Goal: Information Seeking & Learning: Learn about a topic

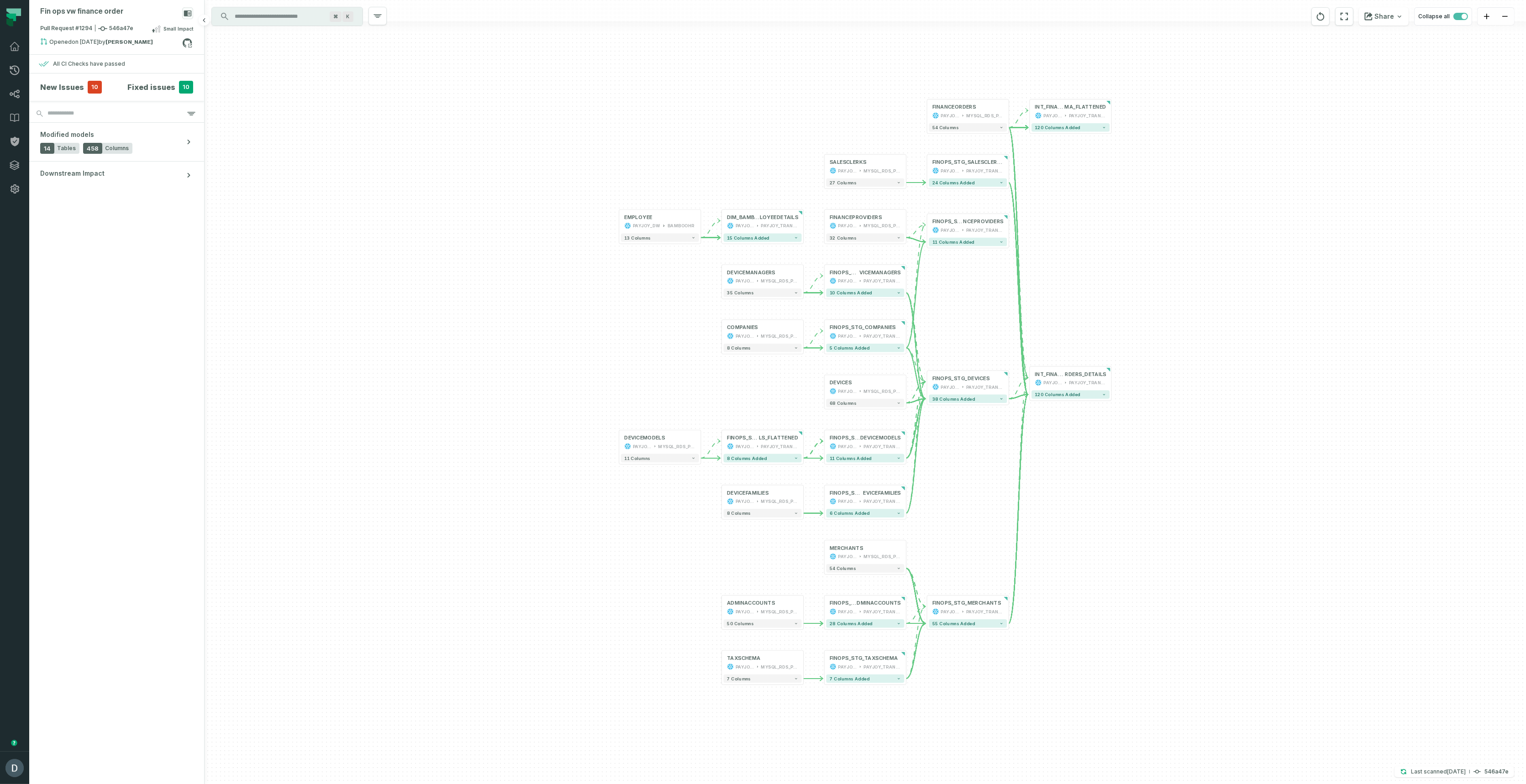
click at [148, 82] on h4 "Fixed issues" at bounding box center [151, 87] width 48 height 11
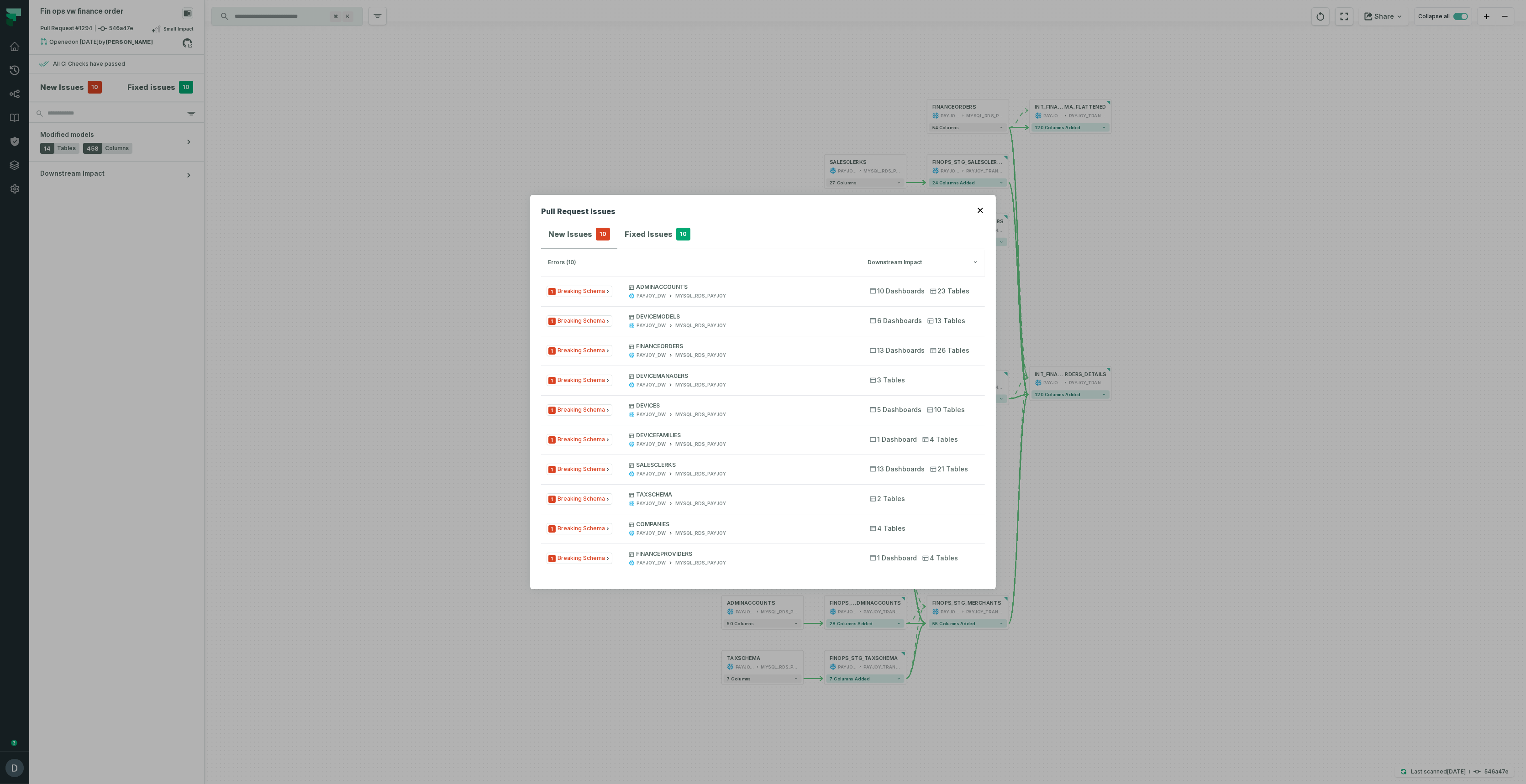
click at [644, 229] on h4 "Fixed Issues" at bounding box center [648, 234] width 48 height 11
click at [569, 234] on h4 "New Issues" at bounding box center [570, 234] width 44 height 11
click at [634, 232] on h4 "Fixed Issues" at bounding box center [648, 234] width 48 height 11
click at [559, 238] on h4 "New Issues" at bounding box center [570, 234] width 44 height 11
click at [607, 238] on span "10" at bounding box center [603, 234] width 15 height 13
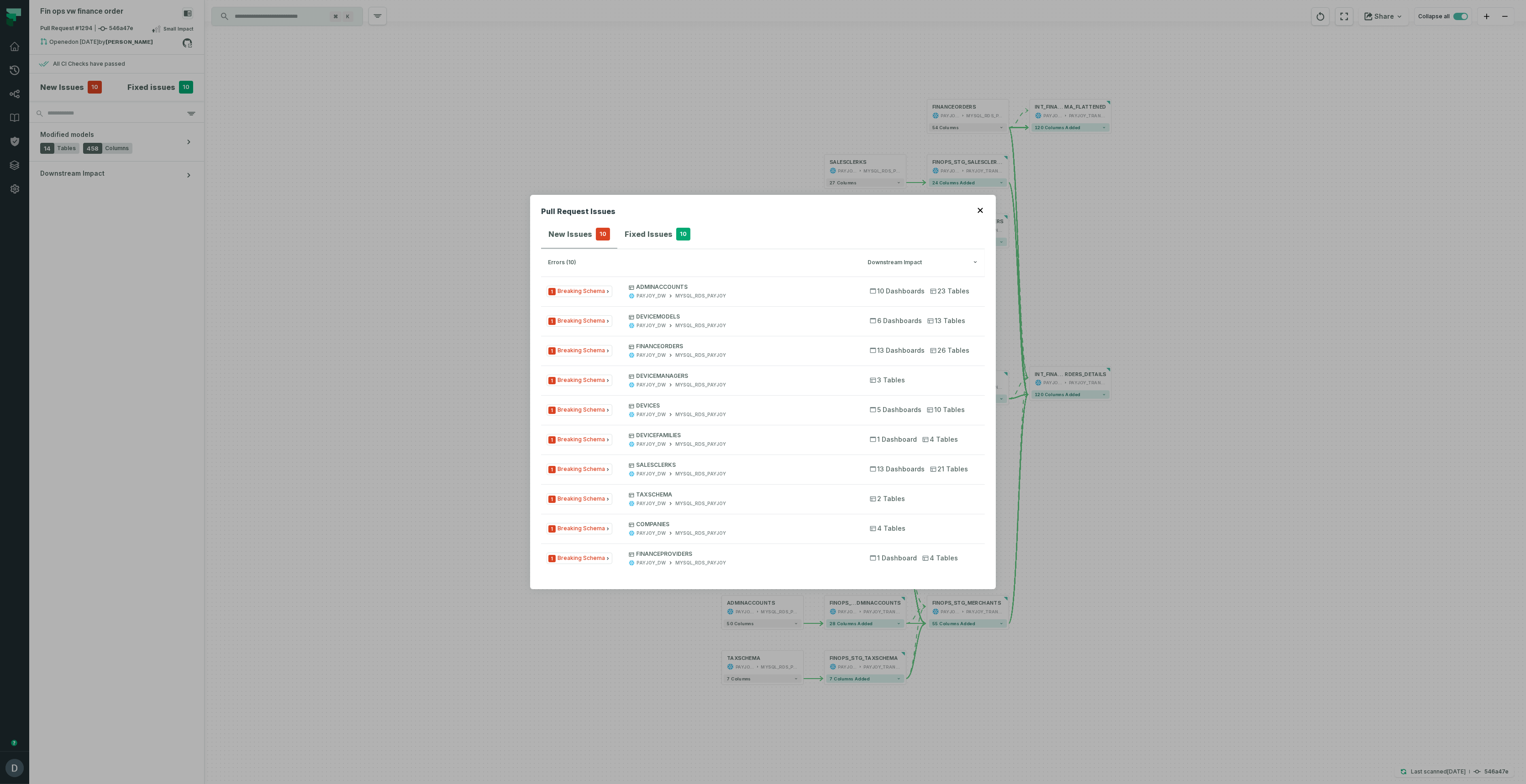
click at [627, 237] on h4 "Fixed Issues" at bounding box center [648, 234] width 48 height 11
click at [559, 239] on h4 "New Issues" at bounding box center [570, 234] width 44 height 11
click at [654, 237] on h4 "Fixed Issues" at bounding box center [648, 234] width 48 height 11
click at [668, 291] on span "DEVICEMODELS PAYJOY_DW MYSQL_RDS_PAYJOY" at bounding box center [741, 292] width 225 height 16
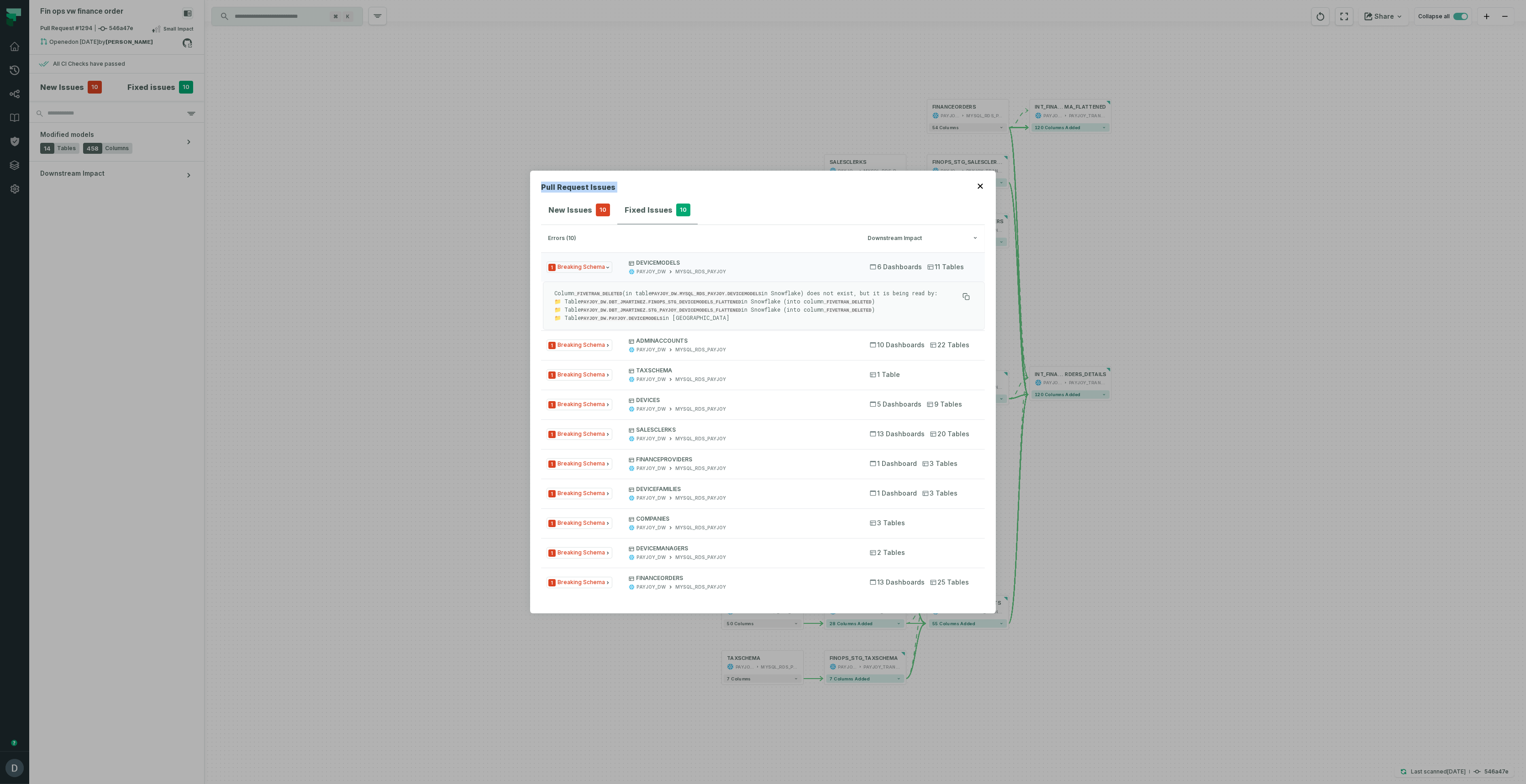
drag, startPoint x: 800, startPoint y: 194, endPoint x: 680, endPoint y: 181, distance: 120.7
click at [680, 181] on div "Pull Request Issues New Issues 10 Fixed Issues 10 errors (10) Downstream Impact…" at bounding box center [763, 392] width 466 height 442
drag, startPoint x: 651, startPoint y: 130, endPoint x: 523, endPoint y: 126, distance: 128.1
click at [523, 126] on div "Pull Request Issues New Issues 10 Fixed Issues 10 errors (10) Downstream Impact…" at bounding box center [763, 392] width 1526 height 784
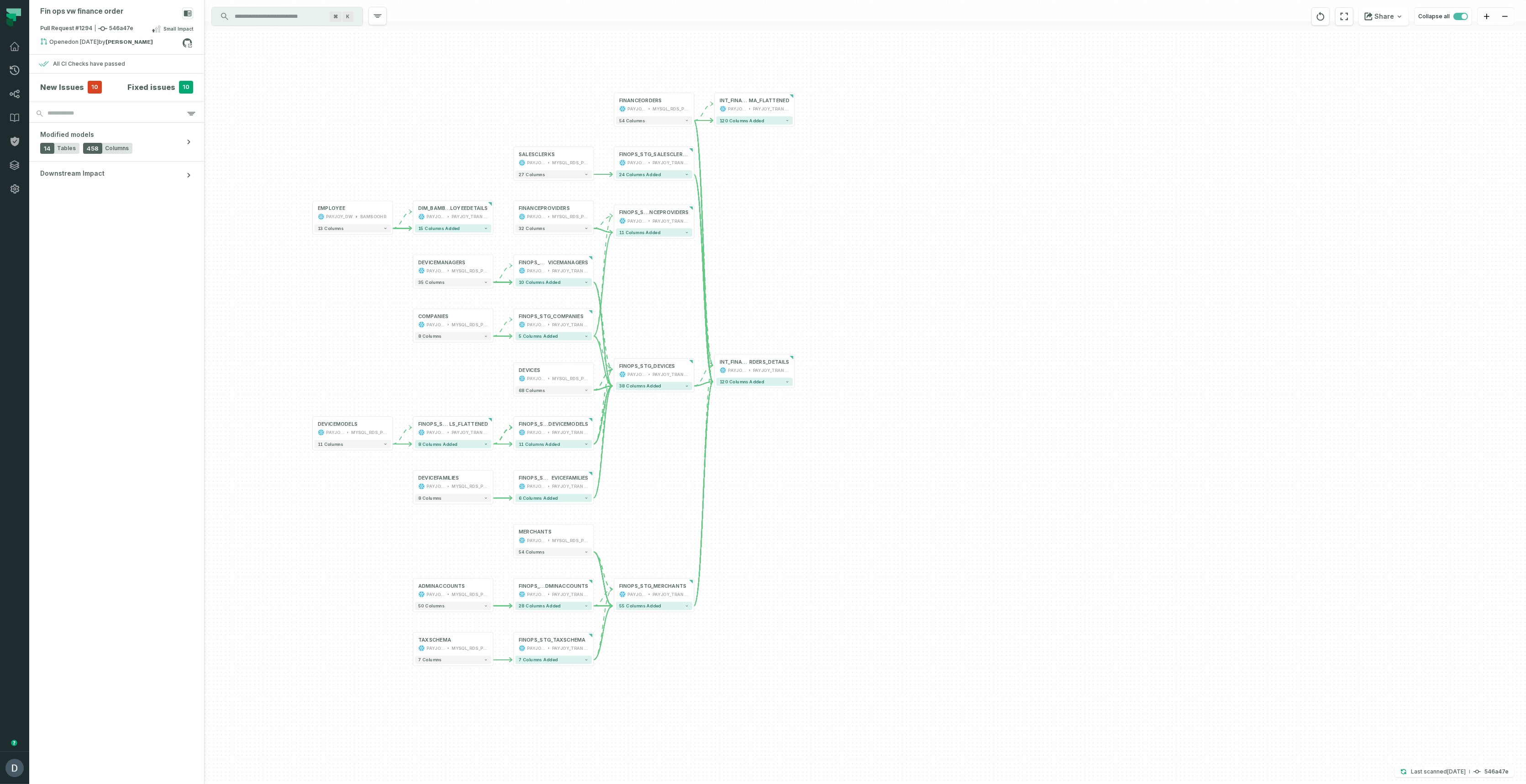
drag, startPoint x: 1226, startPoint y: 494, endPoint x: 912, endPoint y: 483, distance: 314.2
click at [912, 483] on div "- DIM_BAMBOO_HREMP LOYEEDETAILS PAYJOY_DW PAYJOY_TRANSFORMED 15 columns added +…" at bounding box center [865, 392] width 1321 height 784
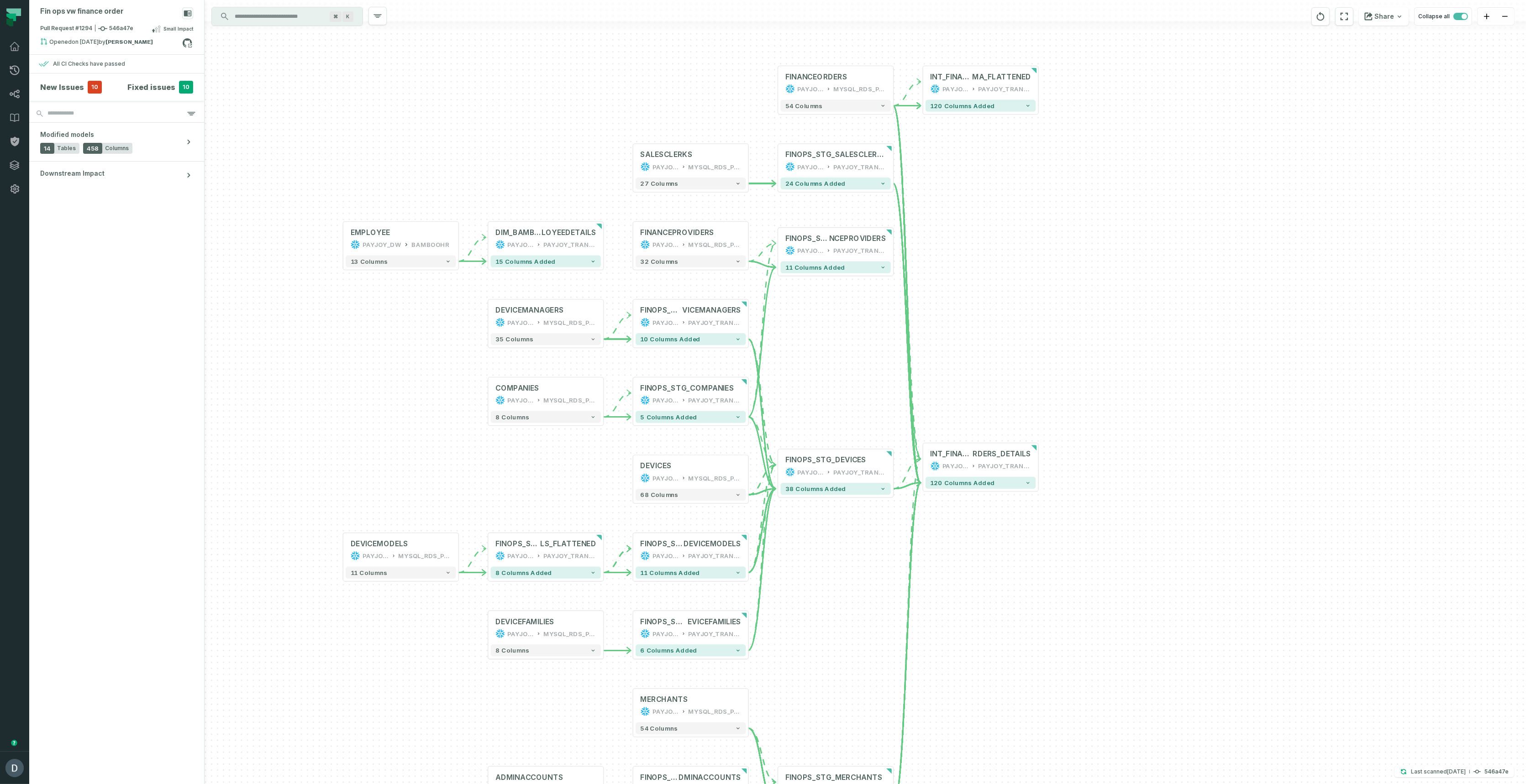
drag, startPoint x: 772, startPoint y: 446, endPoint x: 978, endPoint y: 561, distance: 235.9
click at [1021, 577] on div "- DIM_BAMBOO_HREMP LOYEEDETAILS PAYJOY_DW PAYJOY_TRANSFORMED 15 columns added +…" at bounding box center [865, 392] width 1321 height 784
click at [80, 90] on h4 "New Issues" at bounding box center [62, 87] width 44 height 11
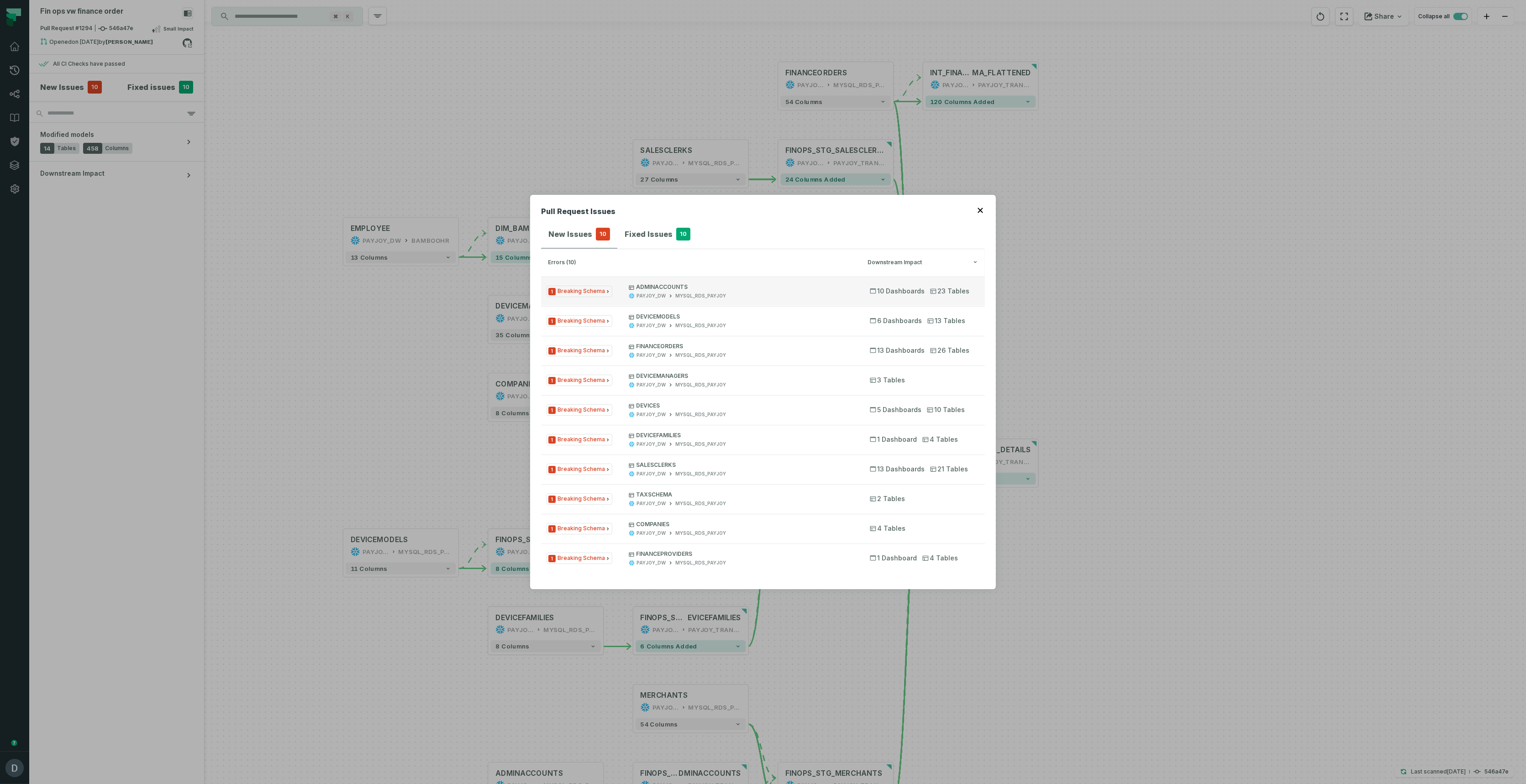
click at [651, 280] on button "1 Breaking Schema ADMINACCOUNTS PAYJOY_DW MYSQL_RDS_PAYJOY 10 Dashboards 23 Tab…" at bounding box center [763, 291] width 443 height 29
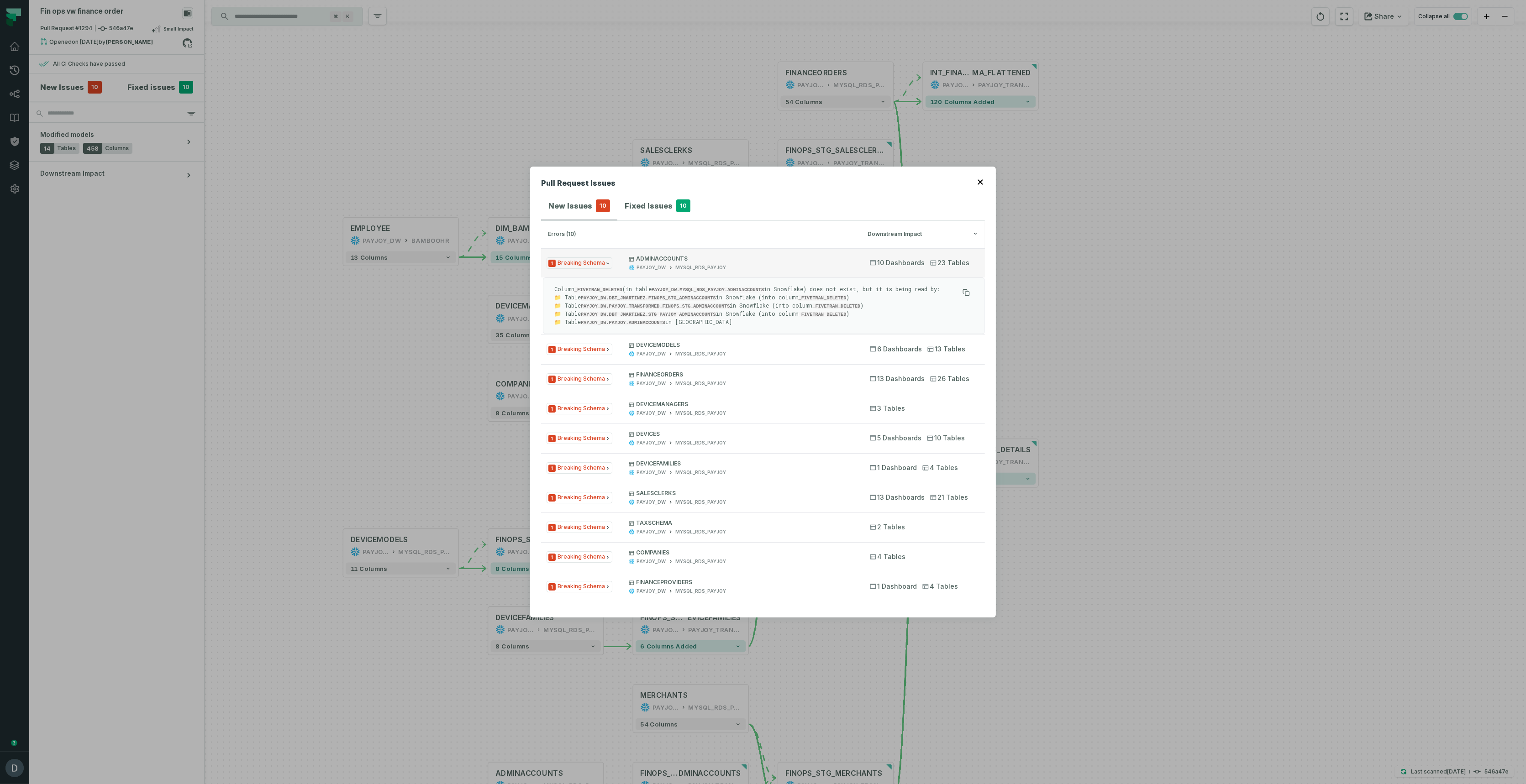
click at [669, 262] on p "ADMINACCOUNTS" at bounding box center [741, 258] width 225 height 7
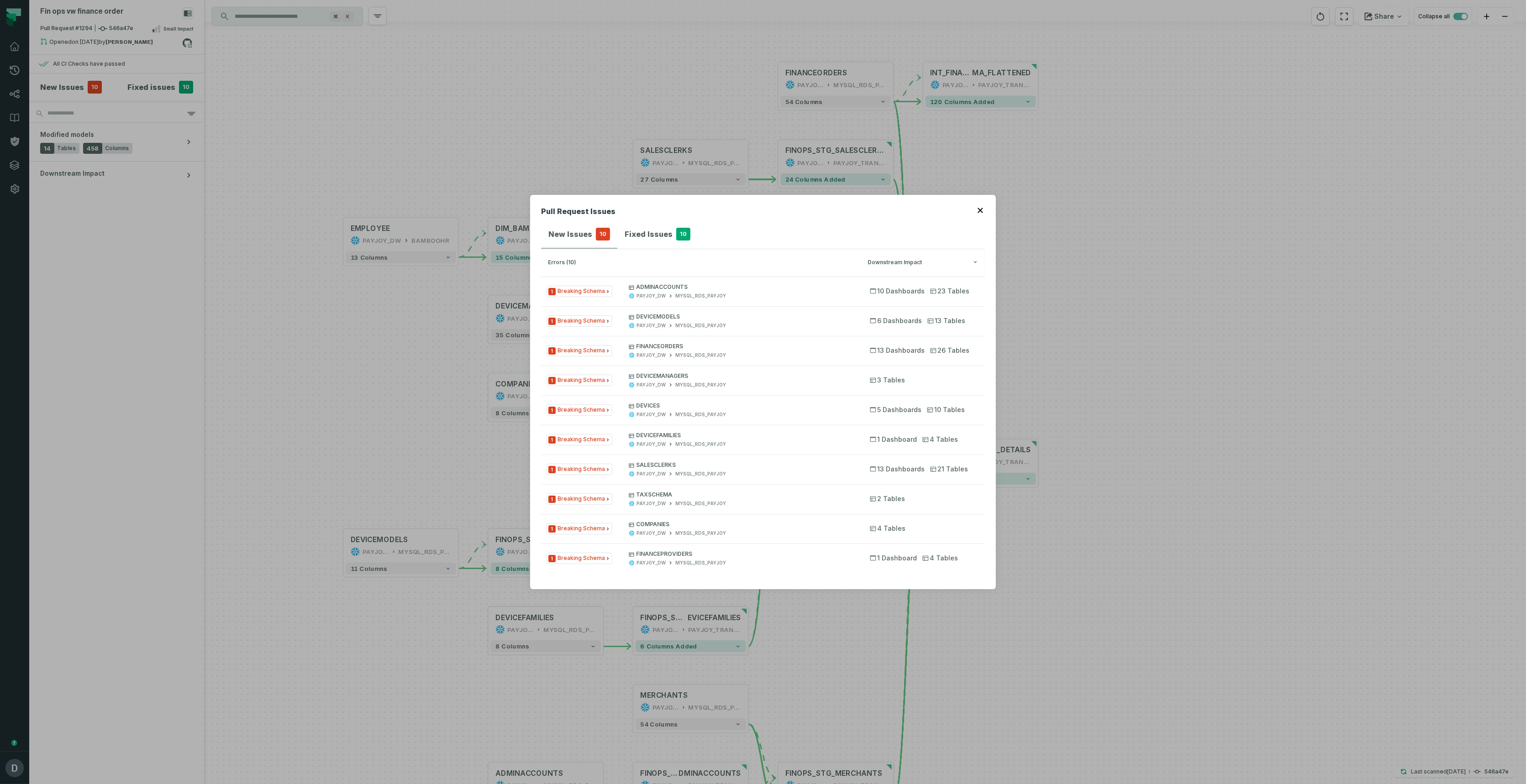
click at [979, 212] on icon "button" at bounding box center [980, 211] width 5 height 5
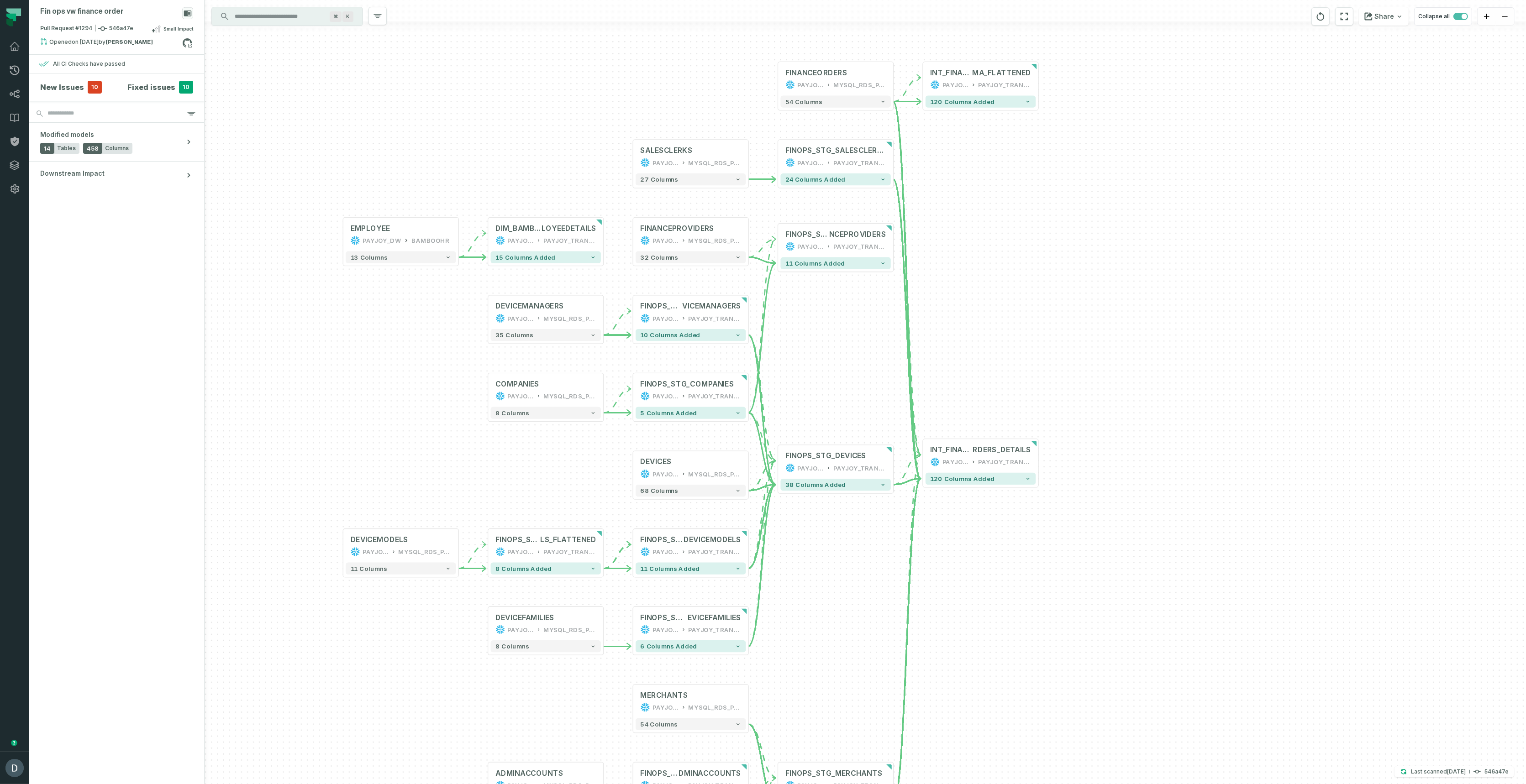
click at [306, 24] on input "Discovery Provider cmdk menu" at bounding box center [279, 16] width 100 height 15
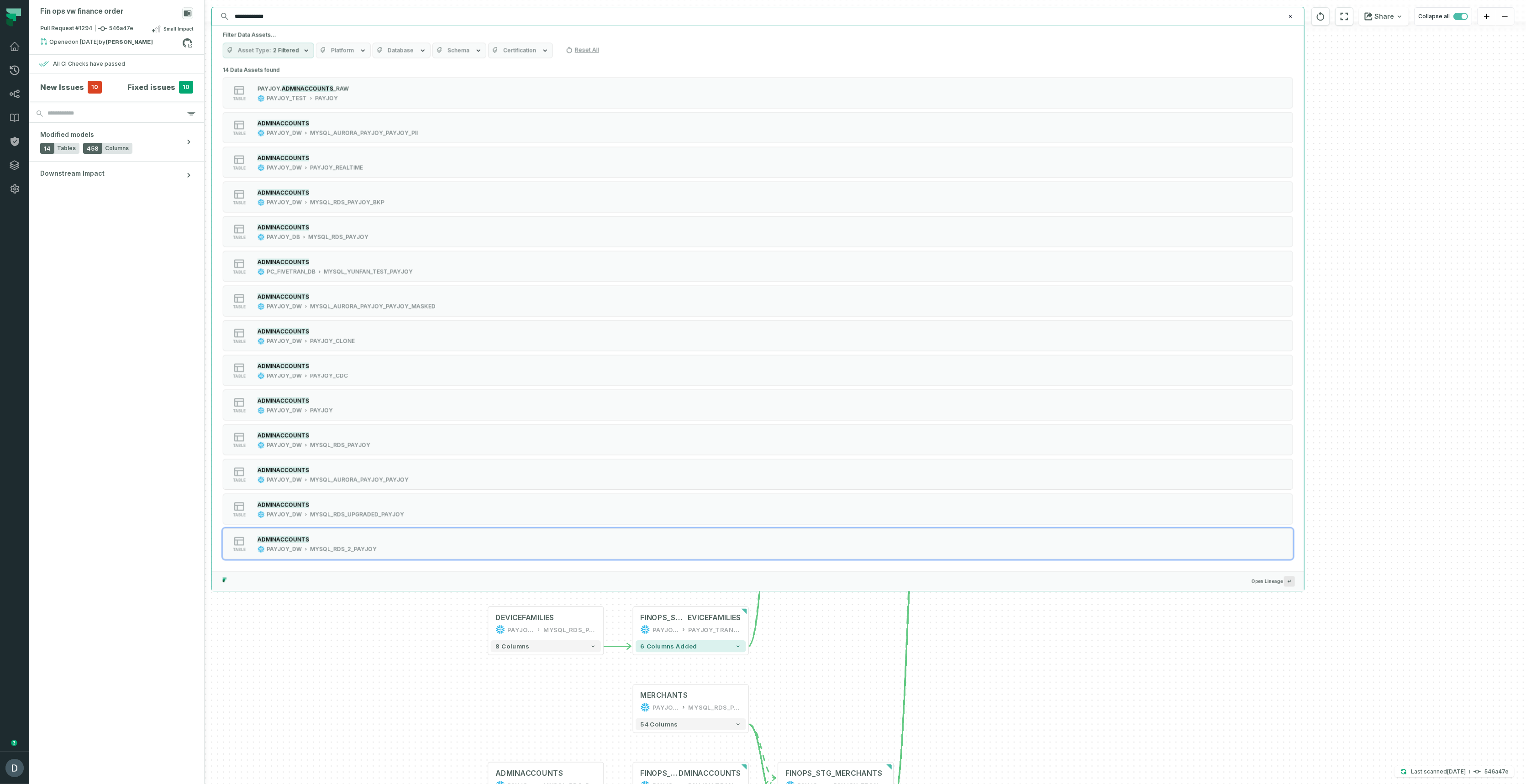
type input "**********"
click at [389, 644] on div "- DIM_BAMBOO_HREMP LOYEEDETAILS PAYJOY_DW PAYJOY_TRANSFORMED 15 columns added +…" at bounding box center [865, 392] width 1321 height 784
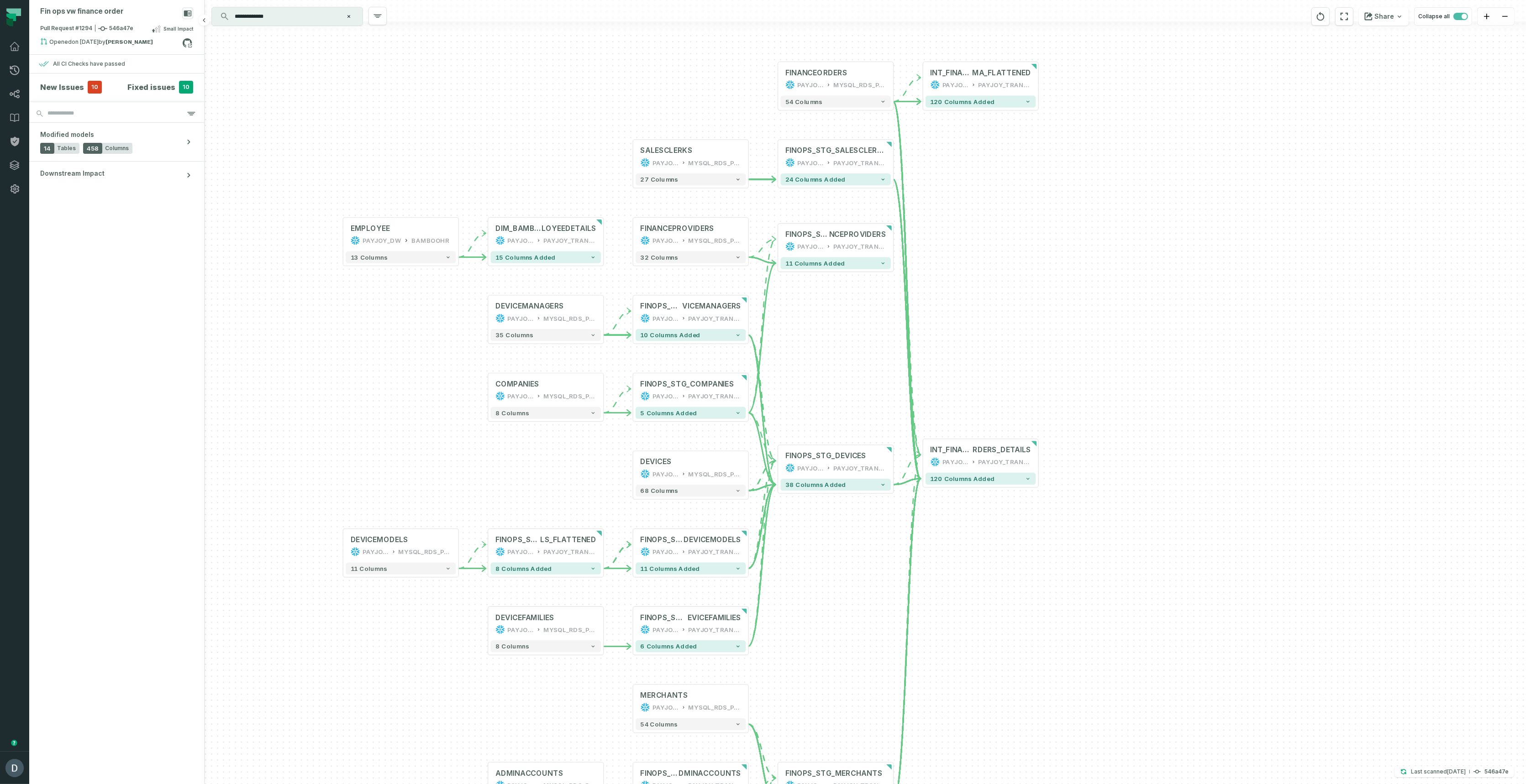
click at [77, 84] on h4 "New Issues" at bounding box center [62, 87] width 44 height 11
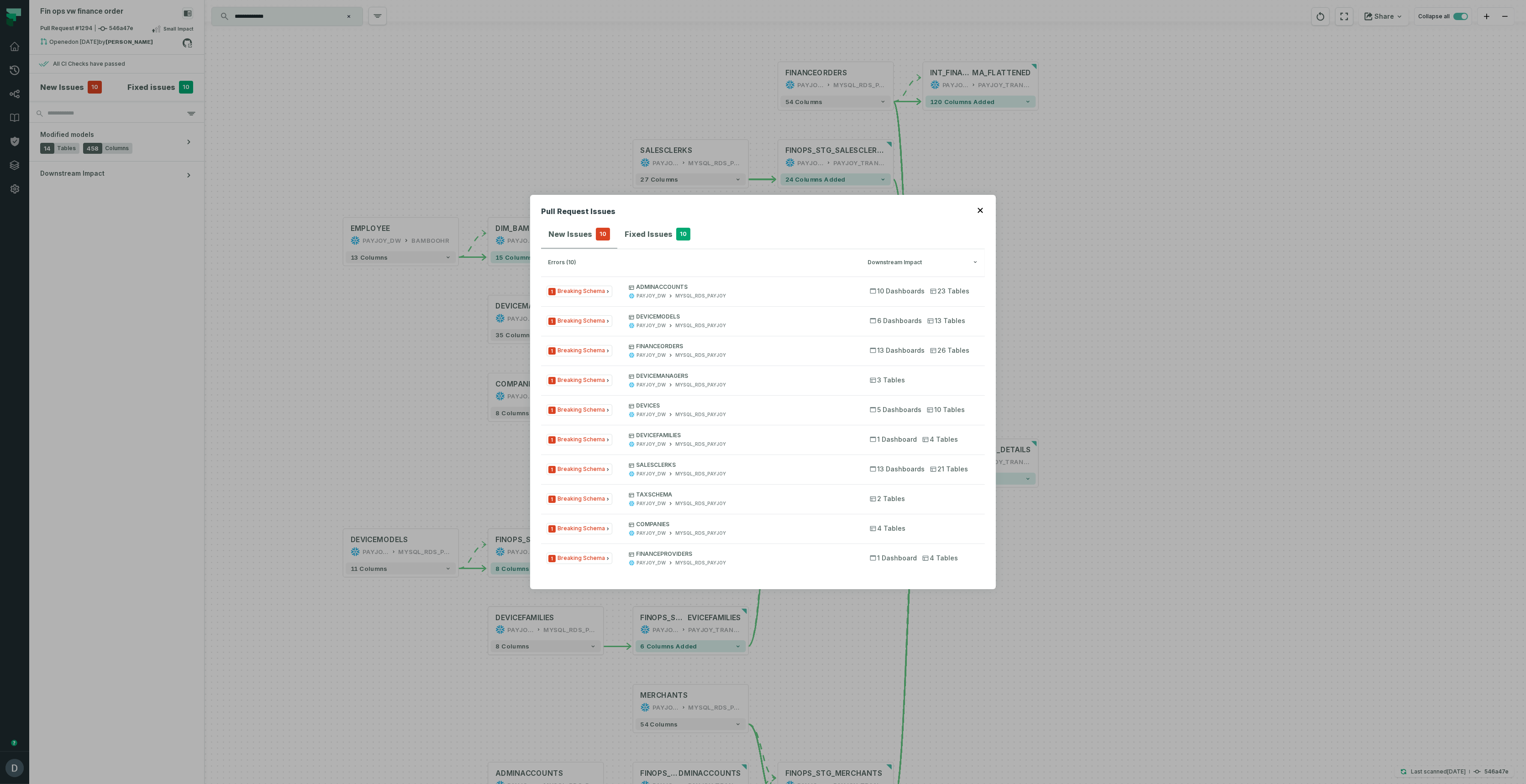
click at [301, 18] on div "Pull Request Issues New Issues 10 Fixed Issues 10 errors (10) Downstream Impact…" at bounding box center [763, 392] width 1526 height 784
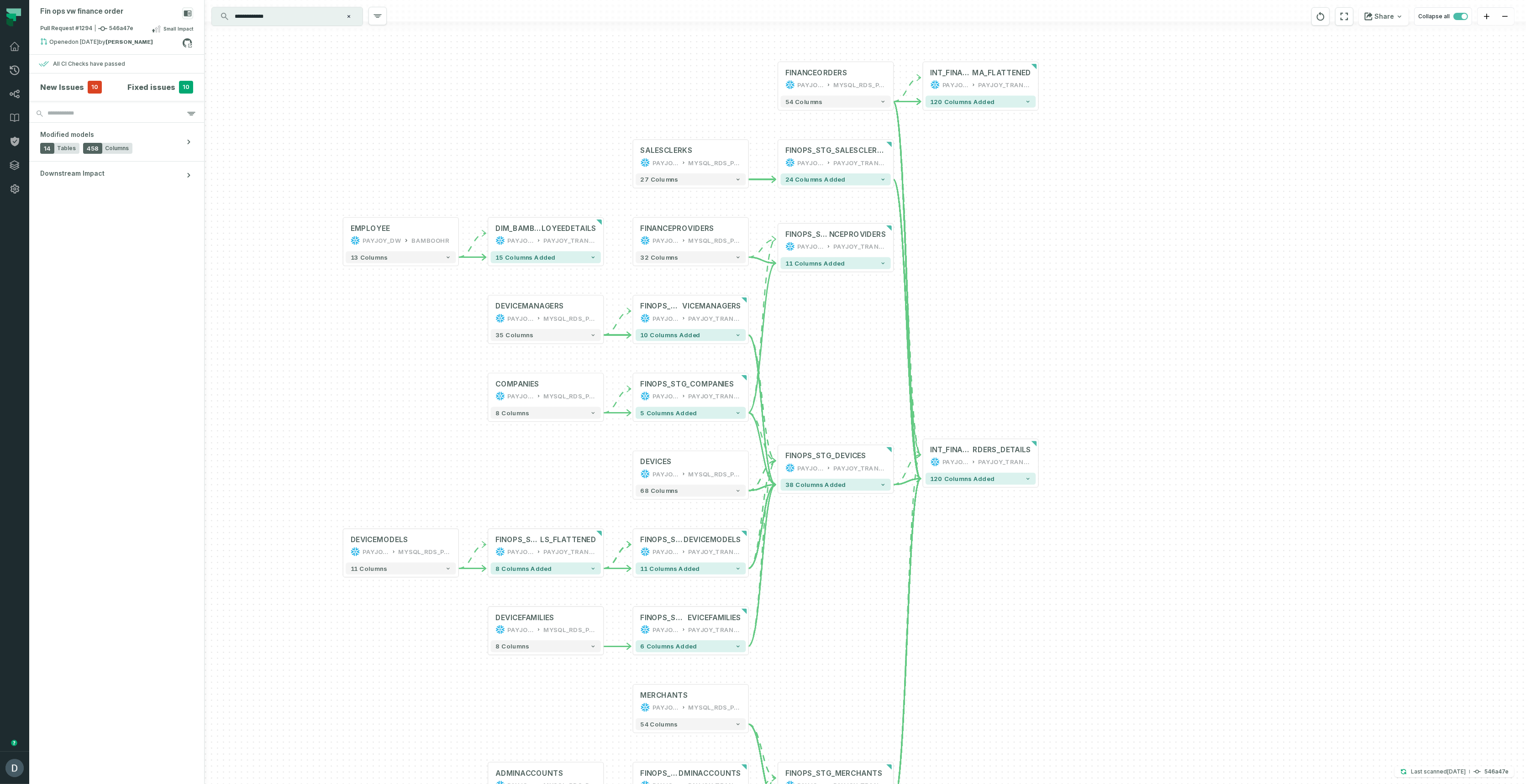
click at [301, 18] on input "**********" at bounding box center [287, 16] width 114 height 15
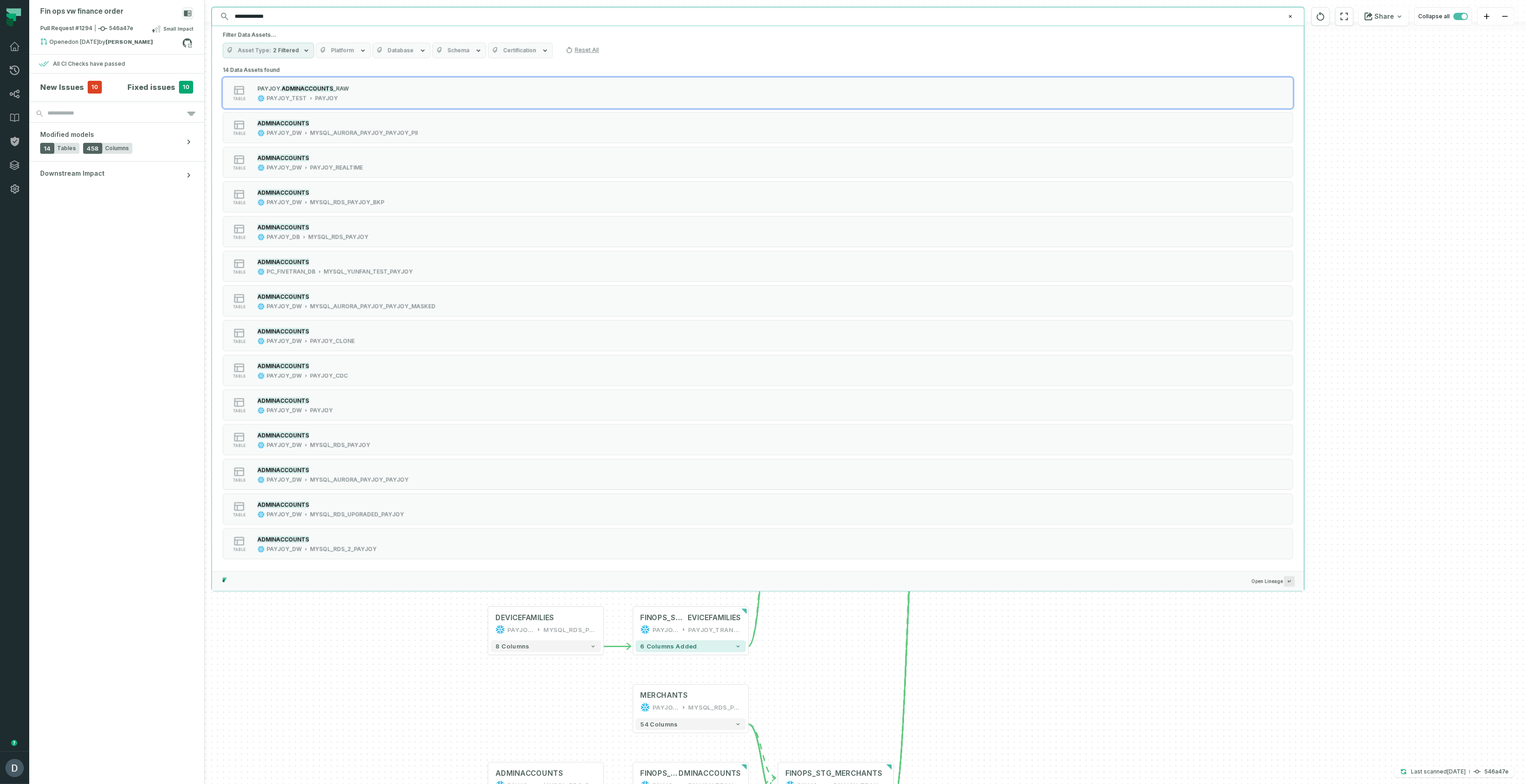
click at [381, 50] on button "Database" at bounding box center [402, 50] width 58 height 15
click at [383, 227] on label "PAYJOY_DW" at bounding box center [424, 231] width 113 height 18
click at [381, 227] on button "PAYJOY_DW" at bounding box center [377, 231] width 7 height 7
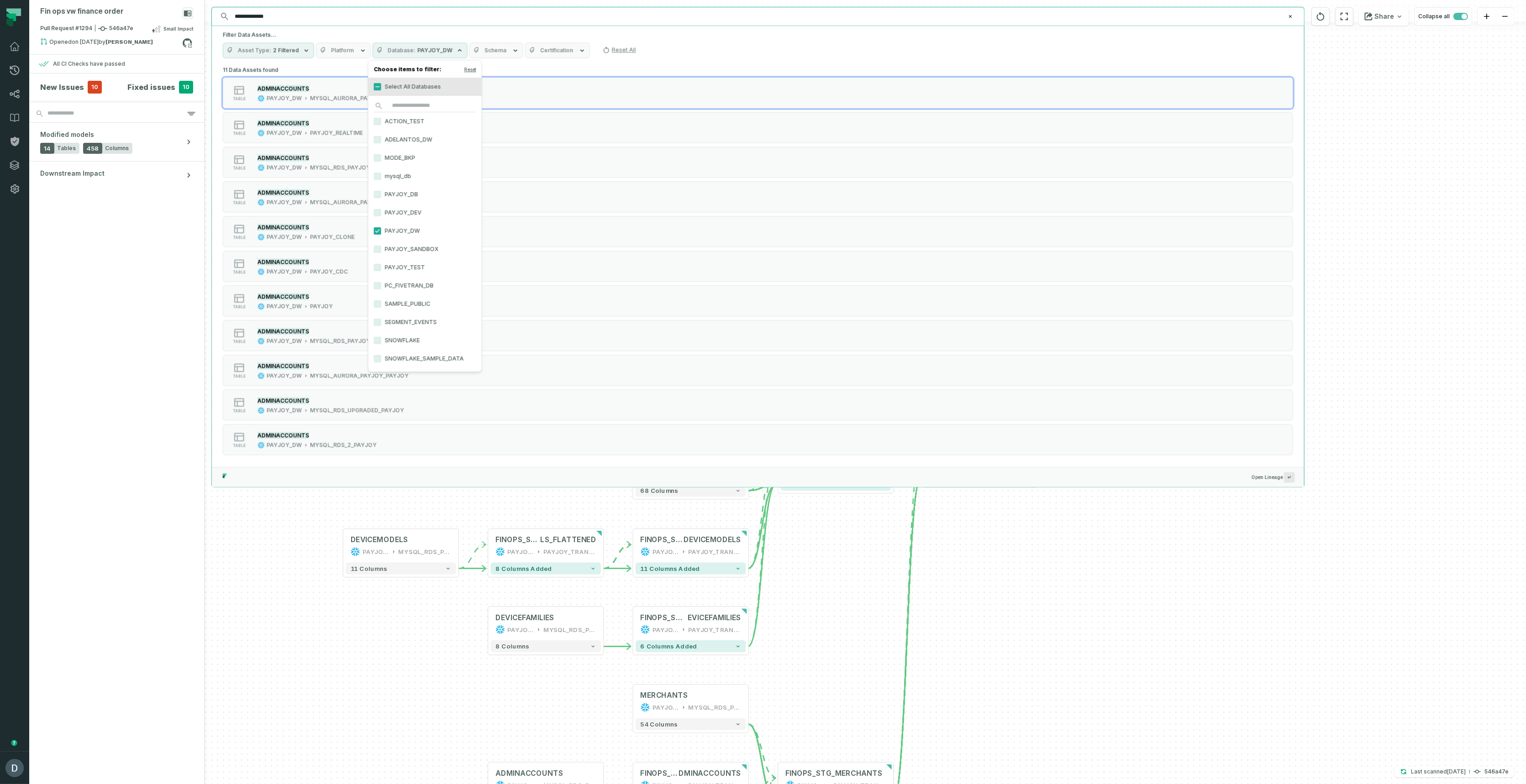
click at [511, 48] on icon "button" at bounding box center [515, 51] width 7 height 7
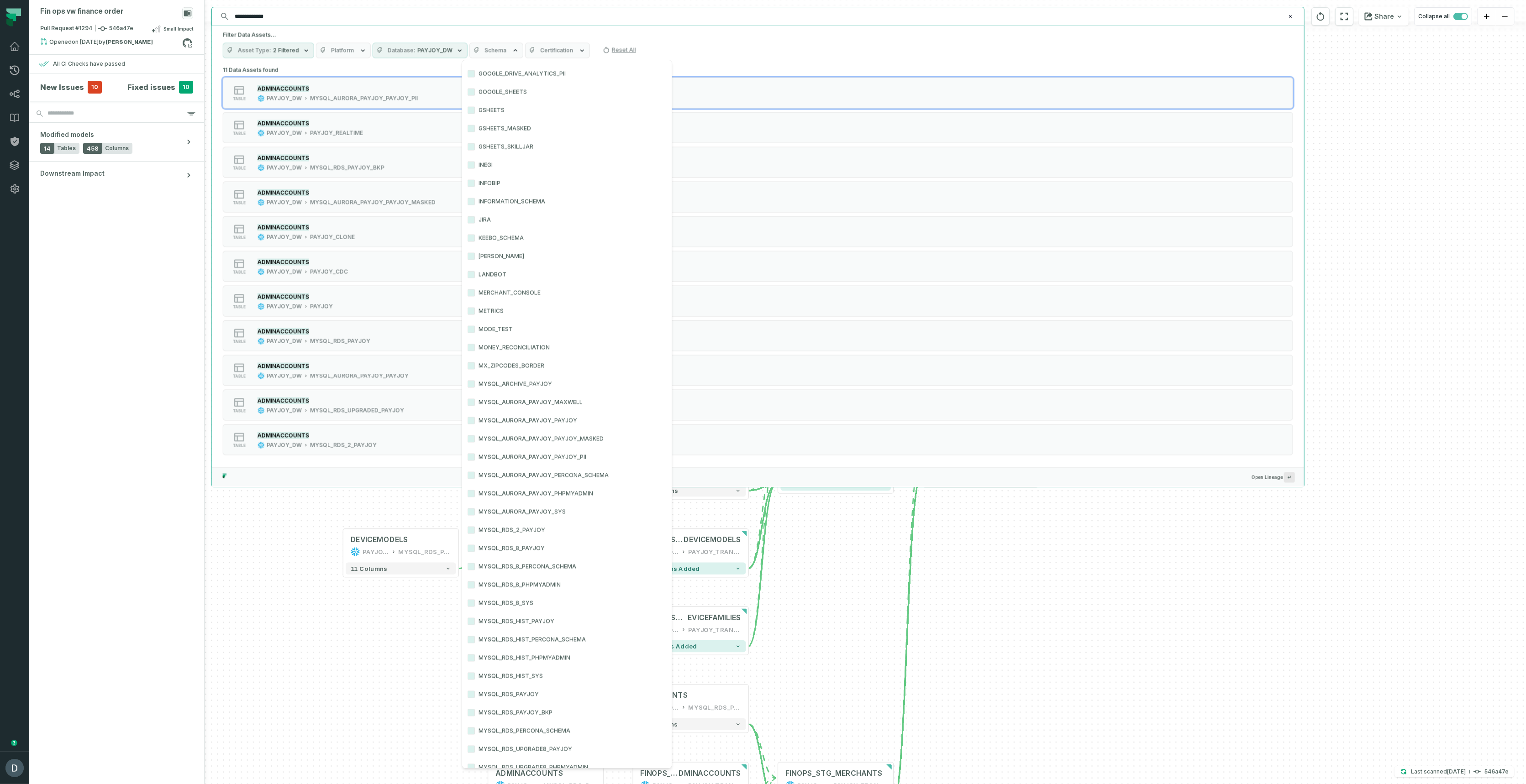
scroll to position [3204, 0]
click at [499, 641] on label "MYSQL_RDS_PAYJOY" at bounding box center [567, 642] width 209 height 18
click at [475, 641] on button "MYSQL_RDS_PAYJOY" at bounding box center [471, 642] width 7 height 7
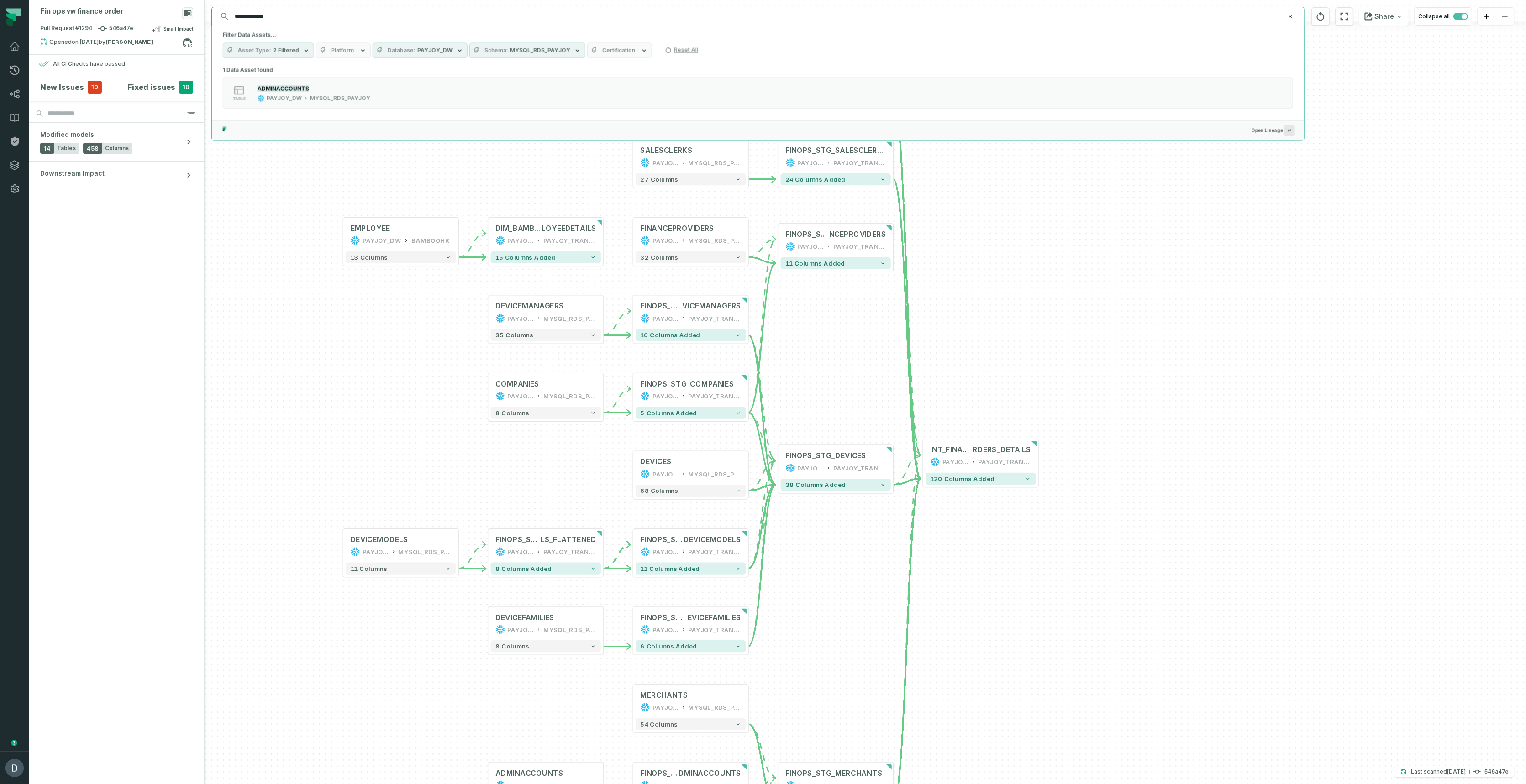
click at [804, 43] on div "Asset Type 2 Filtered Platform Database PAYJOY_DW Schema MYSQL_RDS_PAYJOY Certi…" at bounding box center [758, 50] width 1070 height 15
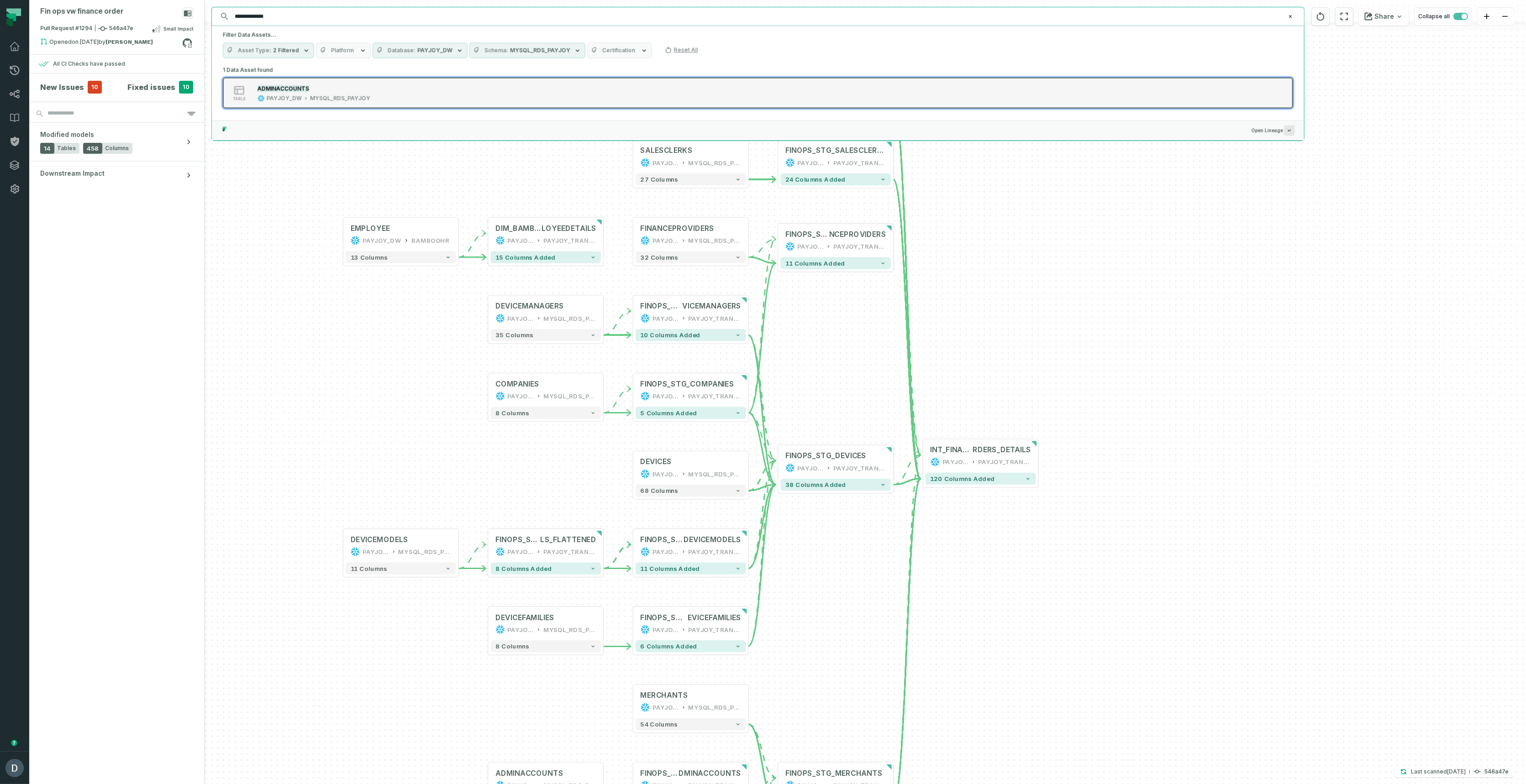
click at [401, 93] on div "table ADMINACCOUNTS PAYJOY_DW MYSQL_RDS_PAYJOY" at bounding box center [339, 93] width 228 height 18
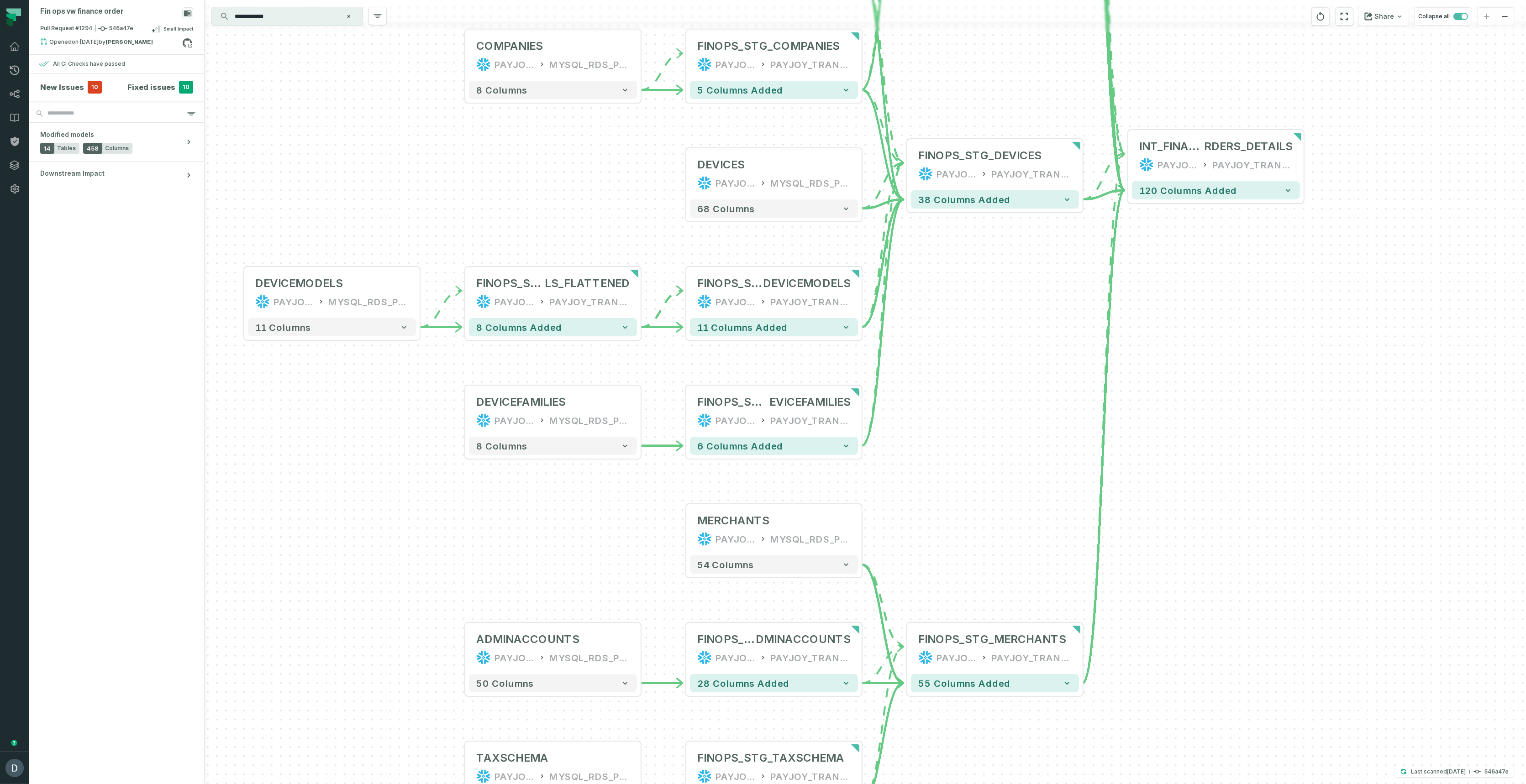
drag, startPoint x: 903, startPoint y: 298, endPoint x: 590, endPoint y: 566, distance: 412.1
click at [590, 566] on div "- DIM_BAMBOO_HREMP LOYEEDETAILS PAYJOY_DW PAYJOY_TRANSFORMED 15 columns added +…" at bounding box center [865, 392] width 1321 height 784
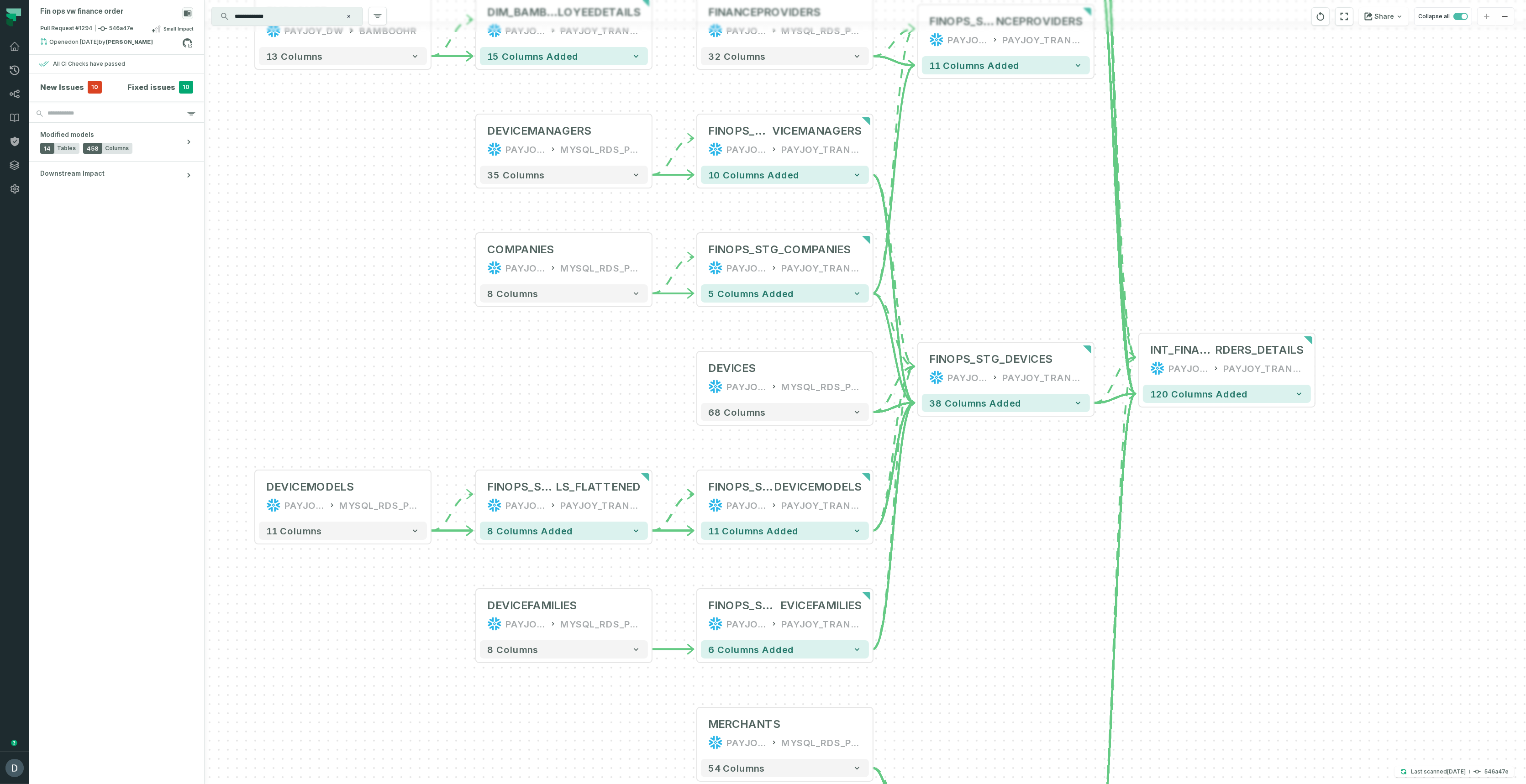
drag, startPoint x: 1031, startPoint y: 338, endPoint x: 1046, endPoint y: 537, distance: 199.6
click at [1046, 537] on div "- DIM_BAMBOO_HREMP LOYEEDETAILS PAYJOY_DW PAYJOY_TRANSFORMED 15 columns added +…" at bounding box center [865, 392] width 1321 height 784
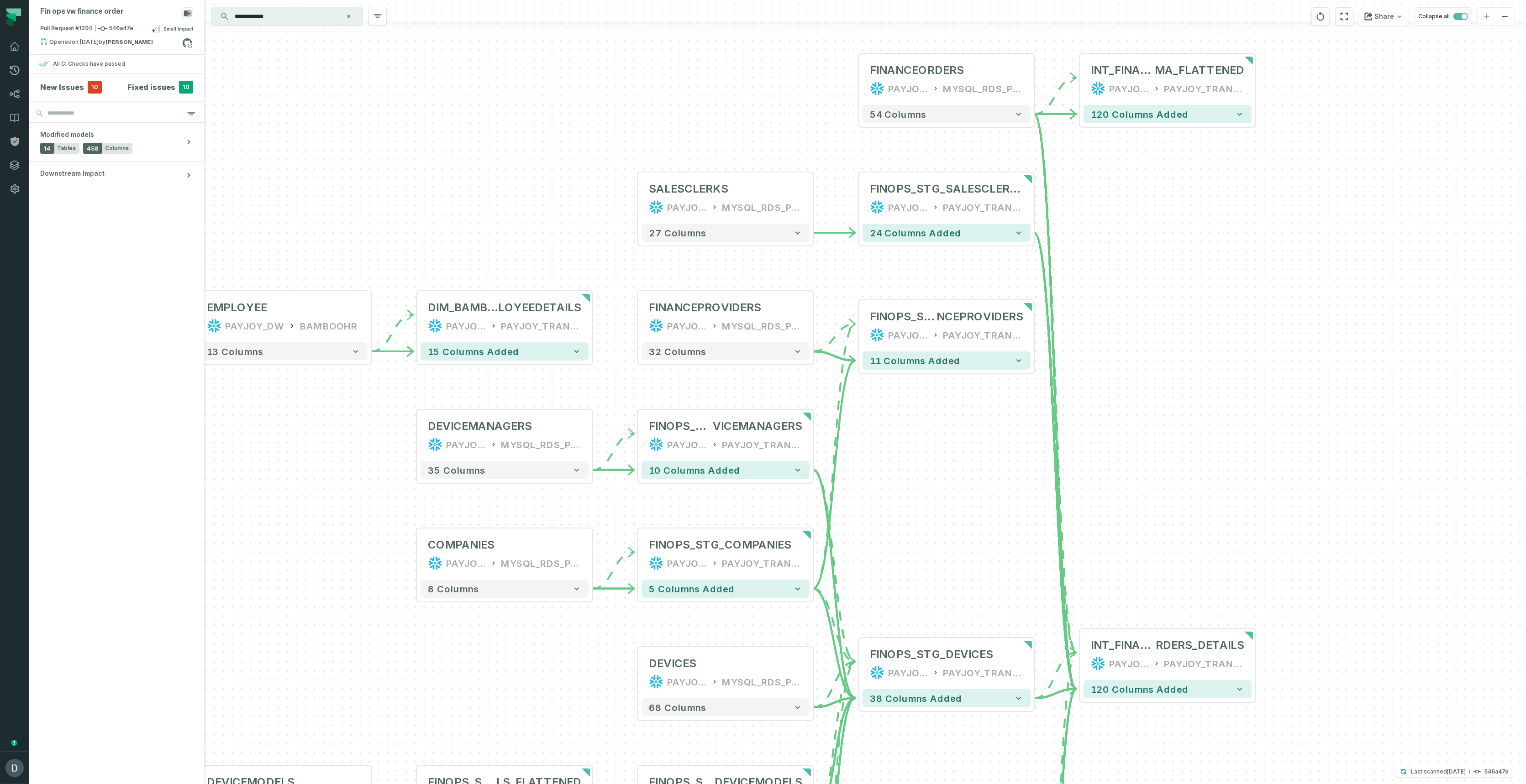
drag, startPoint x: 1047, startPoint y: 221, endPoint x: 1003, endPoint y: 491, distance: 273.6
click at [1007, 508] on div "- DIM_BAMBOO_HREMP LOYEEDETAILS PAYJOY_DW PAYJOY_TRANSFORMED 15 columns added +…" at bounding box center [865, 392] width 1321 height 784
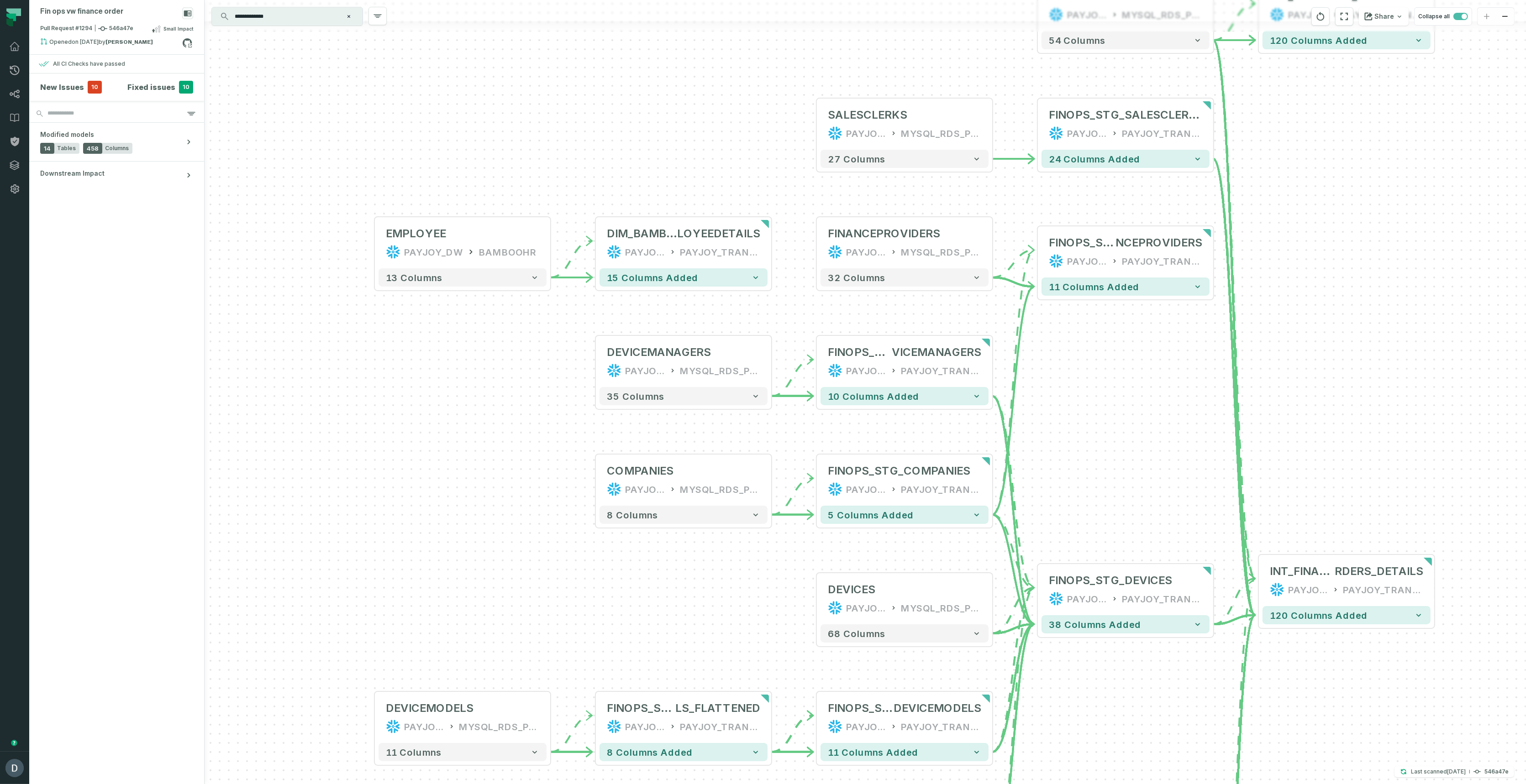
drag, startPoint x: 412, startPoint y: 201, endPoint x: 610, endPoint y: 105, distance: 220.0
click at [610, 105] on div "- DIM_BAMBOO_HREMP LOYEEDETAILS PAYJOY_DW PAYJOY_TRANSFORMED 15 columns added +…" at bounding box center [865, 392] width 1321 height 784
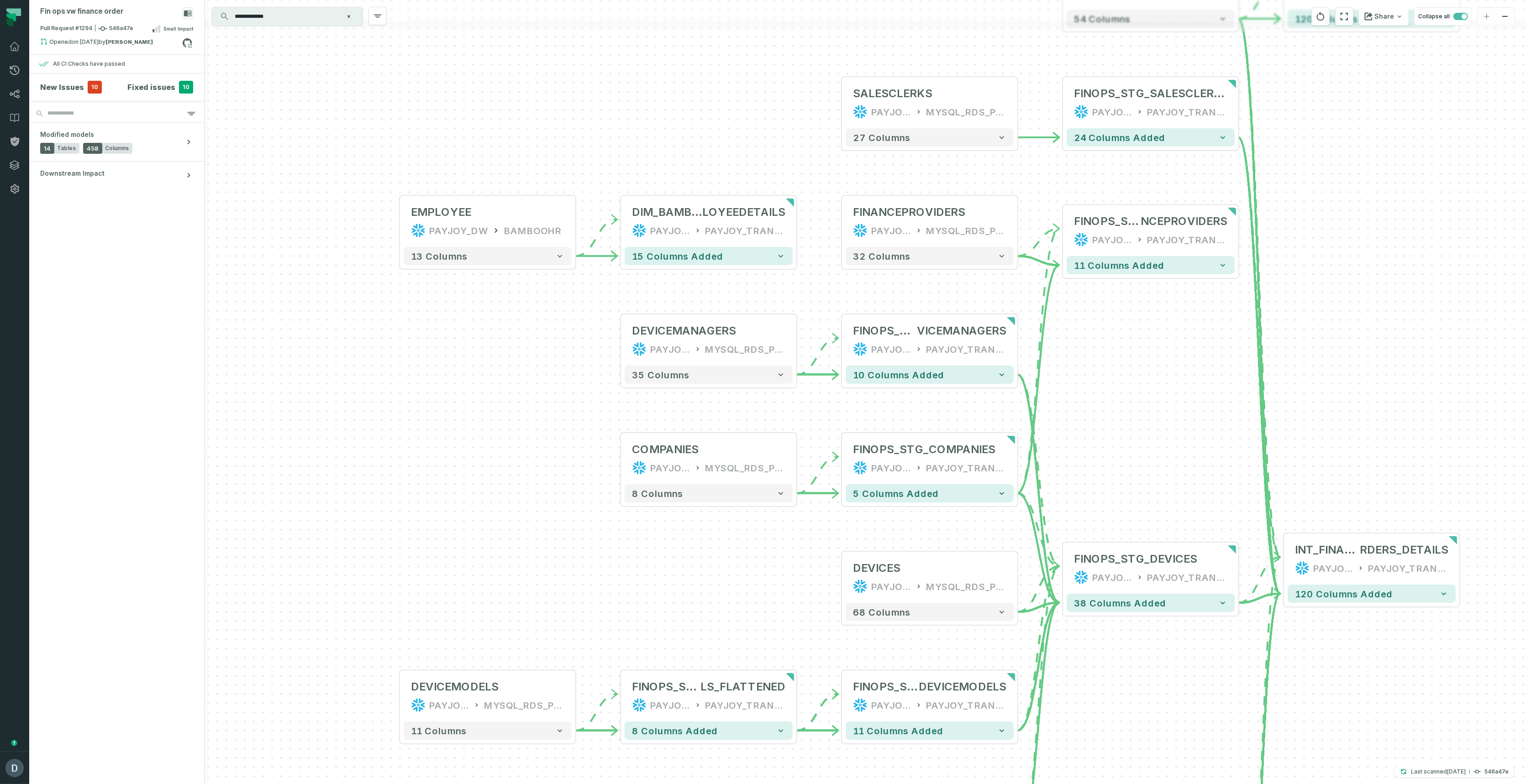
drag, startPoint x: 530, startPoint y: 465, endPoint x: 415, endPoint y: 154, distance: 331.6
click at [415, 154] on div "- DIM_BAMBOO_HREMP LOYEEDETAILS PAYJOY_DW PAYJOY_TRANSFORMED 15 columns added +…" at bounding box center [865, 392] width 1321 height 784
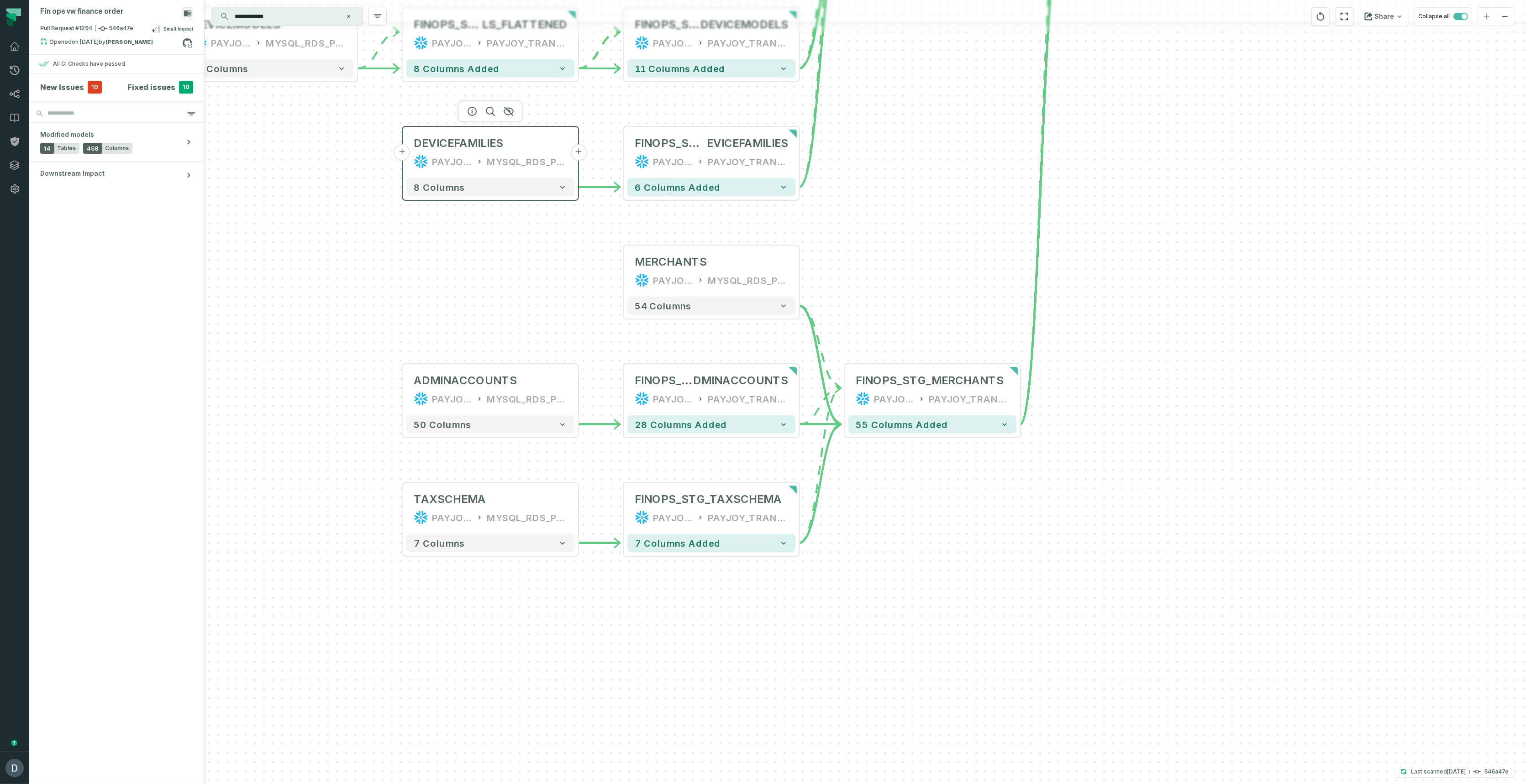
drag, startPoint x: 524, startPoint y: 484, endPoint x: 411, endPoint y: 124, distance: 377.3
click at [411, 131] on div "DEVICEFAMILIES PAYJOY_DW MYSQL_RDS_PAYJOY" at bounding box center [490, 152] width 168 height 44
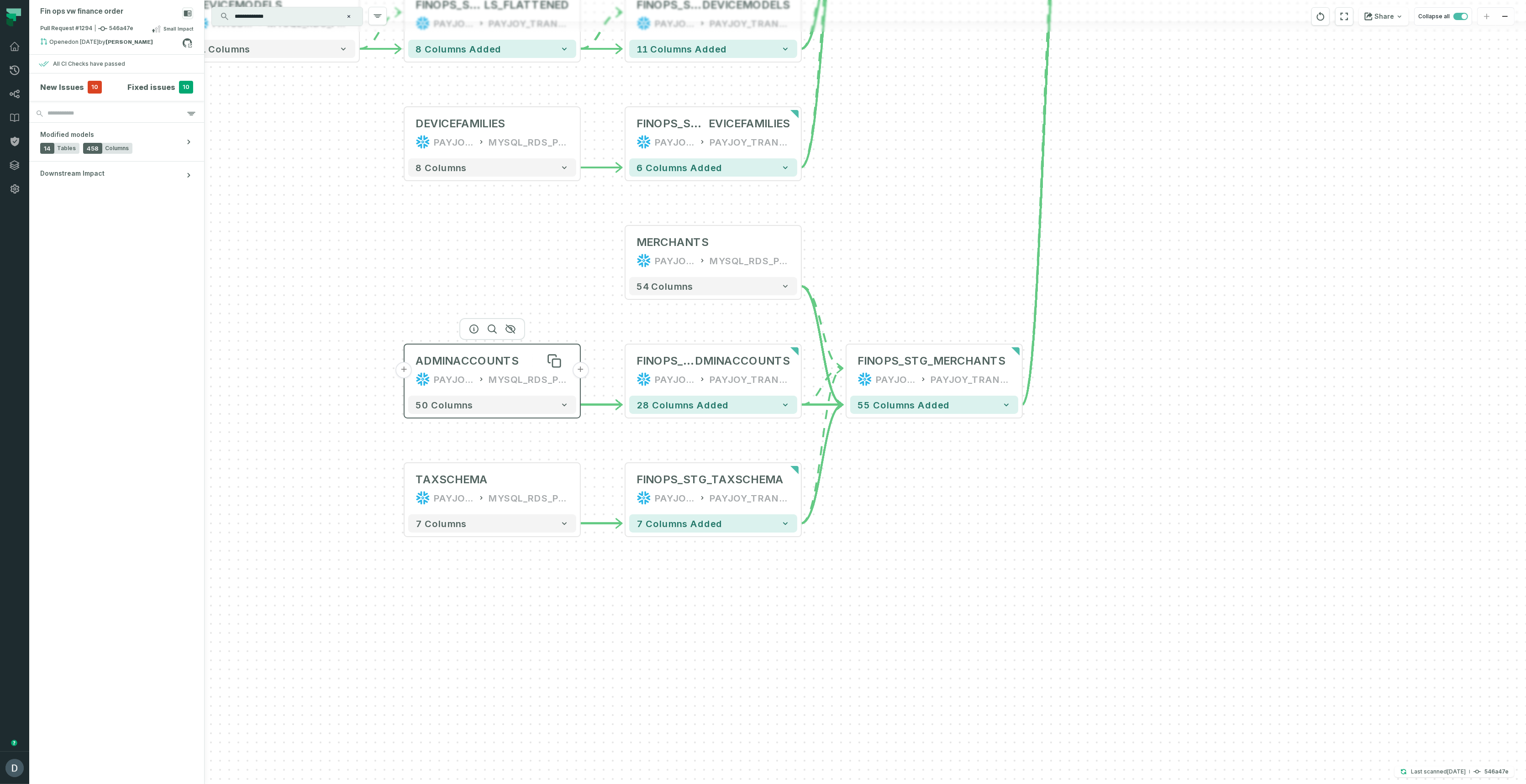
click at [493, 363] on div "ADMINACCOUNTS" at bounding box center [467, 361] width 103 height 15
click at [521, 409] on button "50 columns" at bounding box center [491, 405] width 168 height 18
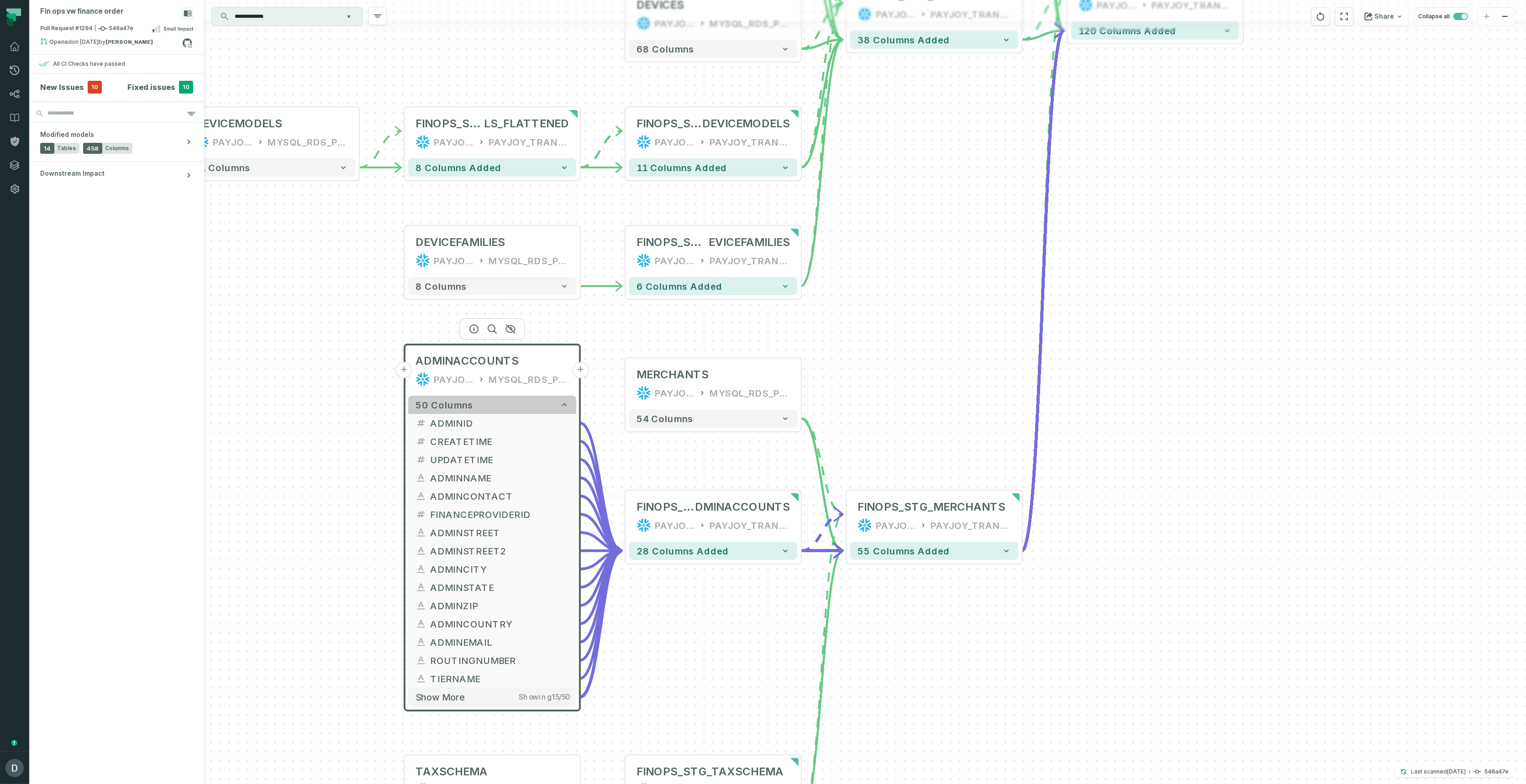
click at [520, 408] on button "50 columns" at bounding box center [491, 405] width 168 height 18
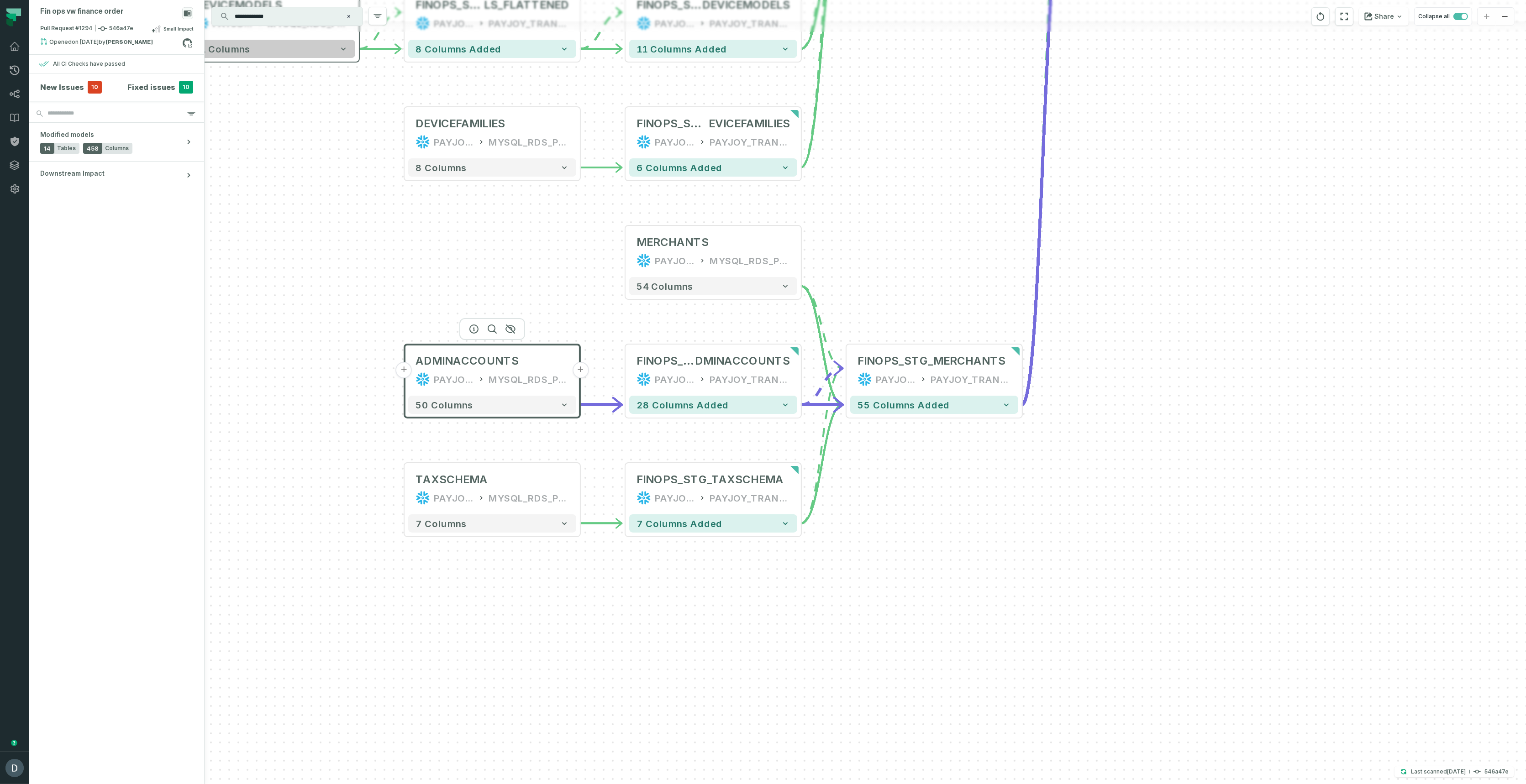
click at [255, 53] on button "11 columns" at bounding box center [270, 49] width 168 height 18
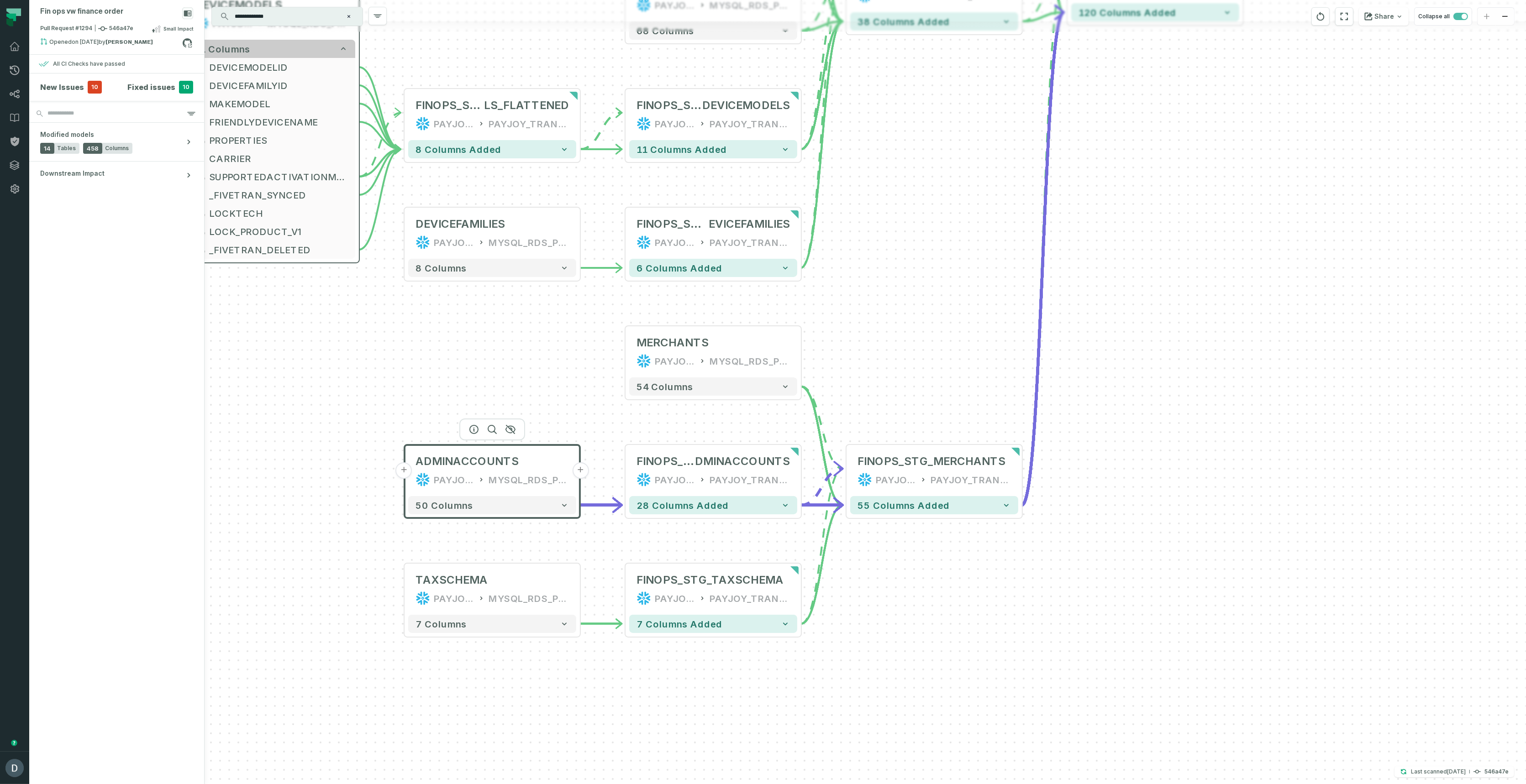
click at [256, 53] on button "11 columns" at bounding box center [270, 49] width 168 height 18
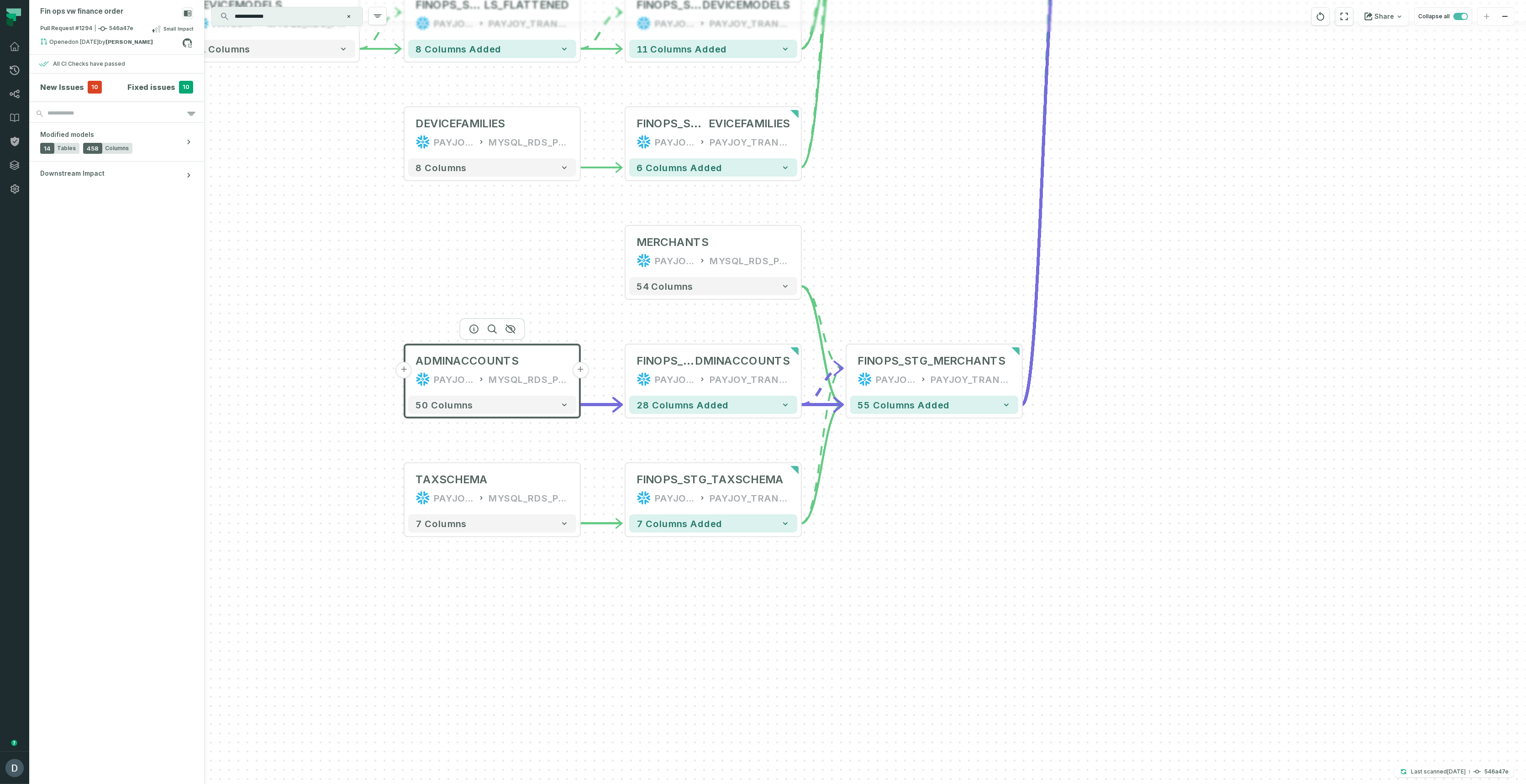
drag, startPoint x: 272, startPoint y: 243, endPoint x: 279, endPoint y: 216, distance: 27.9
click at [272, 243] on div "- DIM_BAMBOO_HREMP LOYEEDETAILS PAYJOY_DW PAYJOY_TRANSFORMED 15 columns added +…" at bounding box center [865, 392] width 1321 height 784
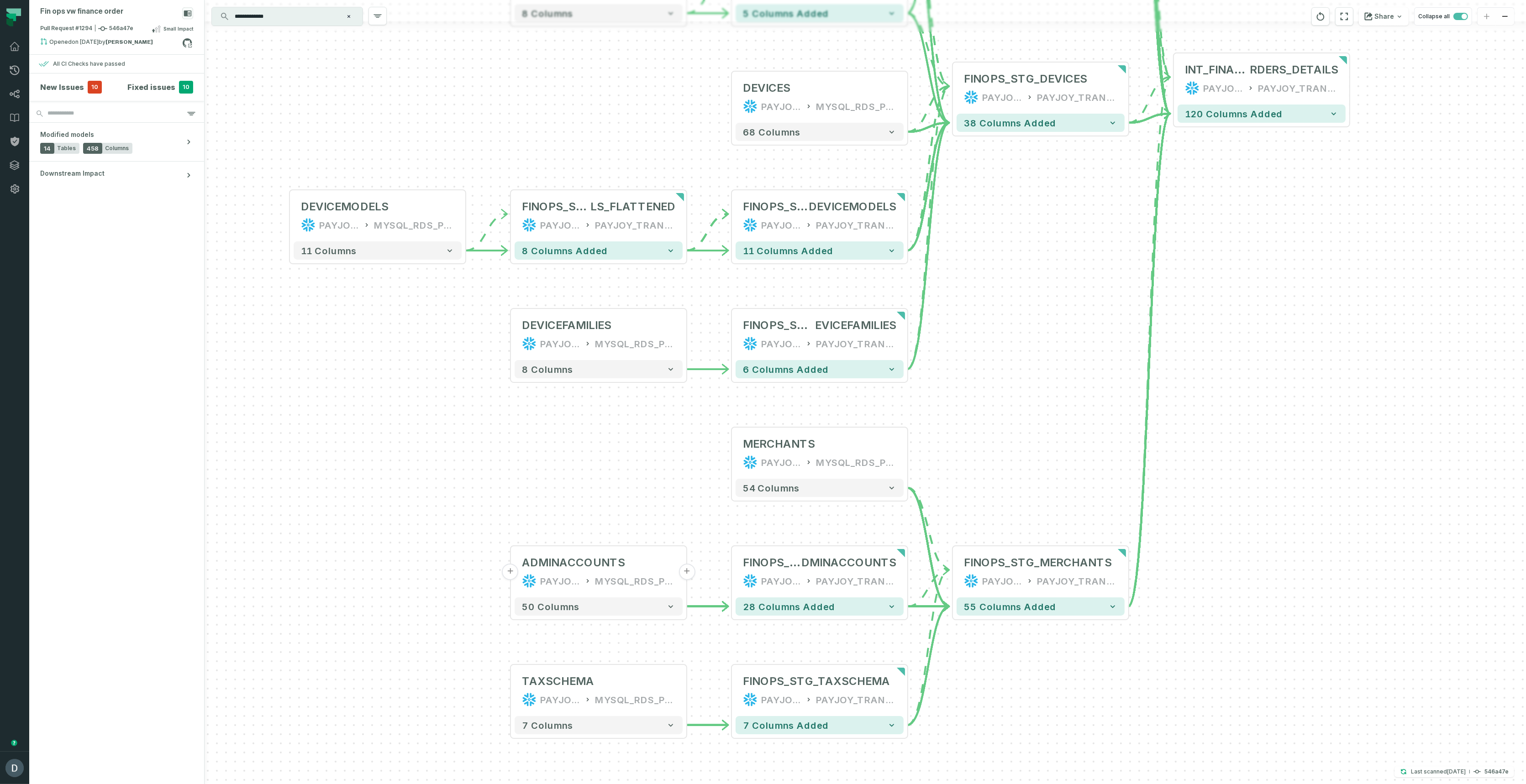
drag, startPoint x: 284, startPoint y: 220, endPoint x: 253, endPoint y: 425, distance: 207.3
click at [277, 431] on div "- DIM_BAMBOO_HREMP LOYEEDETAILS PAYJOY_DW PAYJOY_TRANSFORMED 15 columns added +…" at bounding box center [865, 392] width 1321 height 784
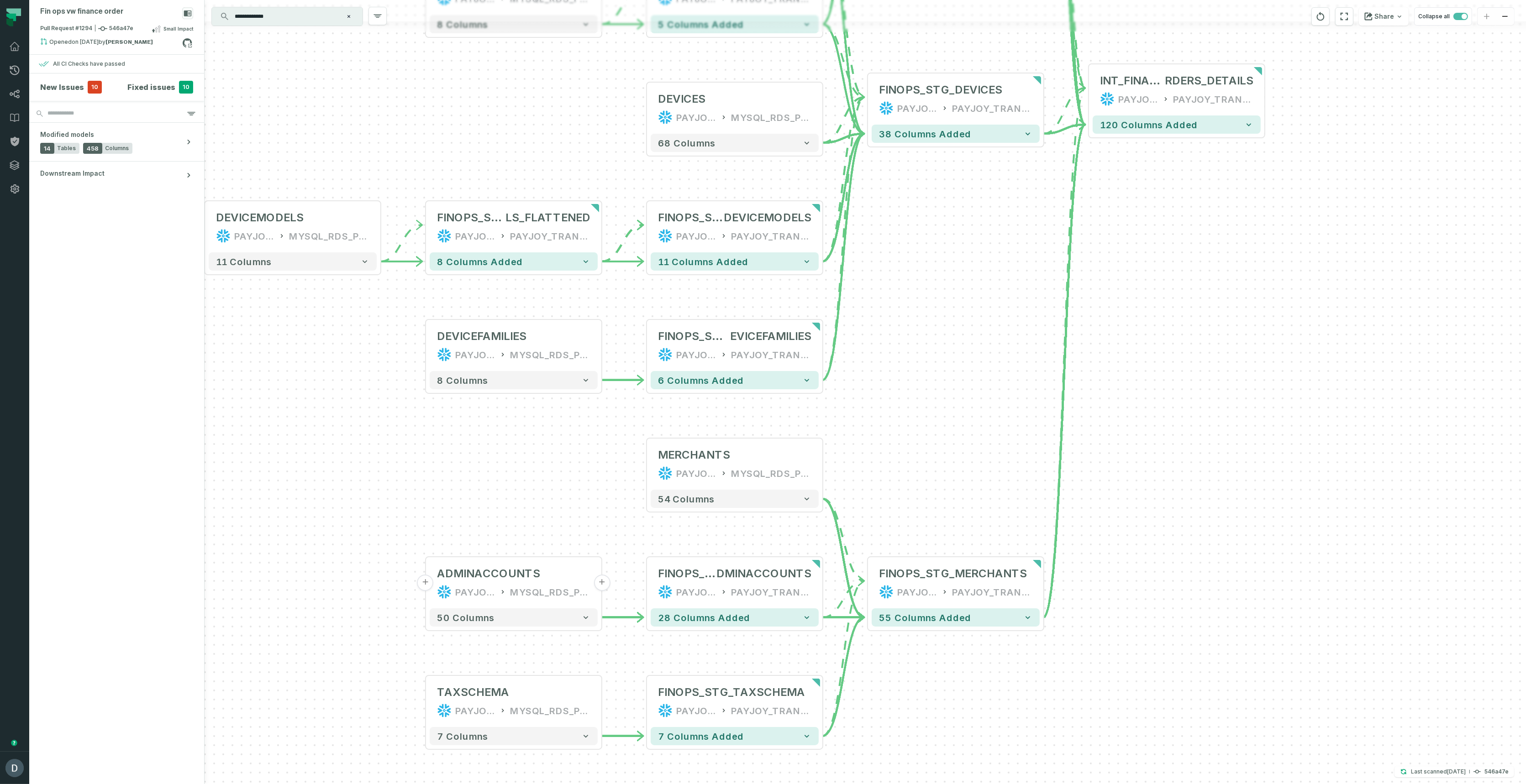
drag, startPoint x: 337, startPoint y: 409, endPoint x: 360, endPoint y: 403, distance: 23.8
click at [360, 403] on div "- DIM_BAMBOO_HREMP LOYEEDETAILS PAYJOY_DW PAYJOY_TRANSFORMED 15 columns added +…" at bounding box center [865, 392] width 1321 height 784
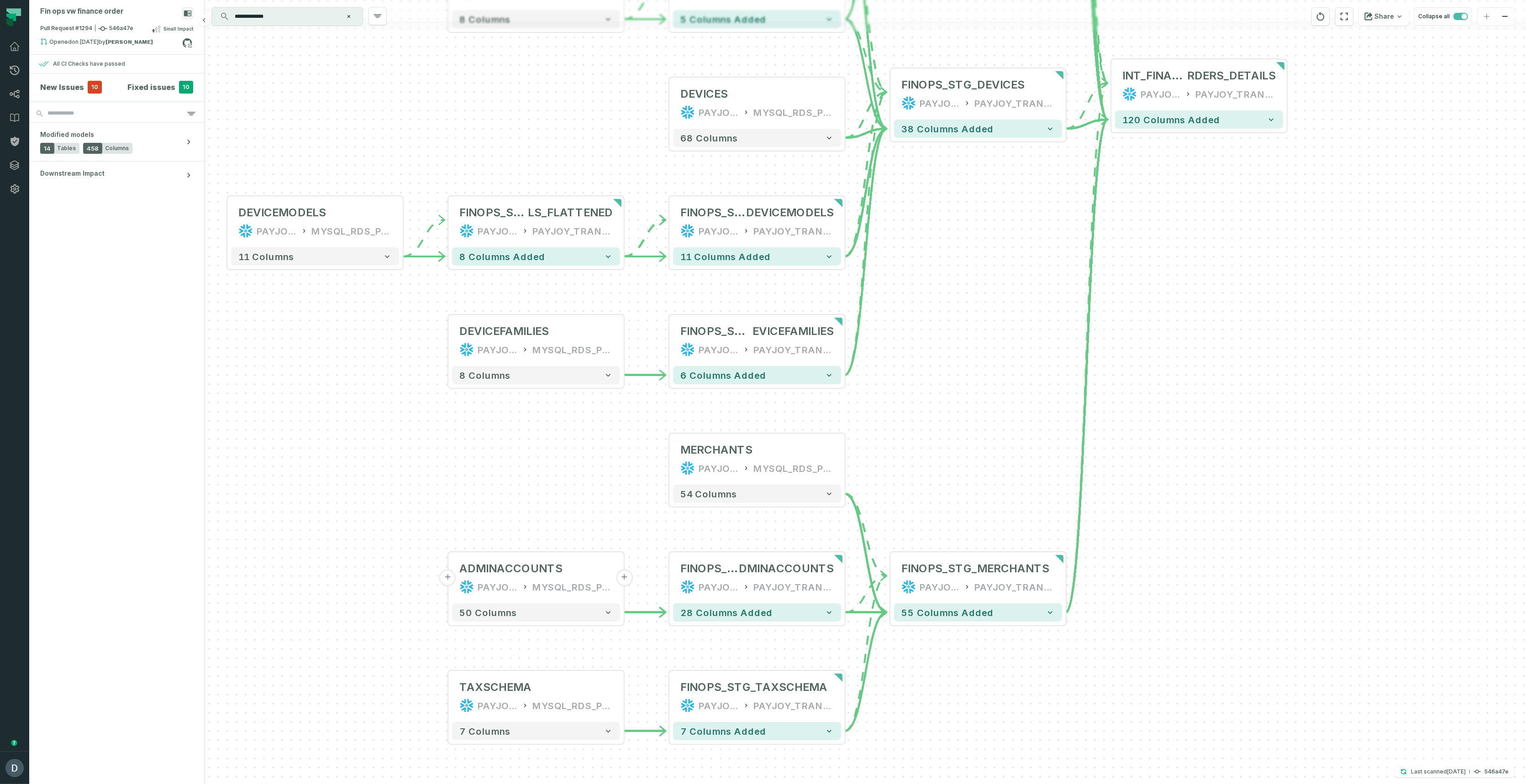
click at [170, 87] on h4 "Fixed issues" at bounding box center [151, 87] width 48 height 11
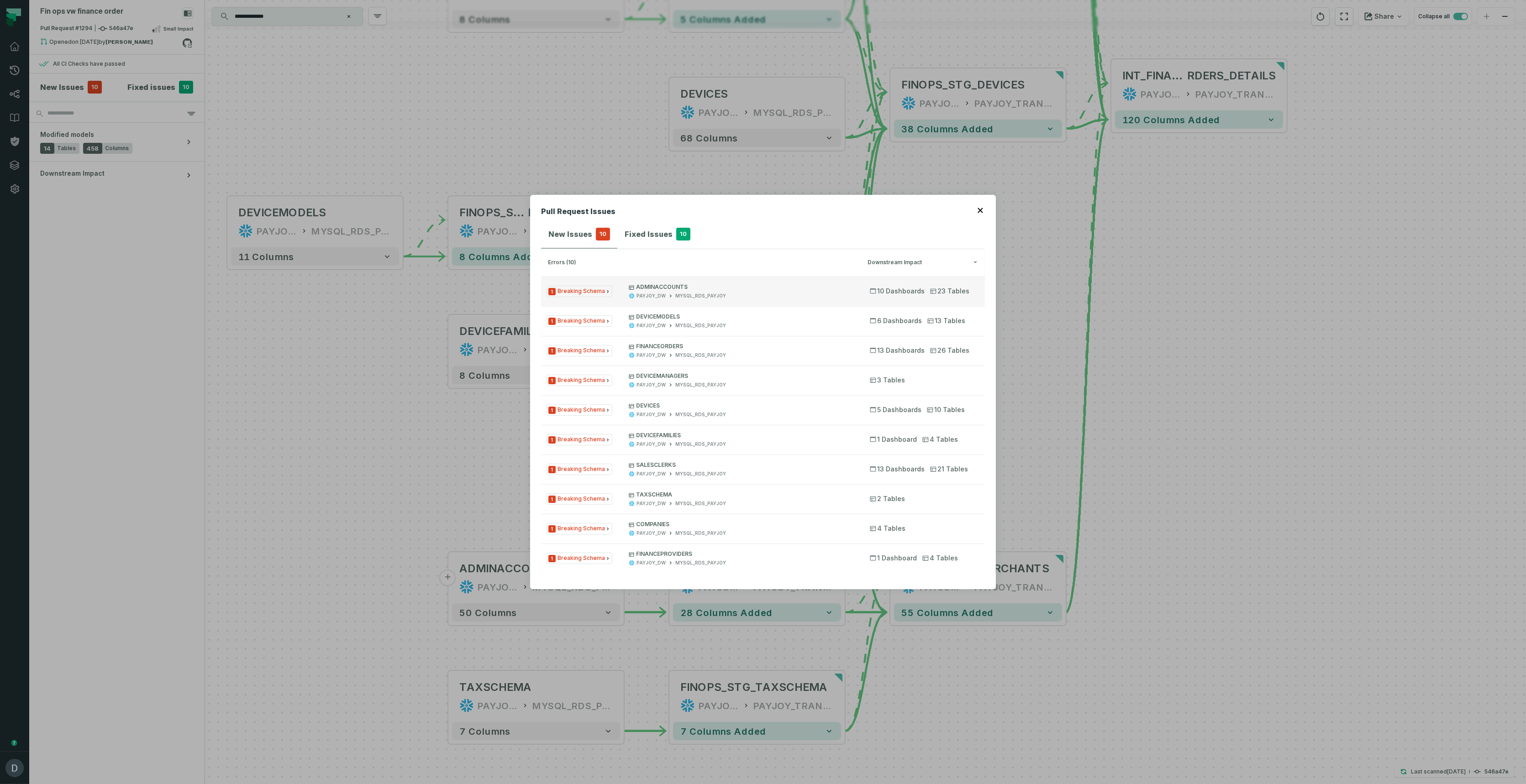
click at [677, 290] on p "ADMINACCOUNTS" at bounding box center [741, 287] width 225 height 7
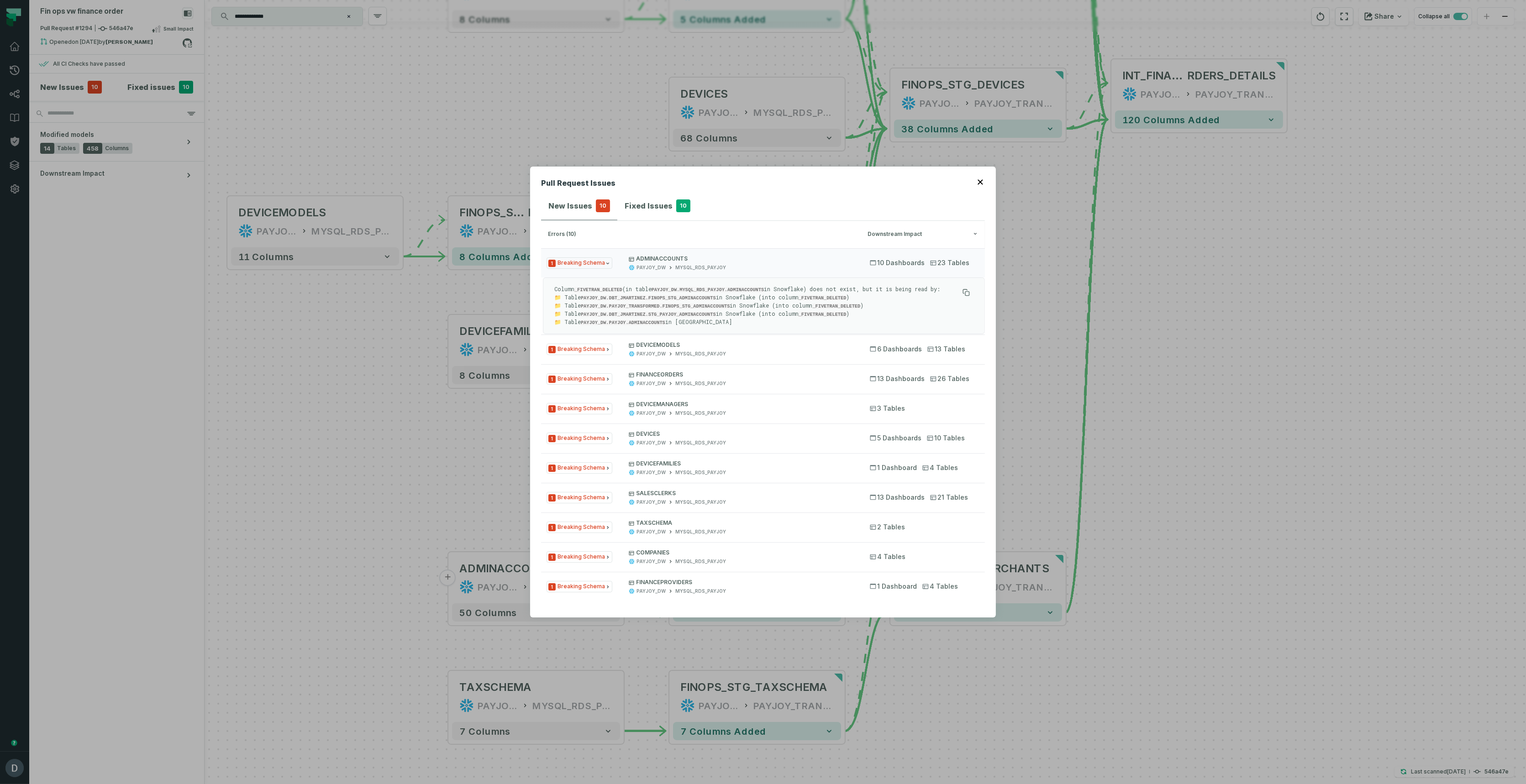
drag, startPoint x: 575, startPoint y: 287, endPoint x: 623, endPoint y: 288, distance: 48.0
click at [623, 288] on p "Column _FIVETRAN_DELETED (in table PAYJOY_DW.MYSQL_RDS_PAYJOY.ADMINACCOUNTS in …" at bounding box center [756, 305] width 404 height 41
drag, startPoint x: 666, startPoint y: 287, endPoint x: 781, endPoint y: 286, distance: 115.0
click at [781, 286] on p "Column _FIVETRAN_DELETED (in table PAYJOY_DW.MYSQL_RDS_PAYJOY.ADMINACCOUNTS in …" at bounding box center [756, 305] width 404 height 41
click at [639, 352] on div "PAYJOY_DW" at bounding box center [651, 354] width 29 height 7
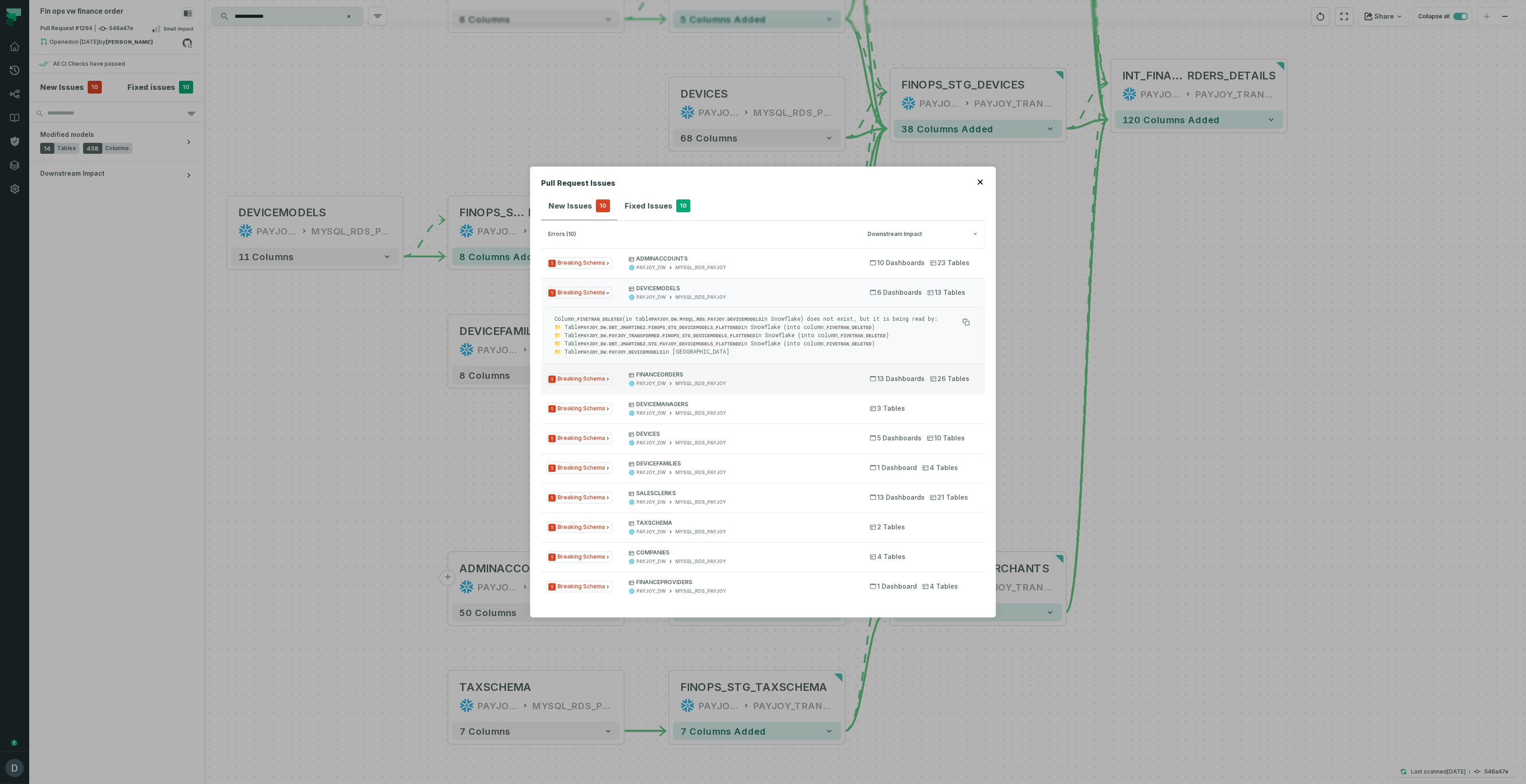
click at [650, 386] on button "1 Breaking Schema FINANCEORDERS PAYJOY_DW MYSQL_RDS_PAYJOY 13 Dashboards 26 Tab…" at bounding box center [763, 379] width 443 height 29
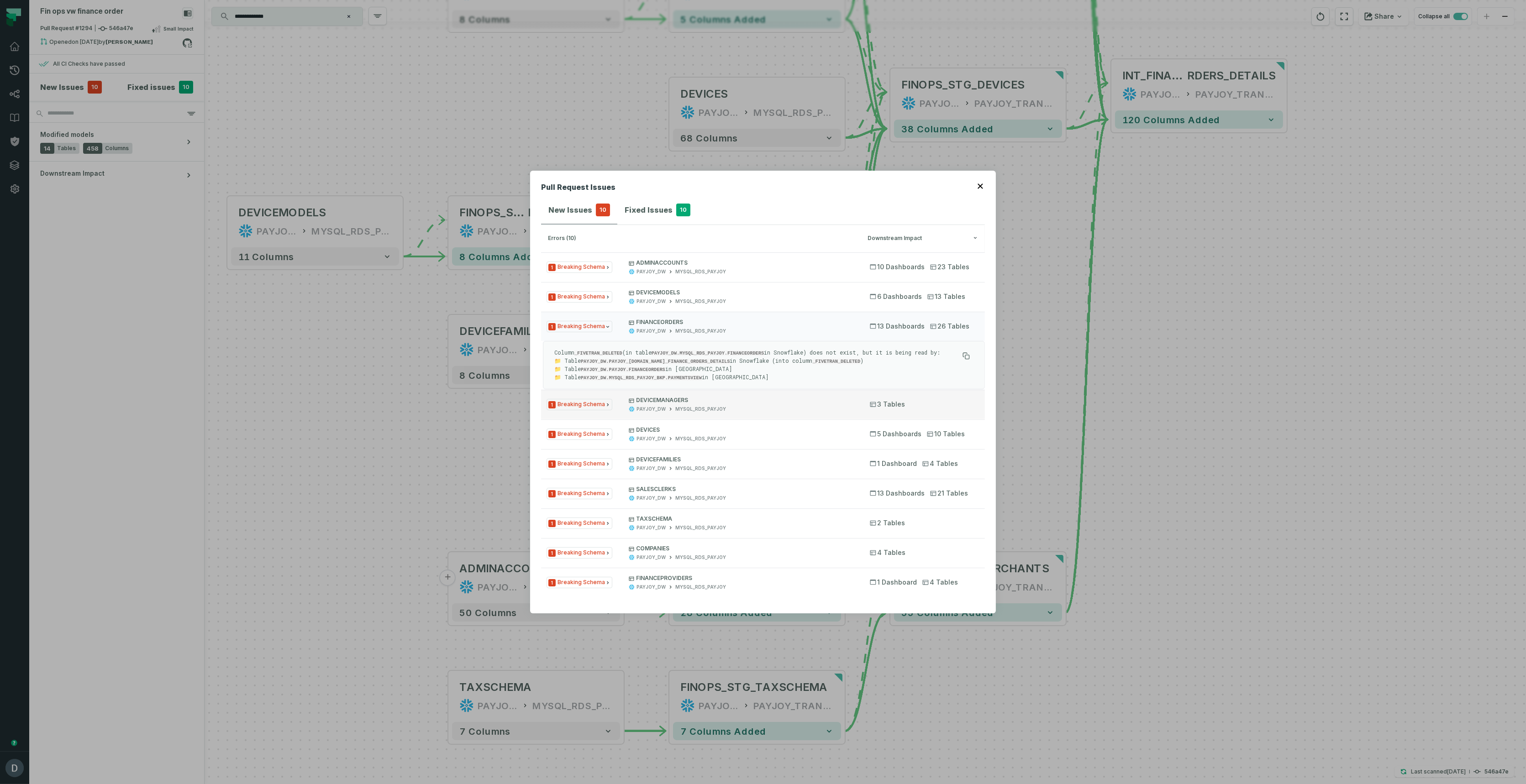
click at [651, 407] on div "PAYJOY_DW" at bounding box center [651, 410] width 29 height 7
click at [648, 437] on div "PAYJOY_DW" at bounding box center [651, 439] width 29 height 7
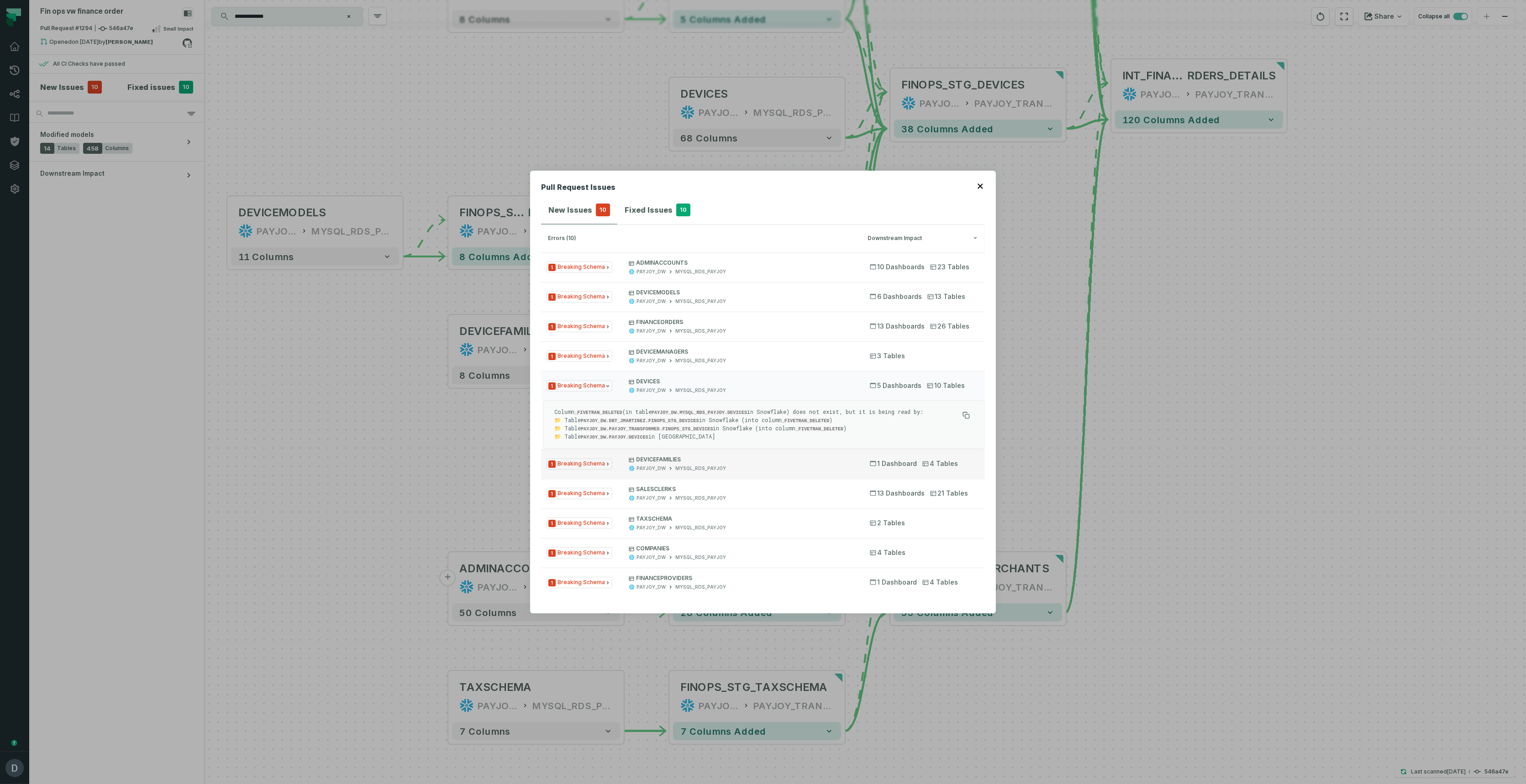
click at [646, 461] on p "DEVICEFAMILIES" at bounding box center [741, 460] width 225 height 7
click at [654, 498] on div "PAYJOY_DW" at bounding box center [651, 498] width 29 height 7
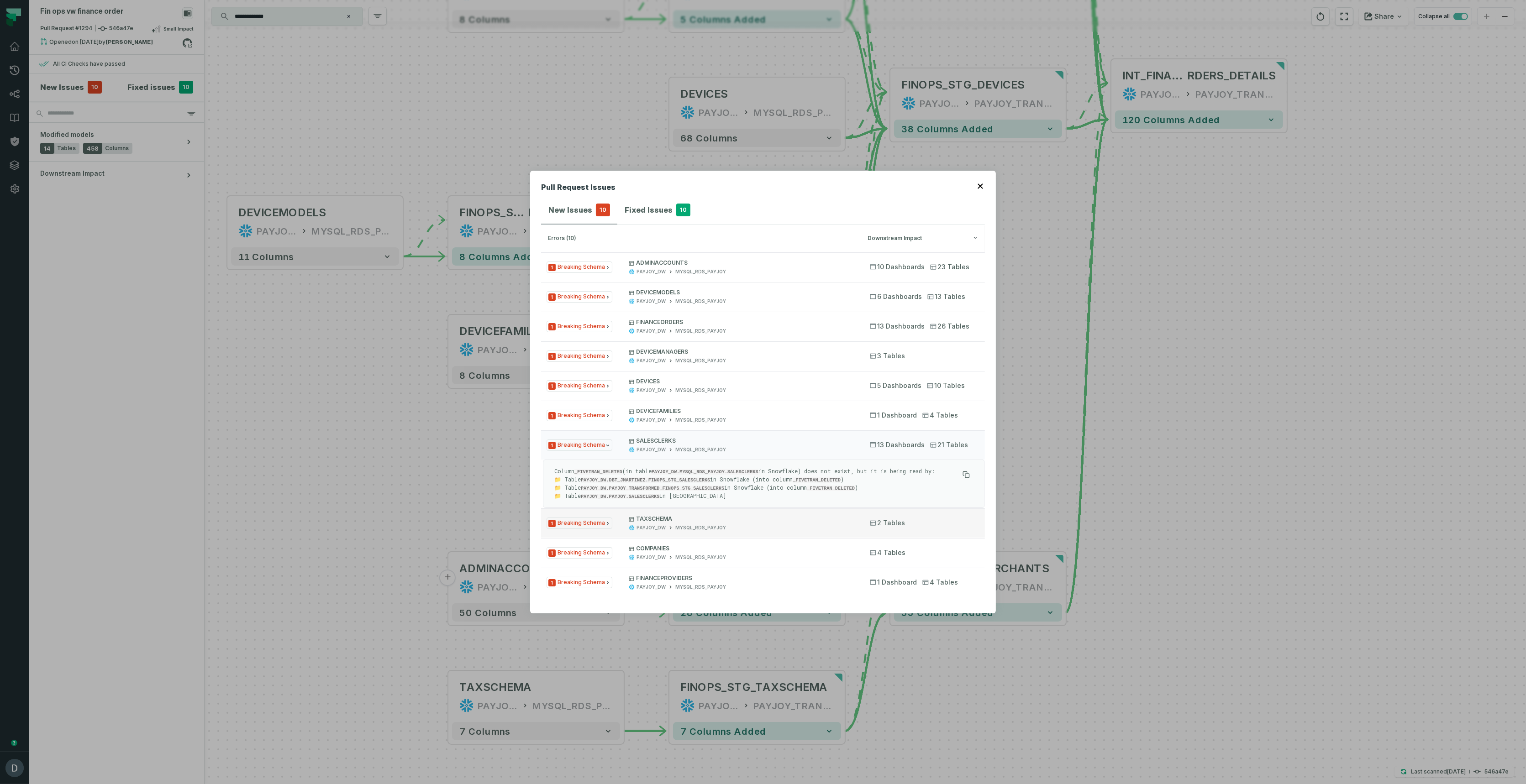
click at [654, 525] on div "PAYJOY_DW" at bounding box center [651, 528] width 29 height 7
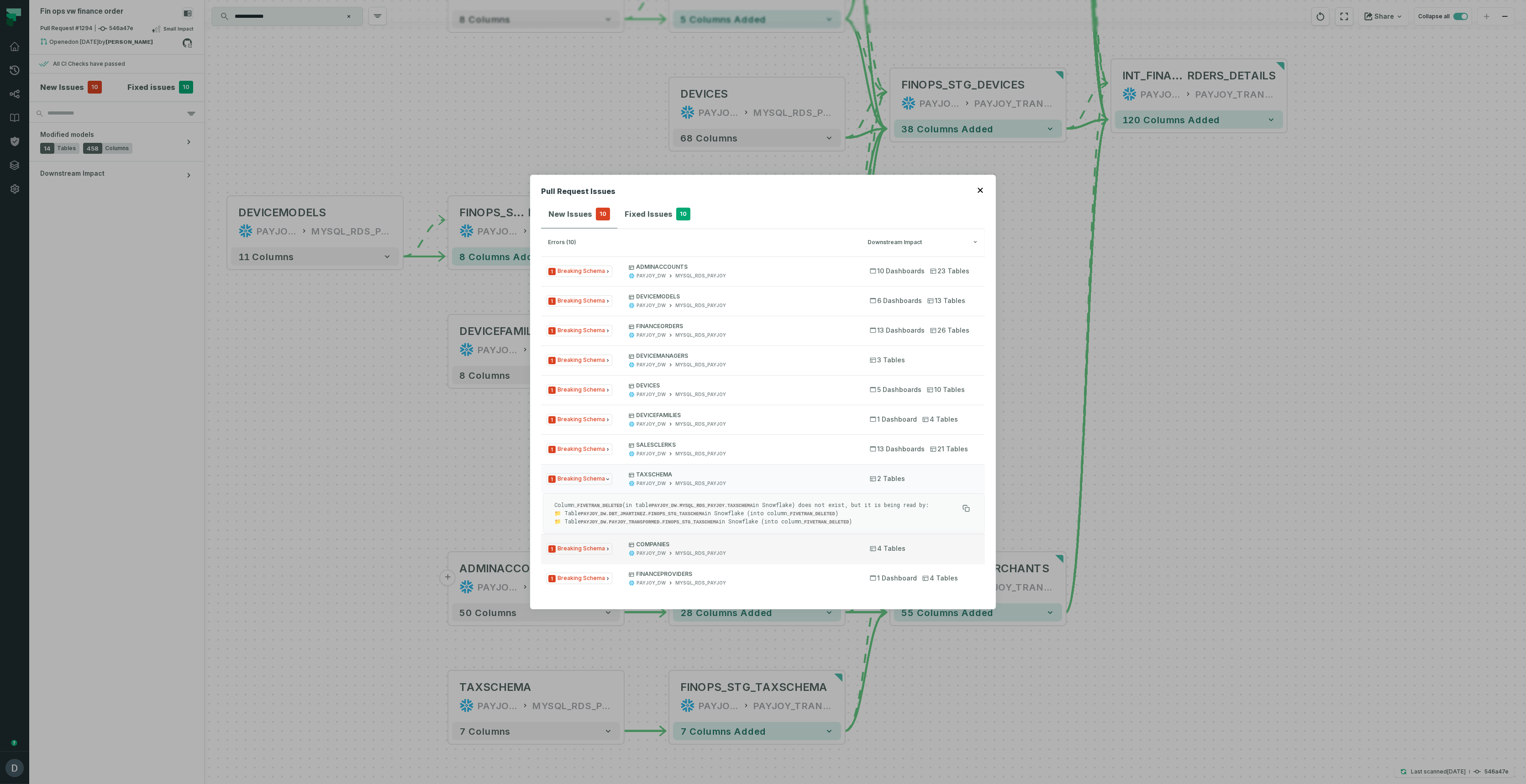
click at [653, 555] on div "PAYJOY_DW" at bounding box center [651, 554] width 29 height 7
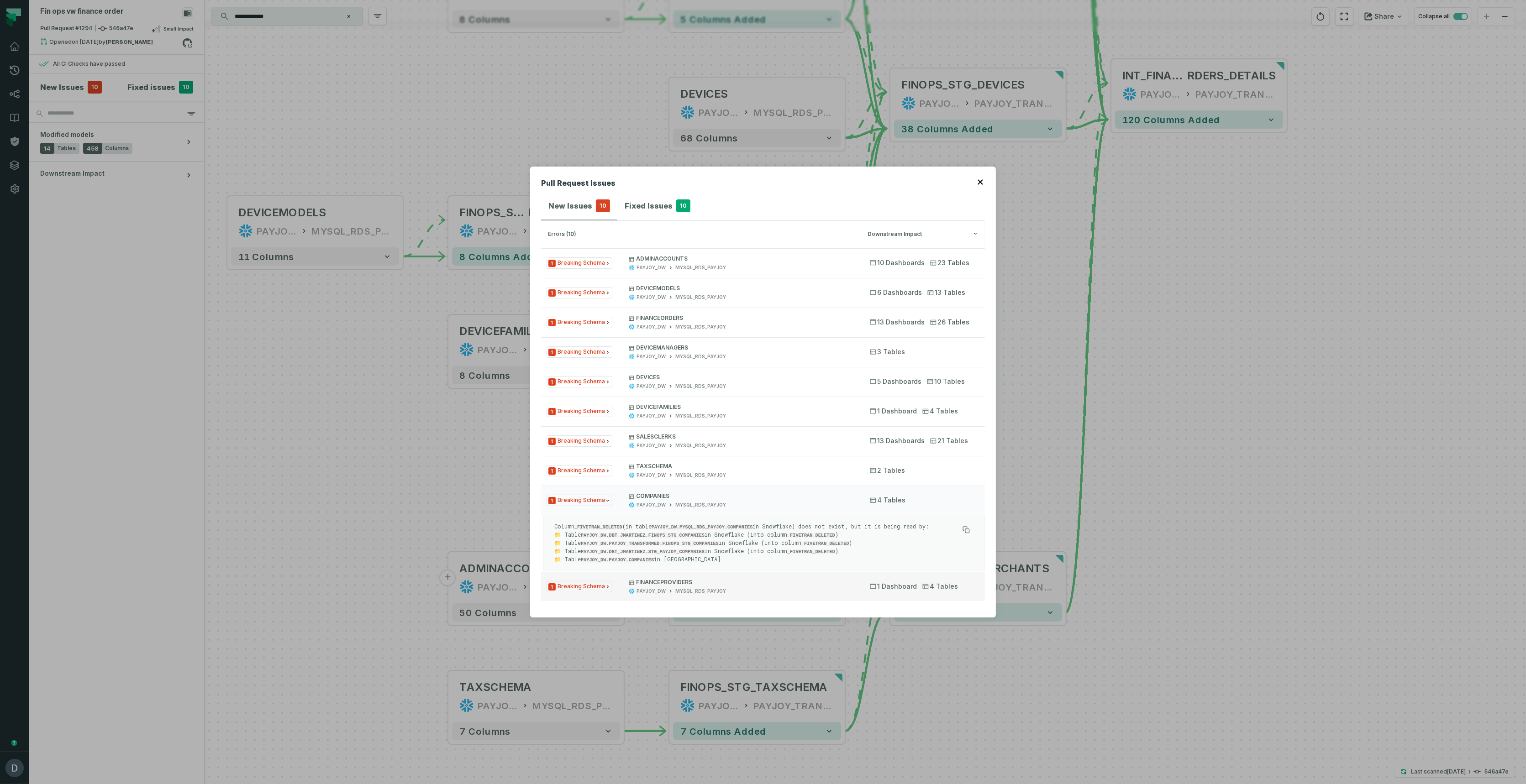
click at [649, 583] on p "FINANCEPROVIDERS" at bounding box center [741, 583] width 225 height 7
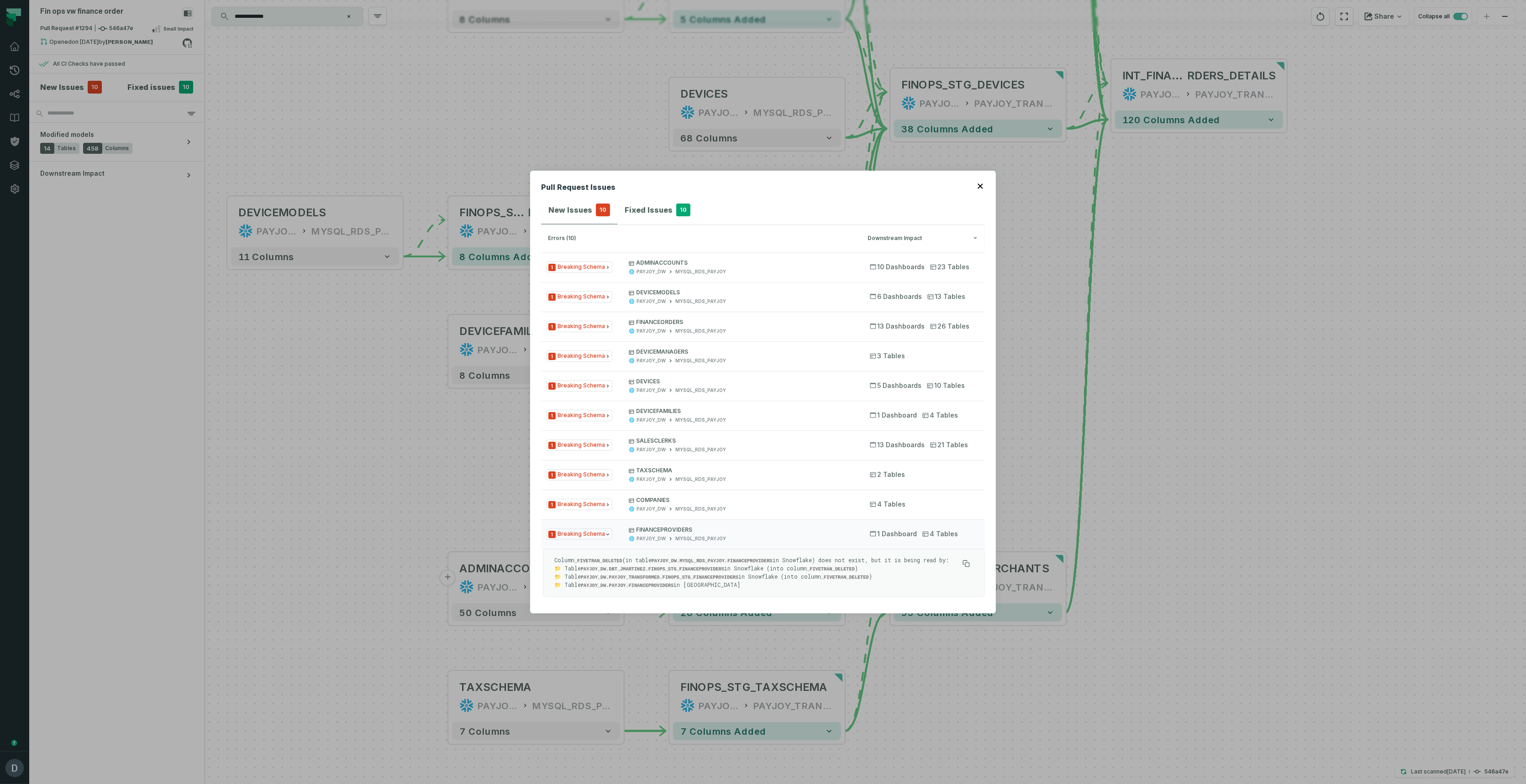
click at [646, 207] on h4 "Fixed Issues" at bounding box center [648, 210] width 48 height 11
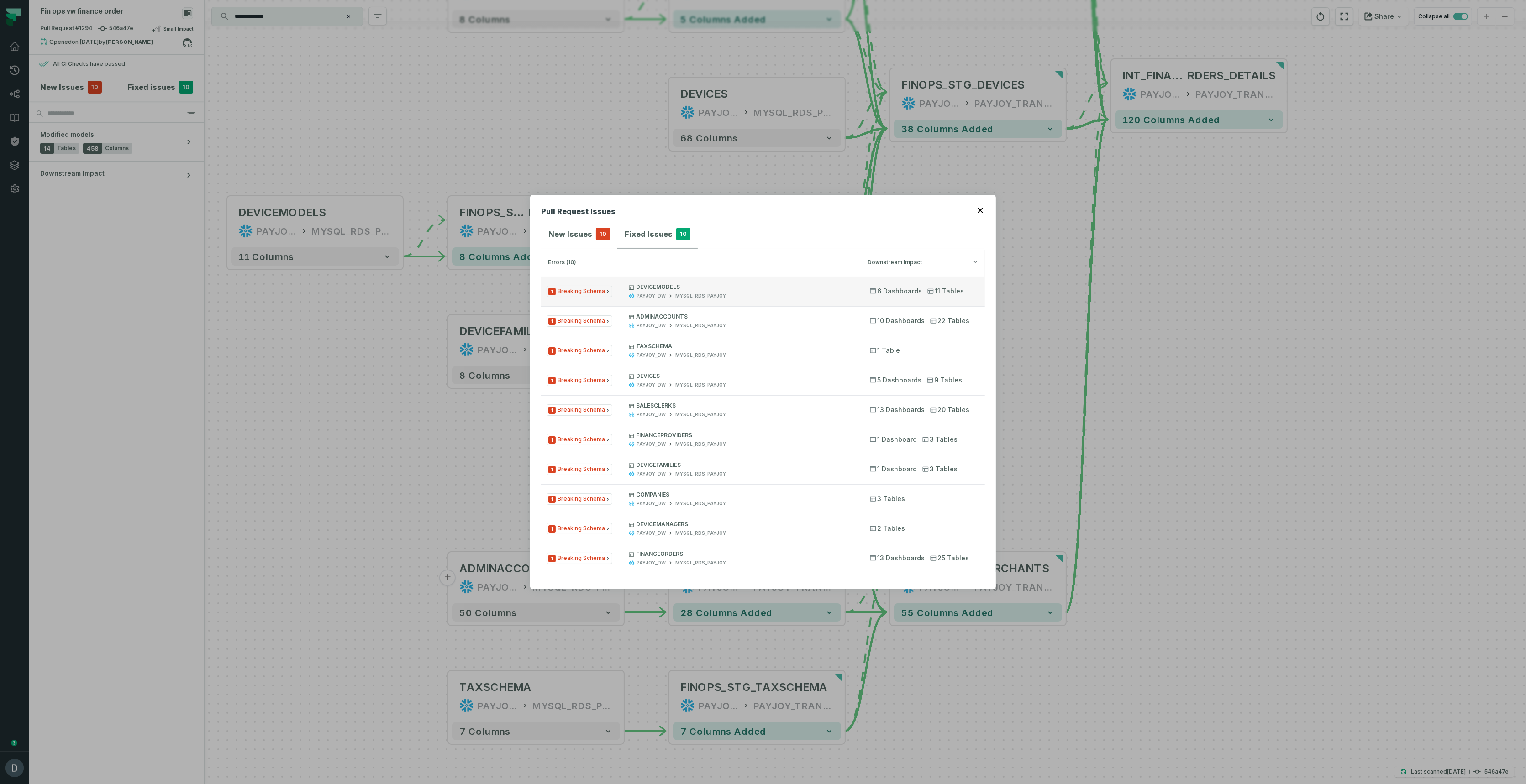
click at [654, 297] on div "PAYJOY_DW" at bounding box center [651, 296] width 29 height 7
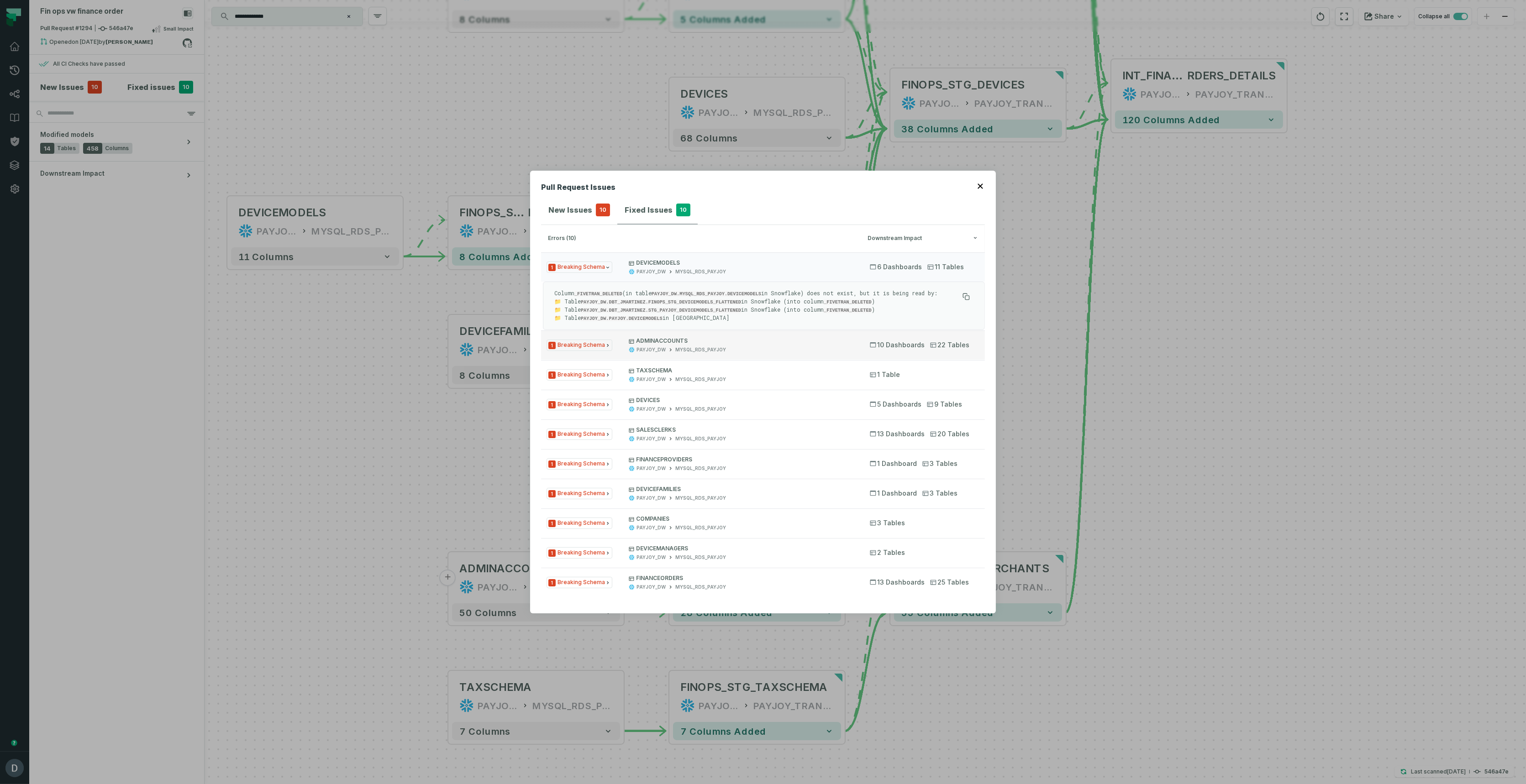
click at [658, 339] on p "ADMINACCOUNTS" at bounding box center [741, 341] width 225 height 7
click at [572, 216] on h4 "New Issues" at bounding box center [570, 210] width 44 height 11
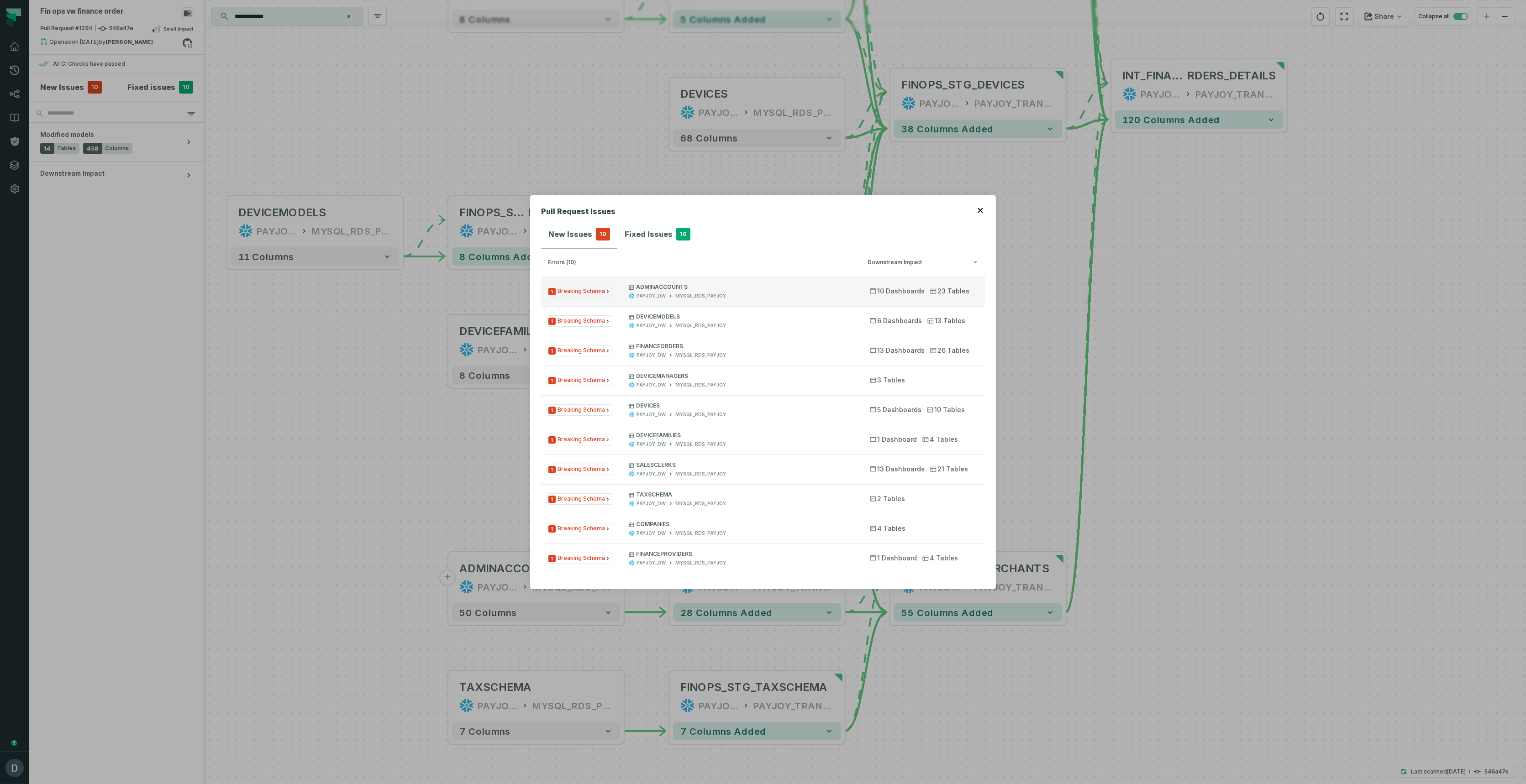
click at [658, 289] on p "ADMINACCOUNTS" at bounding box center [741, 287] width 225 height 7
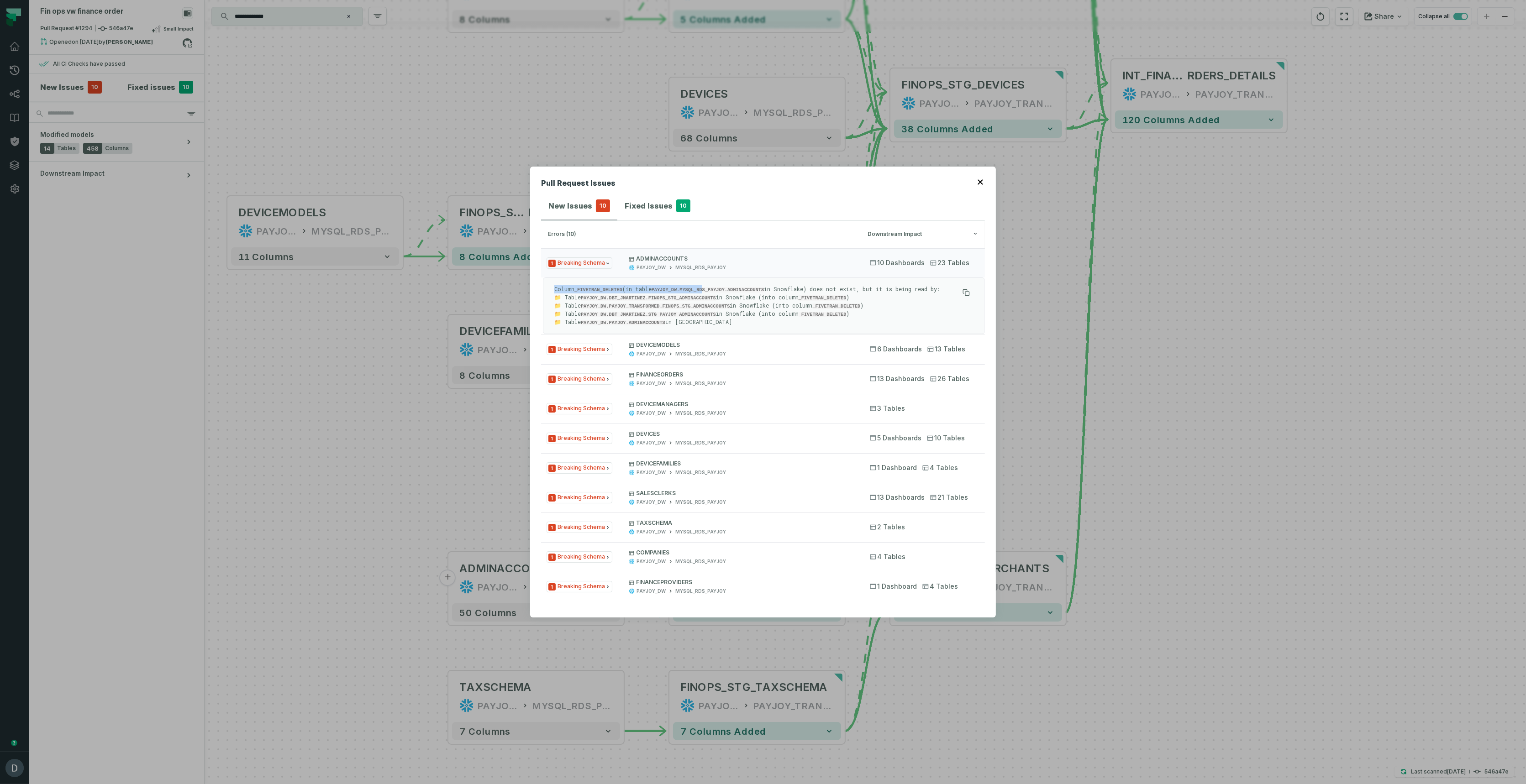
drag, startPoint x: 552, startPoint y: 287, endPoint x: 714, endPoint y: 289, distance: 162.0
click at [714, 289] on div "Column _FIVETRAN_DELETED (in table PAYJOY_DW.MYSQL_RDS_PAYJOY.ADMINACCOUNTS in …" at bounding box center [763, 305] width 442 height 56
click at [714, 289] on code "PAYJOY_DW.MYSQL_RDS_PAYJOY.ADMINACCOUNTS" at bounding box center [708, 290] width 112 height 5
drag, startPoint x: 718, startPoint y: 297, endPoint x: 782, endPoint y: 315, distance: 66.5
click at [782, 315] on p "Column _FIVETRAN_DELETED (in table PAYJOY_DW.MYSQL_RDS_PAYJOY.ADMINACCOUNTS in …" at bounding box center [756, 305] width 404 height 41
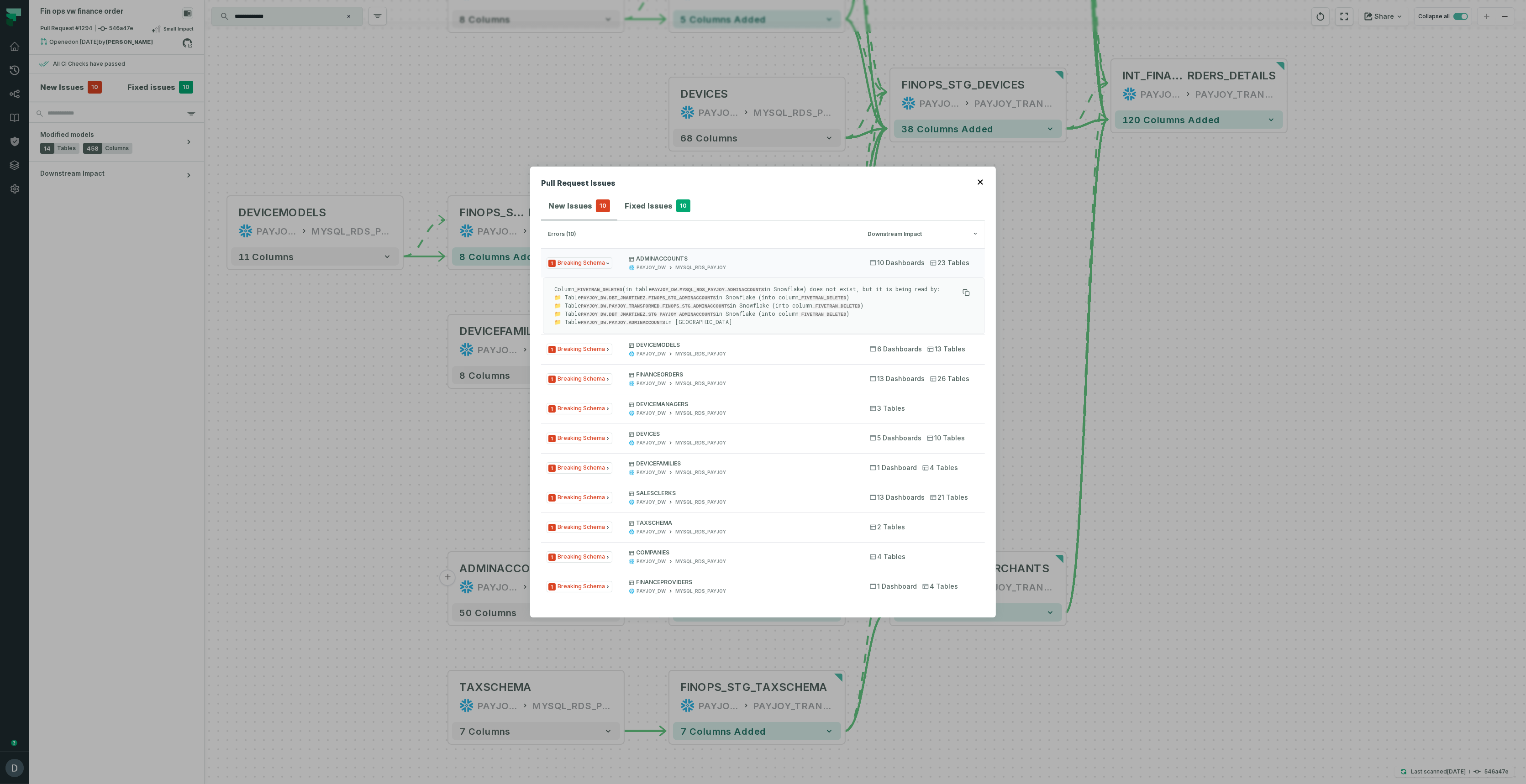
click at [697, 318] on p "Column _FIVETRAN_DELETED (in table PAYJOY_DW.MYSQL_RDS_PAYJOY.ADMINACCOUNTS in …" at bounding box center [756, 305] width 404 height 41
click at [656, 211] on h4 "Fixed Issues" at bounding box center [648, 206] width 48 height 11
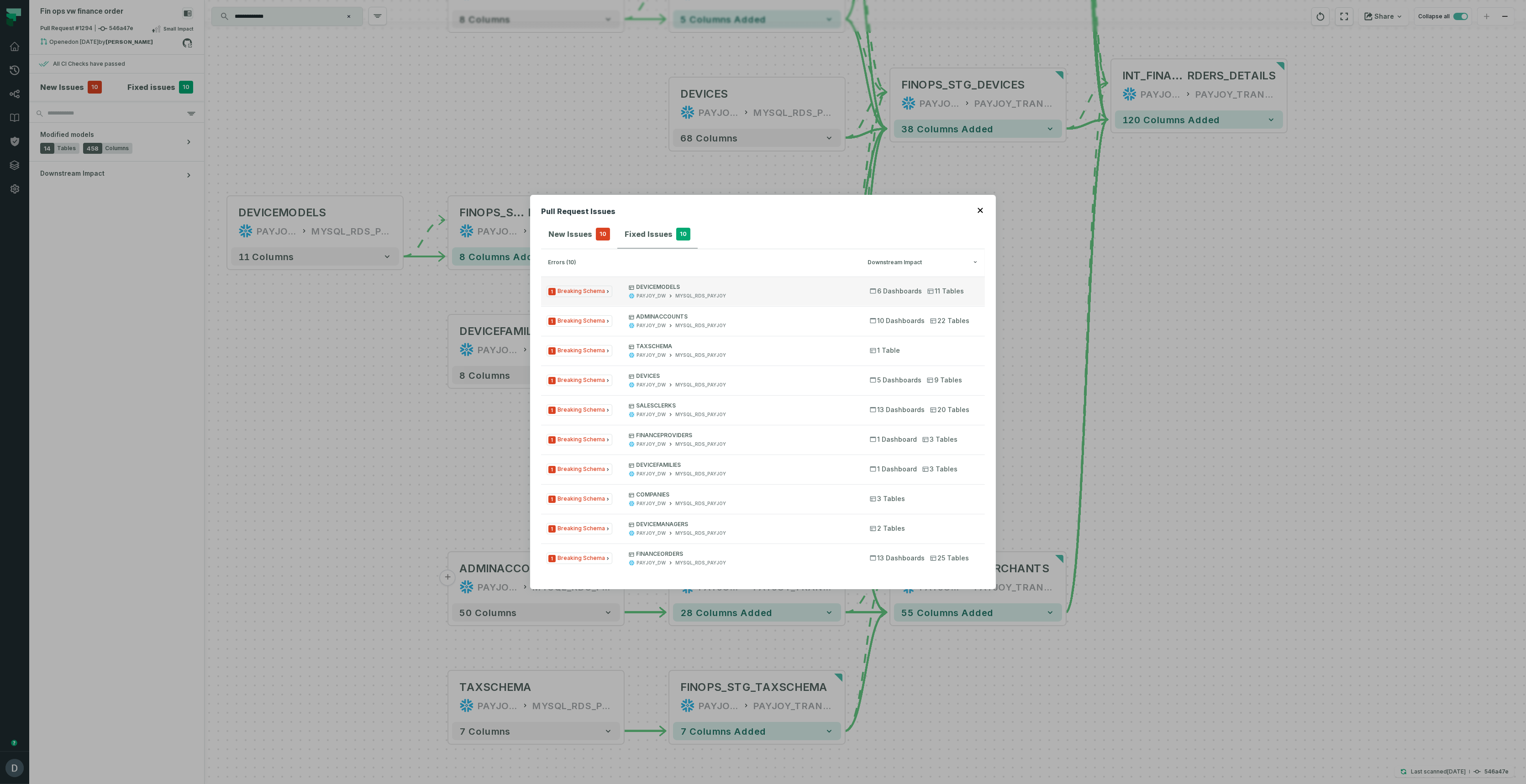
click at [654, 287] on p "DEVICEMODELS" at bounding box center [741, 287] width 225 height 7
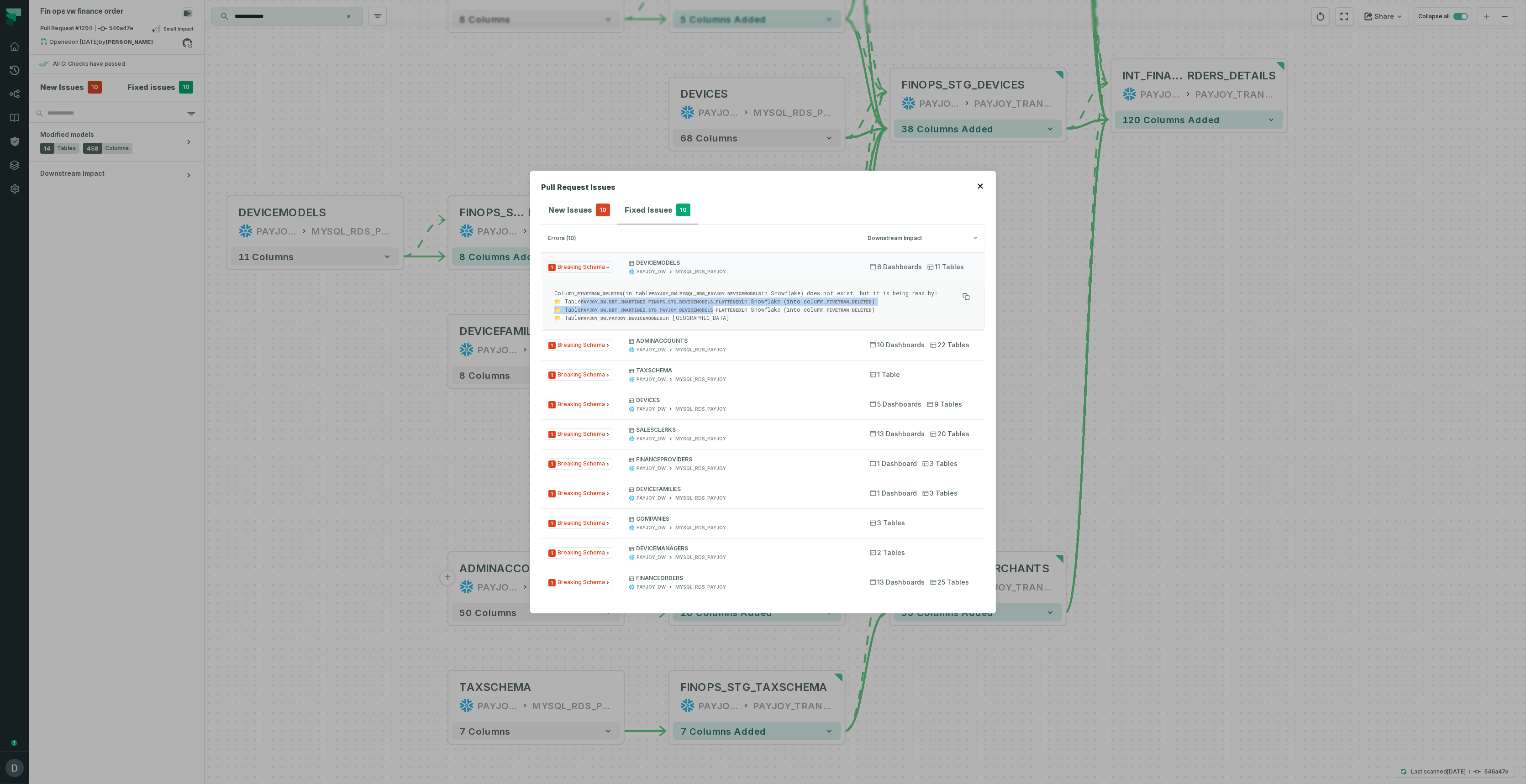
drag, startPoint x: 581, startPoint y: 302, endPoint x: 716, endPoint y: 312, distance: 135.4
click at [716, 312] on p "Column _FIVETRAN_DELETED (in table PAYJOY_DW.MYSQL_RDS_PAYJOY.DEVICEMODELS in S…" at bounding box center [756, 305] width 404 height 33
click at [587, 217] on div "New Issues 10" at bounding box center [579, 210] width 62 height 13
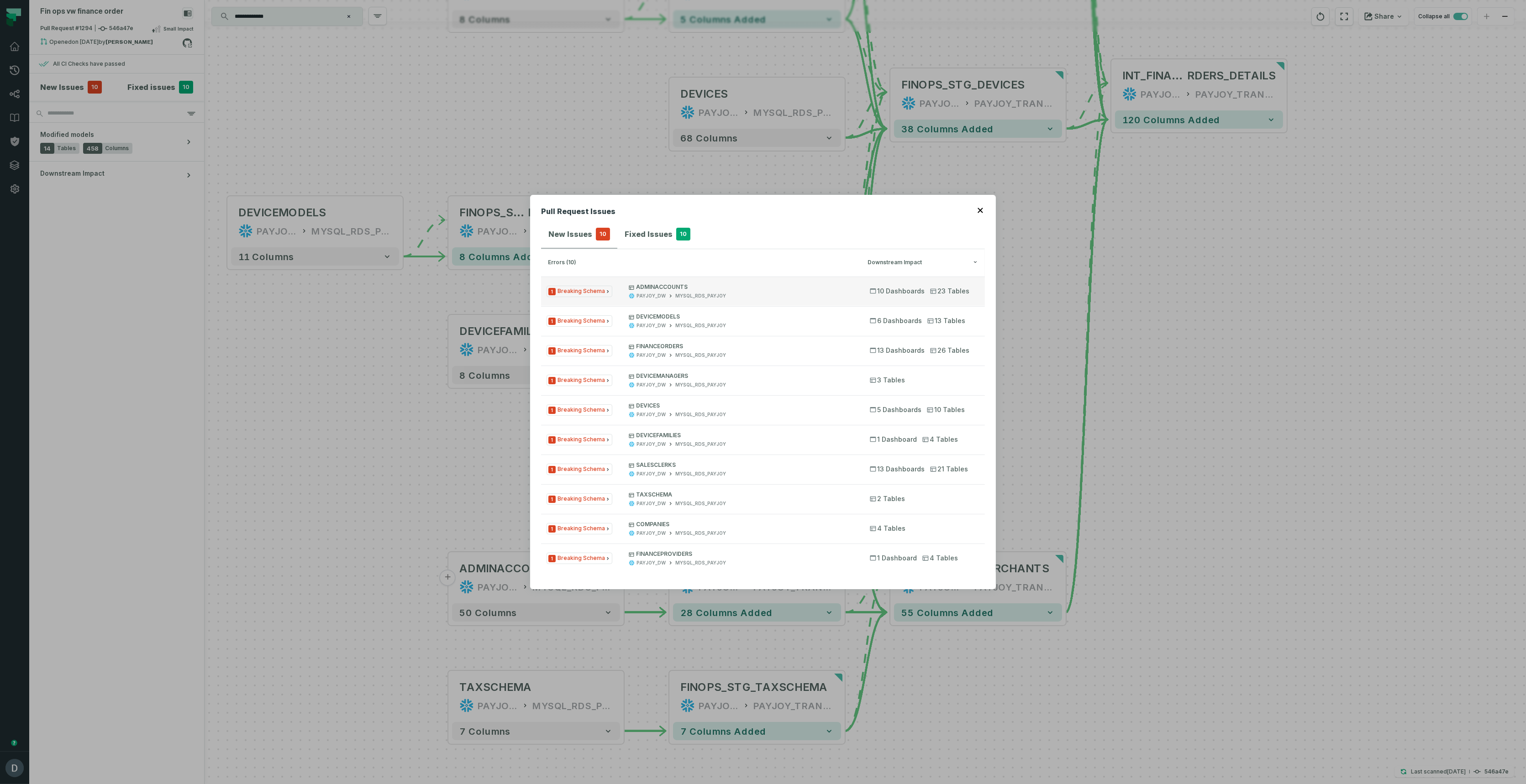
click at [649, 293] on div "PAYJOY_DW" at bounding box center [651, 296] width 29 height 7
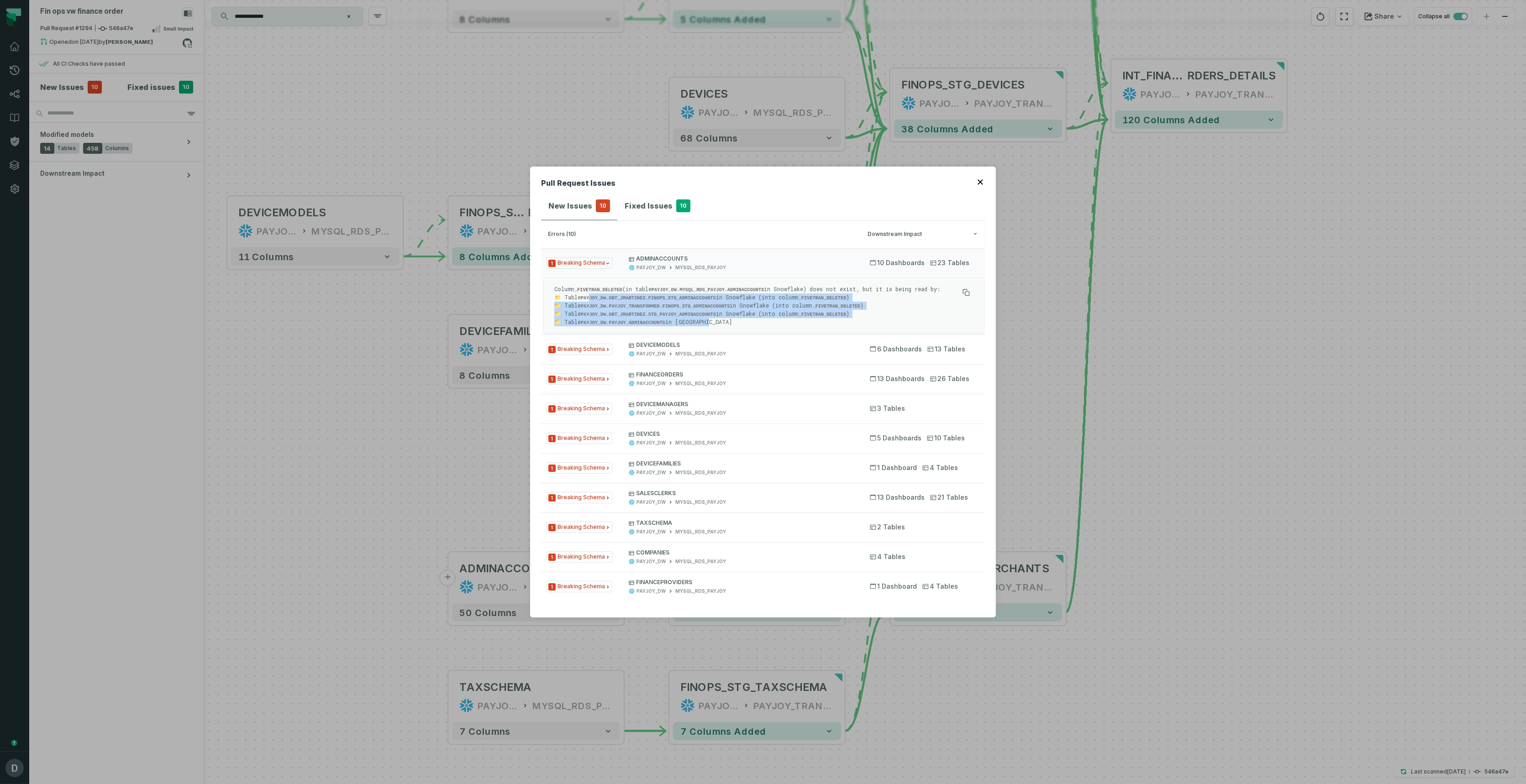
drag, startPoint x: 590, startPoint y: 295, endPoint x: 735, endPoint y: 319, distance: 147.0
click at [735, 319] on p "Column _FIVETRAN_DELETED (in table PAYJOY_DW.MYSQL_RDS_PAYJOY.ADMINACCOUNTS in …" at bounding box center [756, 305] width 404 height 41
click at [735, 267] on div "PAYJOY_DW MYSQL_RDS_PAYJOY" at bounding box center [741, 268] width 225 height 7
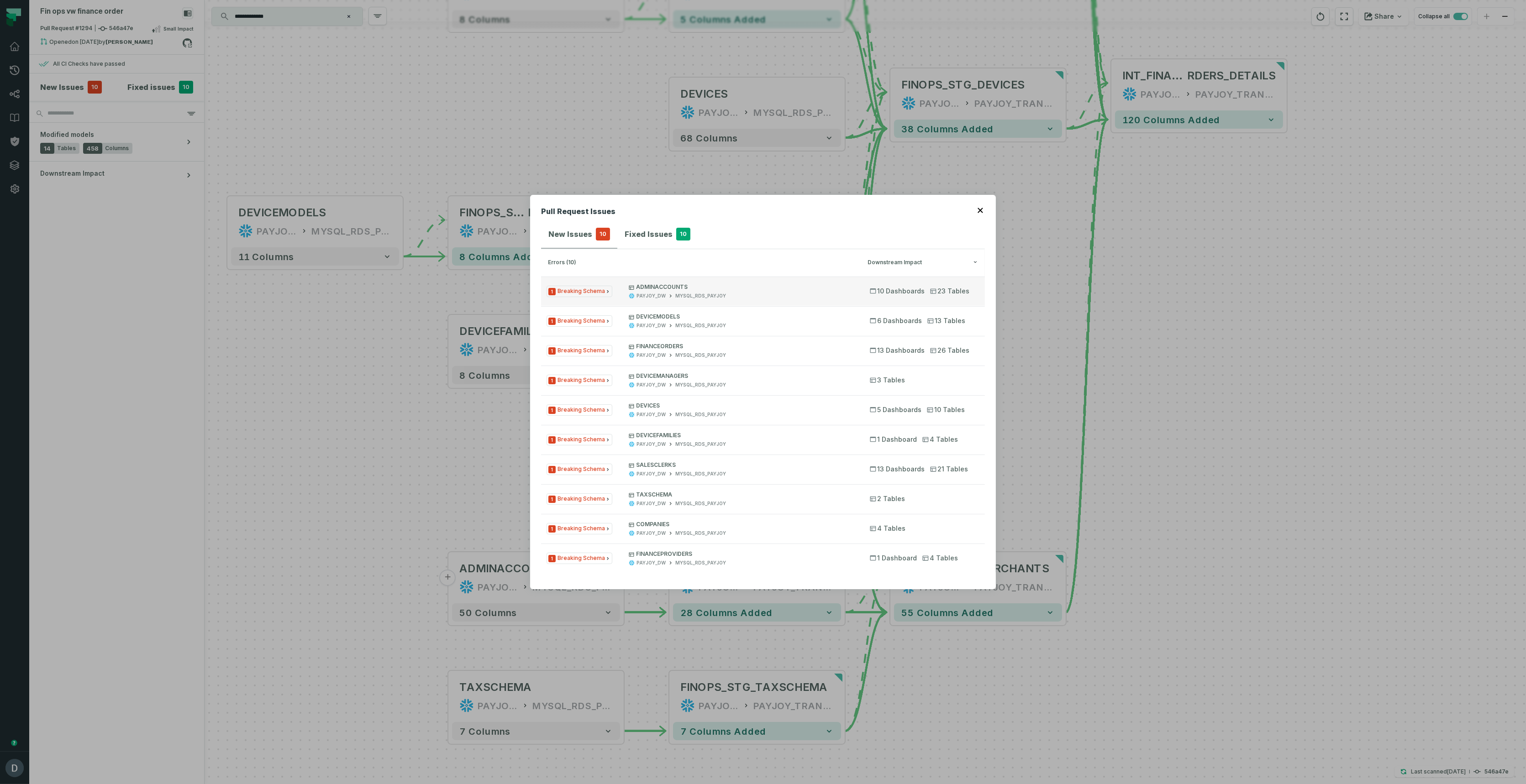
click at [724, 294] on div "PAYJOY_DW MYSQL_RDS_PAYJOY" at bounding box center [741, 296] width 225 height 7
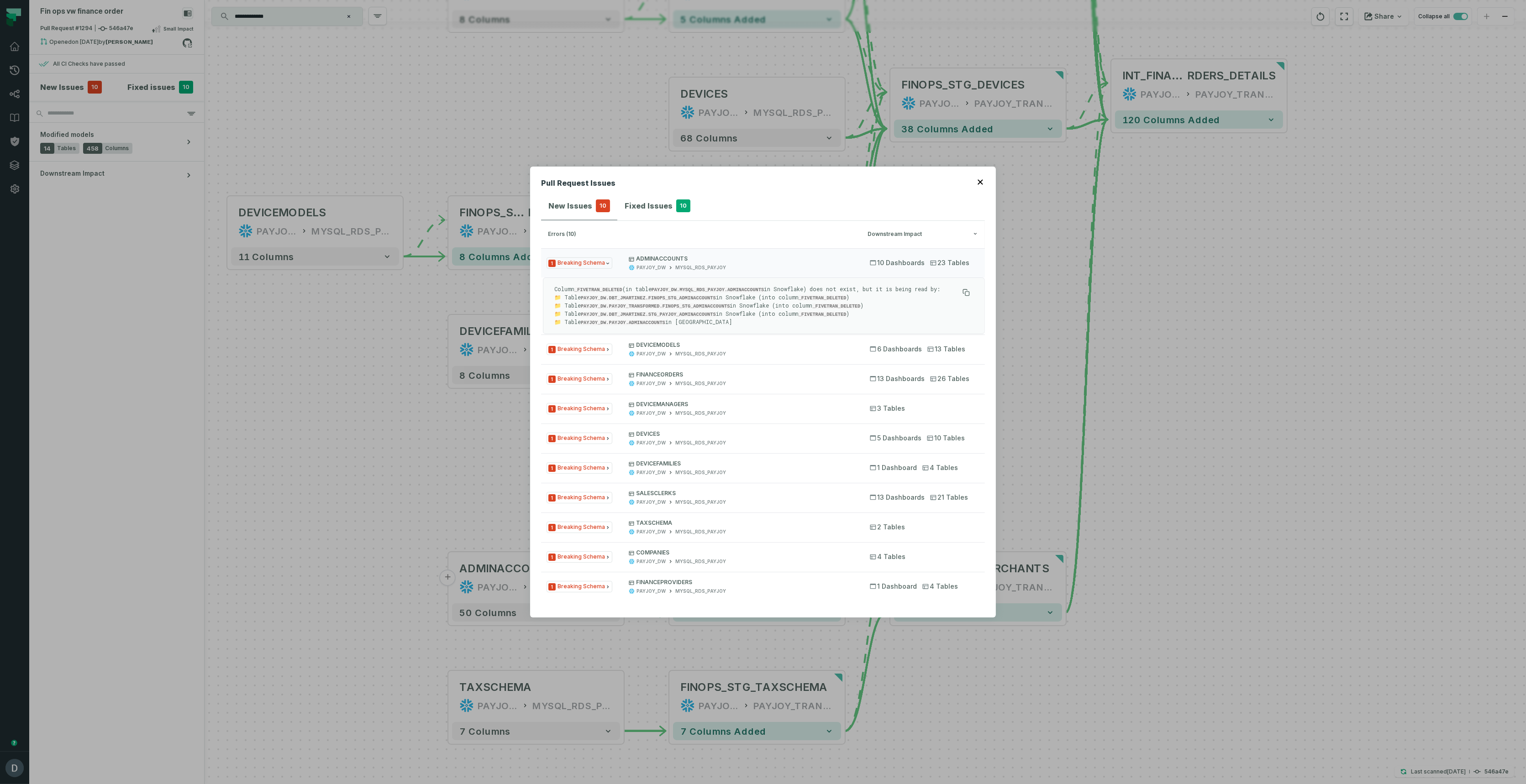
click at [977, 182] on icon "button" at bounding box center [980, 182] width 5 height 5
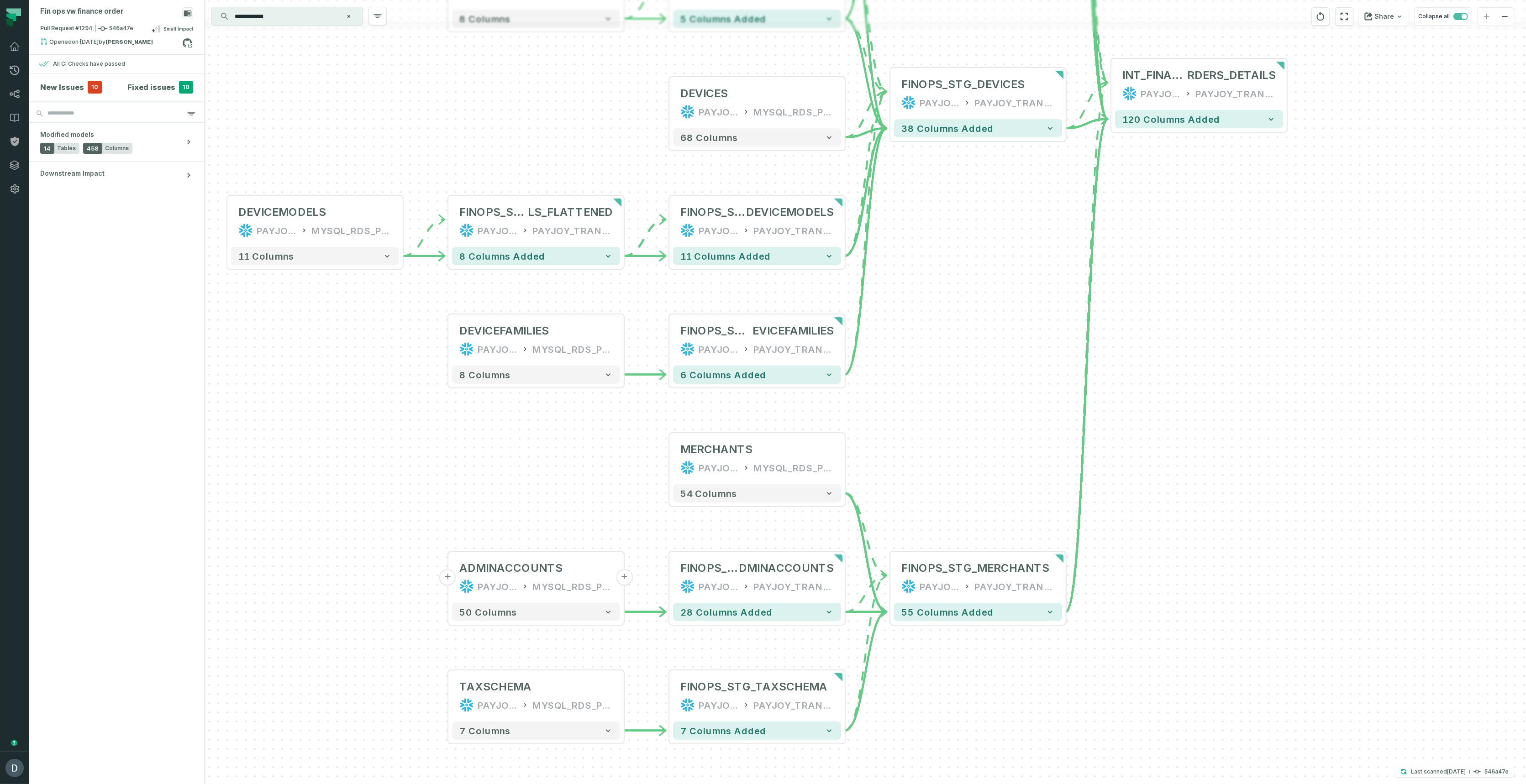
drag, startPoint x: 574, startPoint y: 605, endPoint x: 471, endPoint y: 590, distance: 104.1
click at [574, 605] on button "50 columns" at bounding box center [536, 612] width 168 height 18
click at [517, 619] on button "50 columns" at bounding box center [535, 612] width 168 height 18
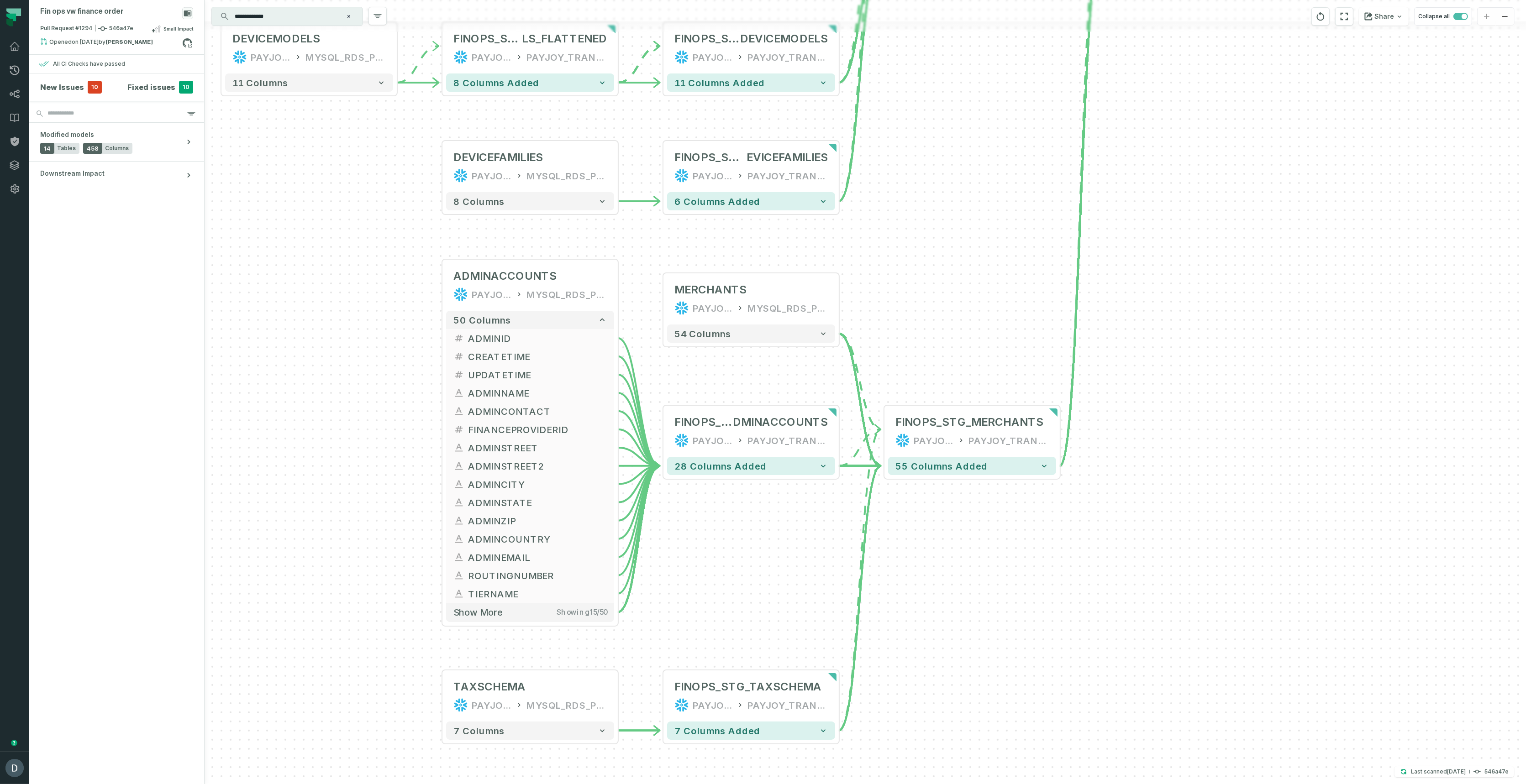
drag, startPoint x: 338, startPoint y: 628, endPoint x: 326, endPoint y: 372, distance: 256.3
click at [326, 372] on div "- DIM_BAMBOO_HREMP LOYEEDETAILS PAYJOY_DW PAYJOY_TRANSFORMED 15 columns added +…" at bounding box center [865, 392] width 1321 height 784
click at [483, 610] on span "Show more" at bounding box center [478, 612] width 49 height 12
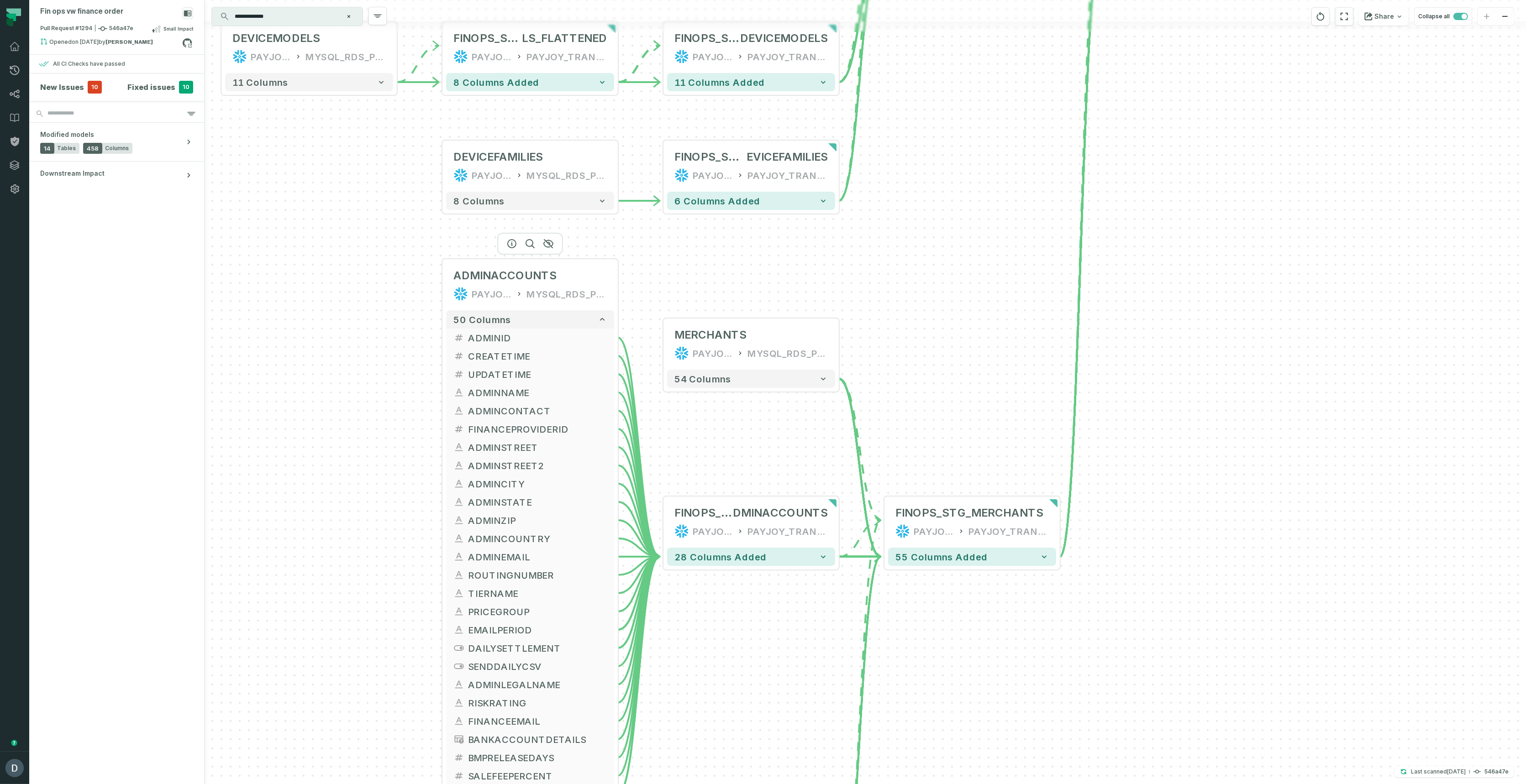
click at [530, 247] on div at bounding box center [530, 244] width 66 height 22
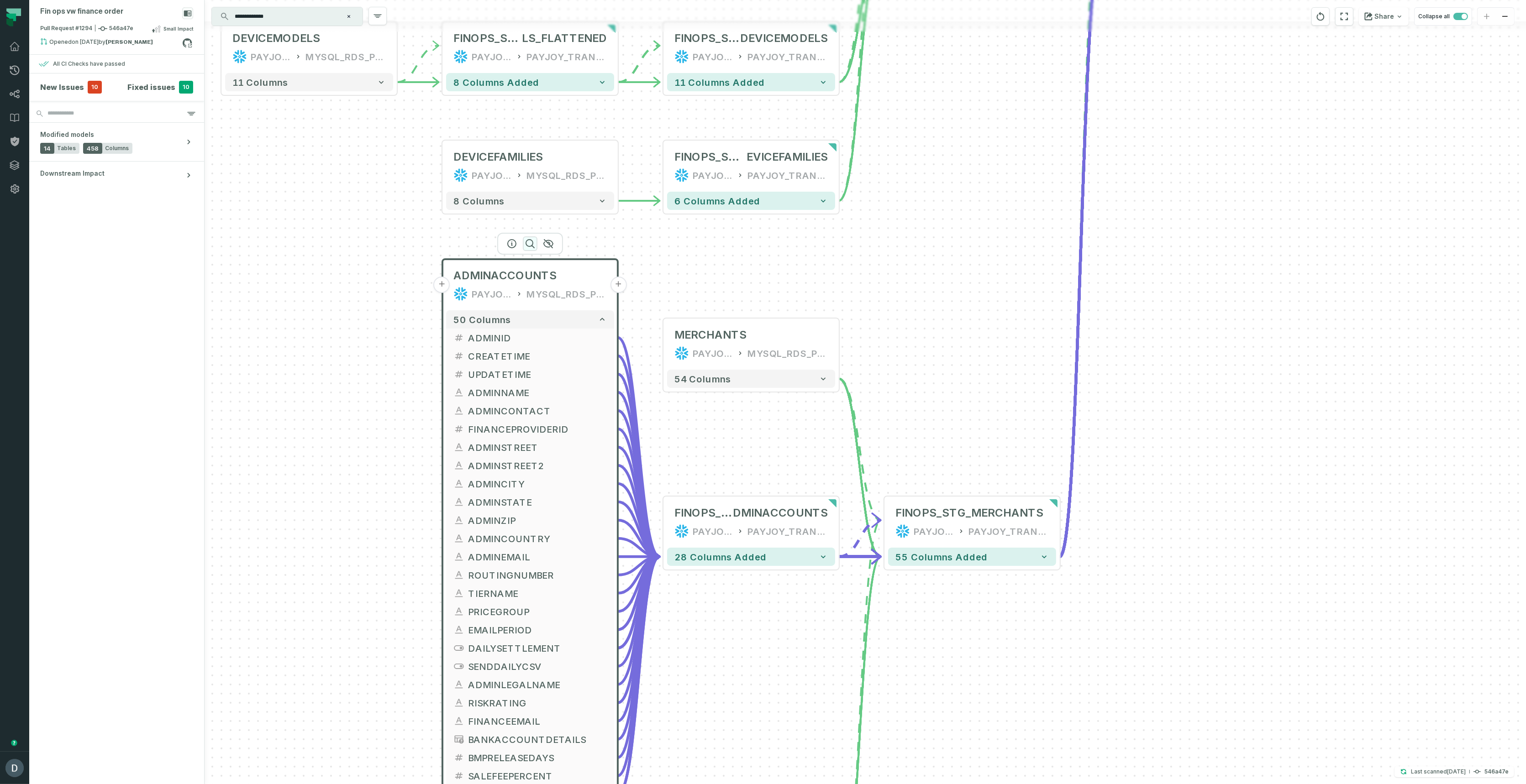
click at [531, 245] on icon "button" at bounding box center [530, 243] width 8 height 8
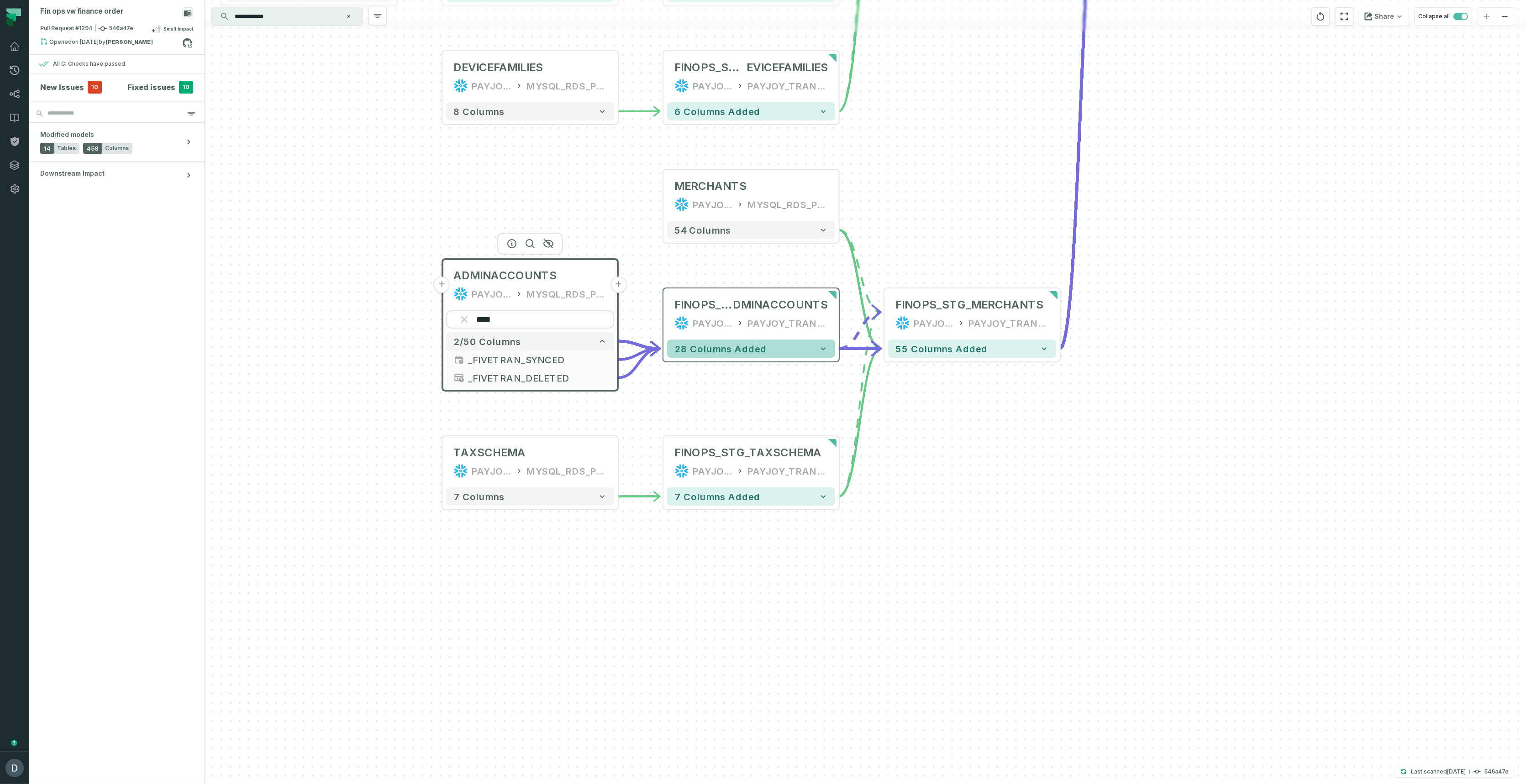
type input "****"
click at [712, 354] on button "28 columns added" at bounding box center [751, 349] width 168 height 18
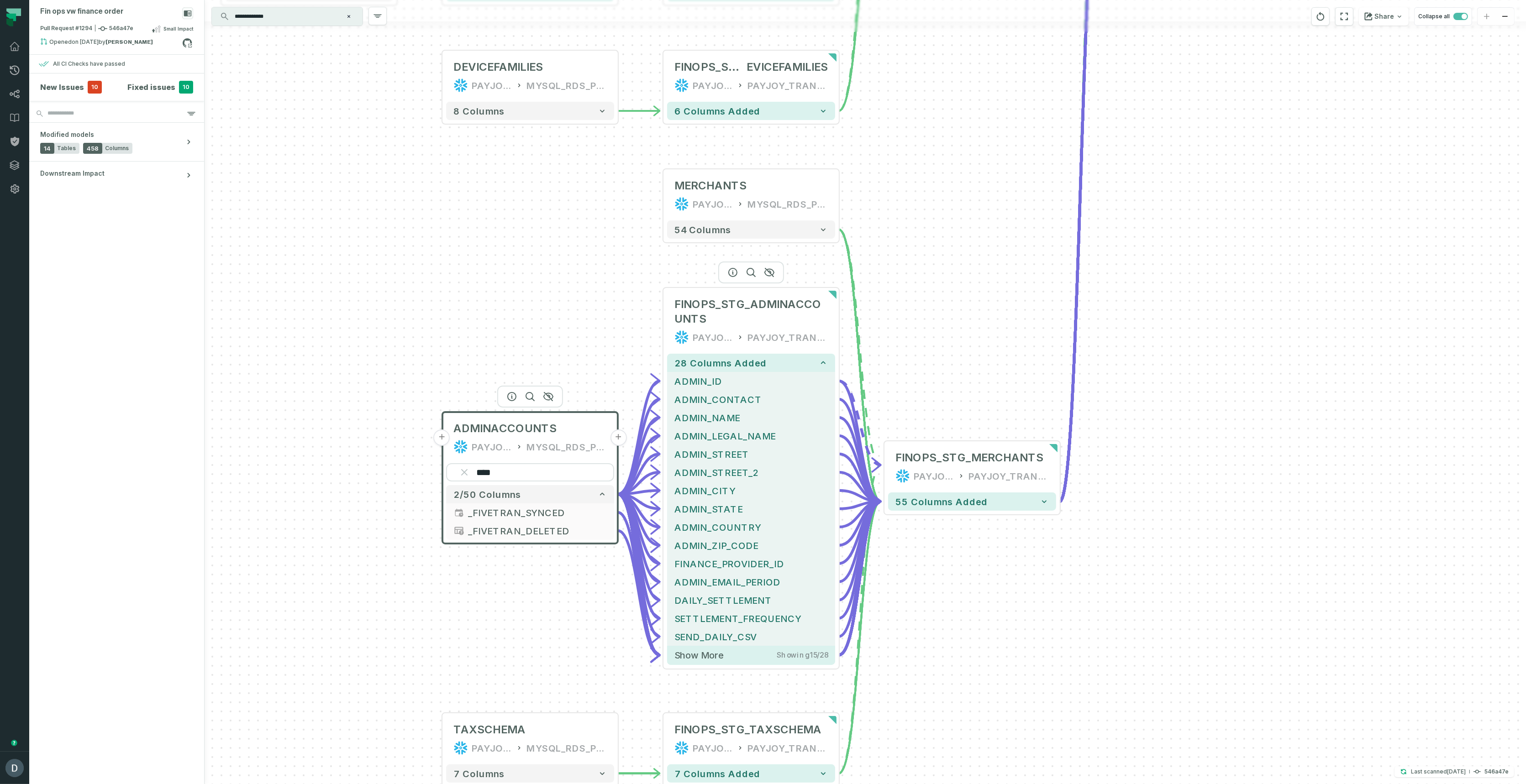
click at [729, 282] on div at bounding box center [751, 273] width 66 height 22
click at [730, 276] on div at bounding box center [751, 273] width 66 height 22
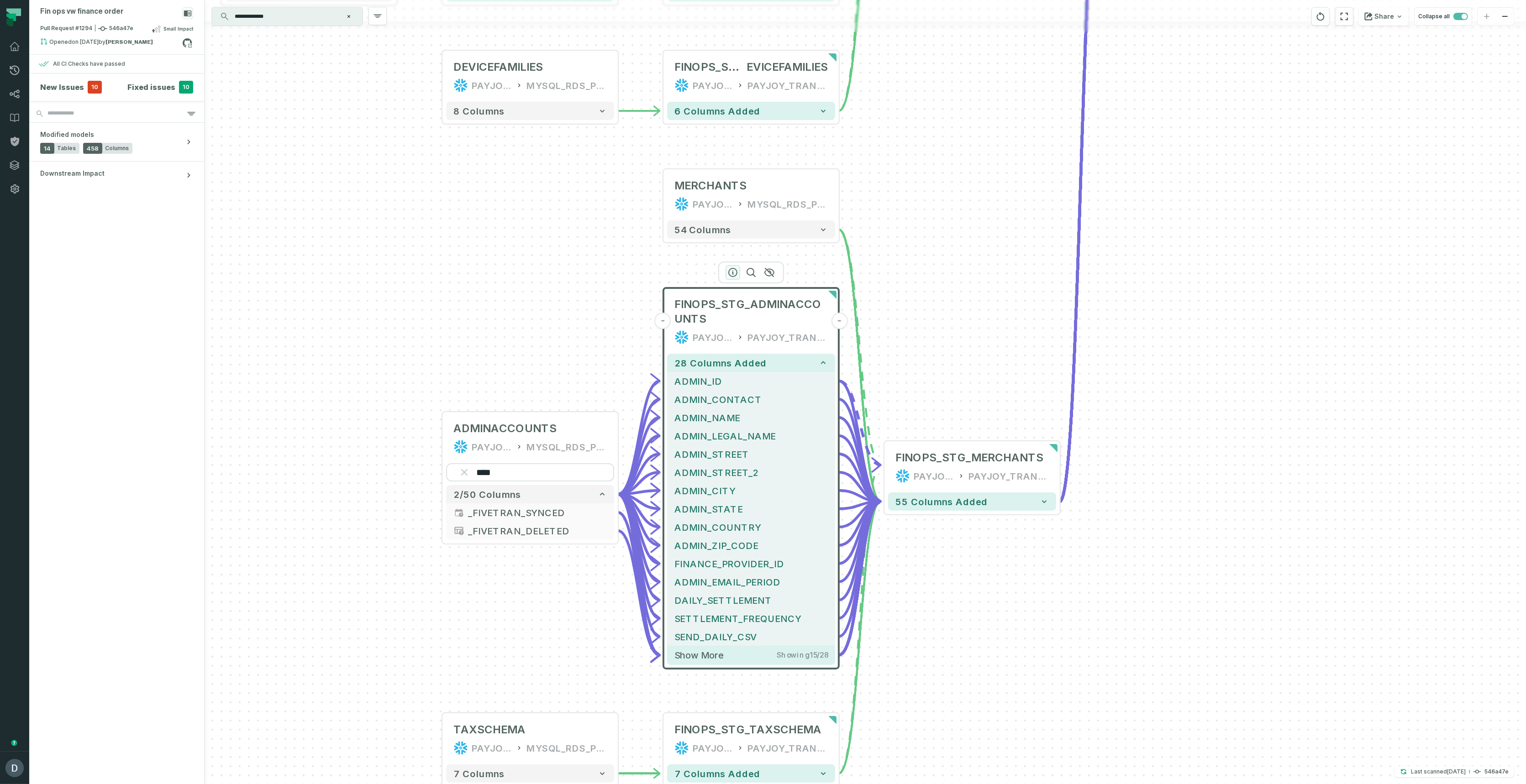
click at [731, 274] on icon "button" at bounding box center [733, 273] width 11 height 11
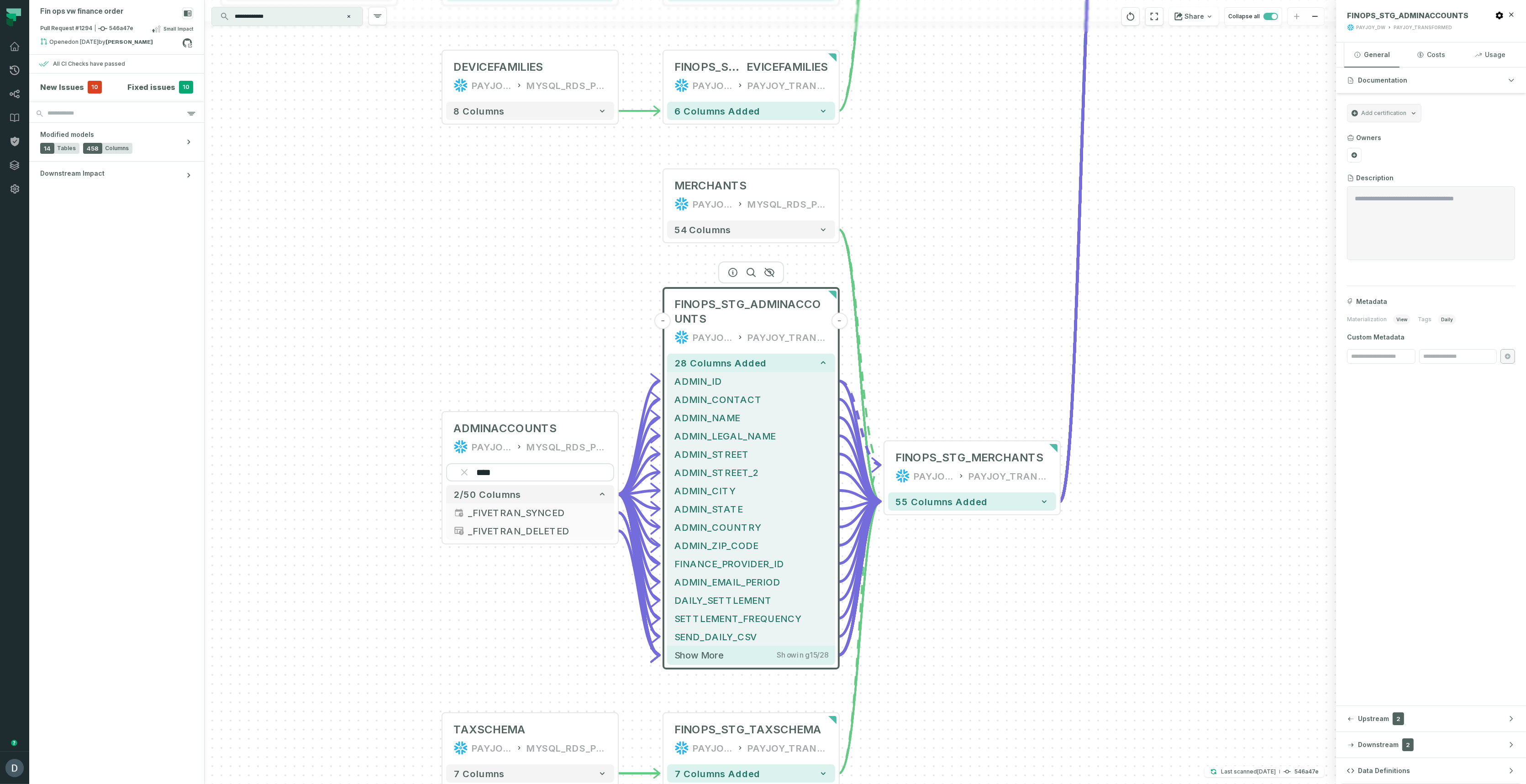
click at [1411, 775] on button "Data Definitions" at bounding box center [1430, 770] width 190 height 25
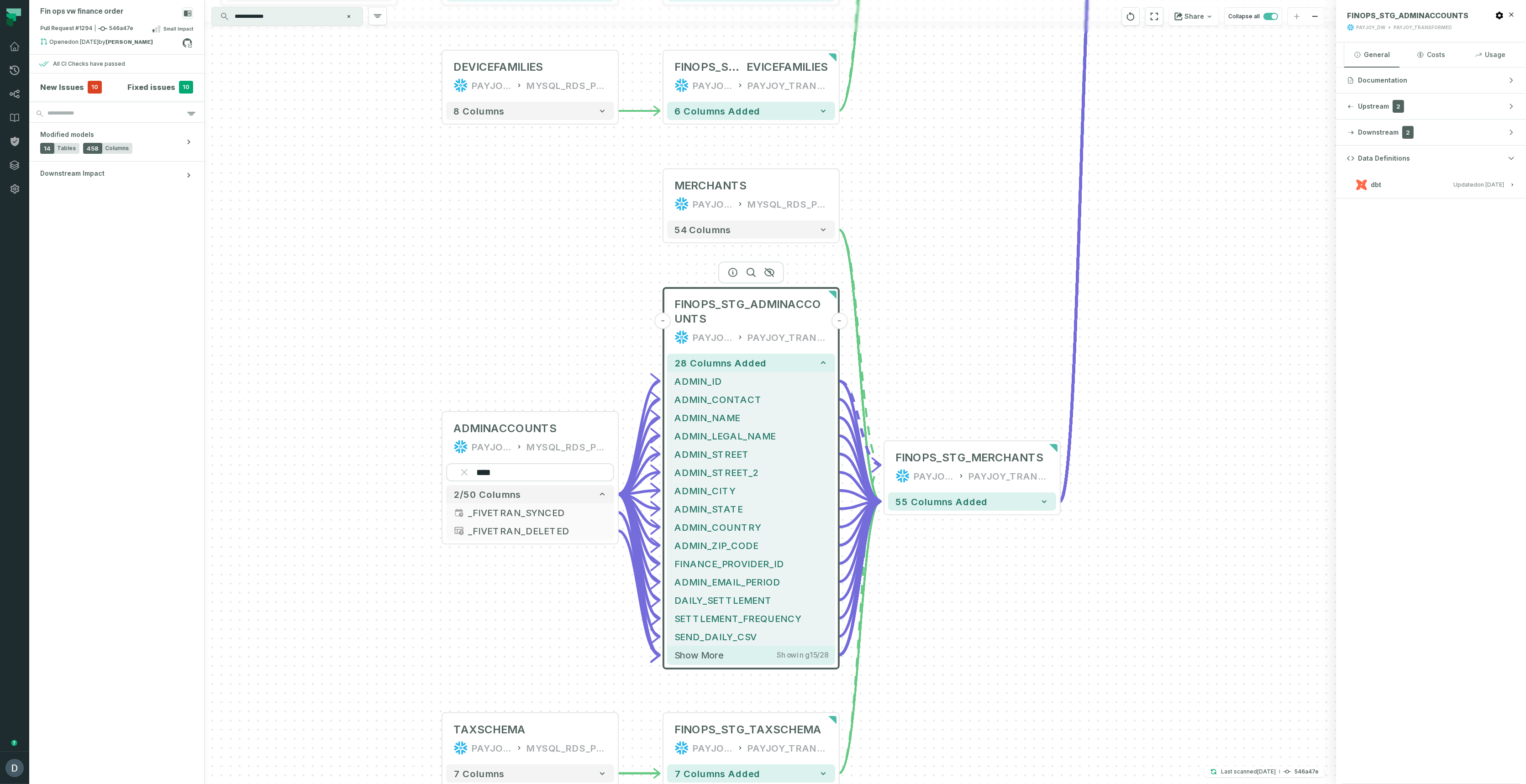
click at [1372, 189] on h3 "dbt Updated [DATE] 6:13:16 PM" at bounding box center [1430, 185] width 190 height 27
click at [1401, 183] on button "dbt Updated [DATE] 6:13:16 PM" at bounding box center [1431, 185] width 168 height 13
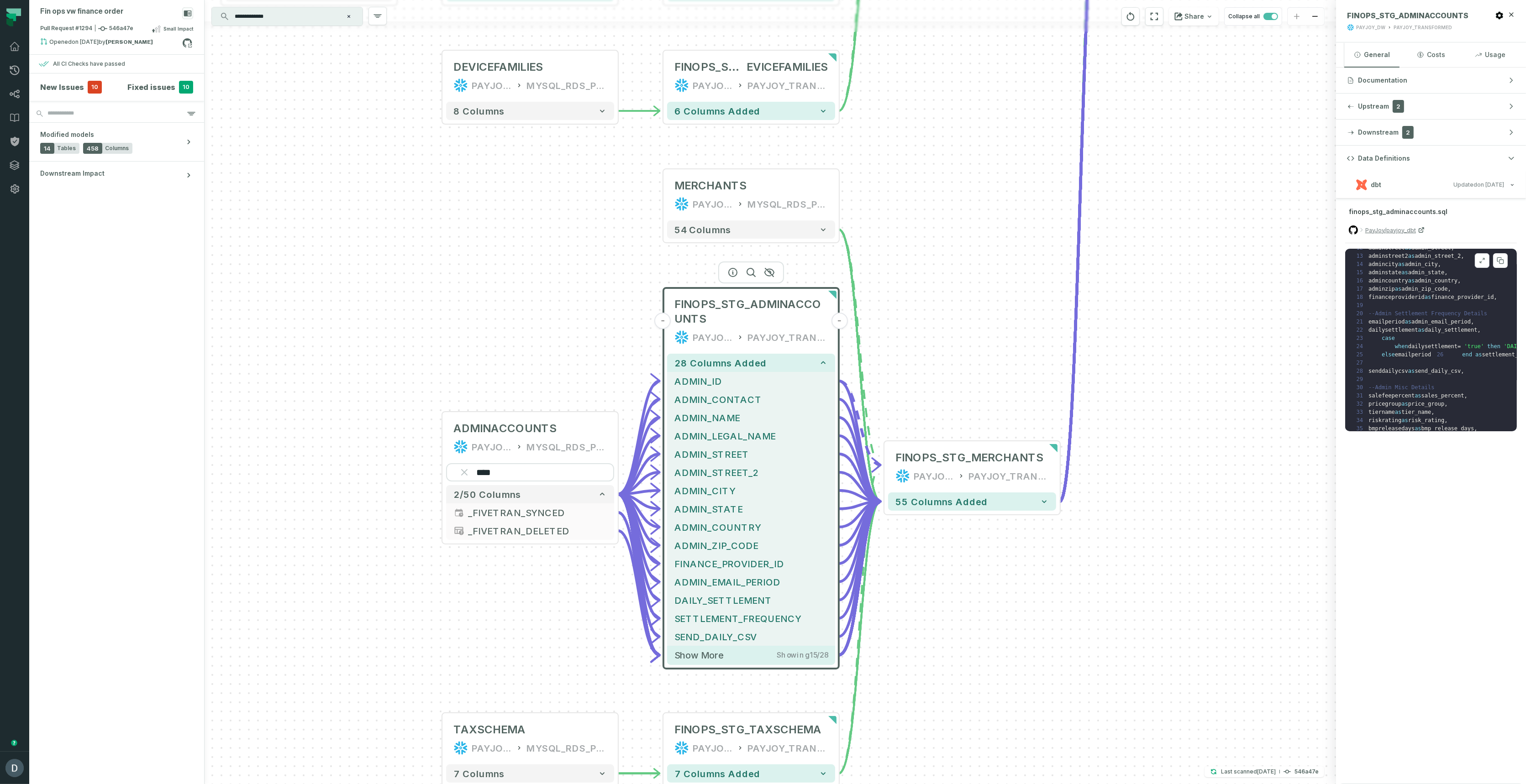
scroll to position [263, 0]
drag, startPoint x: 1406, startPoint y: 377, endPoint x: 1426, endPoint y: 376, distance: 20.0
click at [1426, 376] on code "1 CREATE VIEW payjoy_dw . payjoy_transformed . finops_stg_adminaccounts AS ( 2 …" at bounding box center [1472, 225] width 242 height 401
drag, startPoint x: 1389, startPoint y: 367, endPoint x: 1424, endPoint y: 373, distance: 35.5
click at [1424, 373] on code "1 CREATE VIEW payjoy_dw . payjoy_transformed . finops_stg_adminaccounts AS ( 2 …" at bounding box center [1472, 225] width 242 height 401
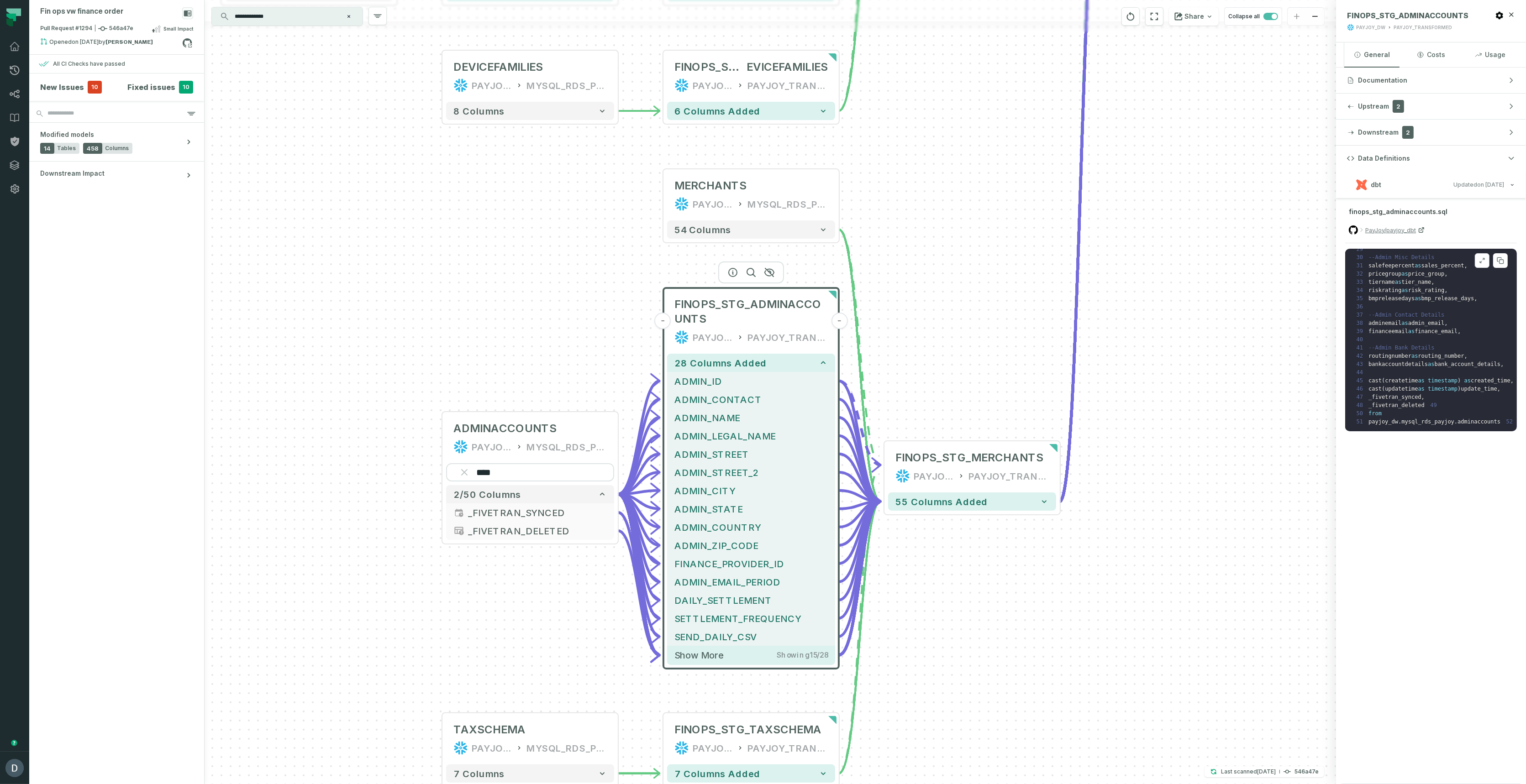
click at [1422, 394] on span "_fivetran_synced" at bounding box center [1395, 397] width 53 height 6
drag, startPoint x: 1416, startPoint y: 373, endPoint x: 1424, endPoint y: 379, distance: 10.0
click at [1424, 379] on code "1 CREATE VIEW payjoy_dw . payjoy_transformed . finops_stg_adminaccounts AS ( 2 …" at bounding box center [1472, 225] width 242 height 401
click at [0, 0] on div at bounding box center [0, 0] width 0 height 0
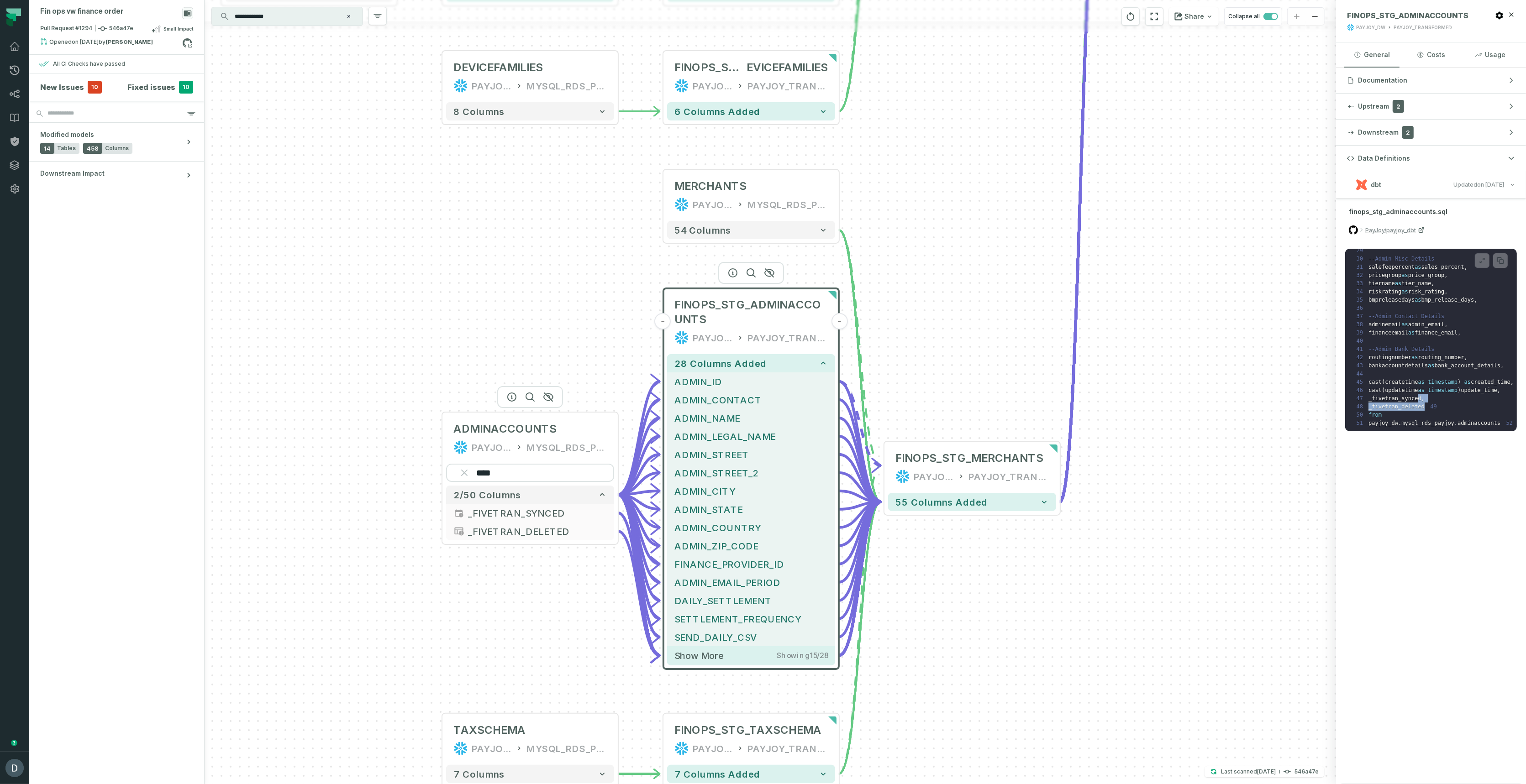
drag, startPoint x: 516, startPoint y: 418, endPoint x: 504, endPoint y: 412, distance: 13.4
click at [516, 419] on div "ADMINACCOUNTS PAYJOY_DW MYSQL_RDS_PAYJOY" at bounding box center [530, 438] width 168 height 44
drag, startPoint x: 510, startPoint y: 427, endPoint x: 504, endPoint y: 401, distance: 26.7
click at [510, 426] on span "ADMINACCOUNTS" at bounding box center [505, 430] width 103 height 15
click at [510, 393] on icon "button" at bounding box center [510, 396] width 11 height 11
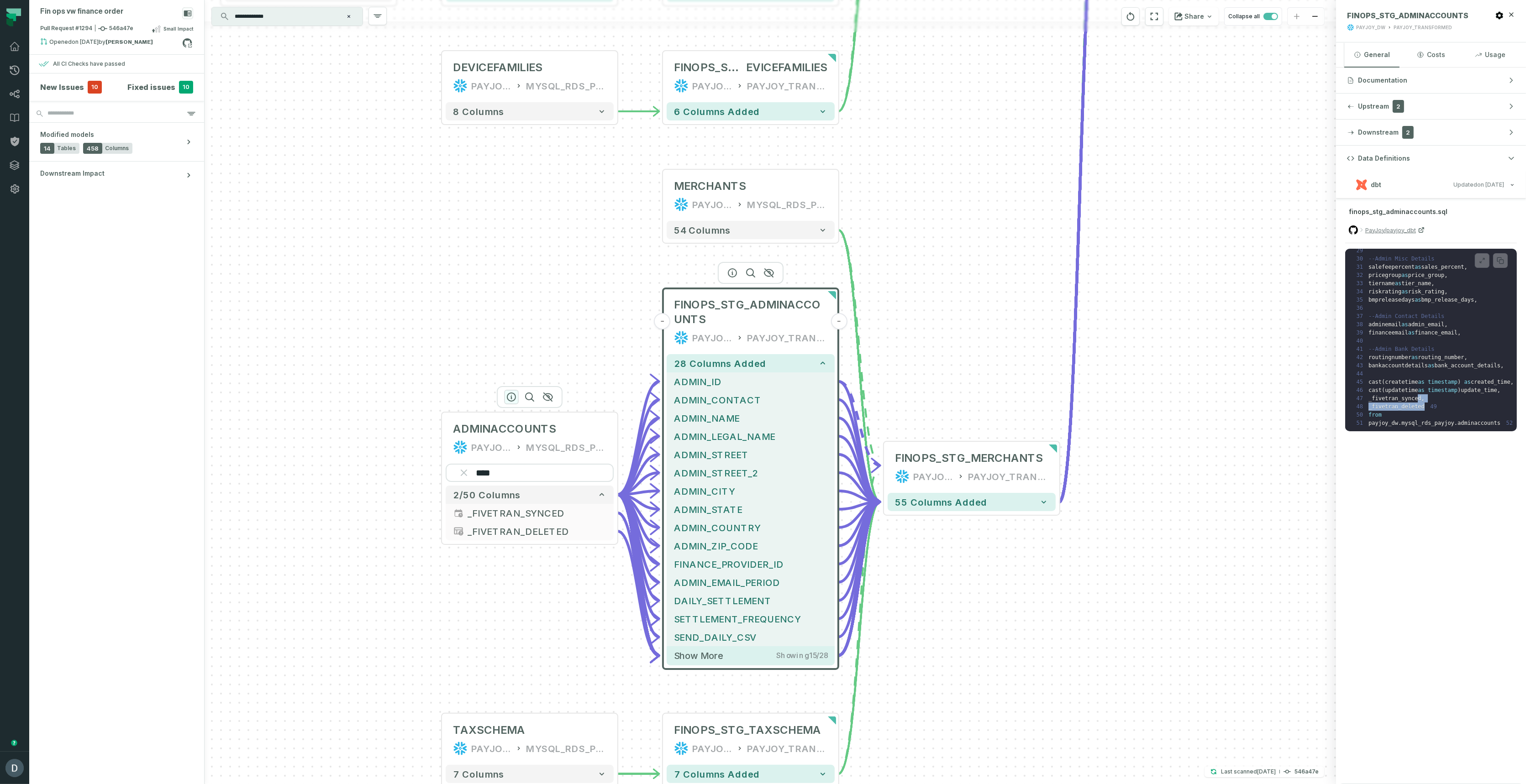
click at [512, 398] on icon "button" at bounding box center [511, 397] width 11 height 11
click at [487, 437] on span "ADMINACCOUNTS" at bounding box center [505, 431] width 103 height 15
drag, startPoint x: 418, startPoint y: 365, endPoint x: 434, endPoint y: 348, distance: 23.3
click at [418, 366] on div "- DIM_BAMBOO_HREMP LOYEEDETAILS PAYJOY_DW PAYJOY_TRANSFORMED 15 columns added +…" at bounding box center [771, 392] width 1132 height 784
click at [466, 326] on div "- DIM_BAMBOO_HREMP LOYEEDETAILS PAYJOY_DW PAYJOY_TRANSFORMED 15 columns added +…" at bounding box center [771, 392] width 1132 height 784
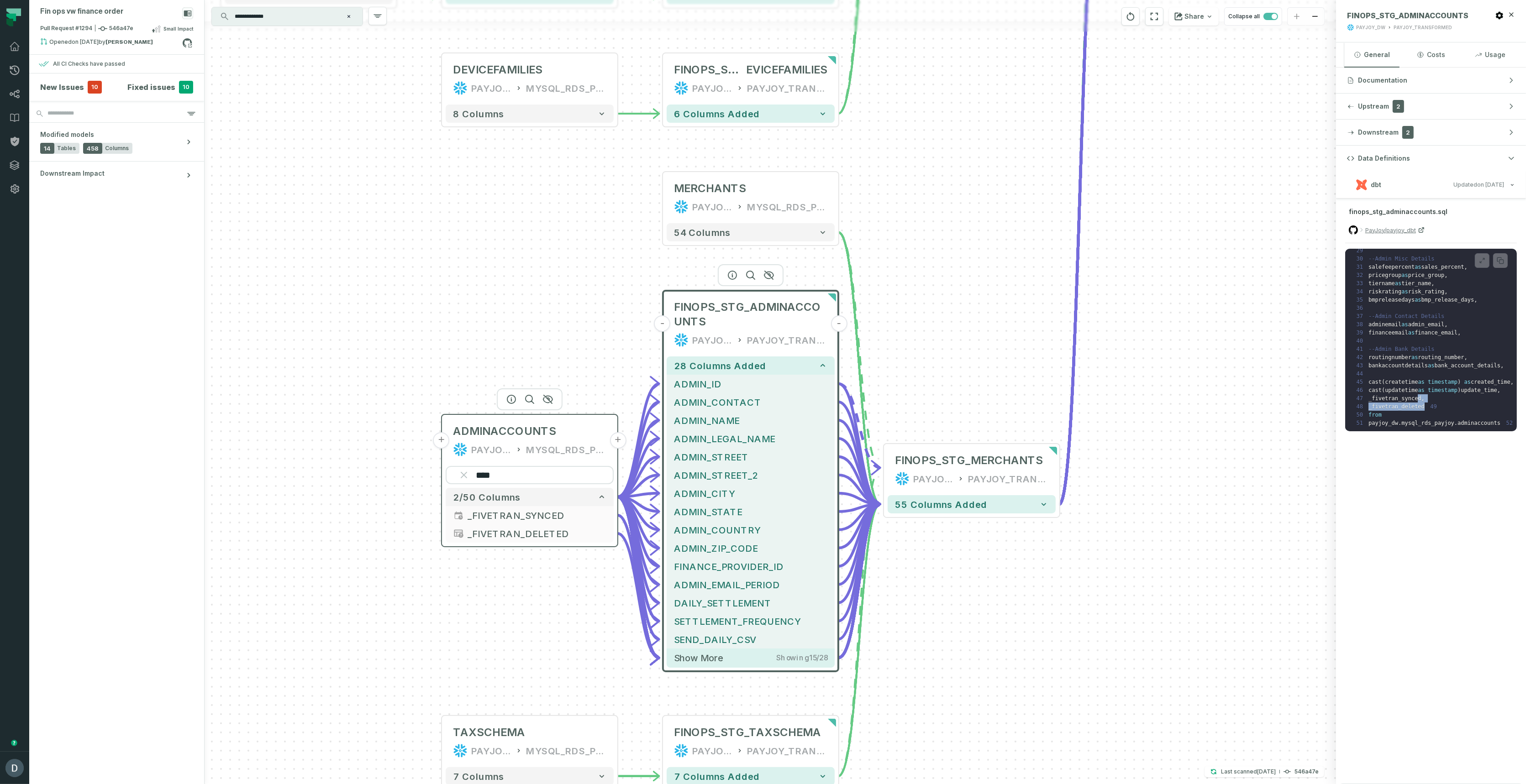
click at [469, 426] on span "ADMINACCOUNTS" at bounding box center [505, 431] width 103 height 15
click at [512, 420] on div "ADMINACCOUNTS PAYJOY_DW MYSQL_RDS_PAYJOY" at bounding box center [529, 439] width 168 height 44
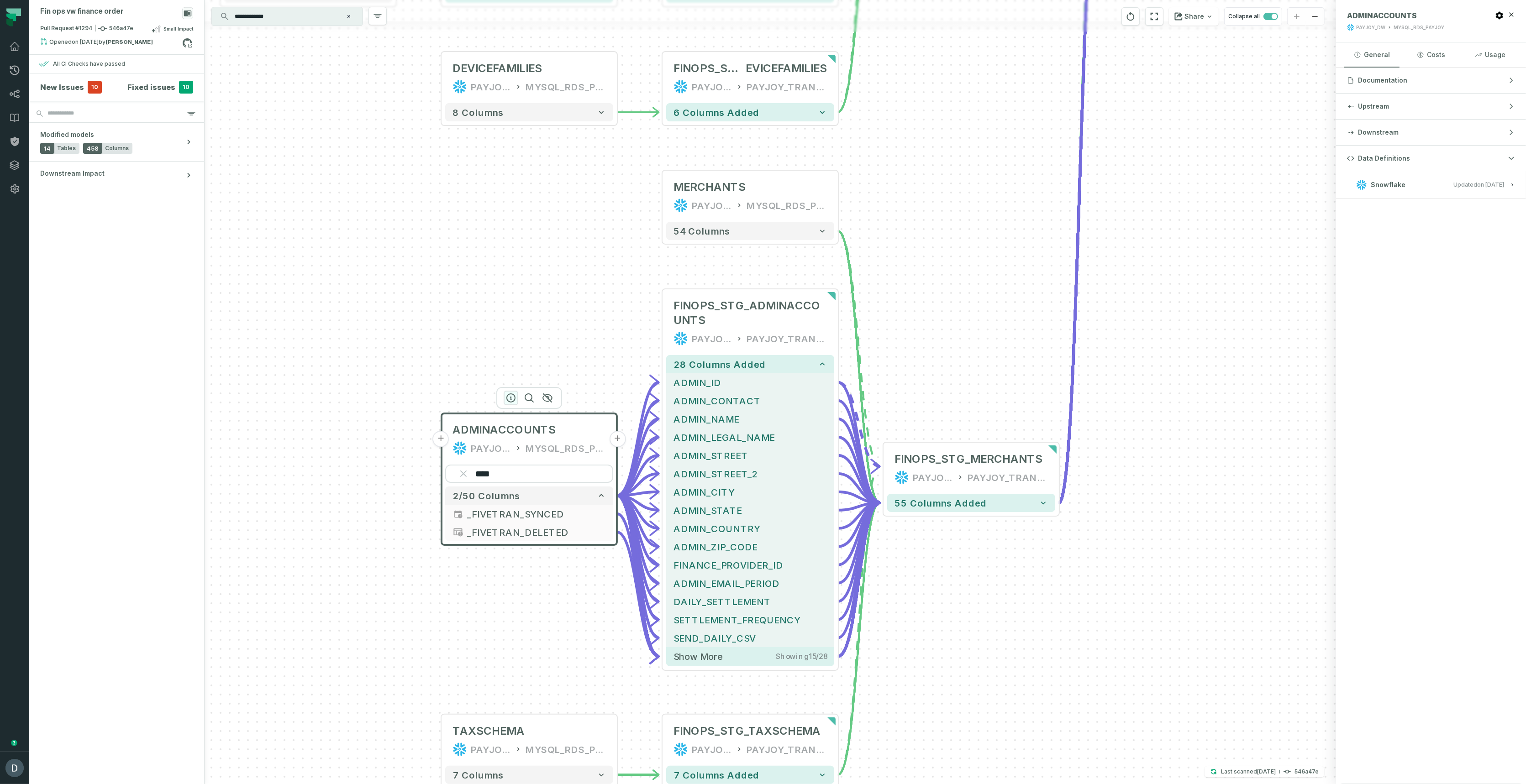
click at [508, 397] on icon "button" at bounding box center [510, 398] width 11 height 11
click at [1464, 186] on span "Updated [DATE] 1:02:36 AM" at bounding box center [1479, 185] width 51 height 7
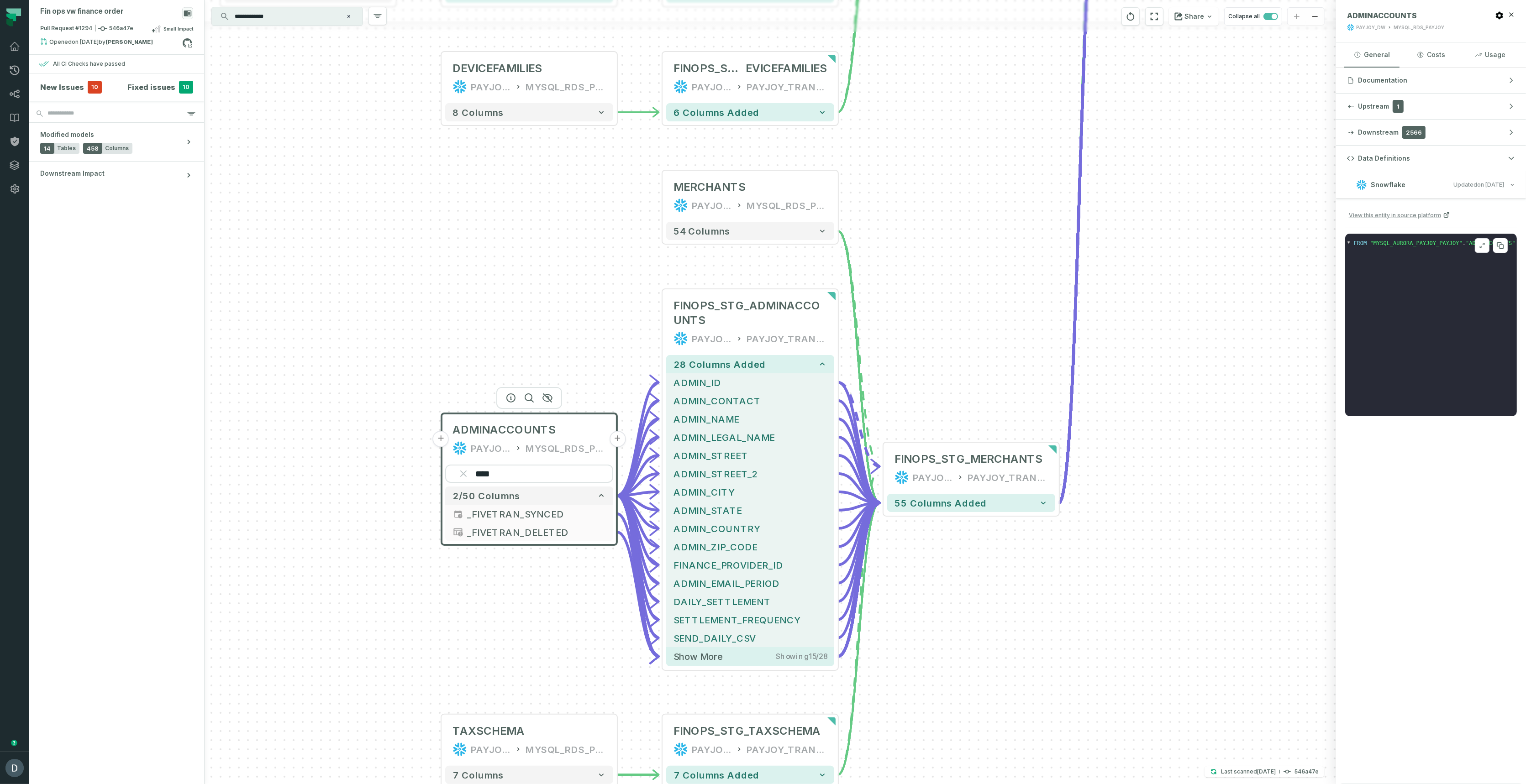
scroll to position [0, 207]
click at [442, 440] on button "+" at bounding box center [441, 439] width 16 height 16
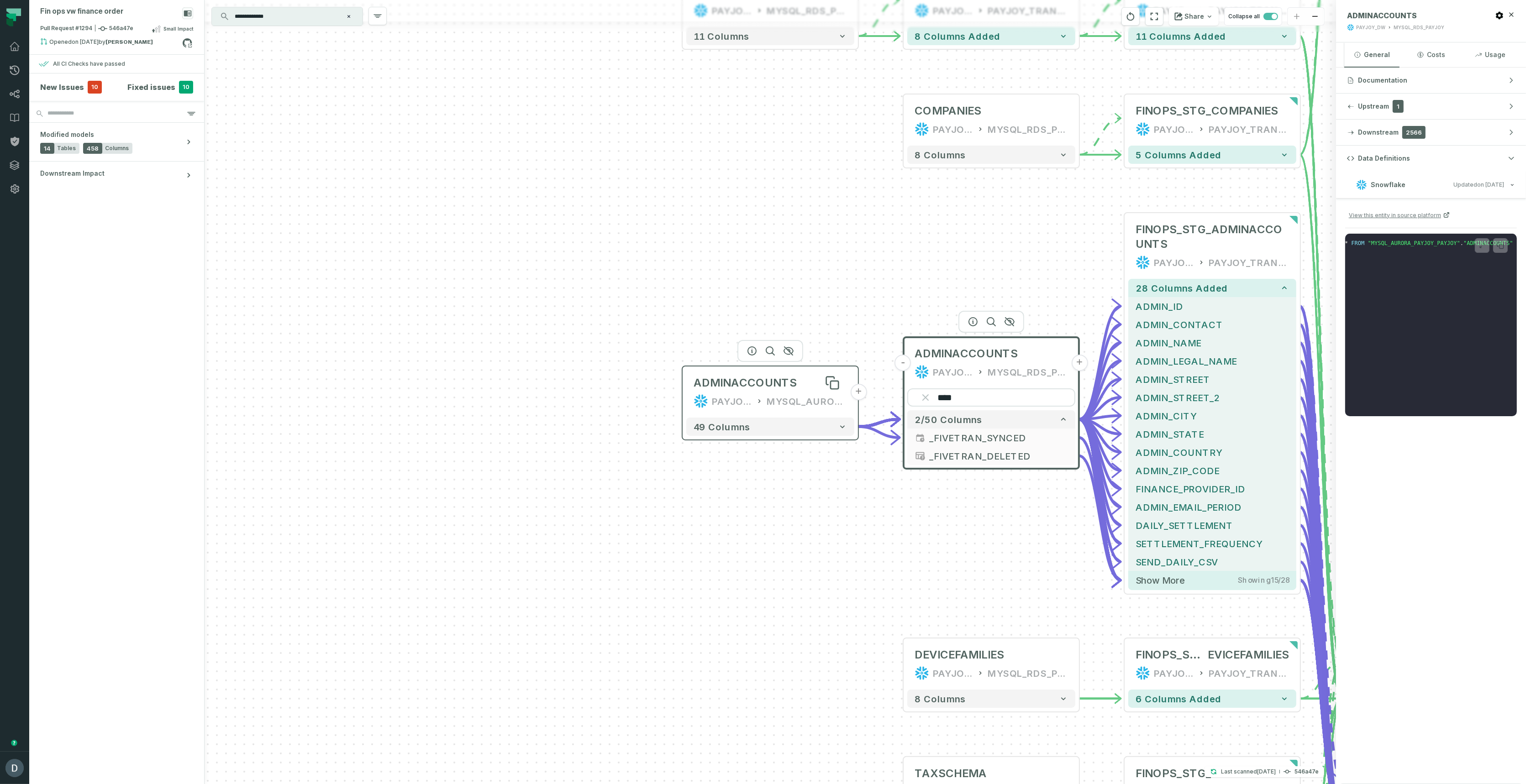
click at [786, 379] on div "ADMINACCOUNTS" at bounding box center [745, 382] width 103 height 15
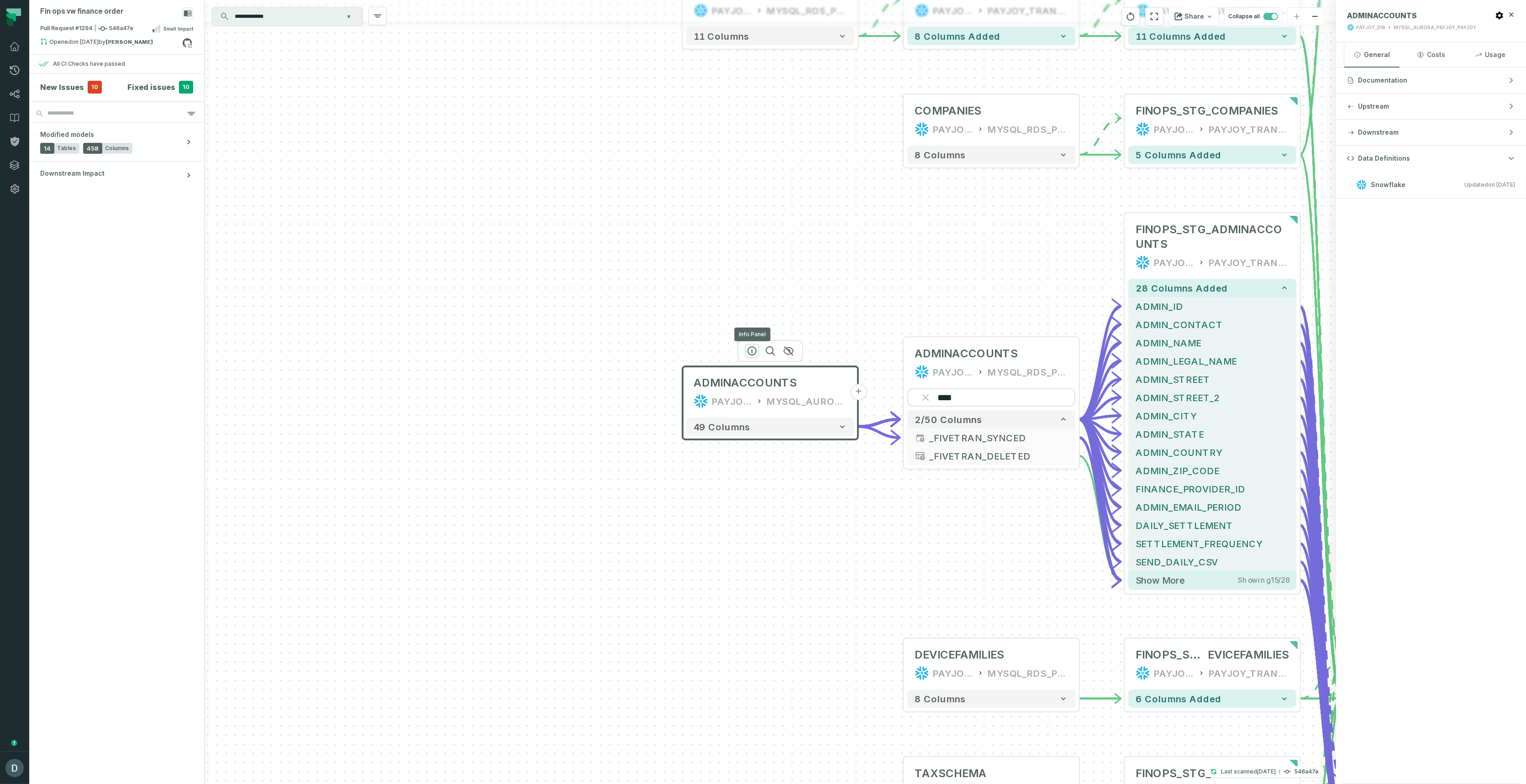
click at [748, 349] on icon "button" at bounding box center [752, 351] width 8 height 8
click at [1383, 198] on div "Data Definitions Snowflake Updated [DATE] 1:02:36 AM" at bounding box center [1430, 465] width 190 height 638
click at [808, 434] on button "49 columns" at bounding box center [770, 427] width 168 height 18
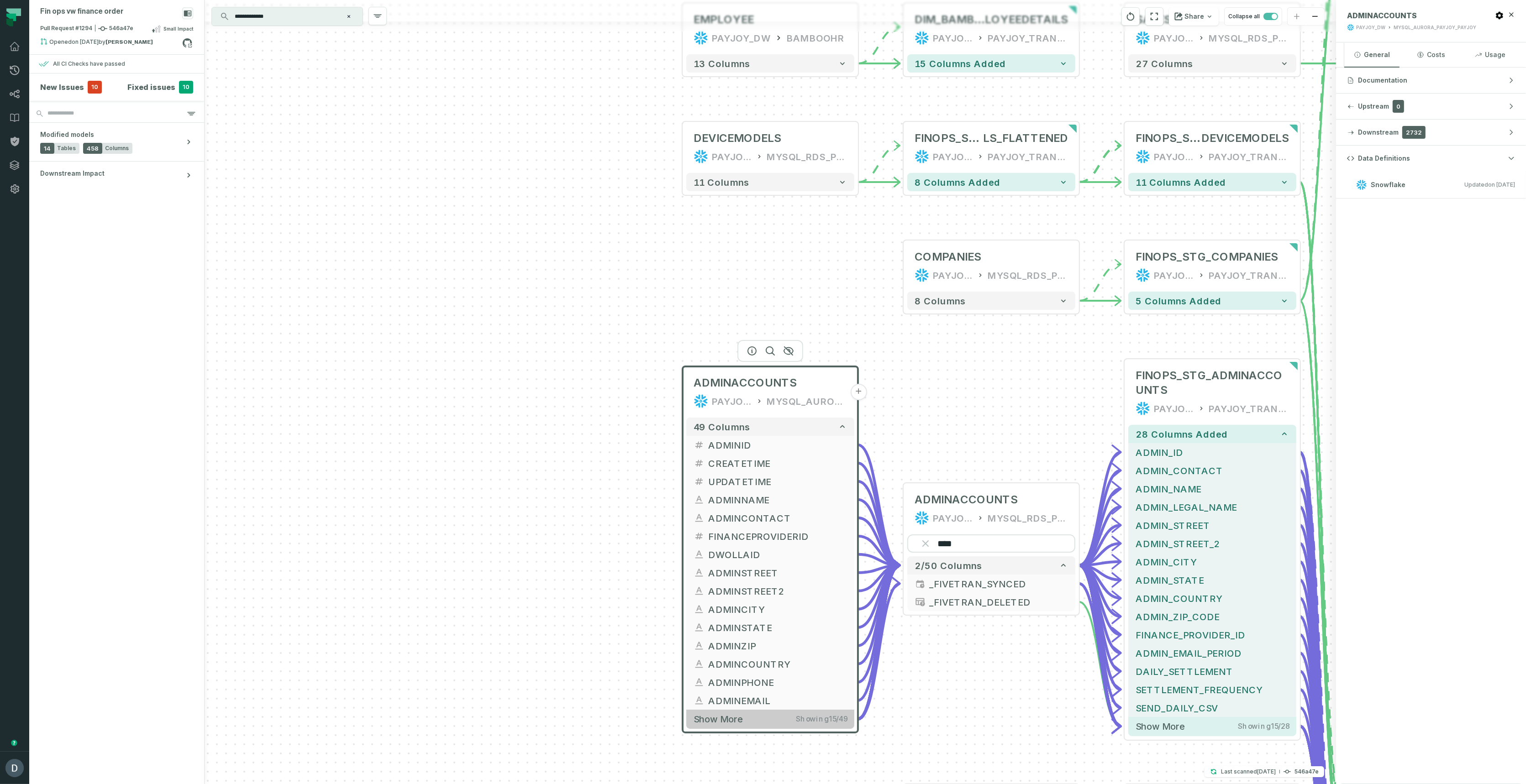
click at [758, 723] on button "Show more Showing 15 / 49" at bounding box center [770, 719] width 168 height 19
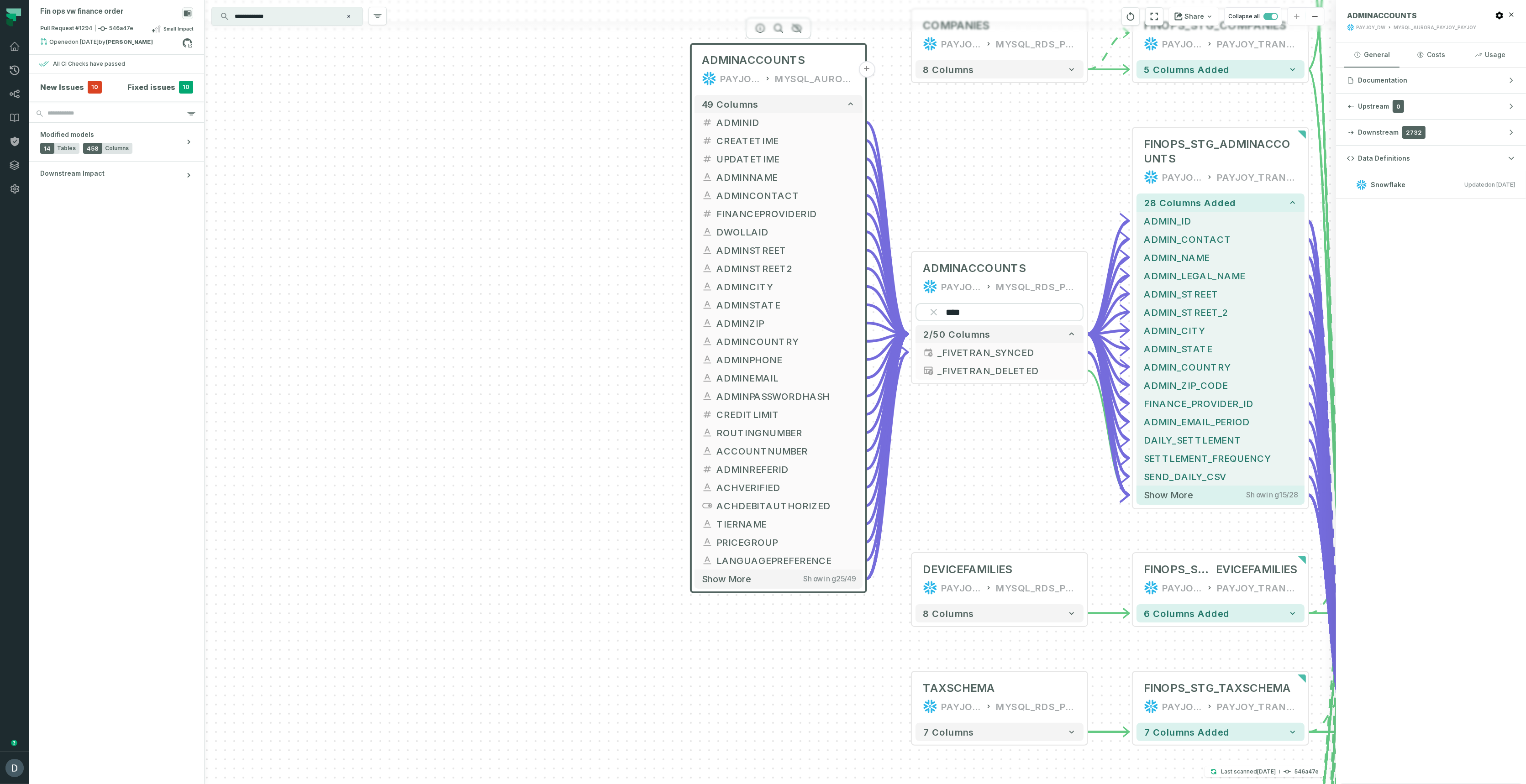
drag, startPoint x: 449, startPoint y: 614, endPoint x: 506, endPoint y: 349, distance: 271.1
click at [458, 297] on div "ADMINACCOUNTS PAYJOY_DW MYSQL_AURORA_PAYJOY_PAYJOY + 49 columns ADMINID + CREAT…" at bounding box center [771, 392] width 1132 height 784
click at [720, 578] on span "Show more" at bounding box center [726, 578] width 49 height 12
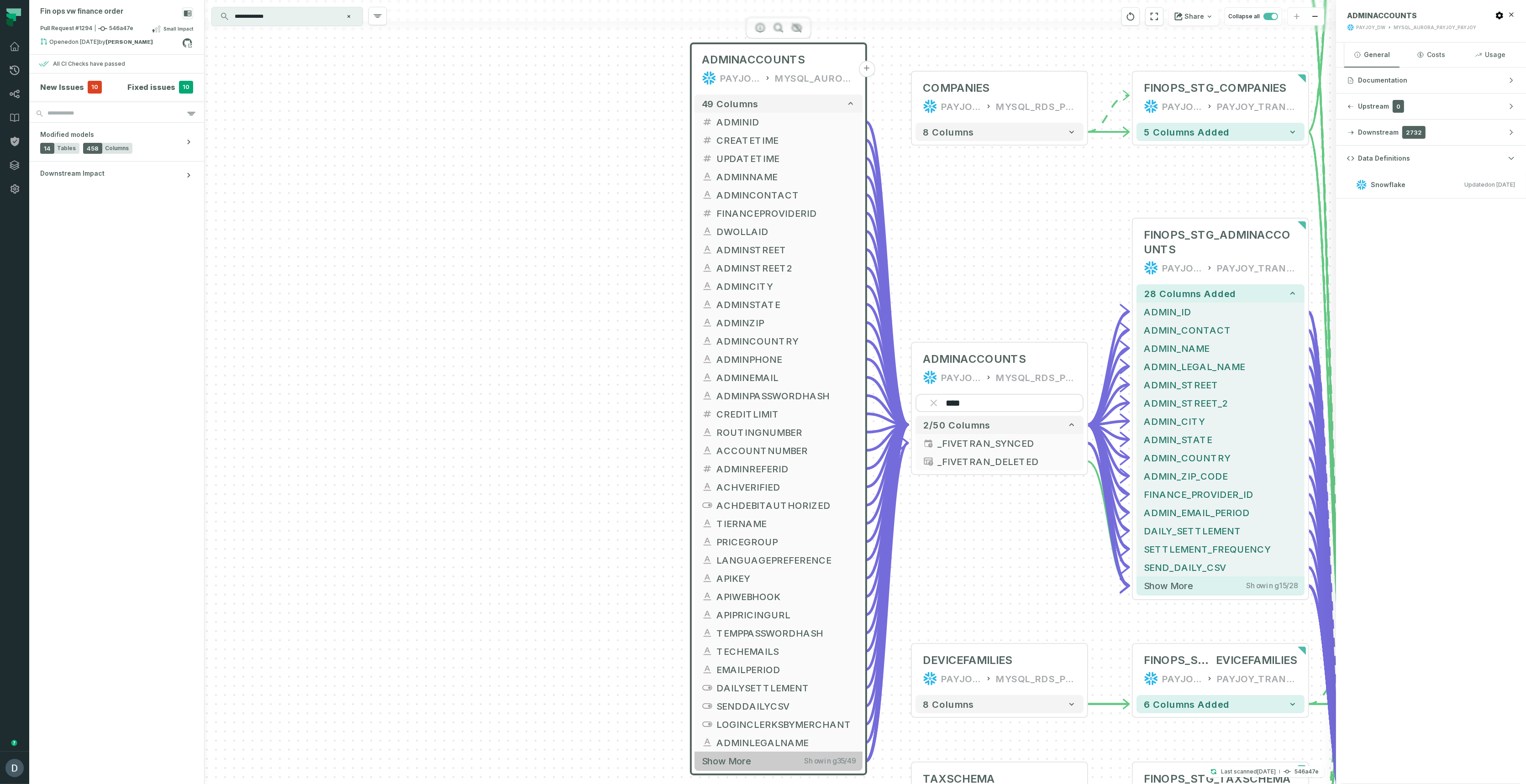
click at [720, 763] on span "Show more" at bounding box center [726, 760] width 49 height 12
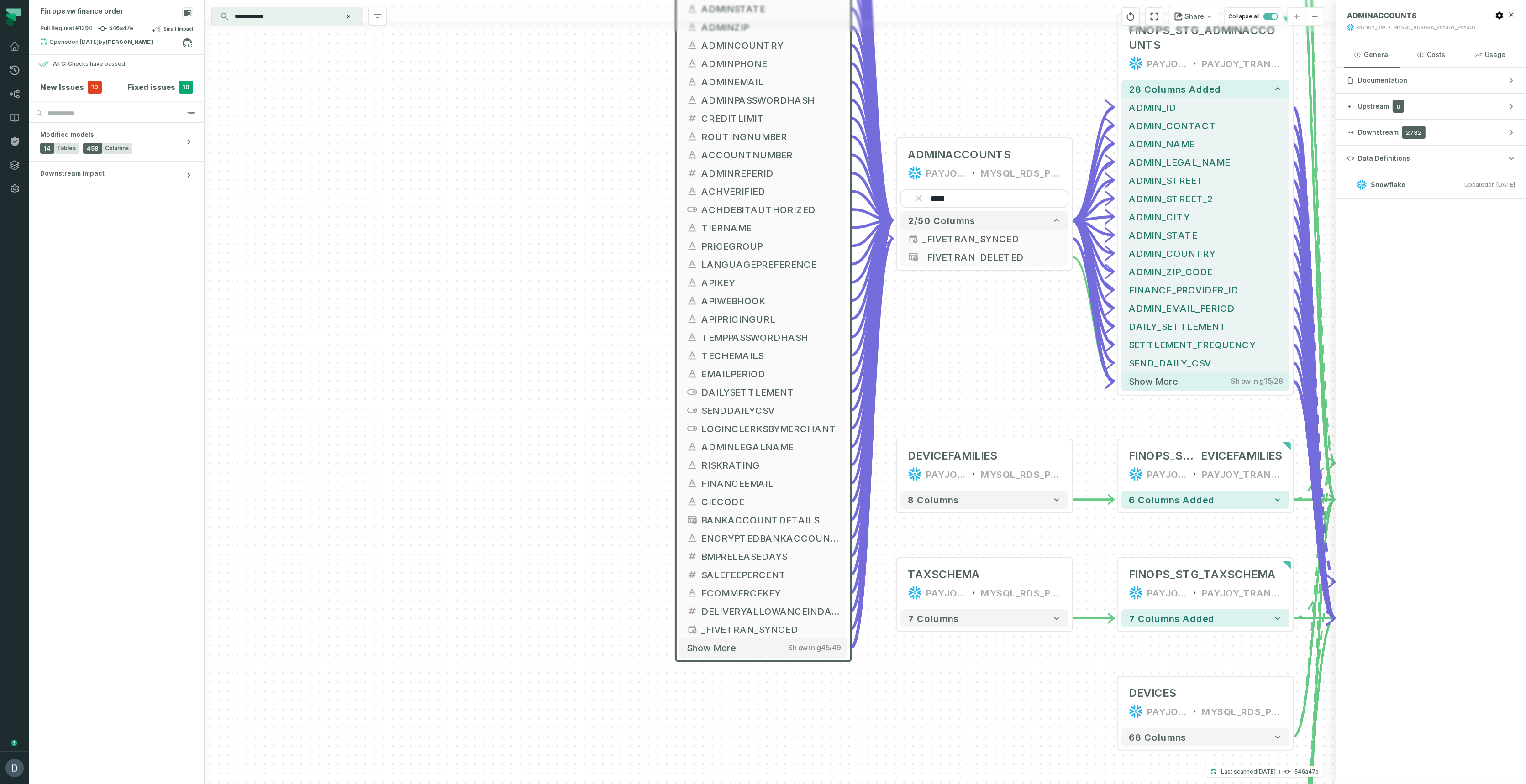
drag, startPoint x: 484, startPoint y: 679, endPoint x: 466, endPoint y: 384, distance: 295.5
click at [466, 384] on div "ADMINACCOUNTS PAYJOY_DW MYSQL_AURORA_PAYJOY_PAYJOY + 49 columns ADMINID + CREAT…" at bounding box center [771, 392] width 1132 height 784
click at [727, 649] on span "Show more" at bounding box center [711, 648] width 49 height 12
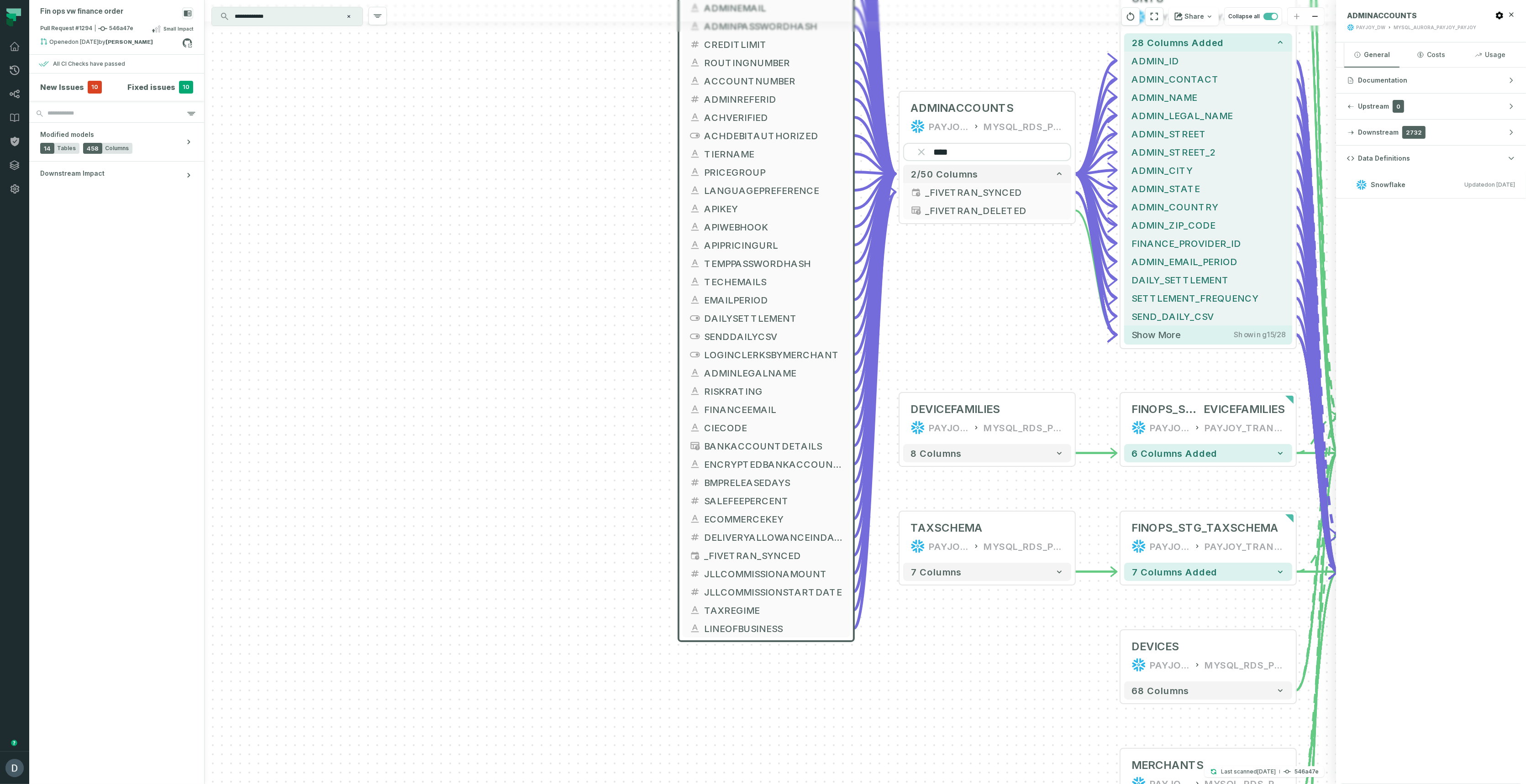
drag, startPoint x: 548, startPoint y: 692, endPoint x: 539, endPoint y: 566, distance: 126.3
click at [539, 566] on div "ADMINACCOUNTS PAYJOY_DW MYSQL_AURORA_PAYJOY_PAYJOY + 49 columns ADMINID + CREAT…" at bounding box center [771, 392] width 1132 height 784
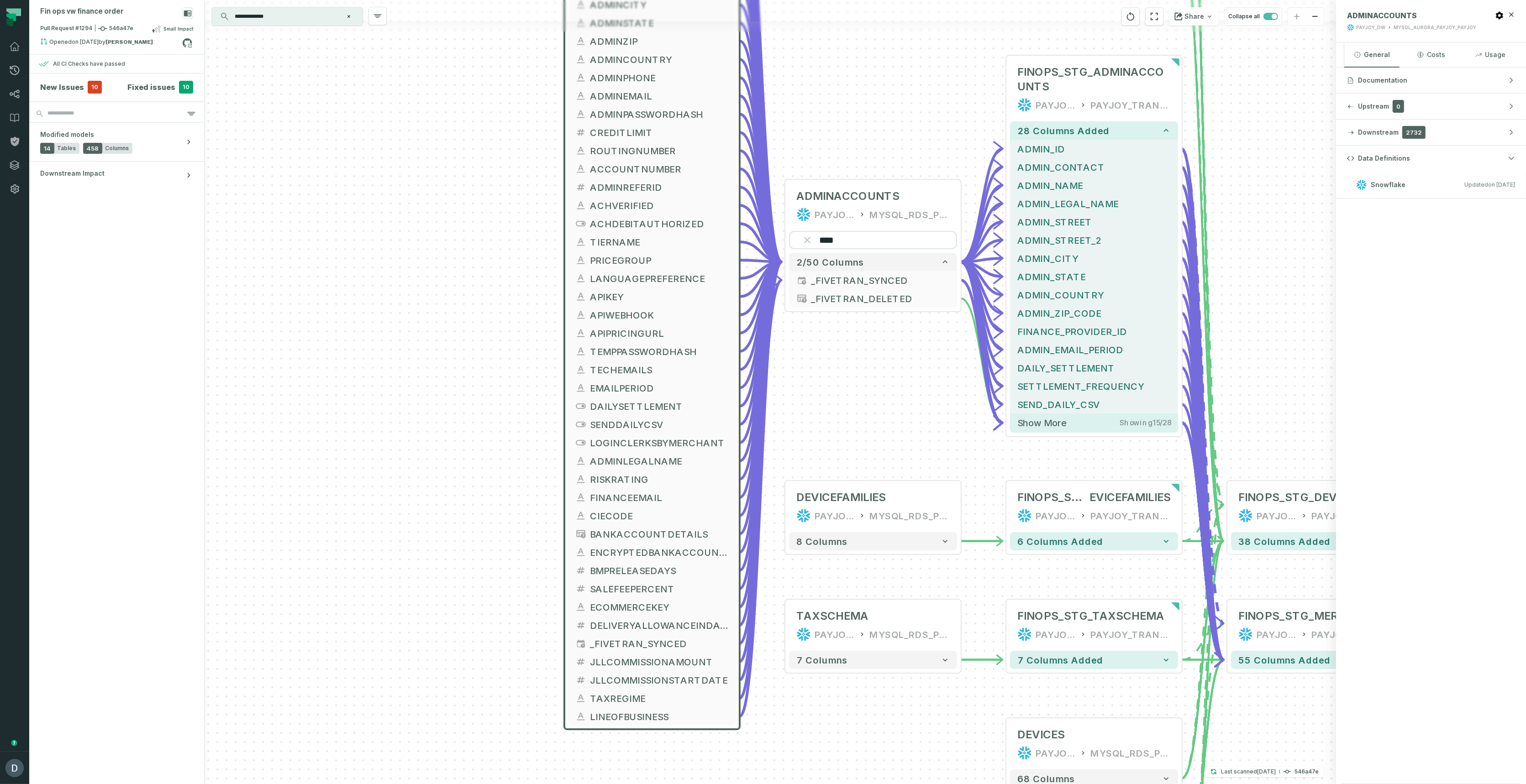
drag, startPoint x: 959, startPoint y: 584, endPoint x: 857, endPoint y: 724, distance: 173.2
click at [857, 724] on div "ADMINACCOUNTS PAYJOY_DW MYSQL_AURORA_PAYJOY_PAYJOY + 49 columns ADMINID + CREAT…" at bounding box center [771, 392] width 1132 height 784
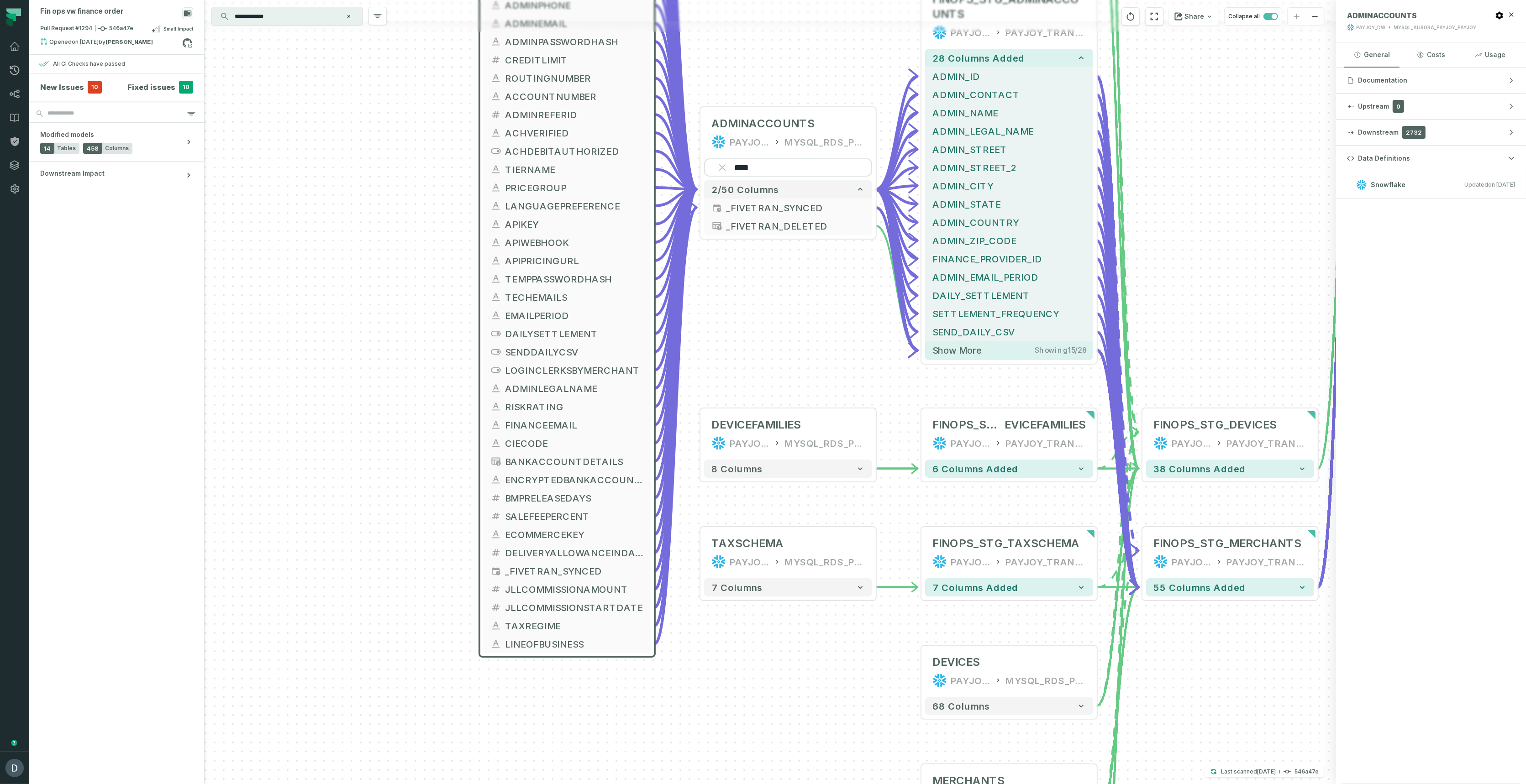
drag, startPoint x: 889, startPoint y: 729, endPoint x: 805, endPoint y: 656, distance: 111.3
click at [805, 656] on div "ADMINACCOUNTS PAYJOY_DW MYSQL_AURORA_PAYJOY_PAYJOY + 49 columns ADMINID + CREAT…" at bounding box center [771, 392] width 1132 height 784
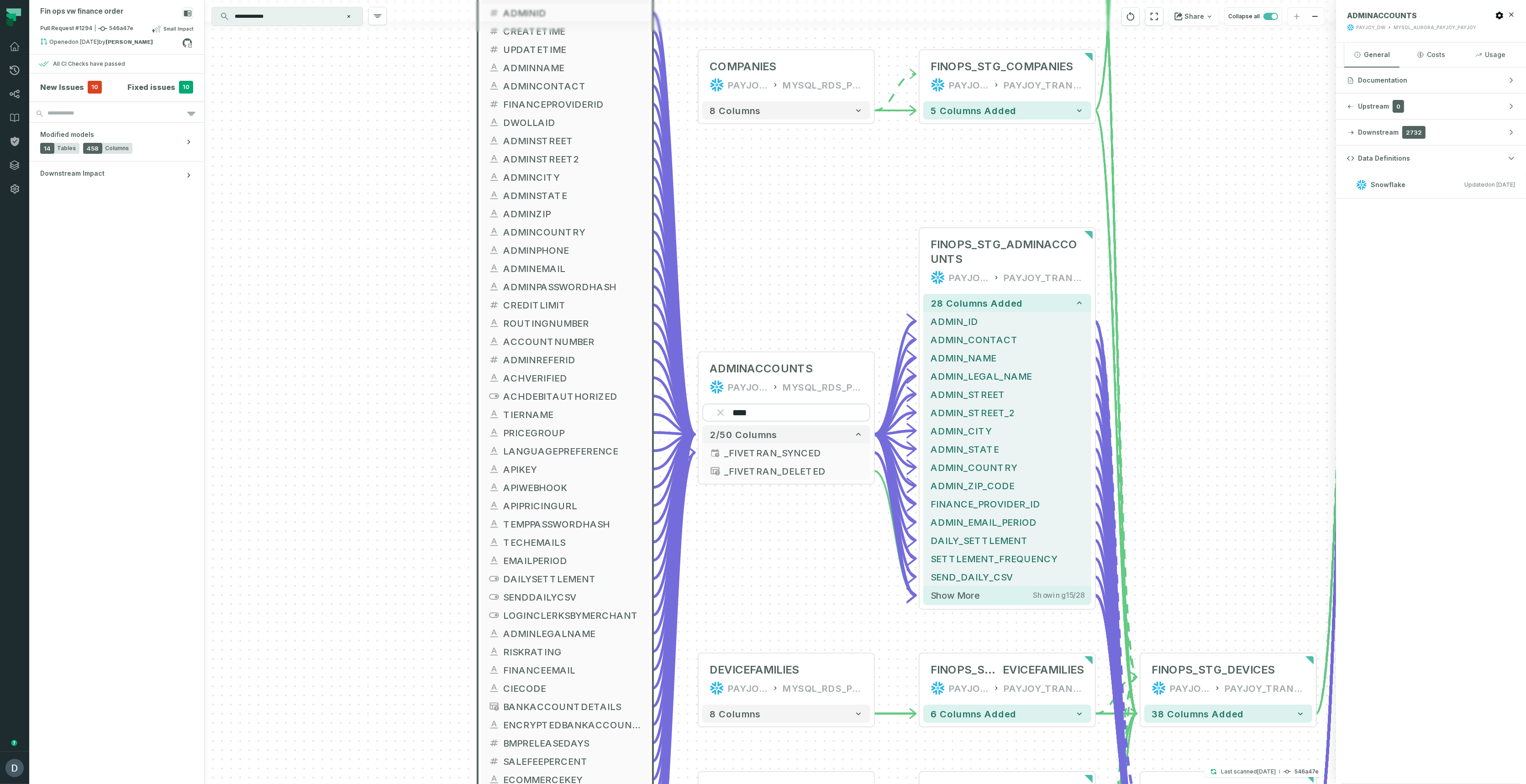
drag, startPoint x: 380, startPoint y: 414, endPoint x: 347, endPoint y: 739, distance: 326.7
click at [347, 744] on div "ADMINACCOUNTS PAYJOY_DW MYSQL_AURORA_PAYJOY_PAYJOY + 49 columns ADMINID + CREAT…" at bounding box center [771, 392] width 1132 height 784
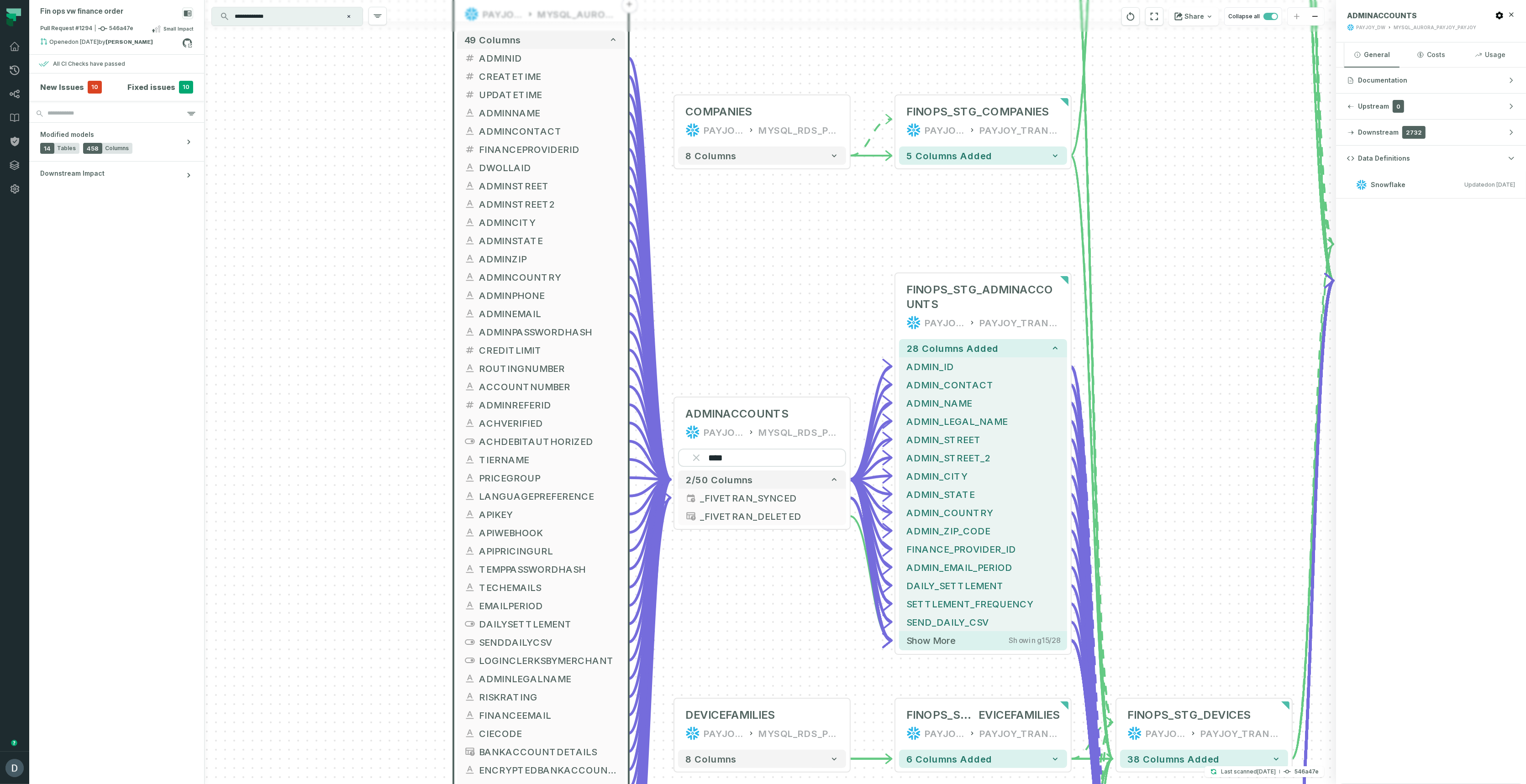
drag, startPoint x: 351, startPoint y: 509, endPoint x: 357, endPoint y: 470, distance: 39.5
click at [357, 470] on div "ADMINACCOUNTS PAYJOY_DW MYSQL_AURORA_PAYJOY_PAYJOY + 49 columns ADMINID + CREAT…" at bounding box center [771, 392] width 1132 height 784
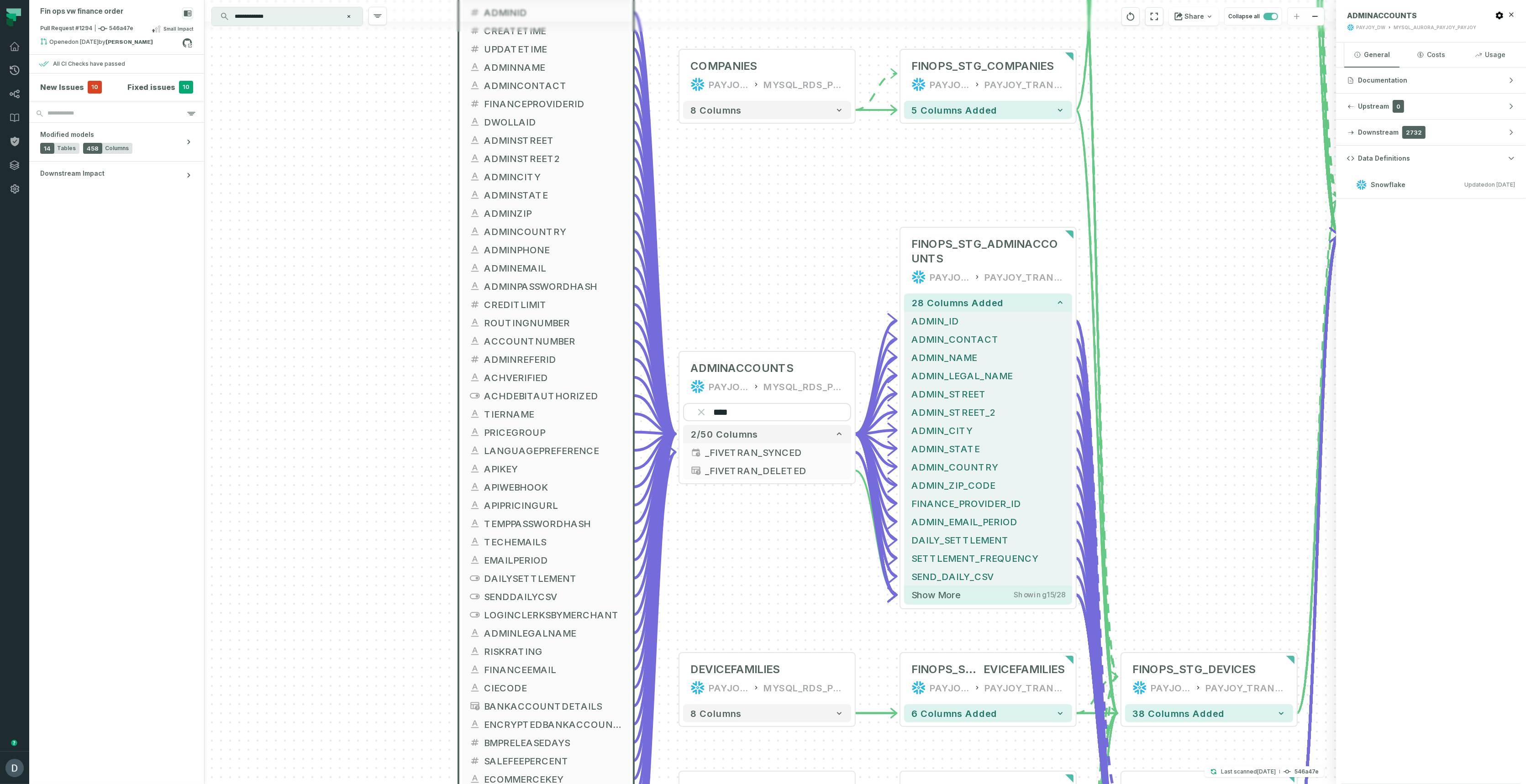
drag, startPoint x: 344, startPoint y: 536, endPoint x: 348, endPoint y: 515, distance: 21.4
click at [349, 489] on div "ADMINACCOUNTS PAYJOY_DW MYSQL_AURORA_PAYJOY_PAYJOY + 49 columns ADMINID + CREAT…" at bounding box center [771, 392] width 1132 height 784
drag, startPoint x: 336, startPoint y: 591, endPoint x: 346, endPoint y: 508, distance: 83.6
click at [346, 511] on div "ADMINACCOUNTS PAYJOY_DW MYSQL_AURORA_PAYJOY_PAYJOY + 49 columns ADMINID + CREAT…" at bounding box center [771, 392] width 1132 height 784
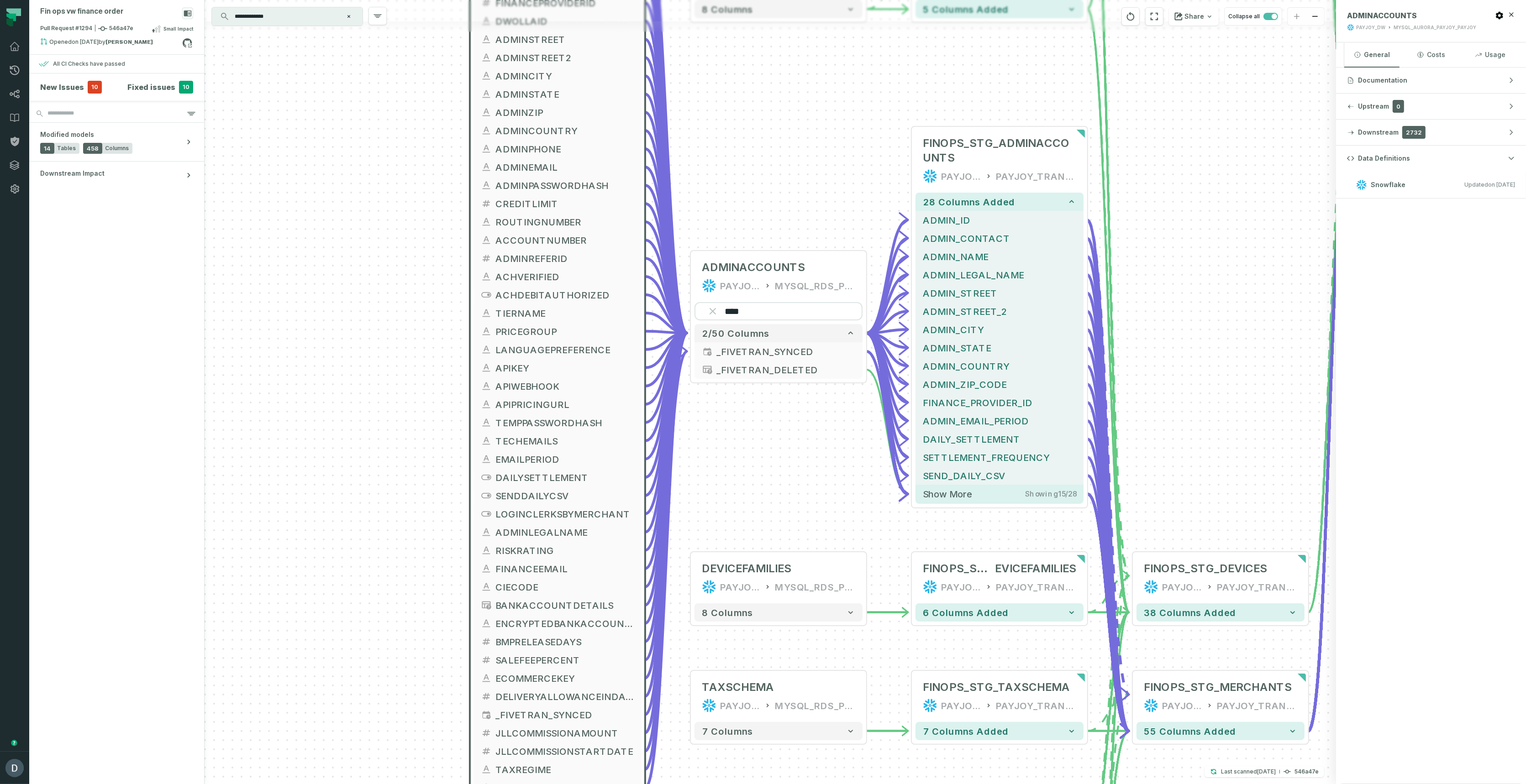
drag, startPoint x: 335, startPoint y: 587, endPoint x: 338, endPoint y: 517, distance: 70.1
click at [338, 517] on div "ADMINACCOUNTS PAYJOY_DW MYSQL_AURORA_PAYJOY_PAYJOY + 49 columns ADMINID + CREAT…" at bounding box center [771, 392] width 1132 height 784
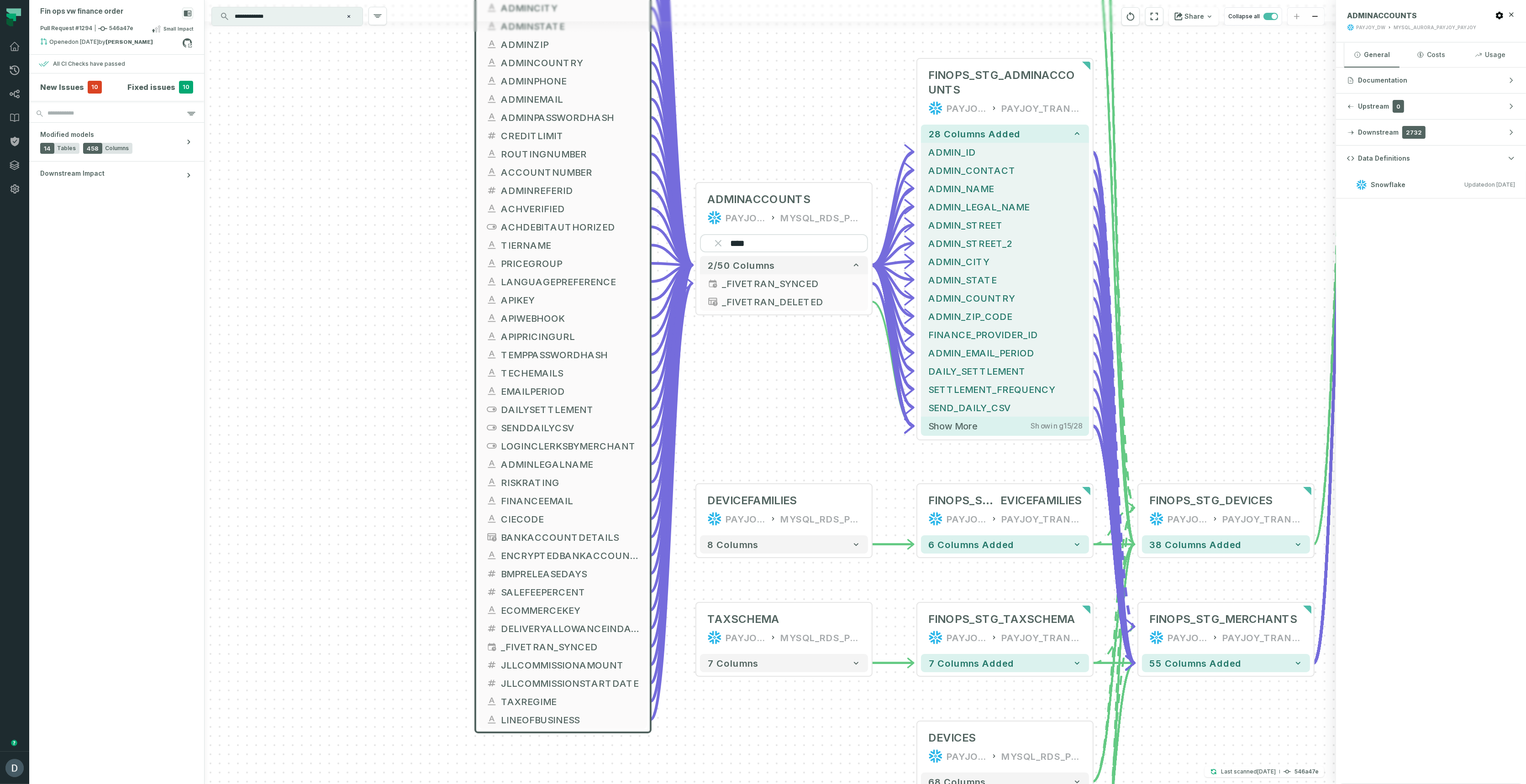
drag, startPoint x: 335, startPoint y: 581, endPoint x: 355, endPoint y: 504, distance: 79.6
click at [355, 504] on div "ADMINACCOUNTS PAYJOY_DW MYSQL_AURORA_PAYJOY_PAYJOY + 49 columns ADMINID + CREAT…" at bounding box center [771, 392] width 1132 height 784
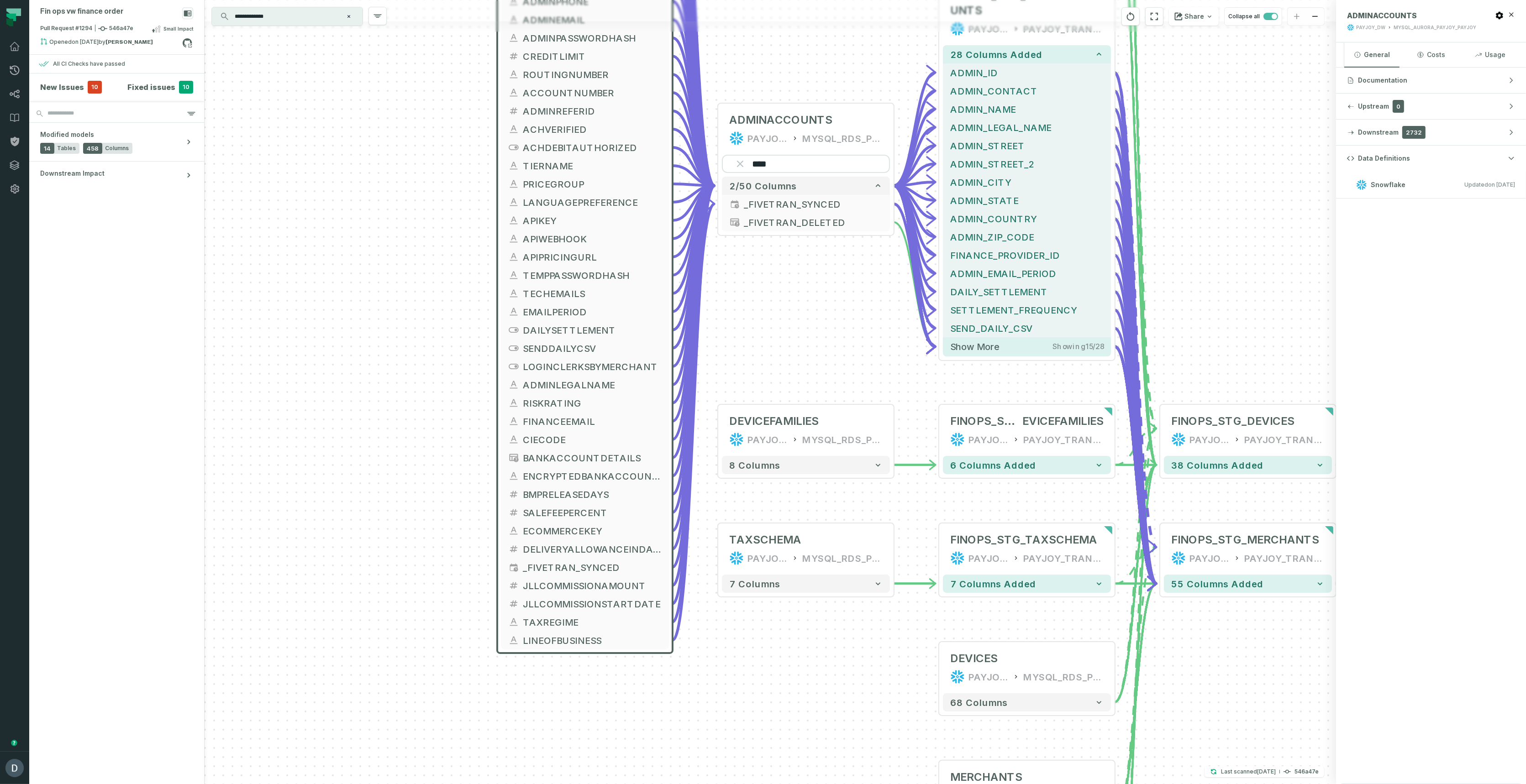
drag, startPoint x: 347, startPoint y: 529, endPoint x: 353, endPoint y: 515, distance: 15.2
click at [352, 515] on div "ADMINACCOUNTS PAYJOY_DW MYSQL_AURORA_PAYJOY_PAYJOY + 49 columns ADMINID + CREAT…" at bounding box center [771, 392] width 1132 height 784
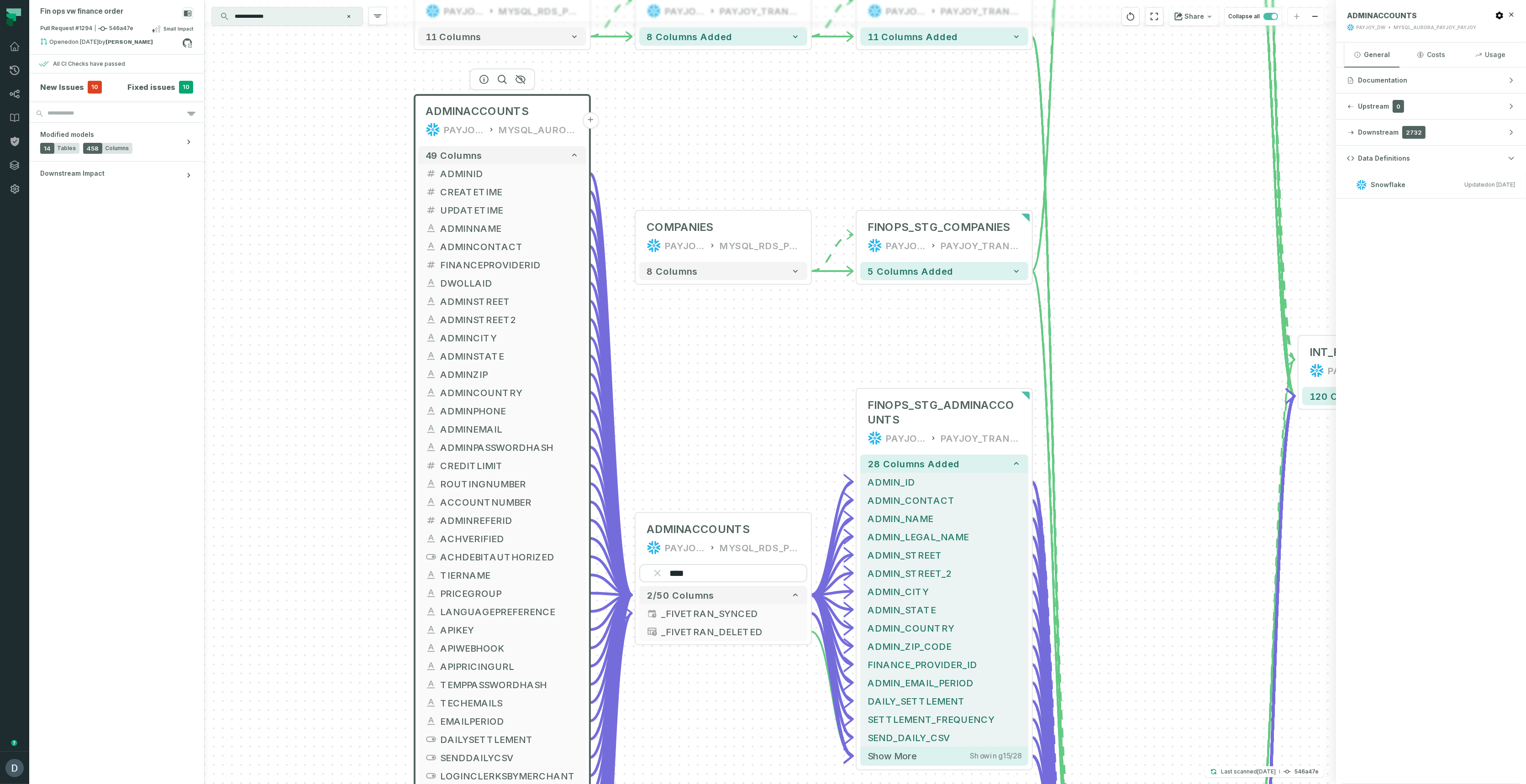
drag, startPoint x: 404, startPoint y: 292, endPoint x: 356, endPoint y: 629, distance: 340.4
click at [338, 682] on div "ADMINACCOUNTS PAYJOY_DW MYSQL_AURORA_PAYJOY_PAYJOY + 49 columns ADMINID + CREAT…" at bounding box center [771, 392] width 1132 height 784
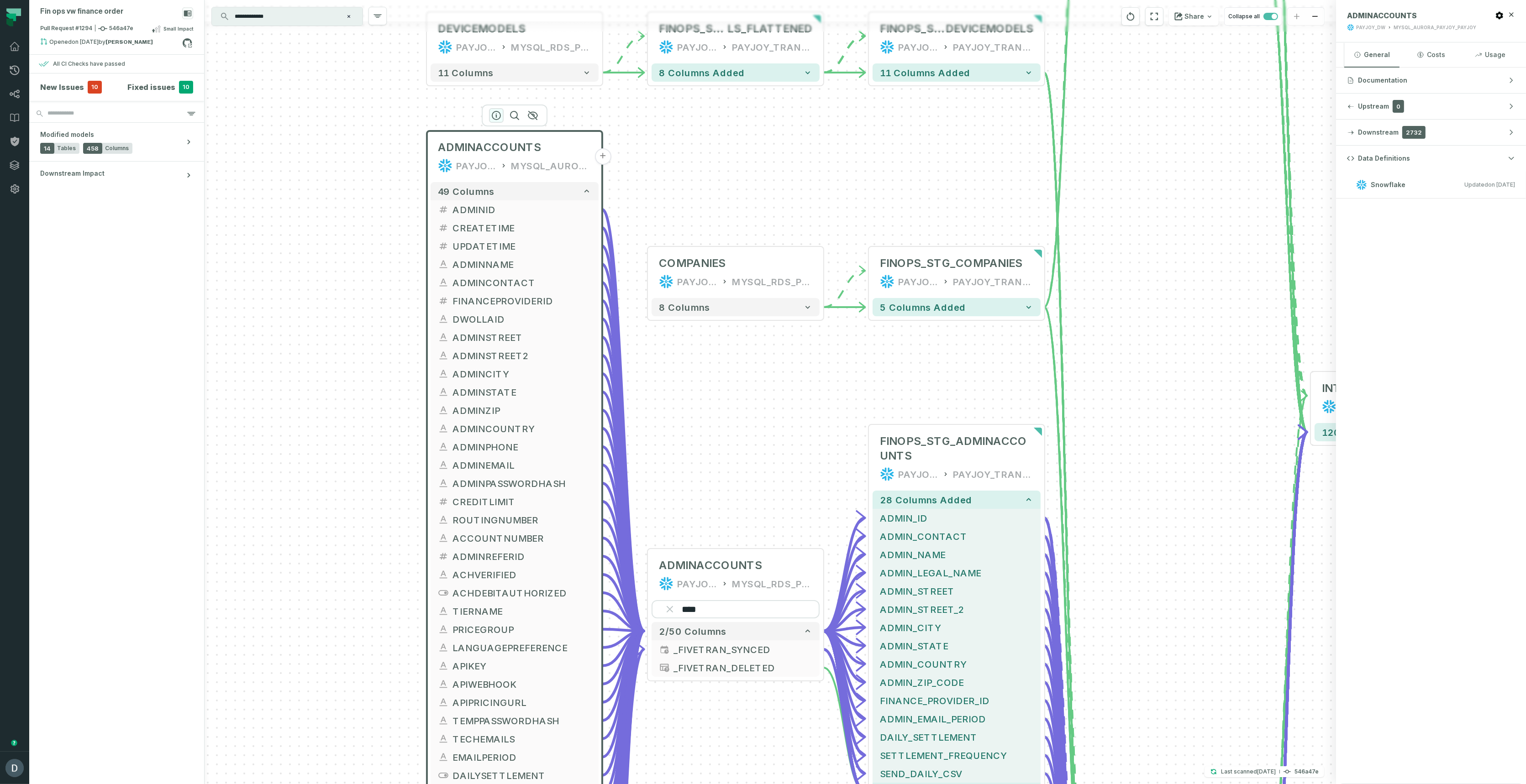
click at [493, 116] on icon "button" at bounding box center [496, 115] width 11 height 11
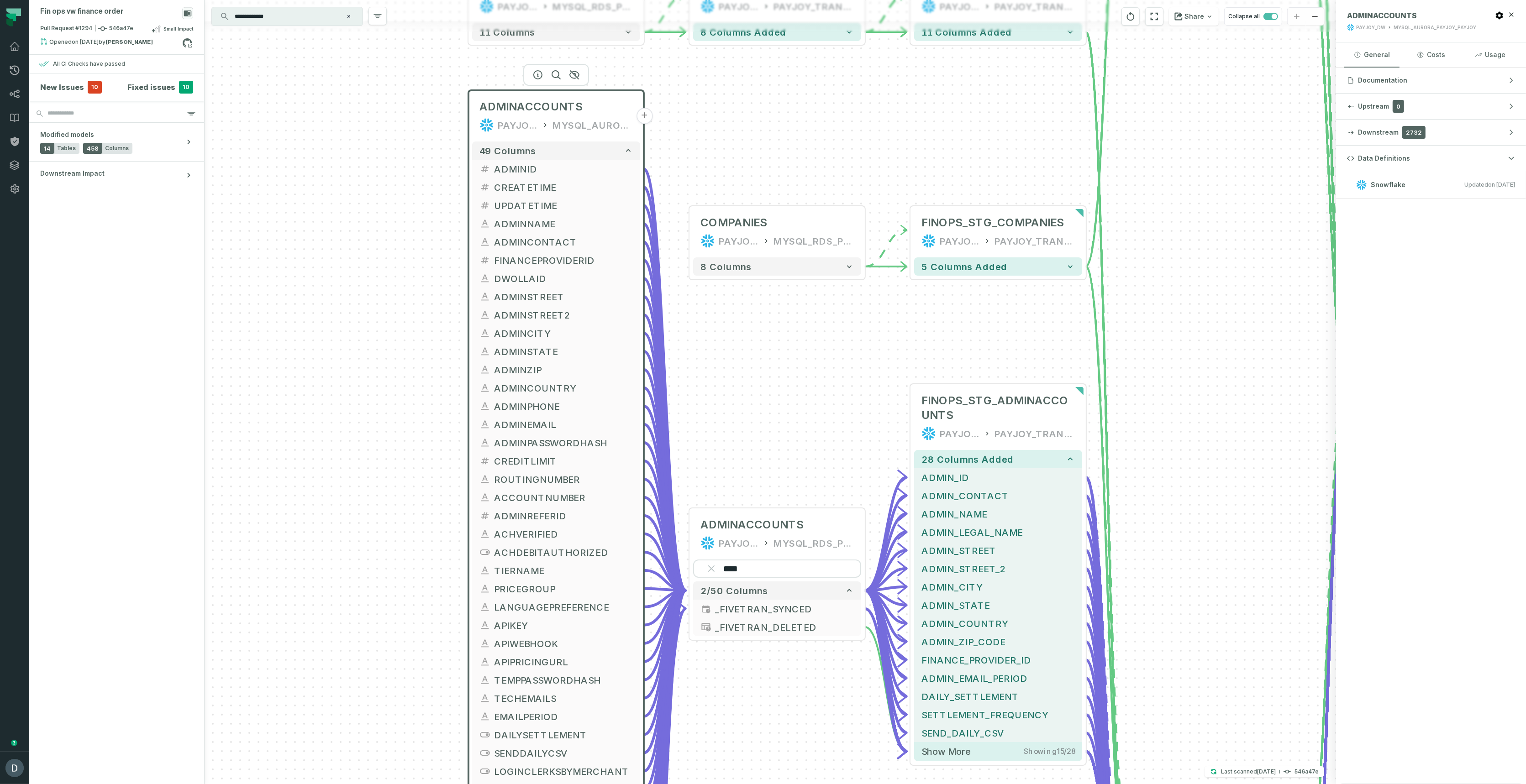
drag, startPoint x: 316, startPoint y: 614, endPoint x: 426, endPoint y: 319, distance: 314.8
click at [426, 319] on div "ADMINACCOUNTS PAYJOY_DW MYSQL_AURORA_PAYJOY_PAYJOY + 49 columns ADMINID + CREAT…" at bounding box center [771, 392] width 1132 height 784
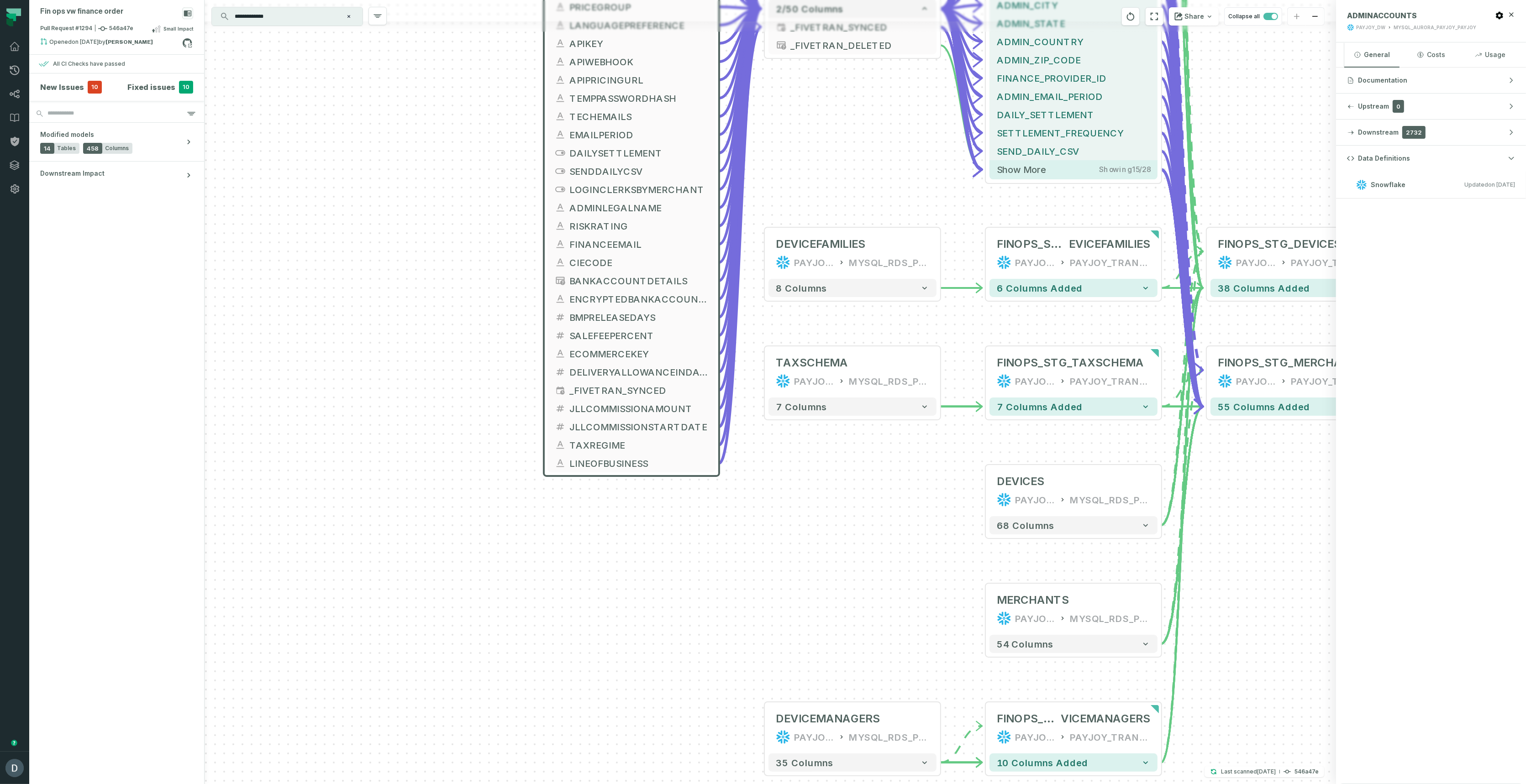
drag, startPoint x: 456, startPoint y: 671, endPoint x: 444, endPoint y: 342, distance: 329.2
click at [444, 342] on div "ADMINACCOUNTS PAYJOY_DW MYSQL_AURORA_PAYJOY_PAYJOY + 49 columns ADMINID + CREAT…" at bounding box center [771, 392] width 1132 height 784
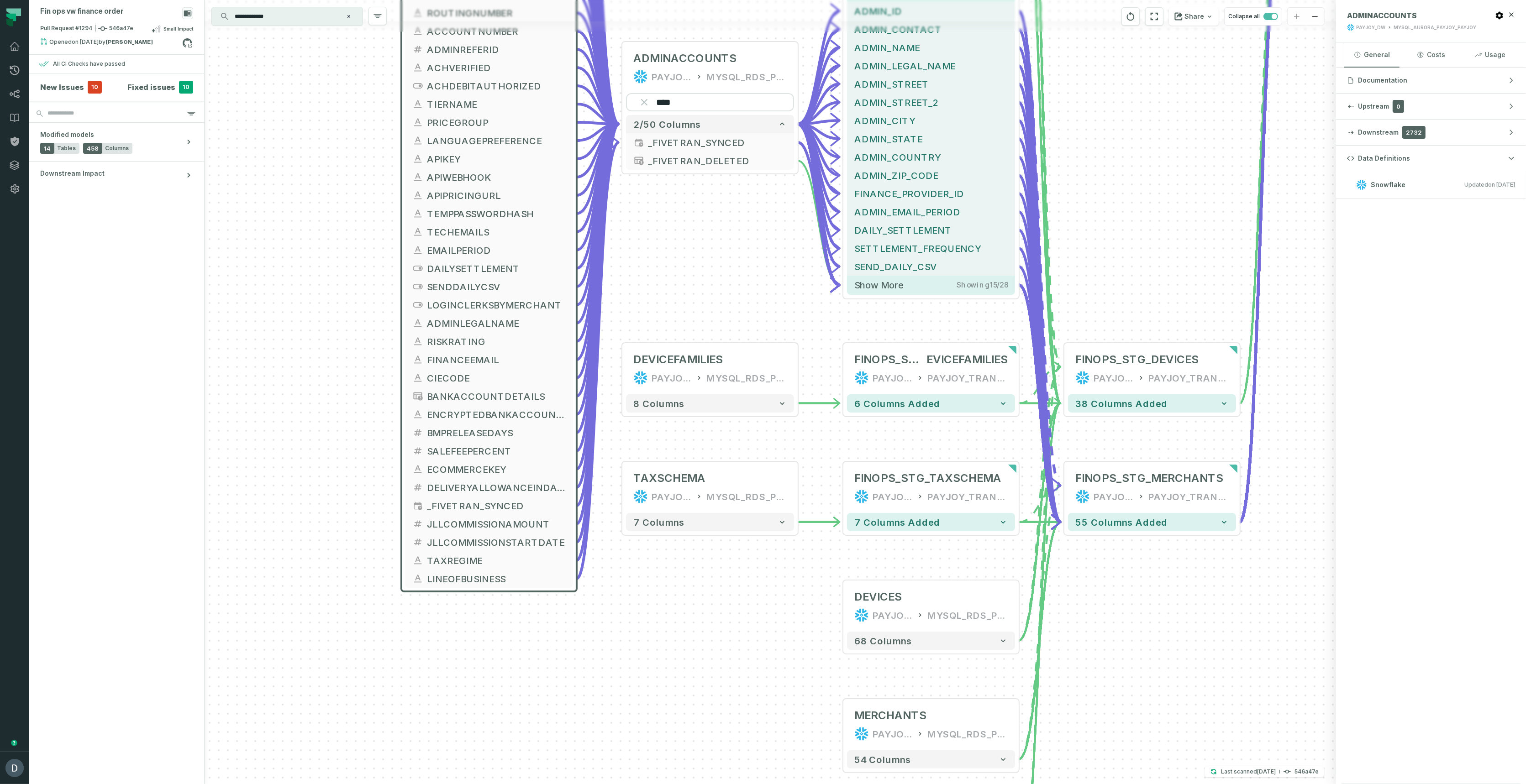
drag, startPoint x: 410, startPoint y: 431, endPoint x: 343, endPoint y: 590, distance: 172.5
click at [343, 590] on div "ADMINACCOUNTS PAYJOY_DW MYSQL_AURORA_PAYJOY_PAYJOY + 49 columns ADMINID + CREAT…" at bounding box center [771, 392] width 1132 height 784
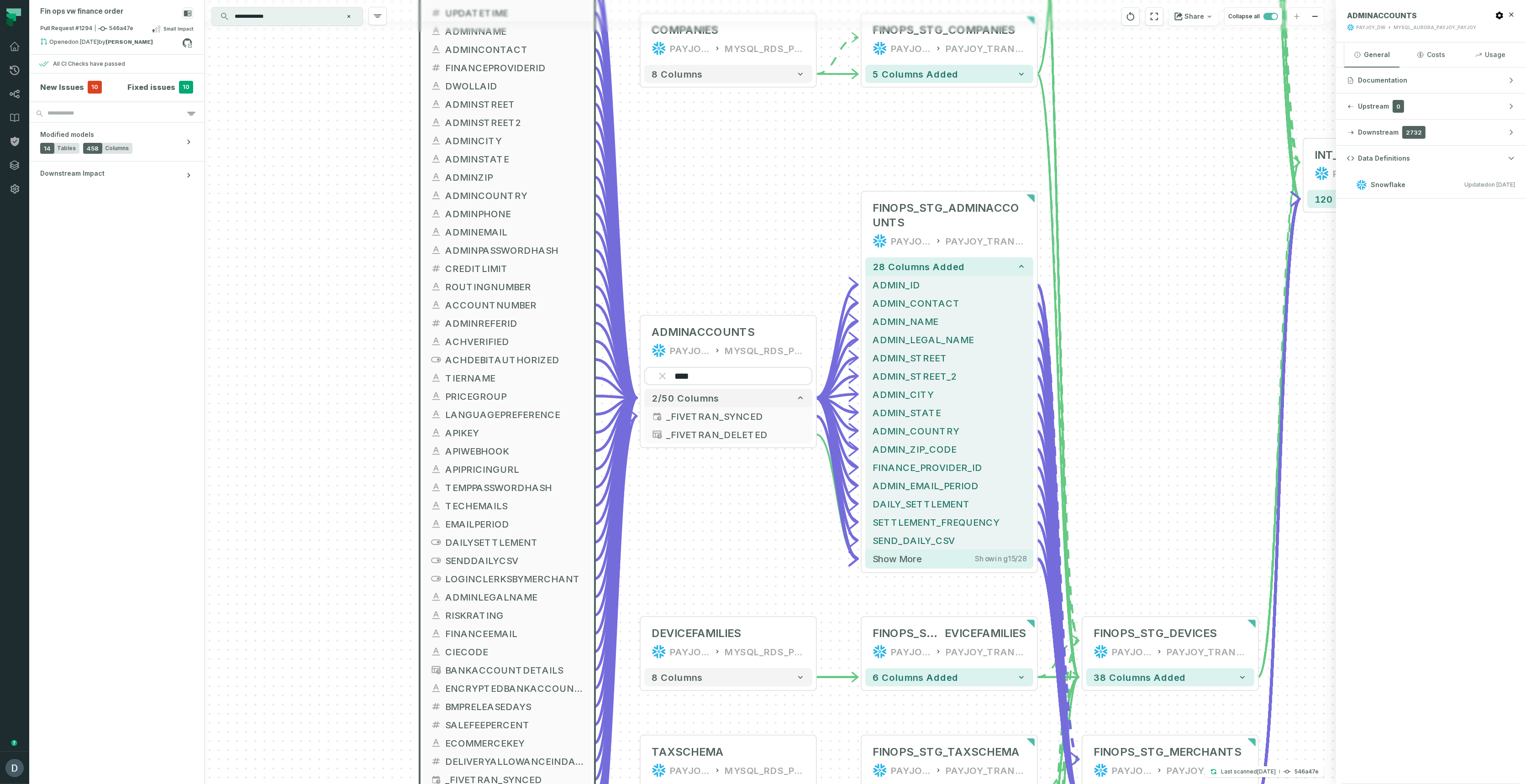
drag, startPoint x: 366, startPoint y: 437, endPoint x: 339, endPoint y: 600, distance: 165.2
click at [339, 604] on div "ADMINACCOUNTS PAYJOY_DW MYSQL_AURORA_PAYJOY_PAYJOY + 49 columns ADMINID + CREAT…" at bounding box center [771, 392] width 1132 height 784
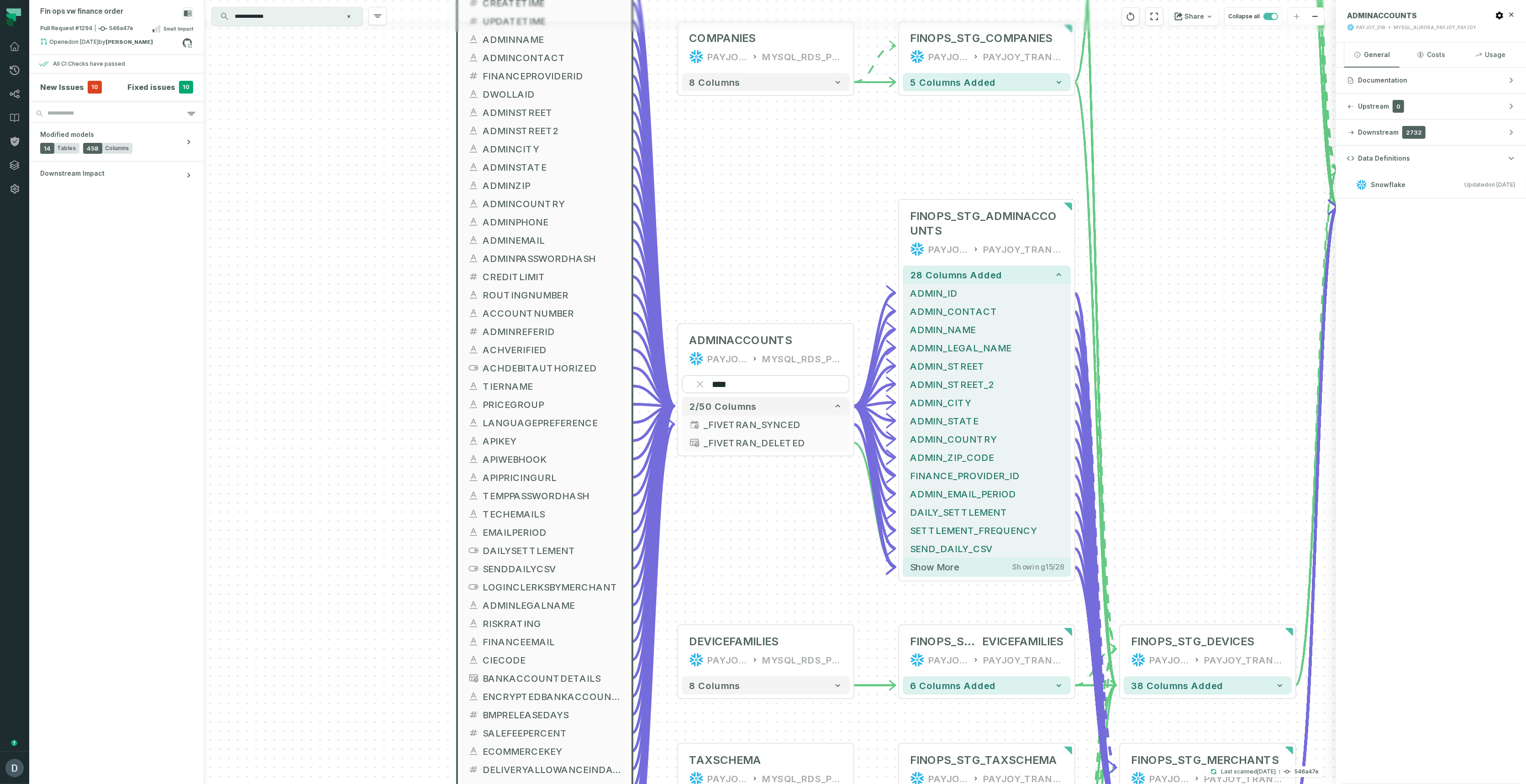
drag, startPoint x: 721, startPoint y: 505, endPoint x: 761, endPoint y: 516, distance: 41.5
click at [761, 516] on div "ADMINACCOUNTS PAYJOY_DW MYSQL_AURORA_PAYJOY_PAYJOY + 49 columns ADMINID + CREAT…" at bounding box center [771, 392] width 1132 height 784
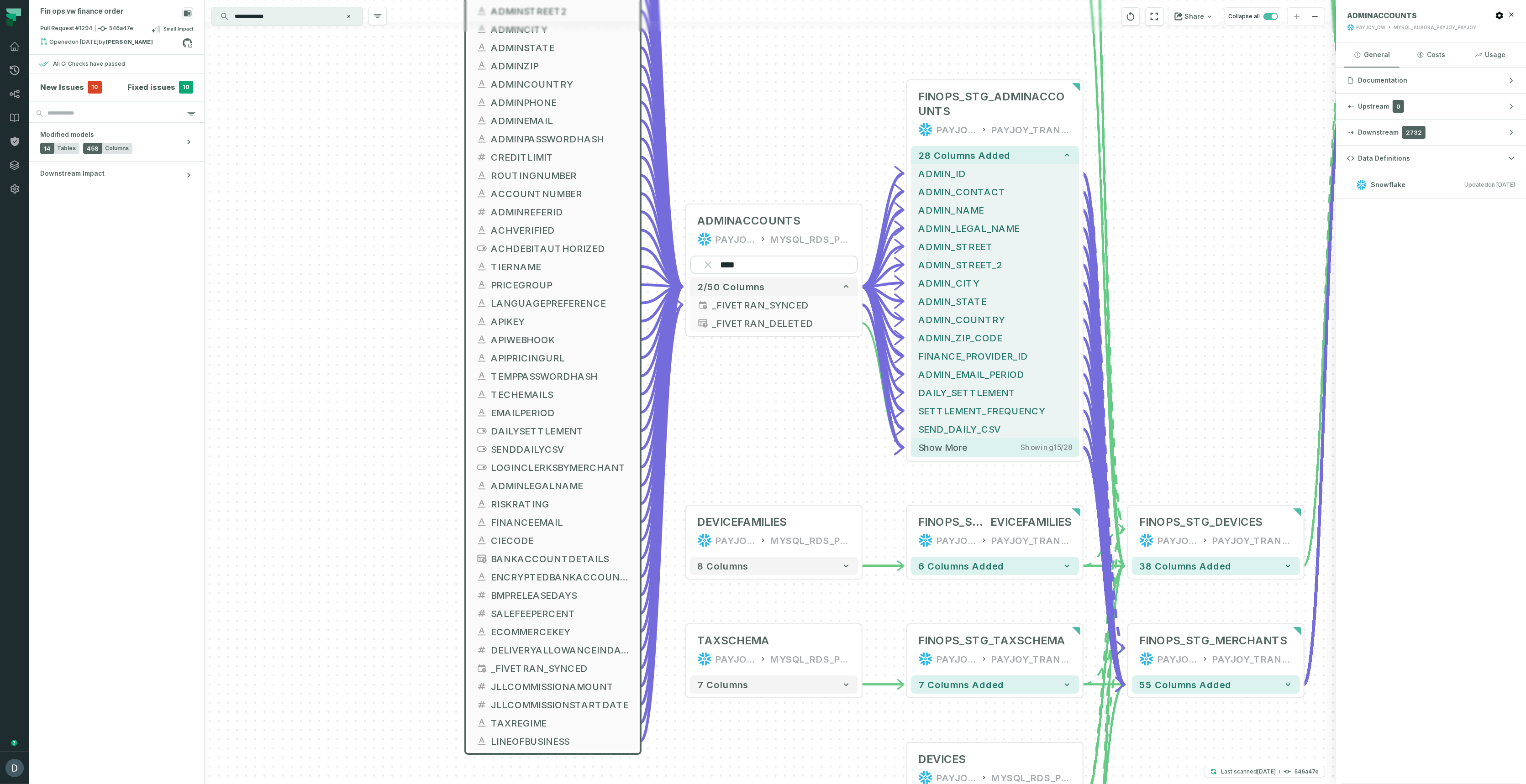
drag, startPoint x: 367, startPoint y: 588, endPoint x: 373, endPoint y: 466, distance: 122.1
click at [371, 458] on div "ADMINACCOUNTS PAYJOY_DW MYSQL_AURORA_PAYJOY_PAYJOY + 49 columns ADMINID + CREAT…" at bounding box center [771, 392] width 1132 height 784
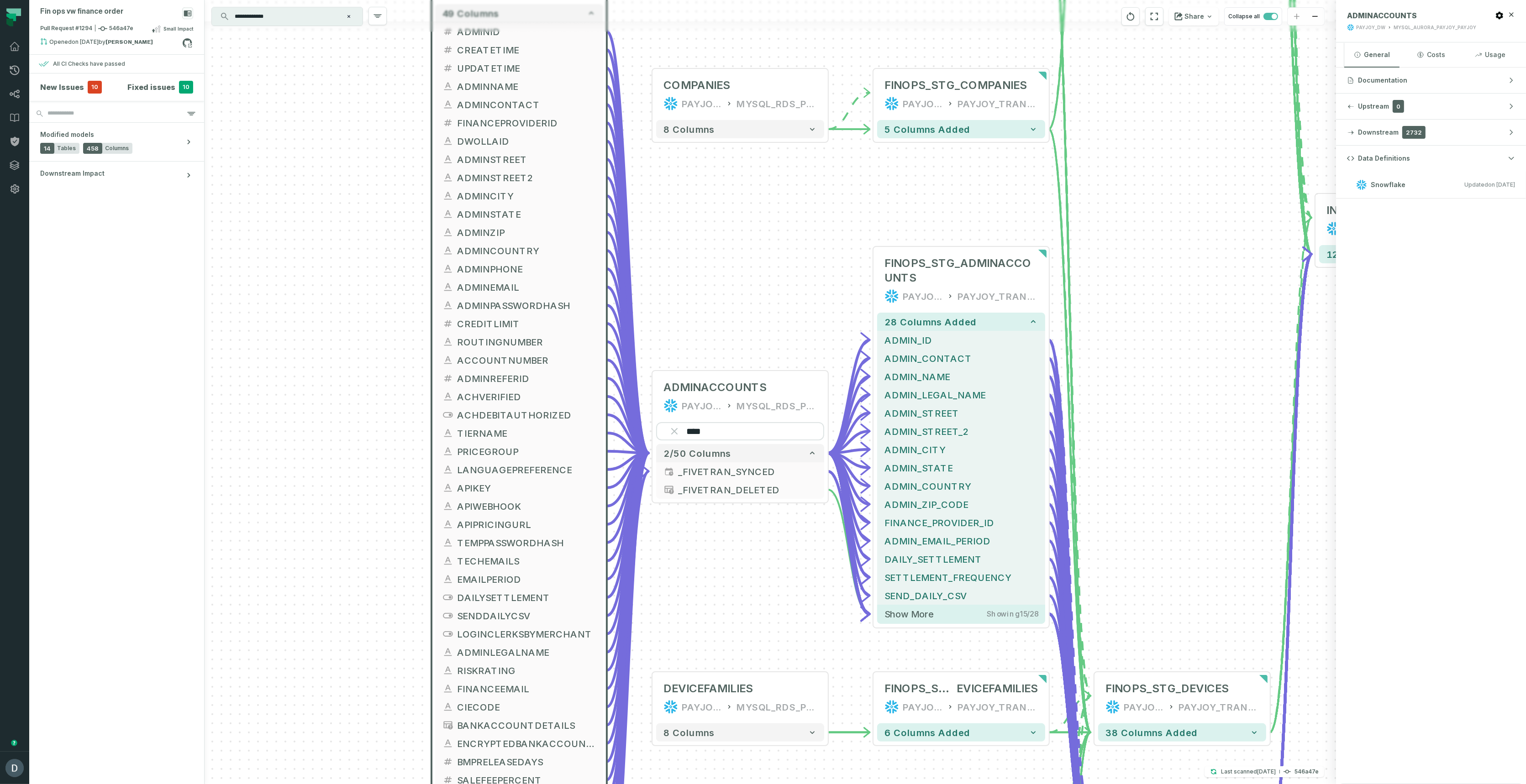
drag, startPoint x: 392, startPoint y: 508, endPoint x: 355, endPoint y: 697, distance: 192.6
click at [357, 697] on div "ADMINACCOUNTS PAYJOY_DW MYSQL_AURORA_PAYJOY_PAYJOY + 49 columns ADMINID + CREAT…" at bounding box center [771, 392] width 1132 height 784
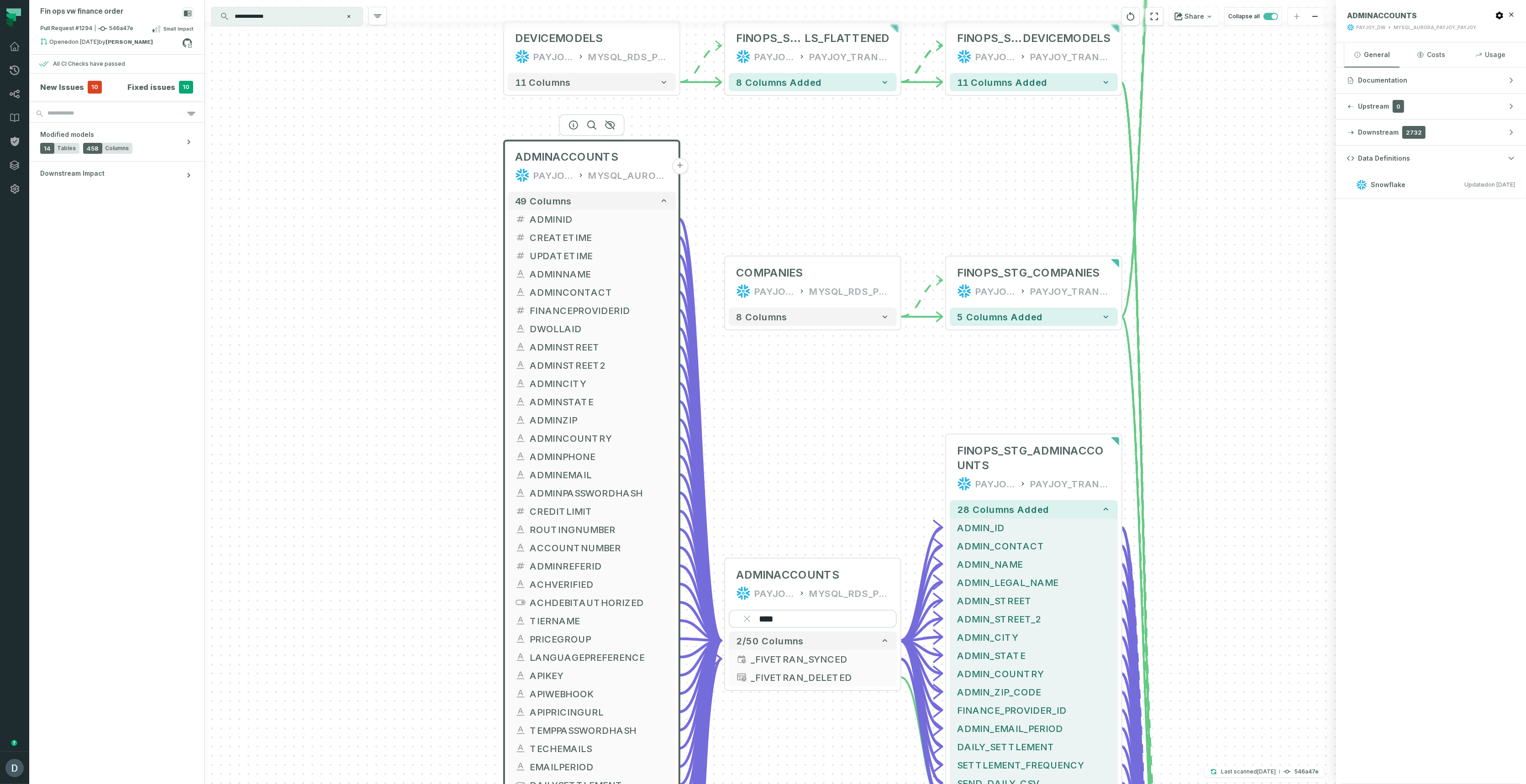
drag, startPoint x: 334, startPoint y: 483, endPoint x: 403, endPoint y: 653, distance: 183.5
click at [403, 653] on div "ADMINACCOUNTS PAYJOY_DW MYSQL_AURORA_PAYJOY_PAYJOY + 49 columns ADMINID + CREAT…" at bounding box center [771, 392] width 1132 height 784
click at [900, 582] on button "+" at bounding box center [901, 584] width 16 height 16
click at [899, 677] on button "+" at bounding box center [901, 677] width 16 height 16
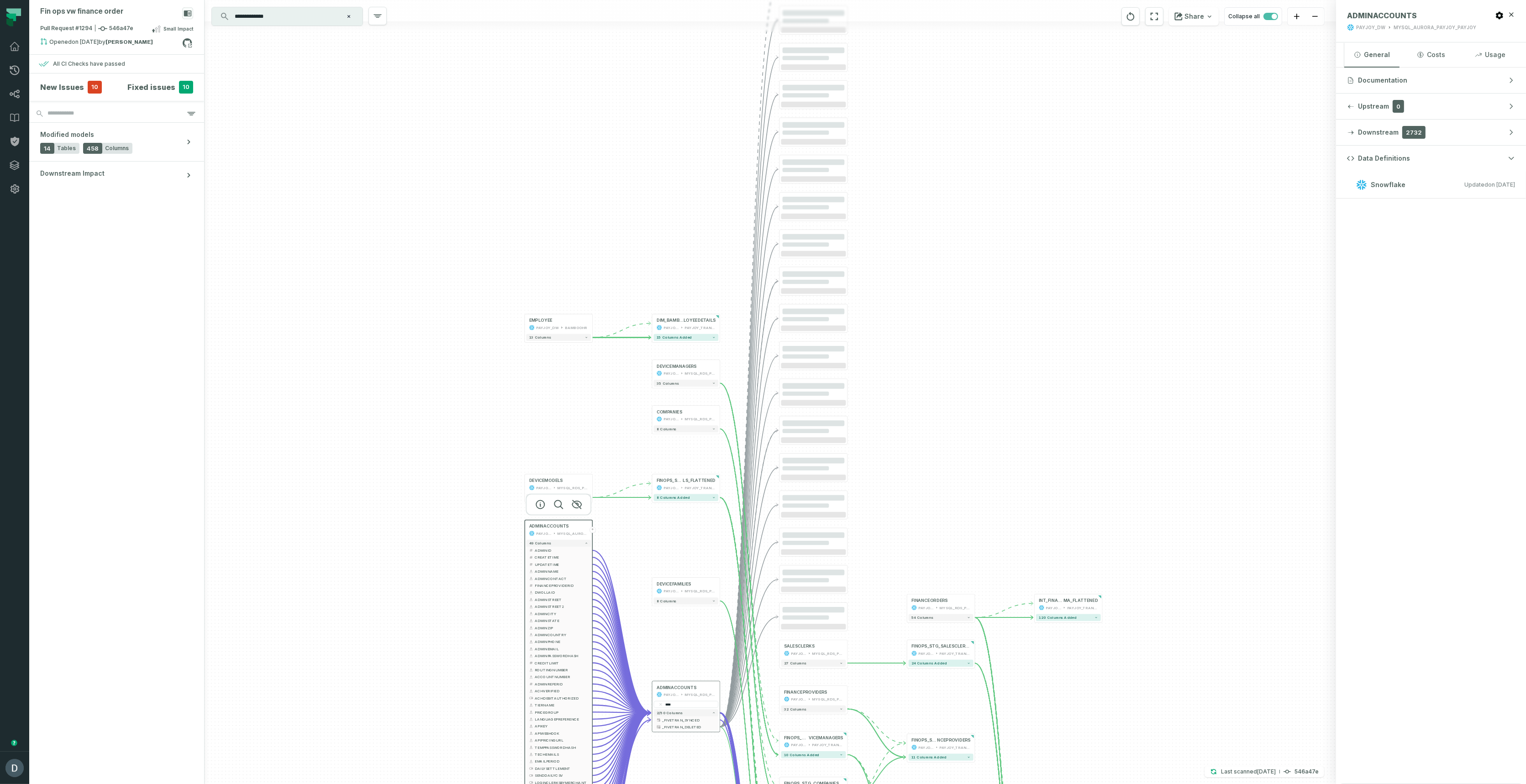
click at [713, 711] on icon "button" at bounding box center [714, 713] width 4 height 4
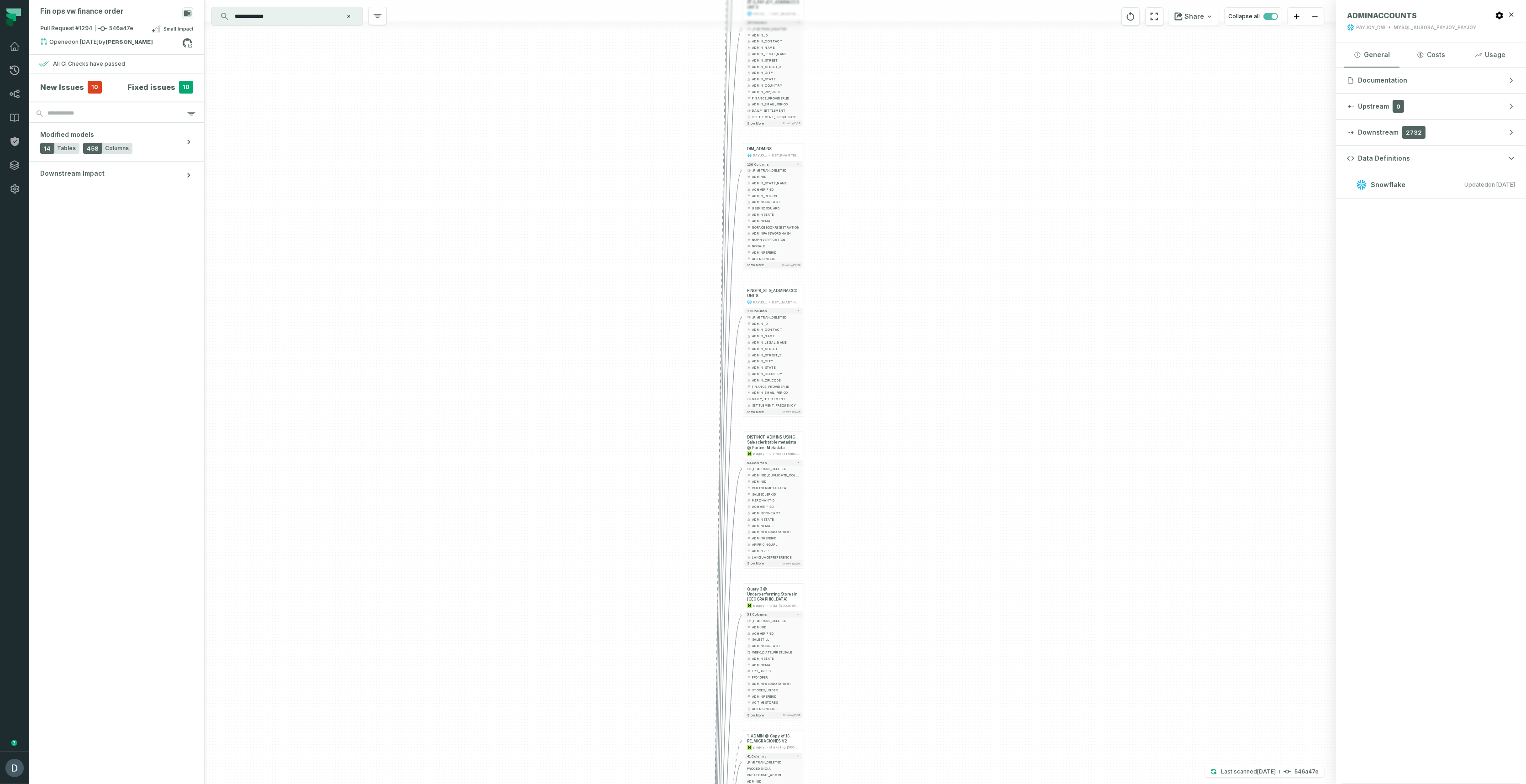
drag, startPoint x: 585, startPoint y: 557, endPoint x: 587, endPoint y: 382, distance: 175.0
click at [587, 377] on div "+ 3. ADMIN @ 18. MOPS - PE COMISSIONS payjoy PE - MERCHANT OPS MT + 3 columns +…" at bounding box center [771, 392] width 1132 height 784
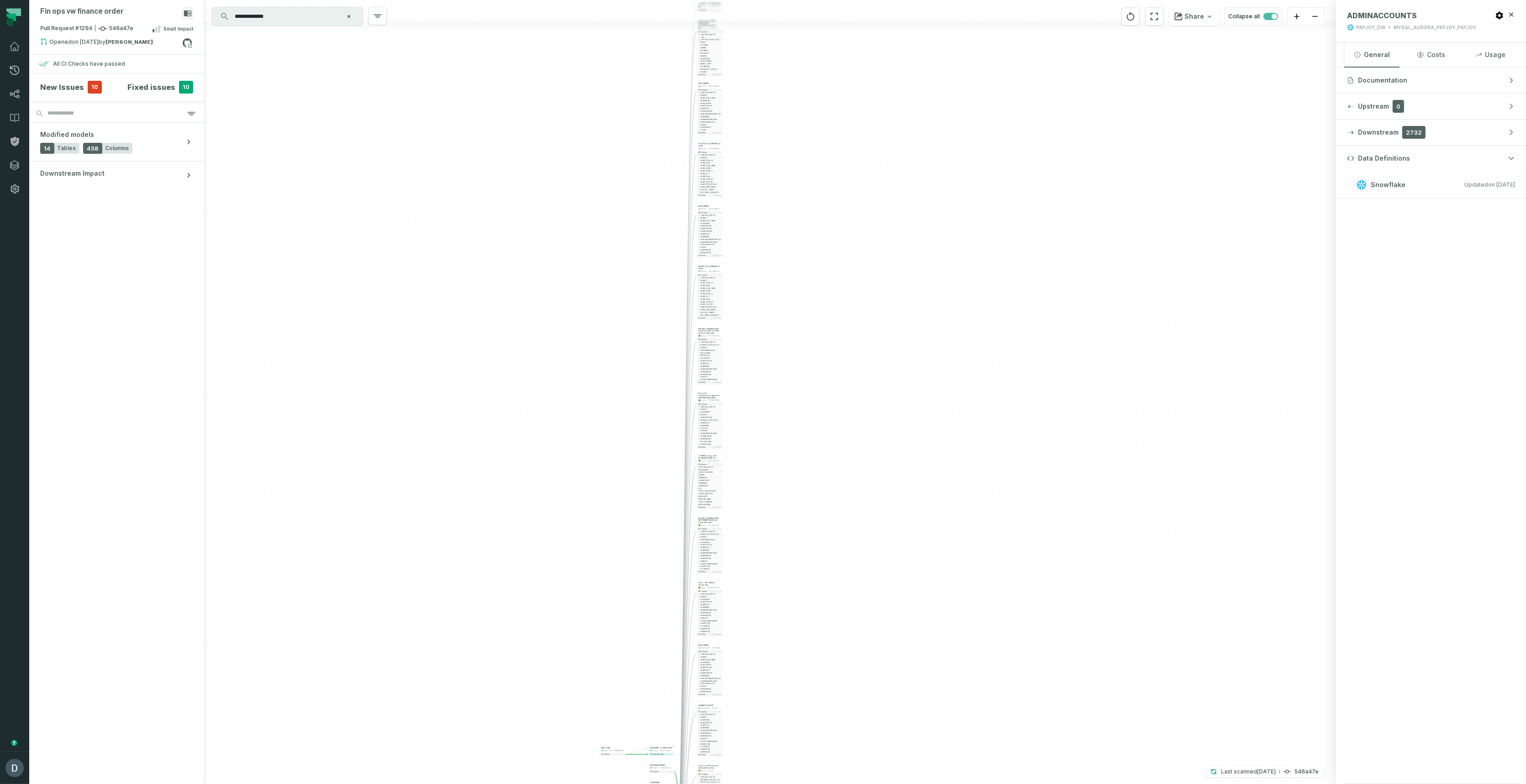
drag, startPoint x: 799, startPoint y: 456, endPoint x: 862, endPoint y: 353, distance: 120.7
click at [862, 353] on div "+ 3. ADMIN @ 18. MOPS - PE COMISSIONS payjoy PE - MERCHANT OPS MT + 3 columns +…" at bounding box center [771, 392] width 1132 height 784
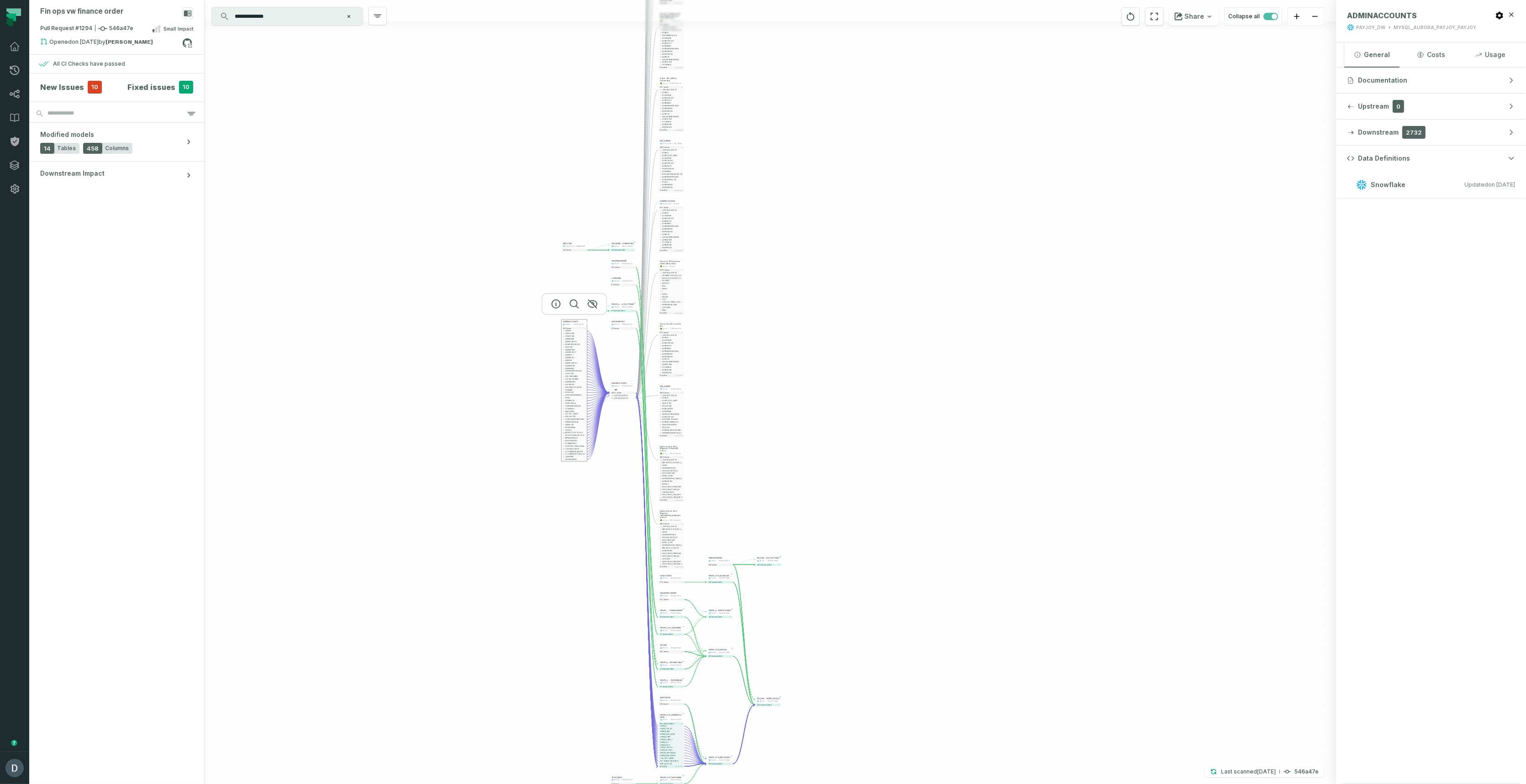
drag, startPoint x: 502, startPoint y: 440, endPoint x: 447, endPoint y: 305, distance: 145.8
click at [445, 221] on div "+ 3. ADMIN @ 18. MOPS - PE COMISSIONS payjoy PE - MERCHANT OPS MT + 3 columns +…" at bounding box center [771, 392] width 1132 height 784
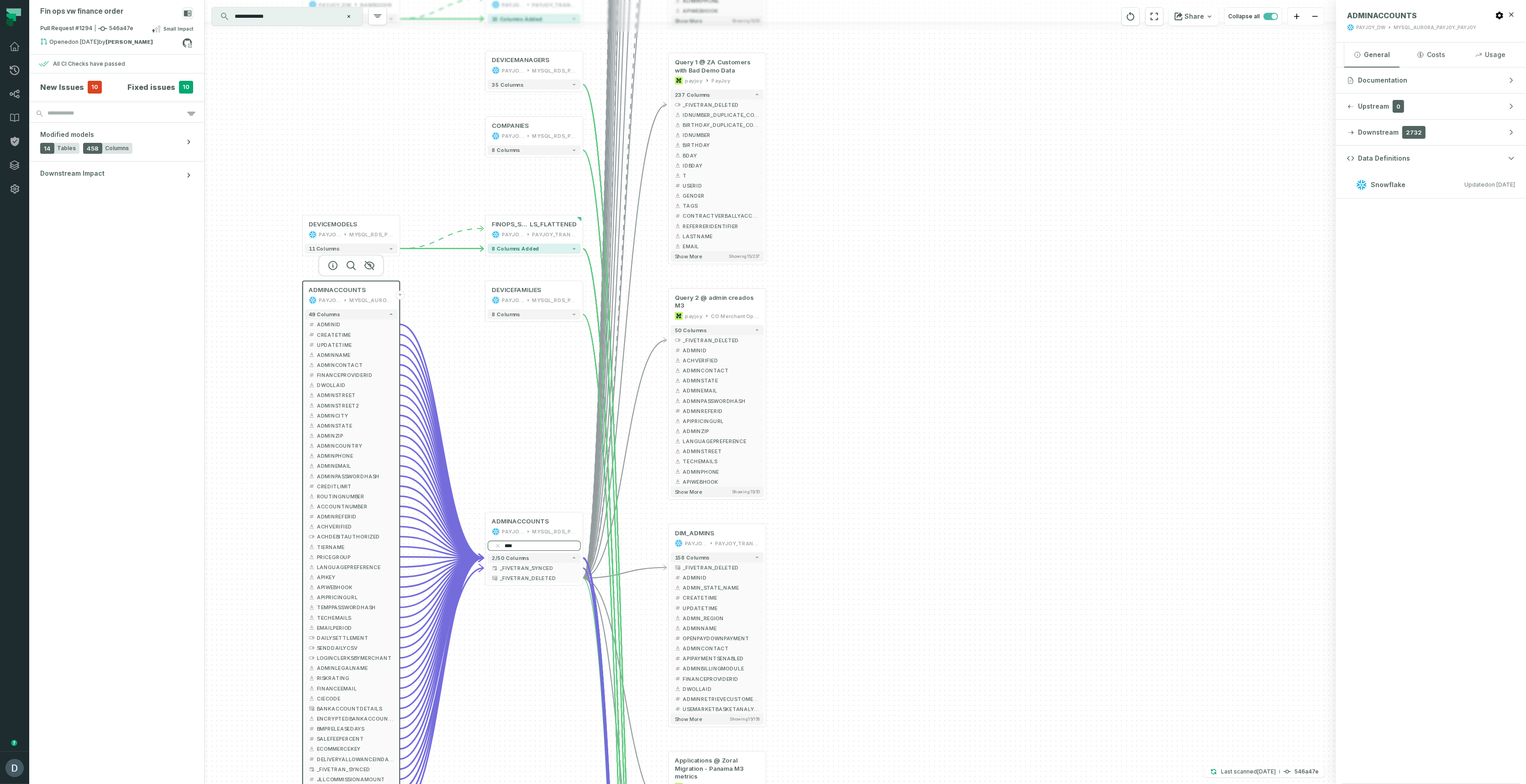
drag, startPoint x: 609, startPoint y: 347, endPoint x: 556, endPoint y: 753, distance: 409.4
click at [556, 753] on div "+ 3. ADMIN @ 18. MOPS - PE COMISSIONS payjoy PE - MERCHANT OPS MT + 3 columns +…" at bounding box center [771, 392] width 1132 height 784
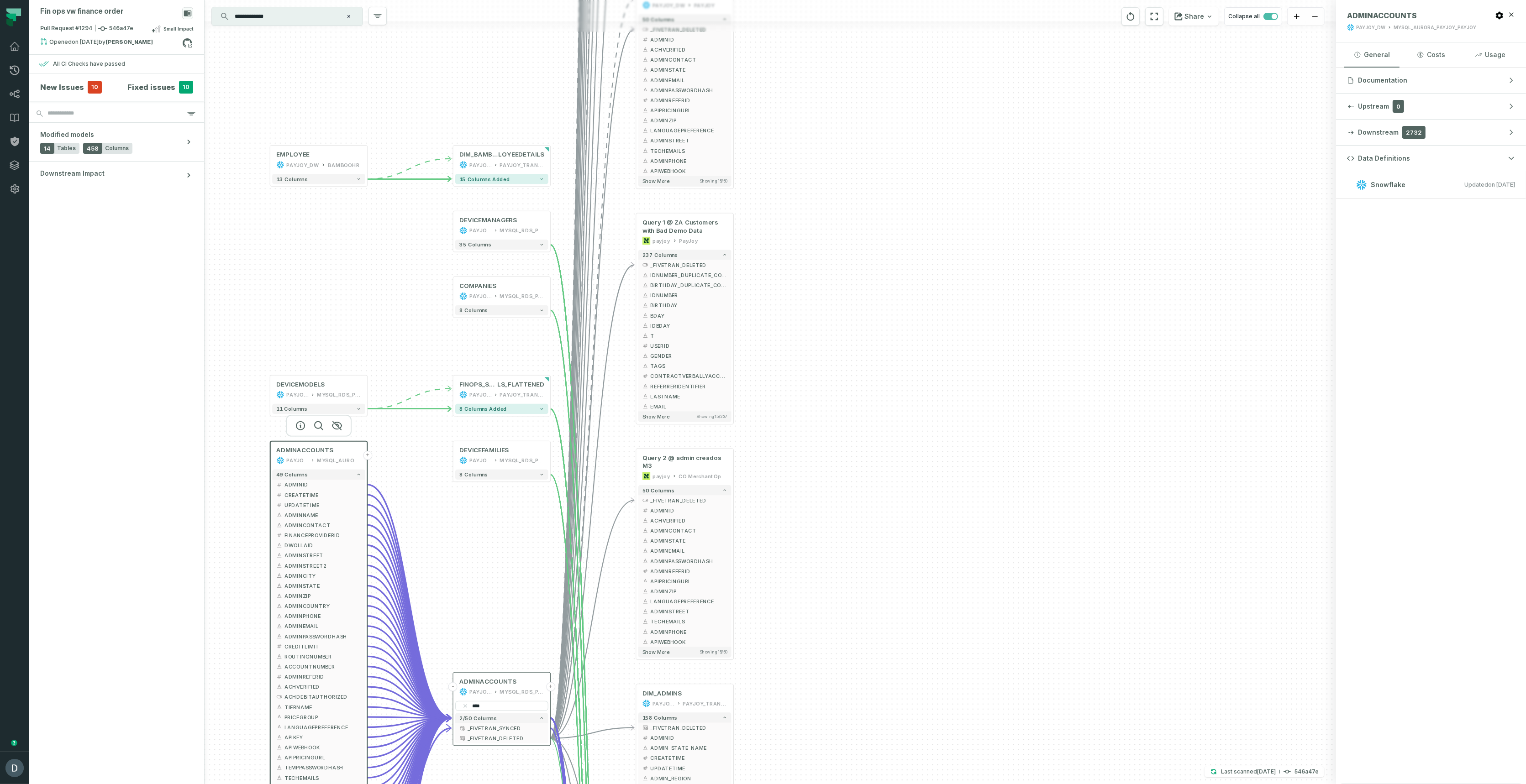
drag, startPoint x: 520, startPoint y: 686, endPoint x: 526, endPoint y: 696, distance: 11.7
click at [483, 784] on div "+ 3. ADMIN @ 18. MOPS - PE COMISSIONS payjoy PE - MERCHANT OPS MT + 3 columns +…" at bounding box center [771, 392] width 1132 height 784
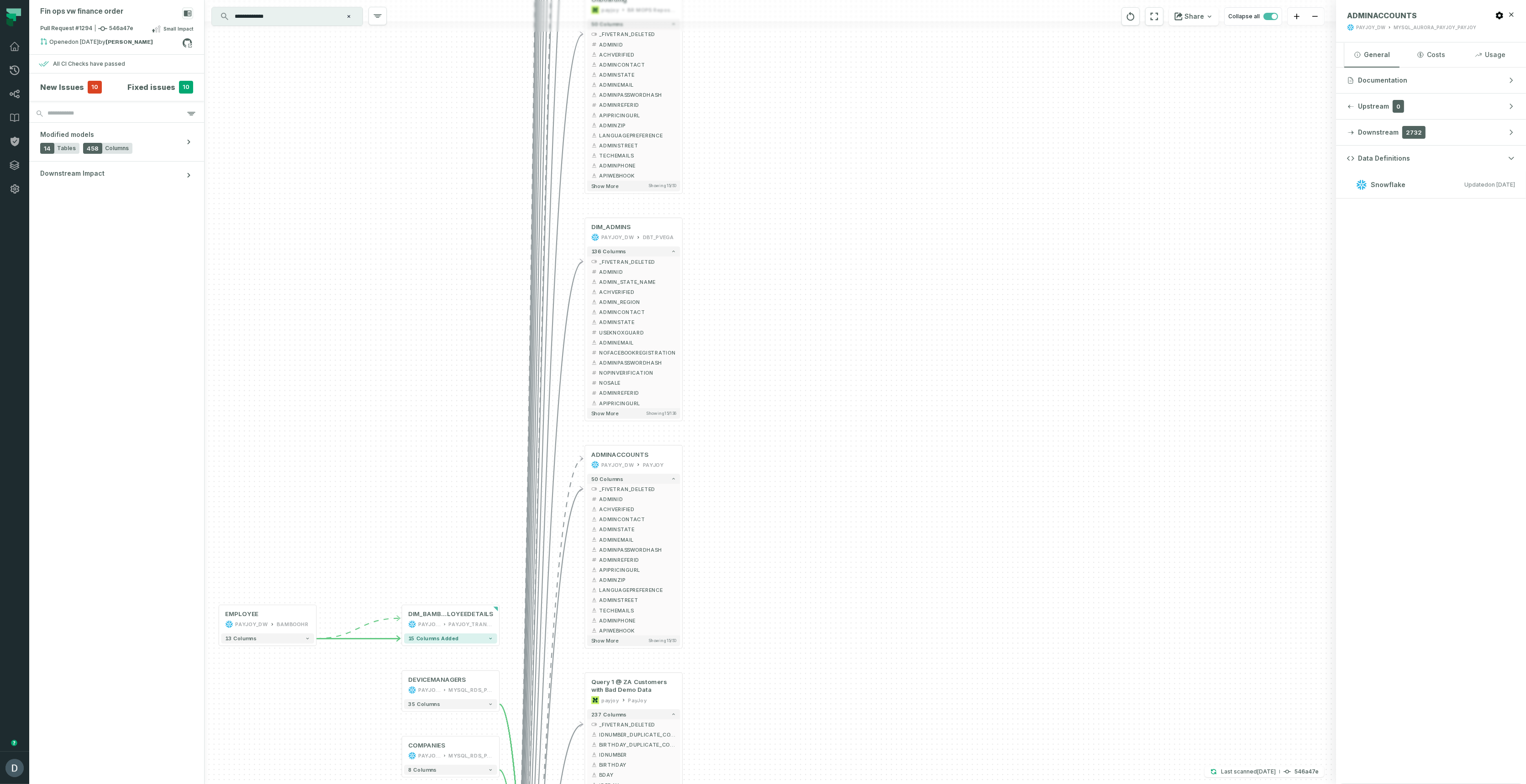
drag, startPoint x: 943, startPoint y: 247, endPoint x: 923, endPoint y: 607, distance: 360.6
click at [926, 615] on div "+ 3. ADMIN @ 18. MOPS - PE COMISSIONS payjoy PE - MERCHANT OPS MT + 3 columns +…" at bounding box center [771, 392] width 1132 height 784
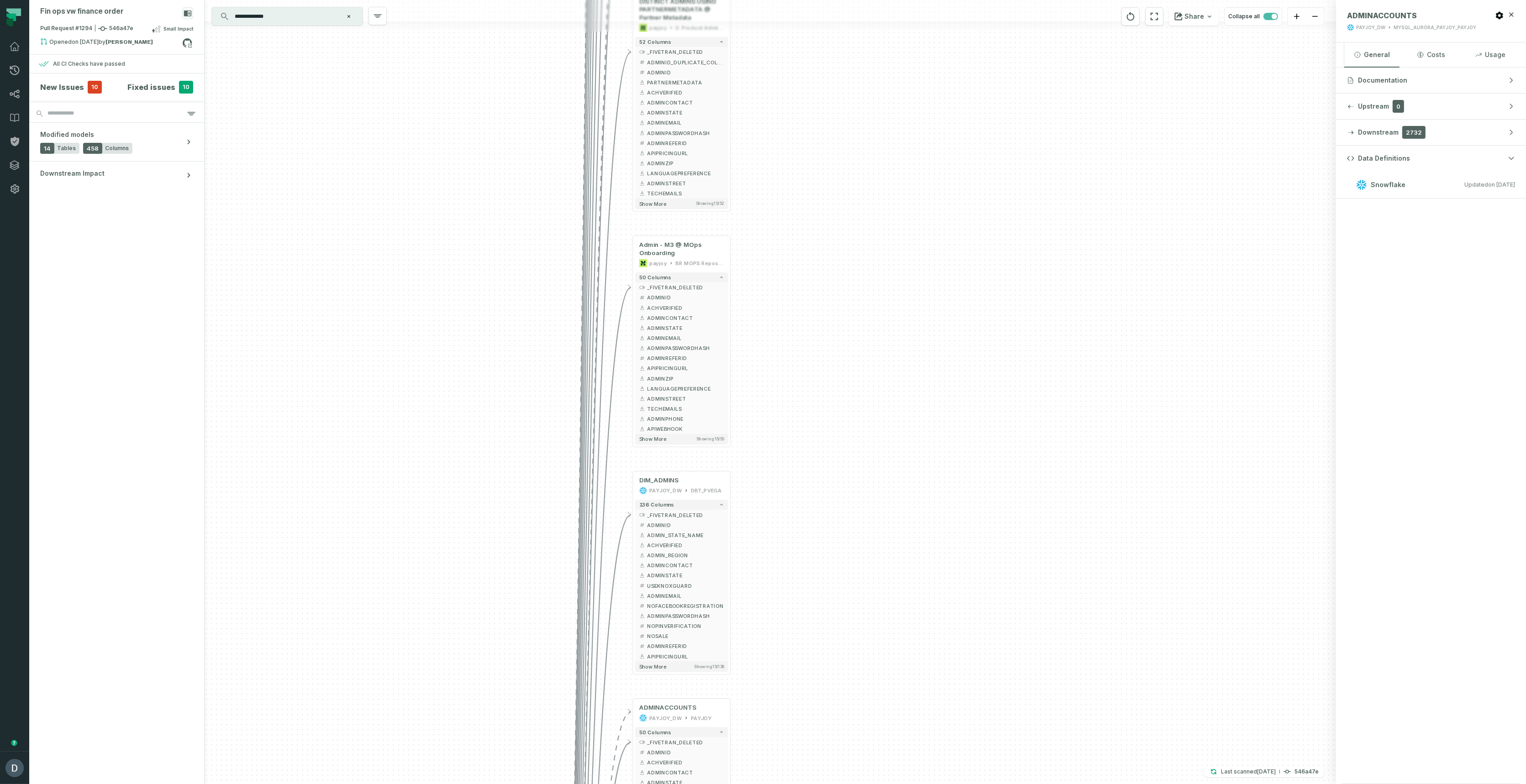
drag, startPoint x: 870, startPoint y: 508, endPoint x: 893, endPoint y: 549, distance: 47.0
click at [893, 553] on div "+ 3. ADMIN @ 18. MOPS - PE COMISSIONS payjoy PE - MERCHANT OPS MT + 3 columns +…" at bounding box center [771, 392] width 1132 height 784
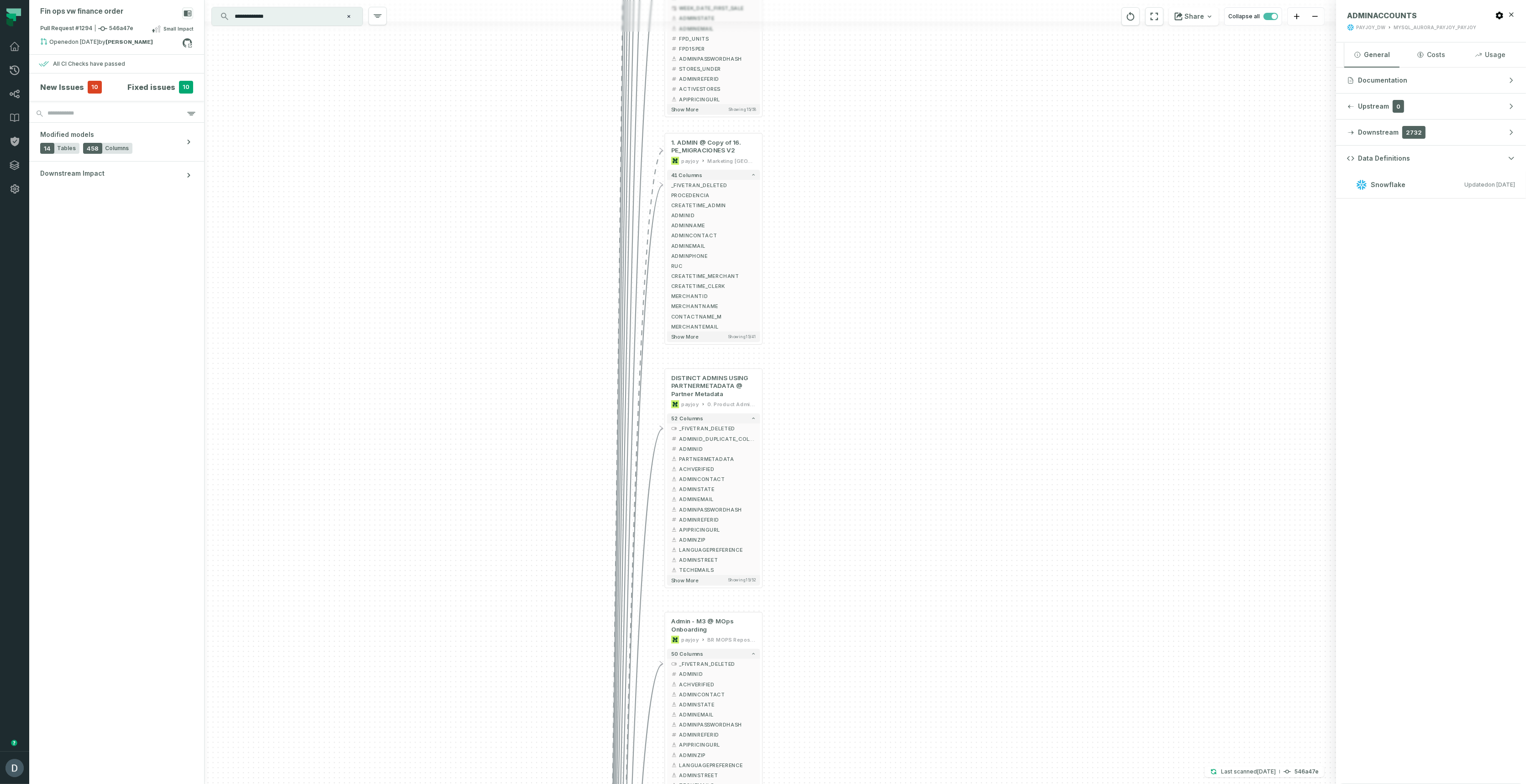
drag, startPoint x: 886, startPoint y: 285, endPoint x: 898, endPoint y: 627, distance: 342.2
click at [898, 628] on div "+ 3. ADMIN @ 18. MOPS - PE COMISSIONS payjoy PE - MERCHANT OPS MT + 3 columns +…" at bounding box center [771, 392] width 1132 height 784
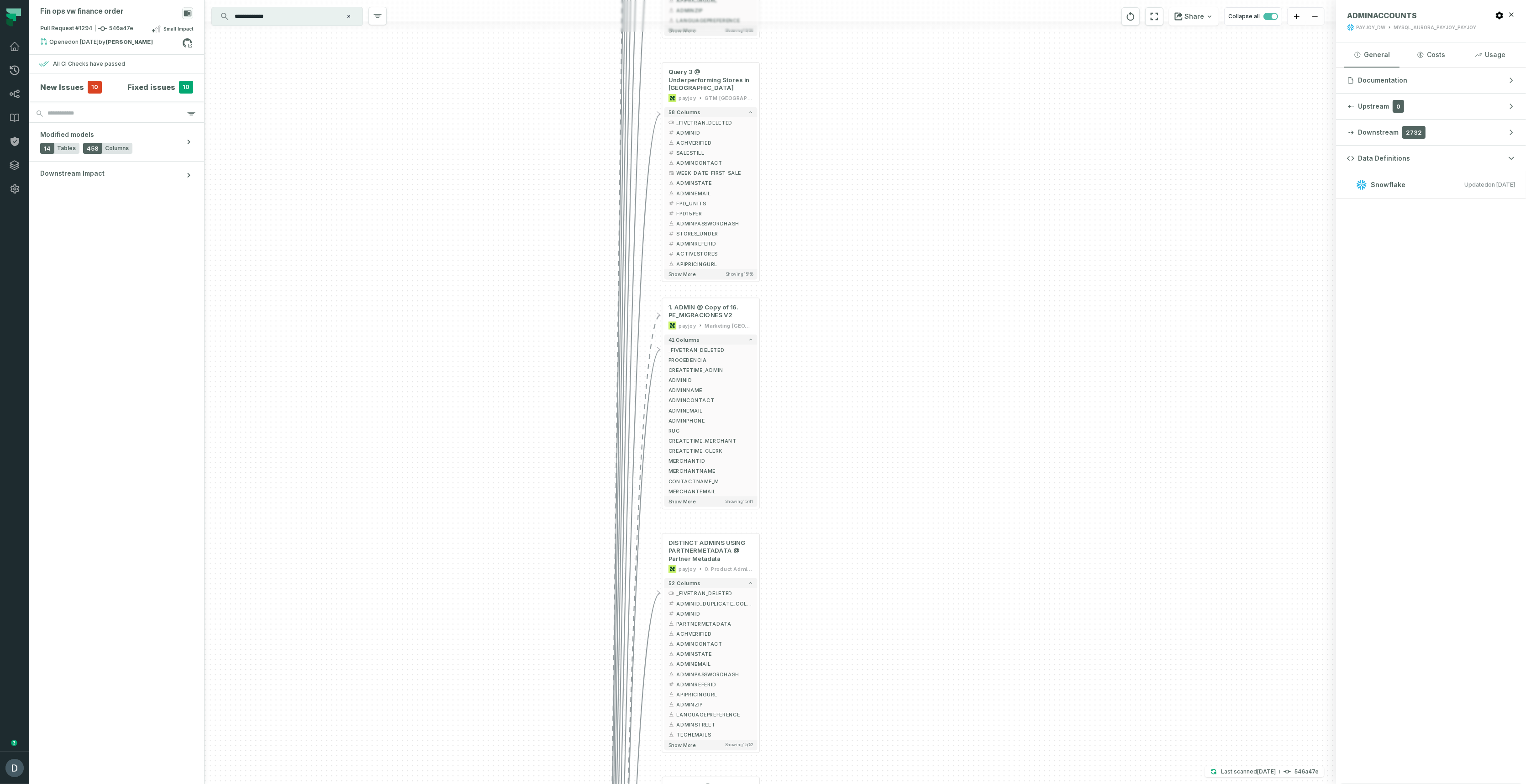
drag, startPoint x: 881, startPoint y: 421, endPoint x: 837, endPoint y: 371, distance: 66.6
click at [859, 354] on div "+ 3. ADMIN @ 18. MOPS - PE COMISSIONS payjoy PE - MERCHANT OPS MT + 3 columns +…" at bounding box center [771, 392] width 1132 height 784
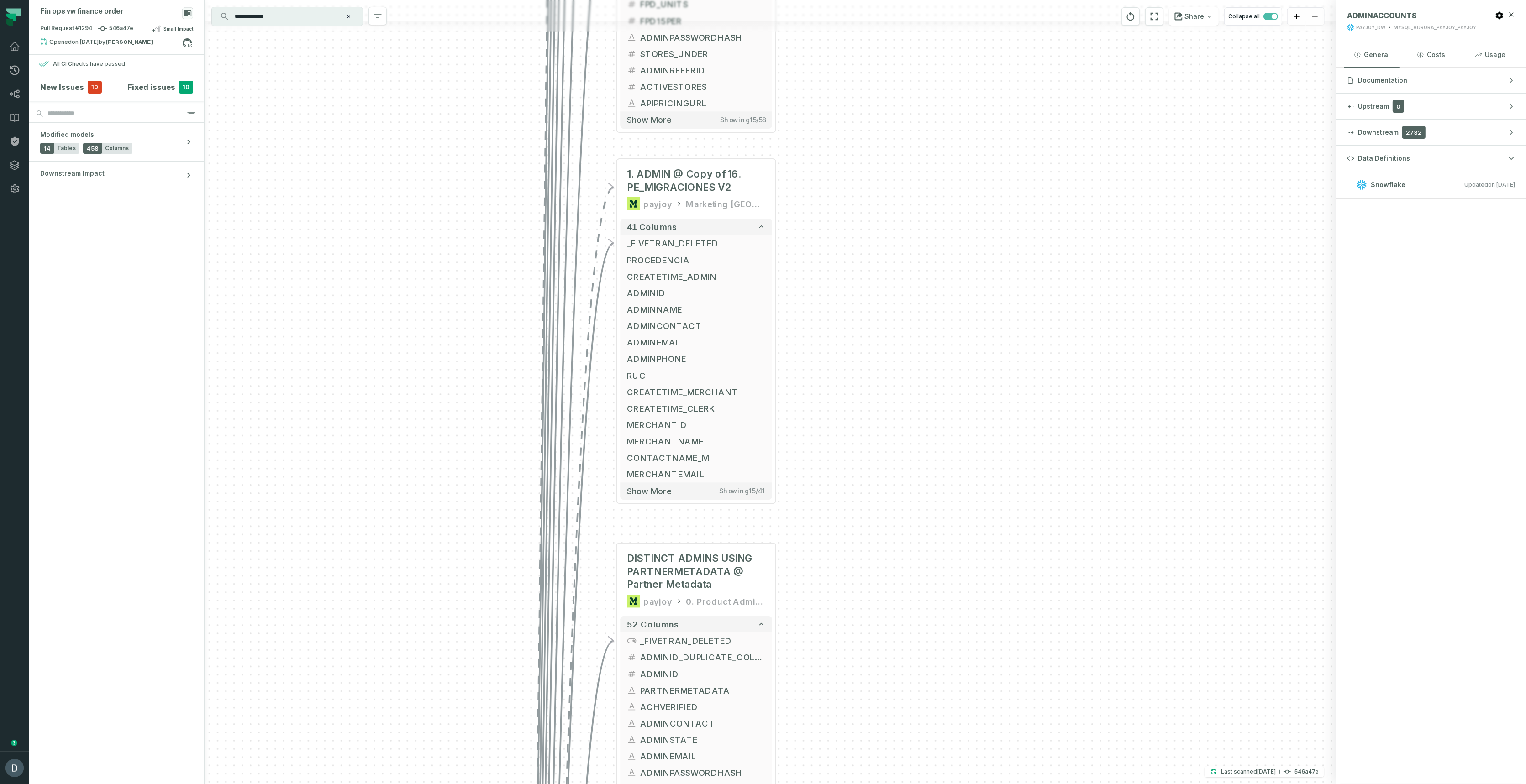
drag, startPoint x: 977, startPoint y: 374, endPoint x: 957, endPoint y: 433, distance: 62.3
click at [972, 435] on div "+ 3. ADMIN @ 18. MOPS - PE COMISSIONS payjoy PE - MERCHANT OPS MT + 3 columns +…" at bounding box center [771, 392] width 1132 height 784
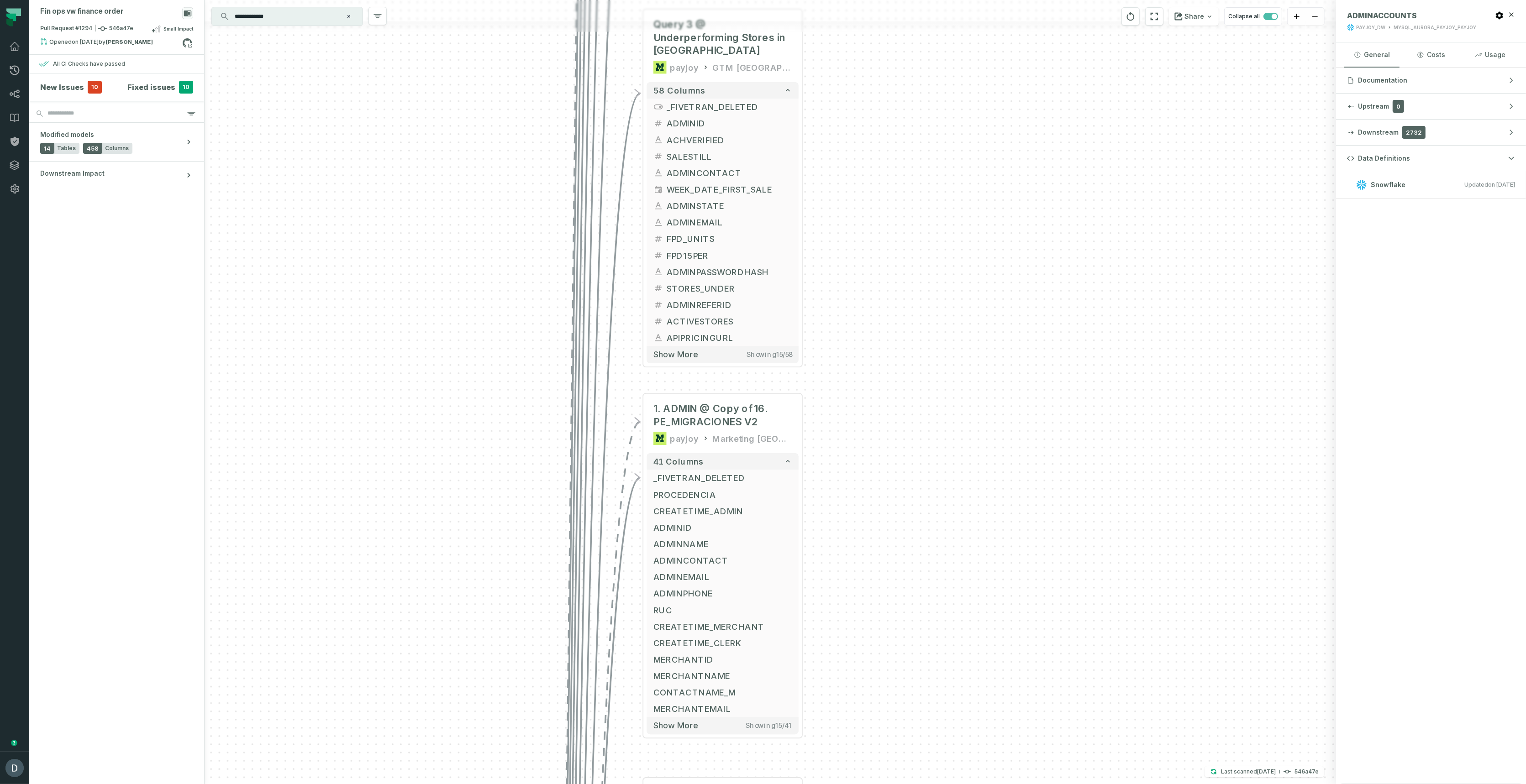
drag, startPoint x: 1072, startPoint y: 496, endPoint x: 1077, endPoint y: 555, distance: 59.2
click at [1077, 555] on div "+ 3. ADMIN @ 18. MOPS - PE COMISSIONS payjoy PE - MERCHANT OPS MT + 3 columns +…" at bounding box center [771, 392] width 1132 height 784
click at [716, 421] on span "1. ADMIN @ Copy of 16. PE_MIGRACIONES V2" at bounding box center [723, 416] width 139 height 26
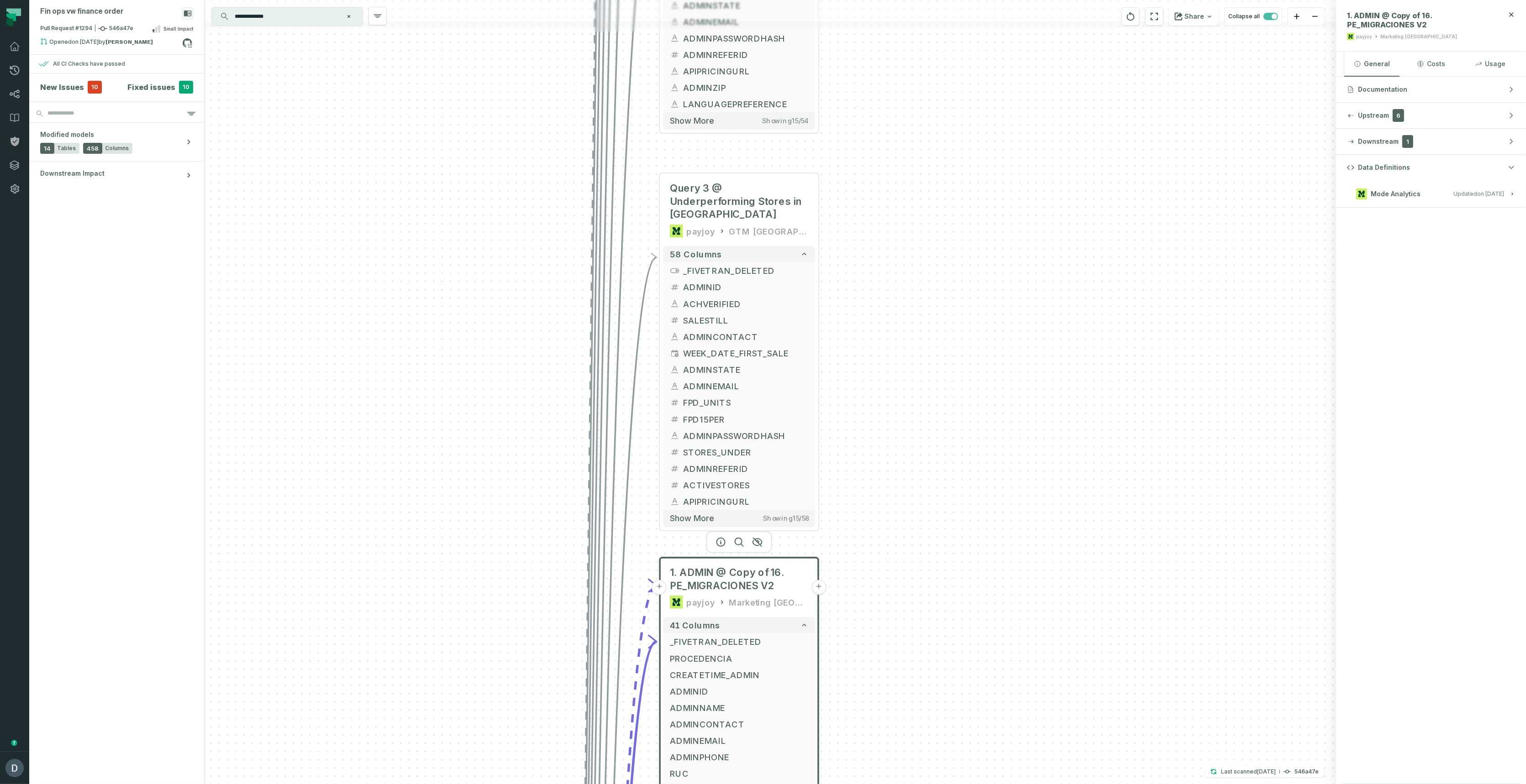
drag, startPoint x: 1020, startPoint y: 280, endPoint x: 1039, endPoint y: 459, distance: 180.0
click at [1039, 459] on div "+ 3. ADMIN @ 18. MOPS - PE COMISSIONS payjoy PE - MERCHANT OPS MT + 3 columns +…" at bounding box center [771, 392] width 1132 height 784
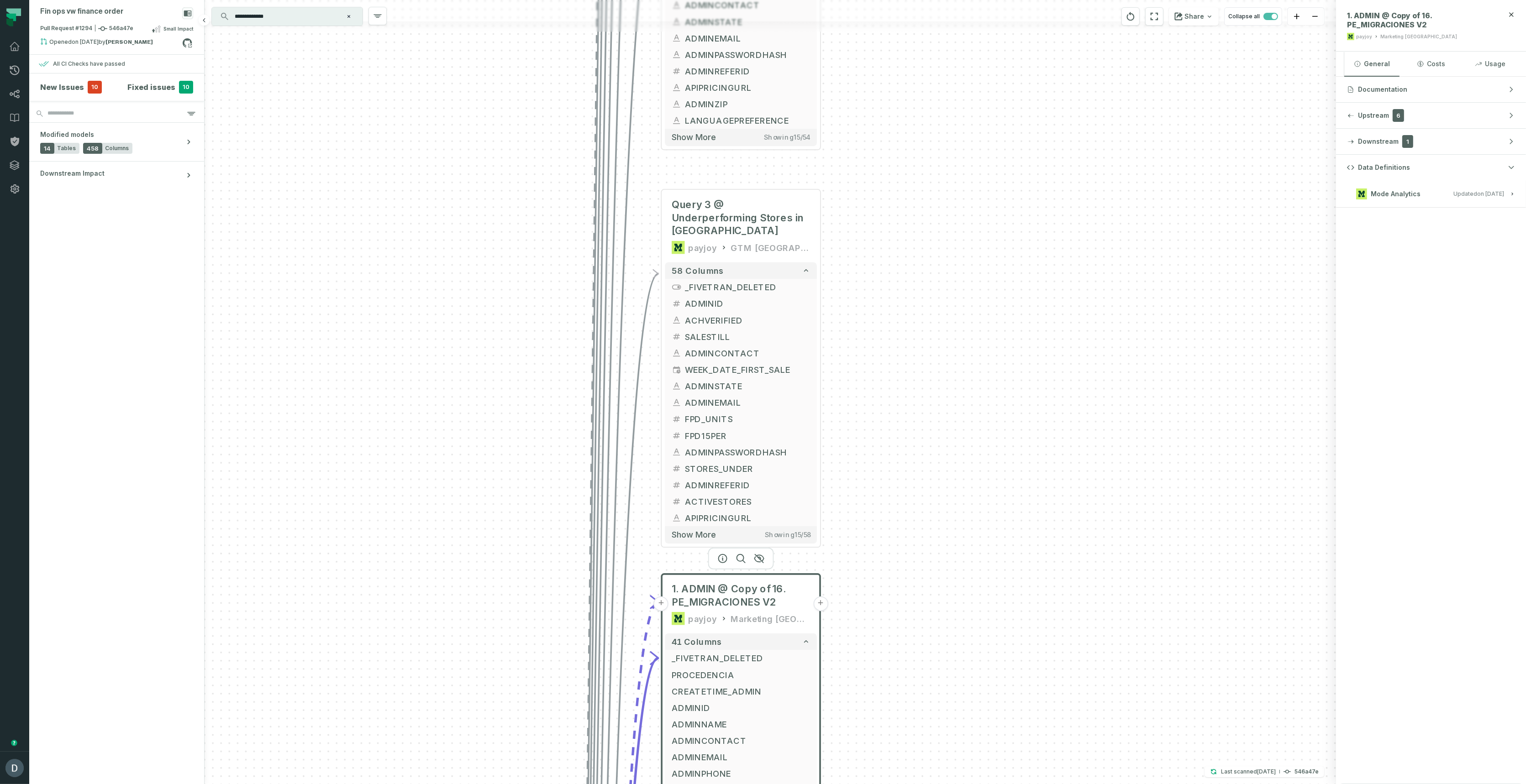
click at [102, 86] on button "New Issues 10 Fixed issues 10" at bounding box center [116, 87] width 153 height 13
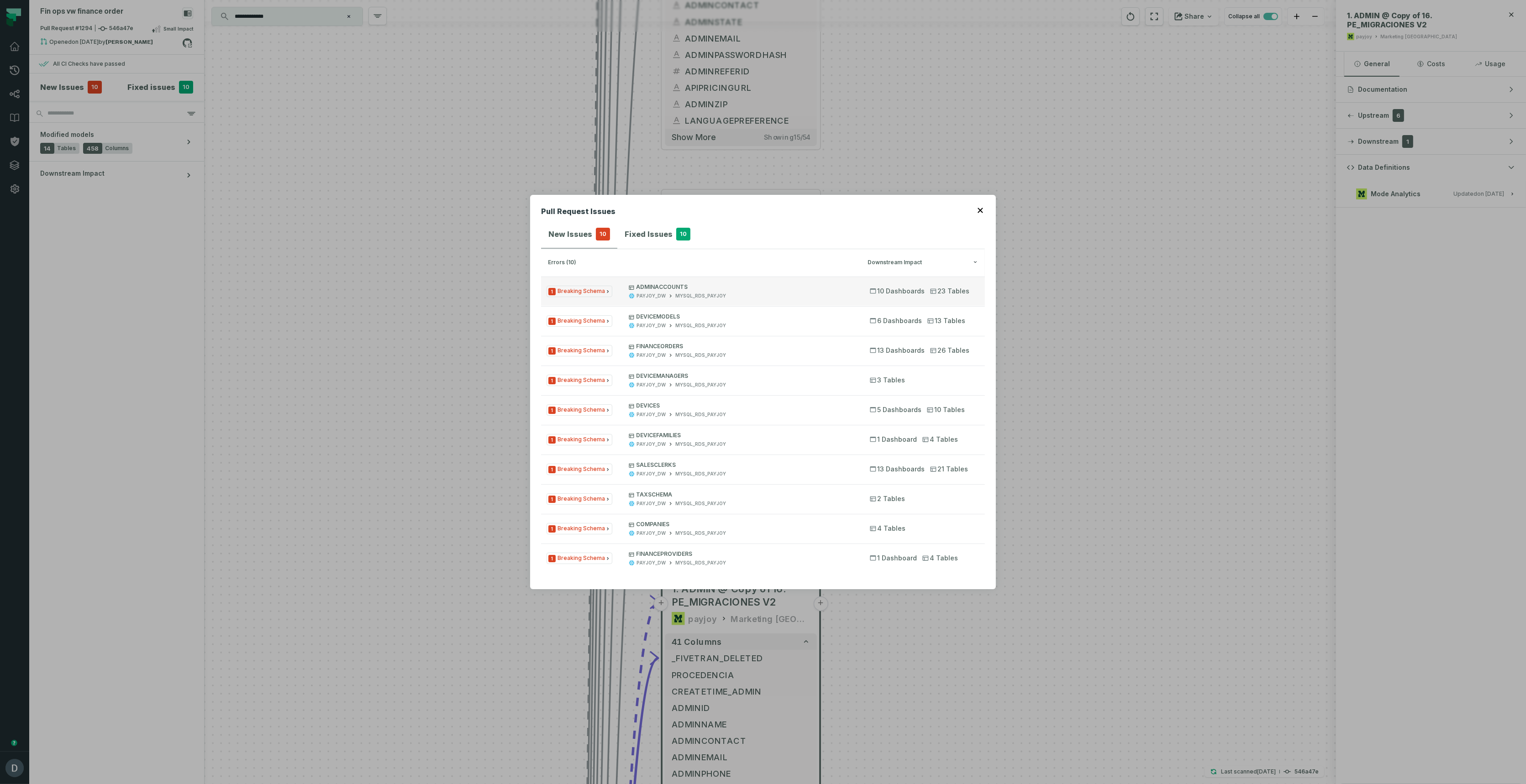
click at [579, 296] on button "1 Breaking Schema ADMINACCOUNTS PAYJOY_DW MYSQL_RDS_PAYJOY 10 Dashboards 23 Tab…" at bounding box center [763, 291] width 443 height 29
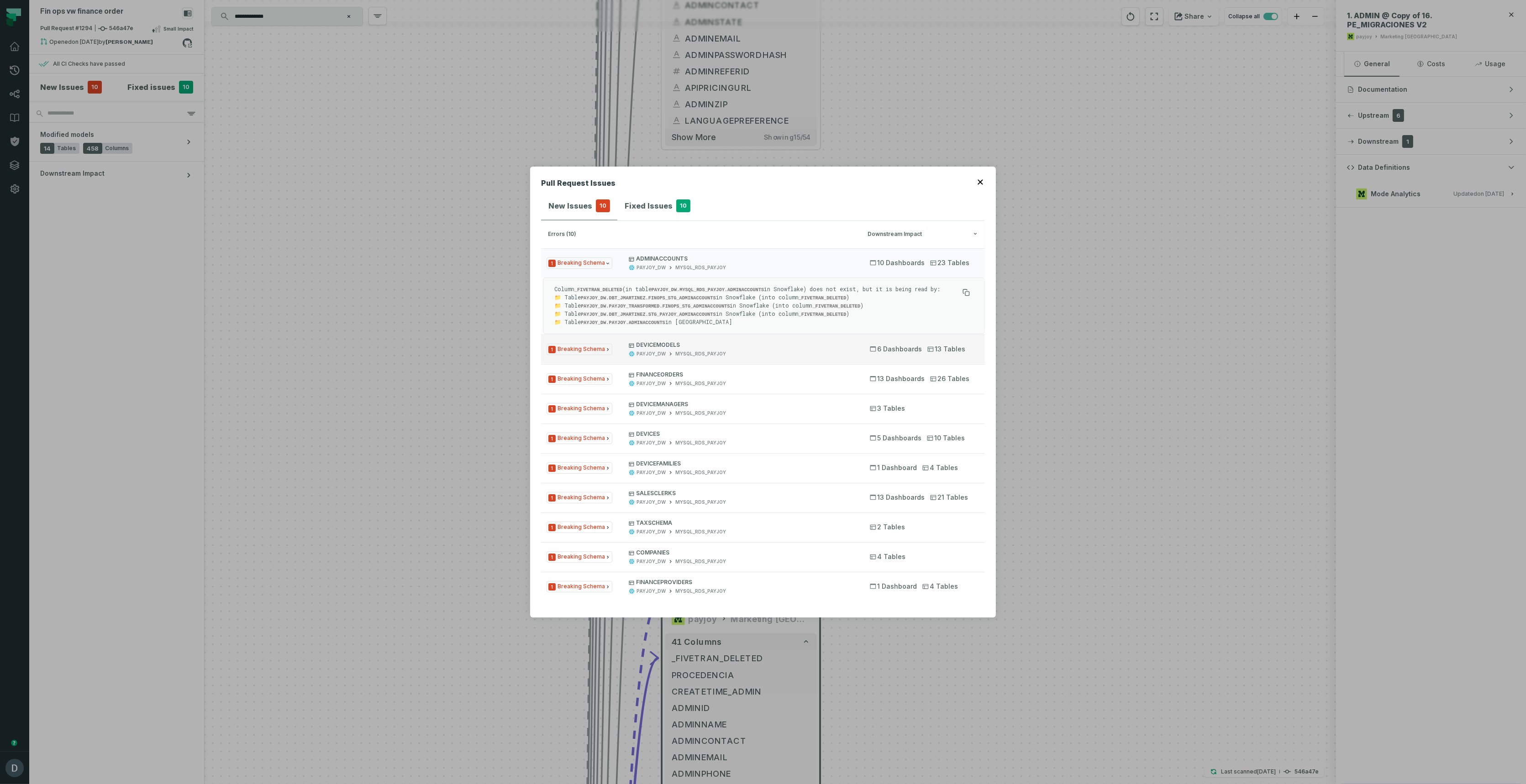
click at [576, 356] on button "1 Breaking Schema DEVICEMODELS PAYJOY_DW MYSQL_RDS_PAYJOY 6 Dashboards 13 Tables" at bounding box center [763, 349] width 443 height 29
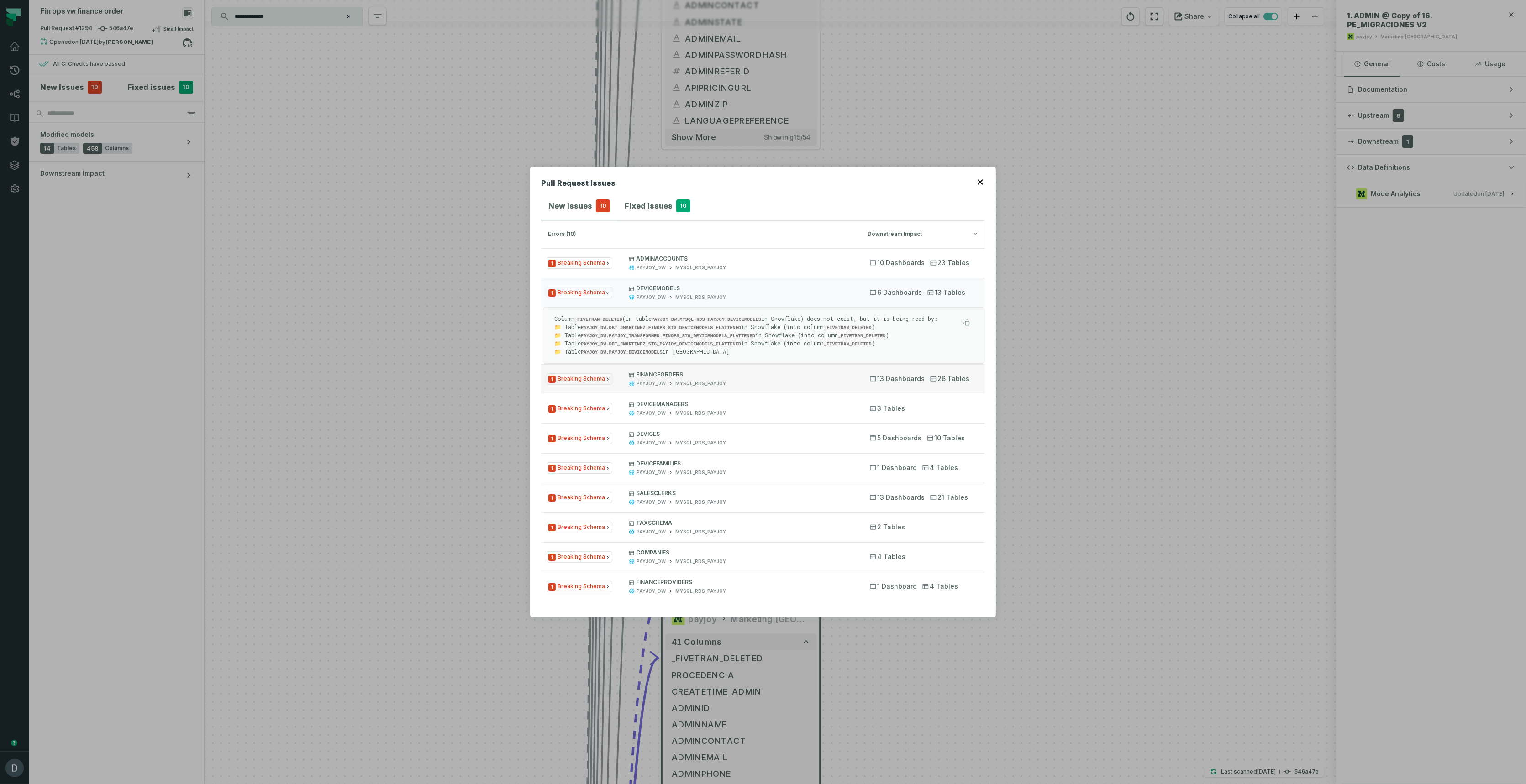
click at [578, 376] on span "1 Breaking Schema" at bounding box center [579, 379] width 66 height 12
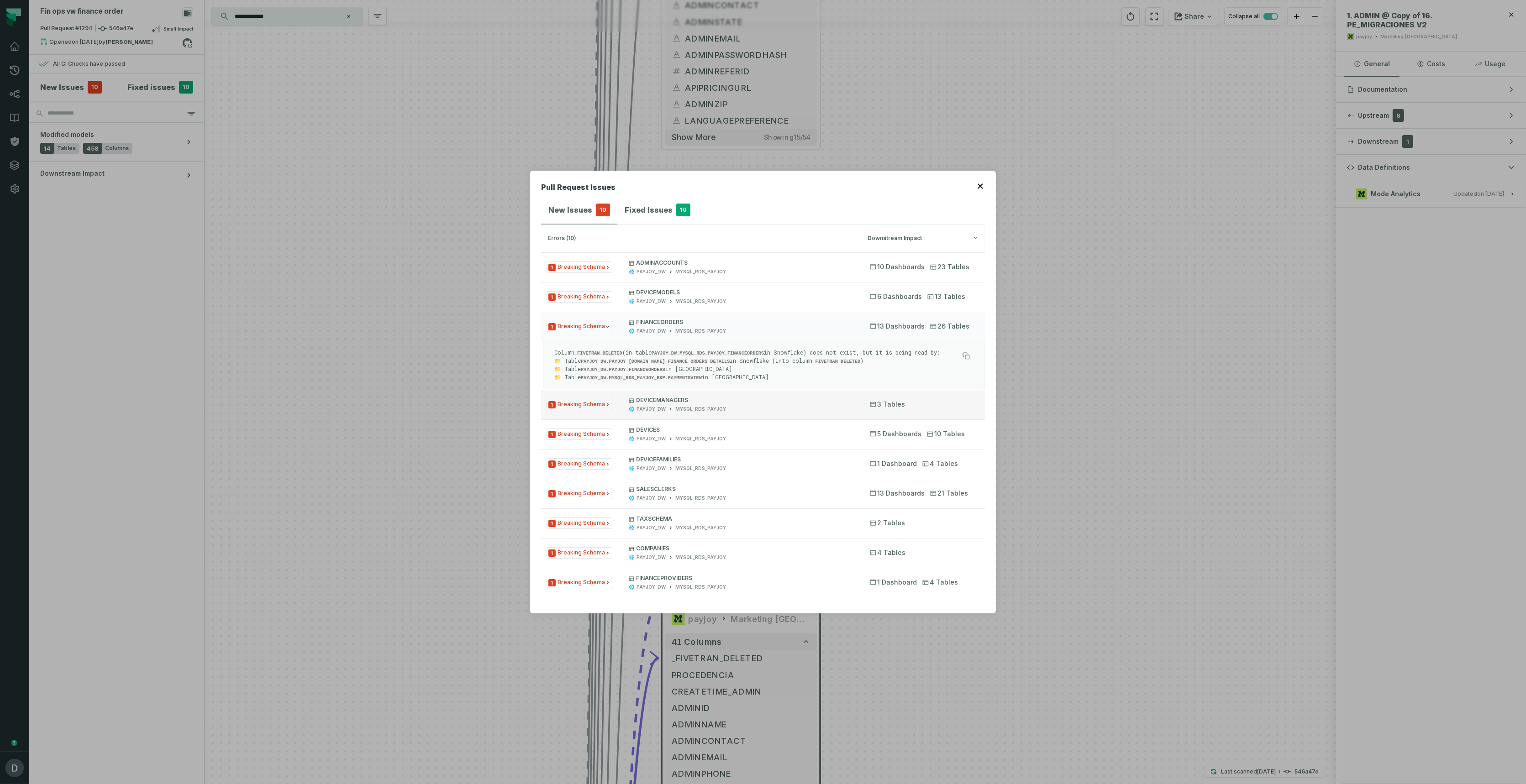
click at [576, 407] on span "1 Breaking Schema" at bounding box center [579, 404] width 66 height 12
click at [570, 450] on button "1 Breaking Schema DEVICEFAMILIES PAYJOY_DW MYSQL_RDS_PAYJOY 1 Dashboard 4 Tables" at bounding box center [763, 464] width 443 height 29
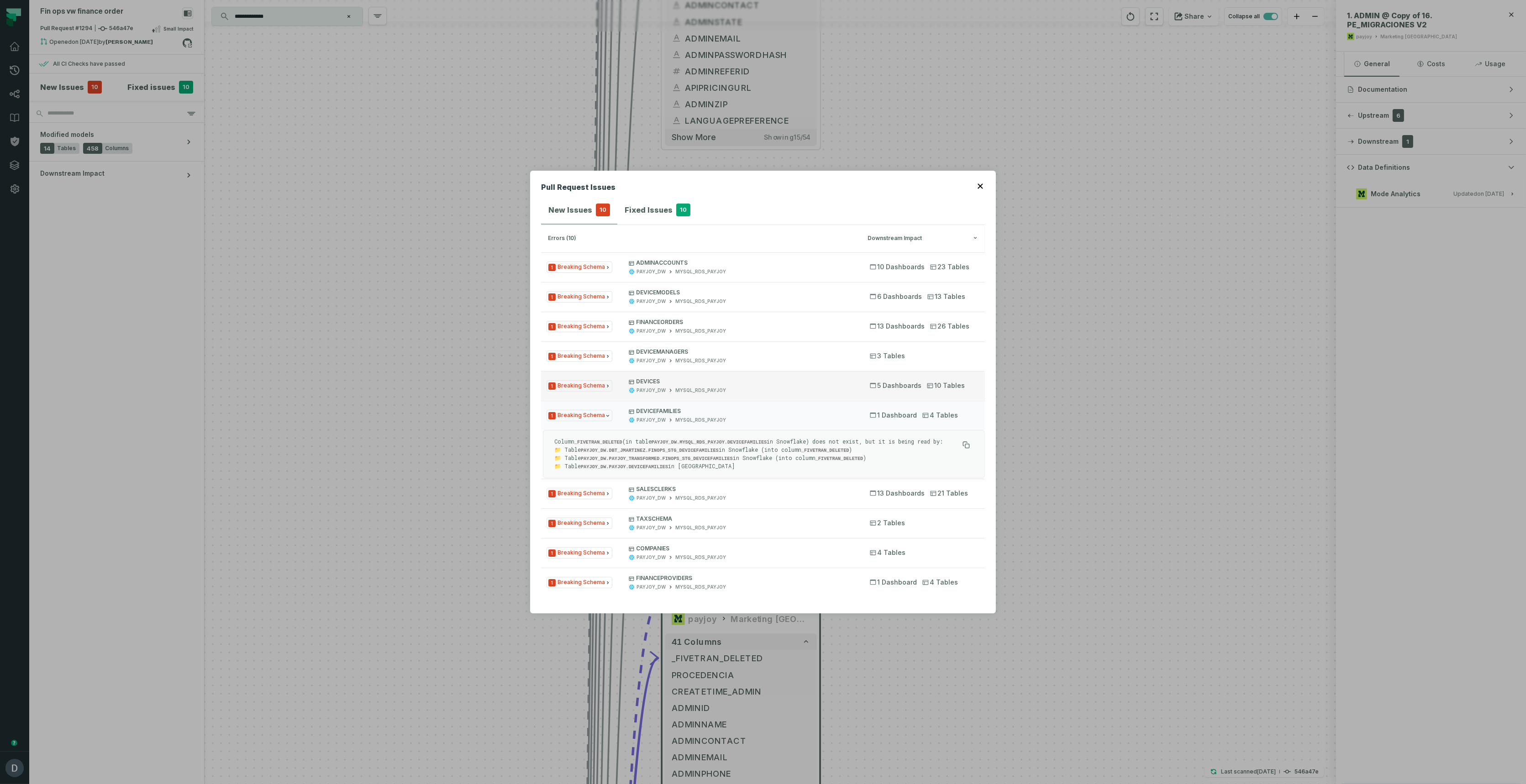
click at [582, 385] on span "1 Breaking Schema" at bounding box center [579, 385] width 66 height 12
click at [566, 492] on span "1 Breaking Schema" at bounding box center [579, 493] width 66 height 12
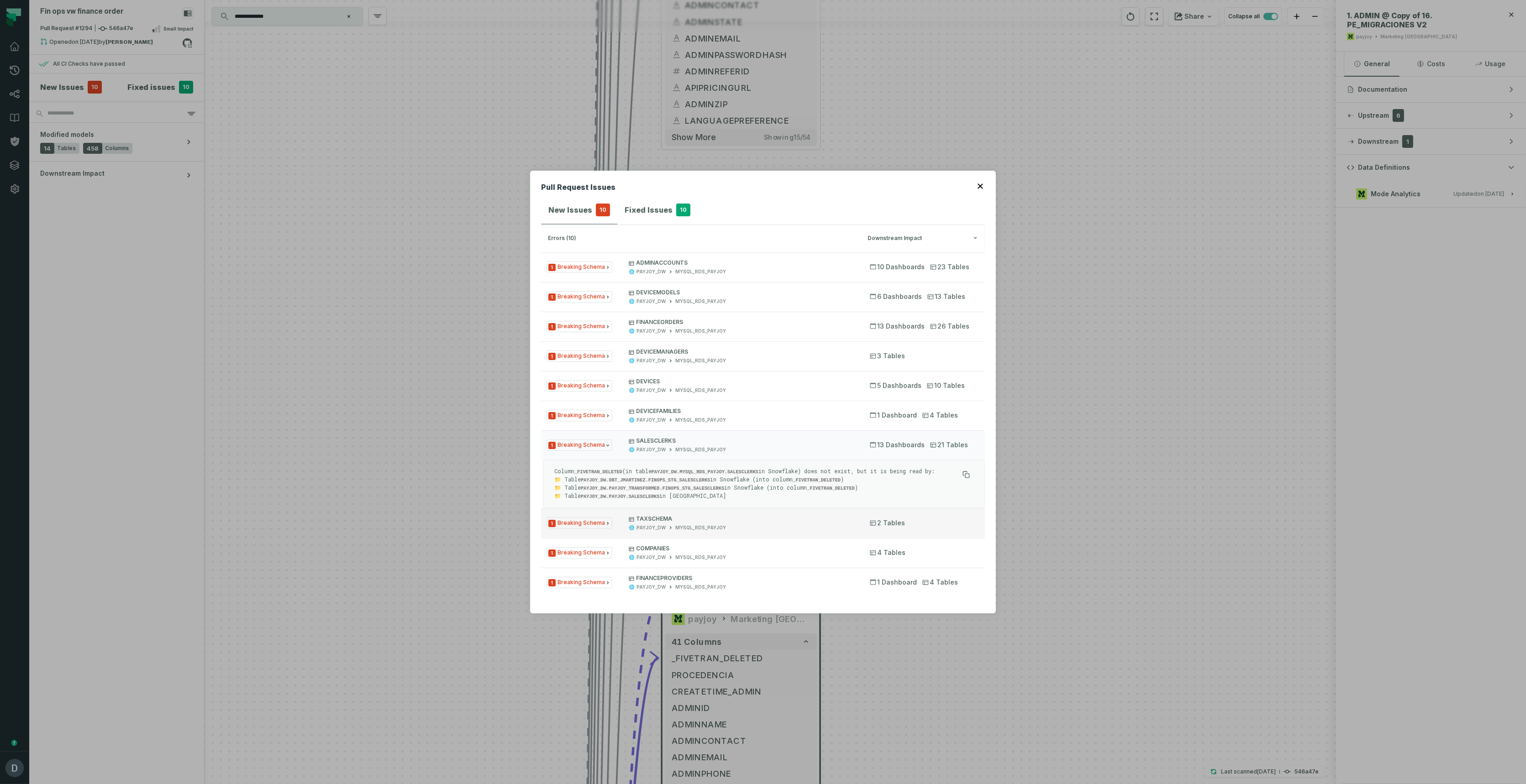
click at [570, 525] on span "1 Breaking Schema" at bounding box center [579, 523] width 66 height 12
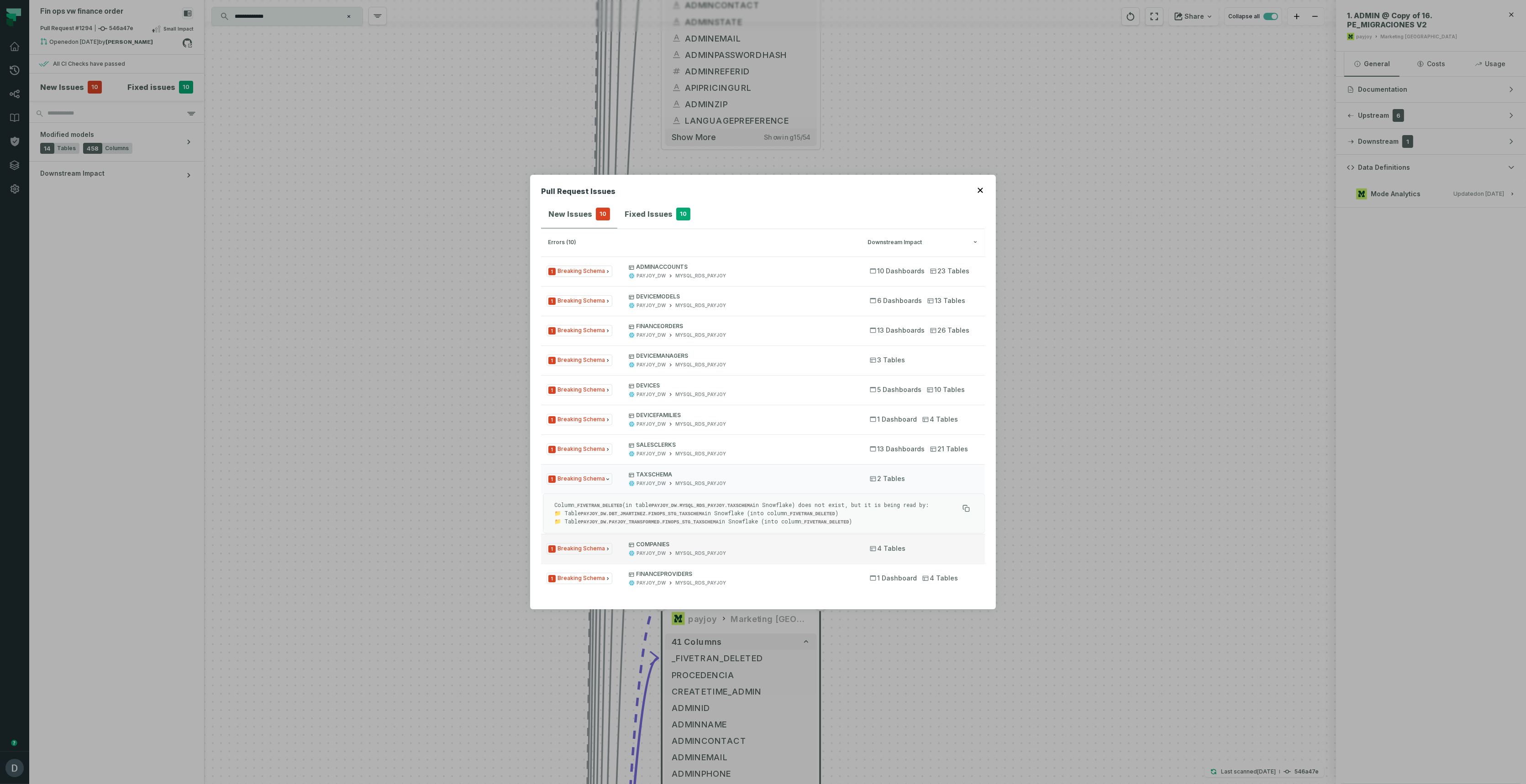
click at [576, 557] on button "1 Breaking Schema COMPANIES PAYJOY_DW MYSQL_RDS_PAYJOY 4 Tables" at bounding box center [763, 548] width 443 height 29
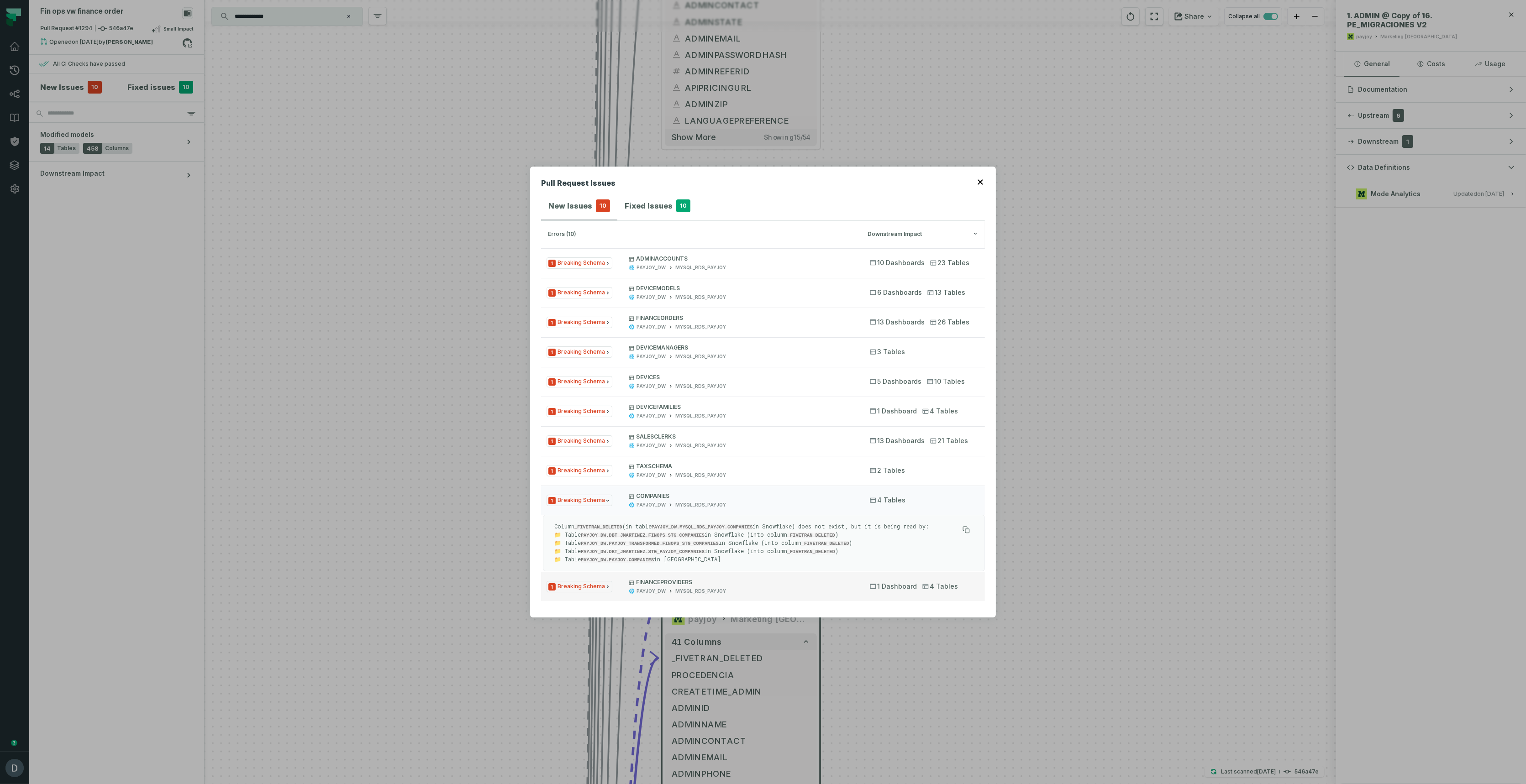
click at [574, 581] on span "1 Breaking Schema" at bounding box center [579, 586] width 66 height 12
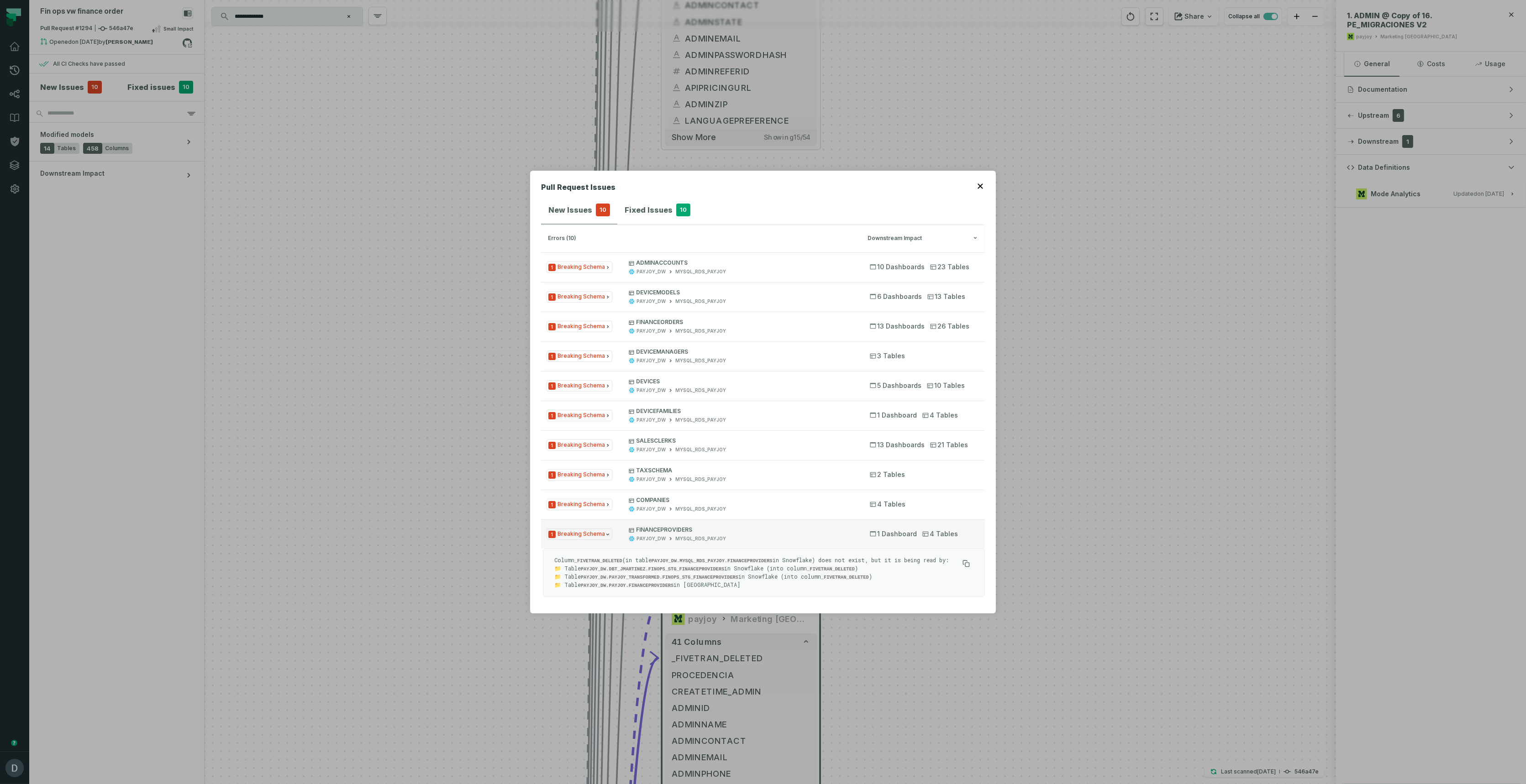
click at [719, 528] on p "FINANCEPROVIDERS" at bounding box center [741, 530] width 225 height 7
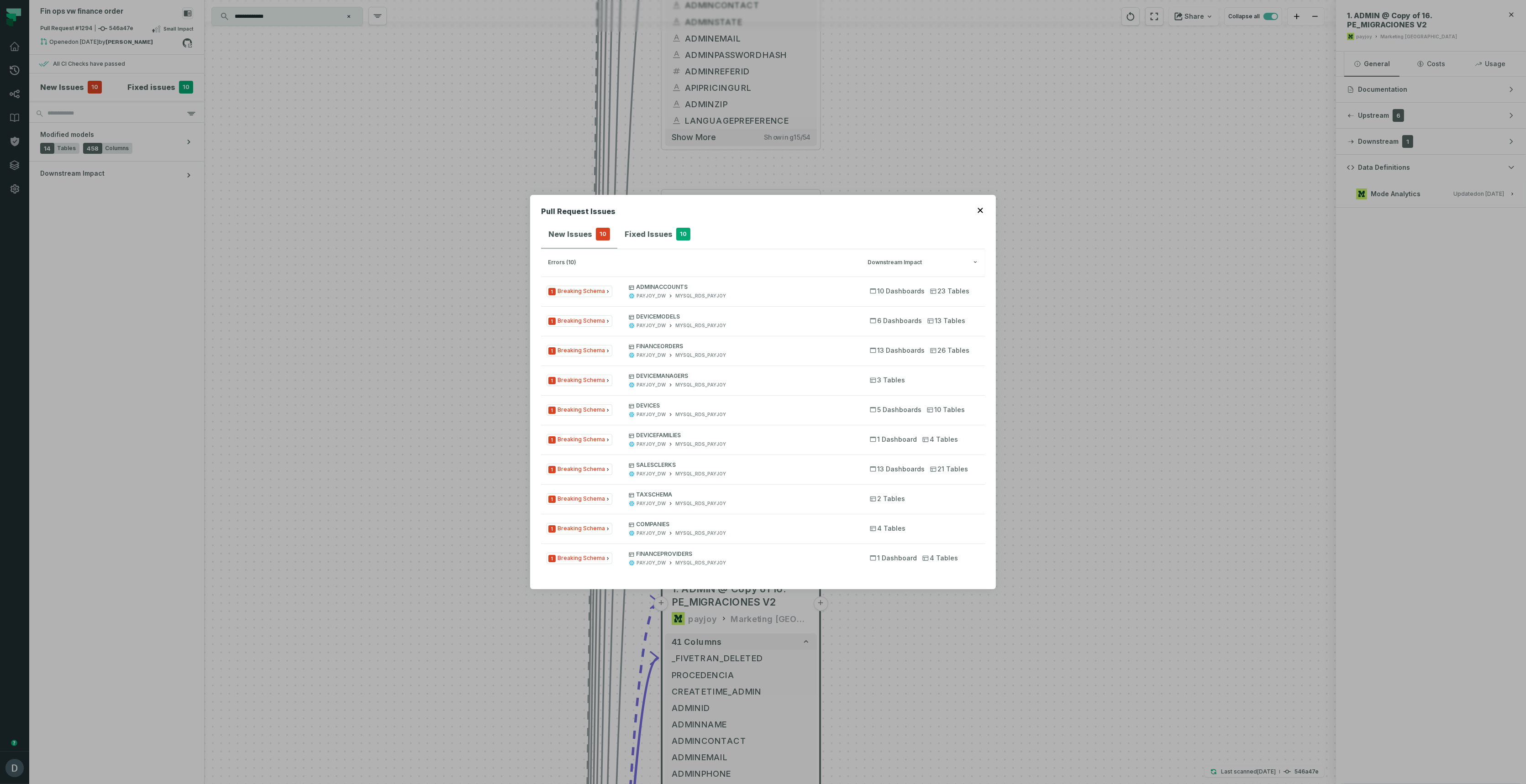
click at [680, 242] on button "Fixed Issues 10" at bounding box center [657, 234] width 81 height 27
click at [981, 206] on button "button" at bounding box center [981, 209] width 7 height 7
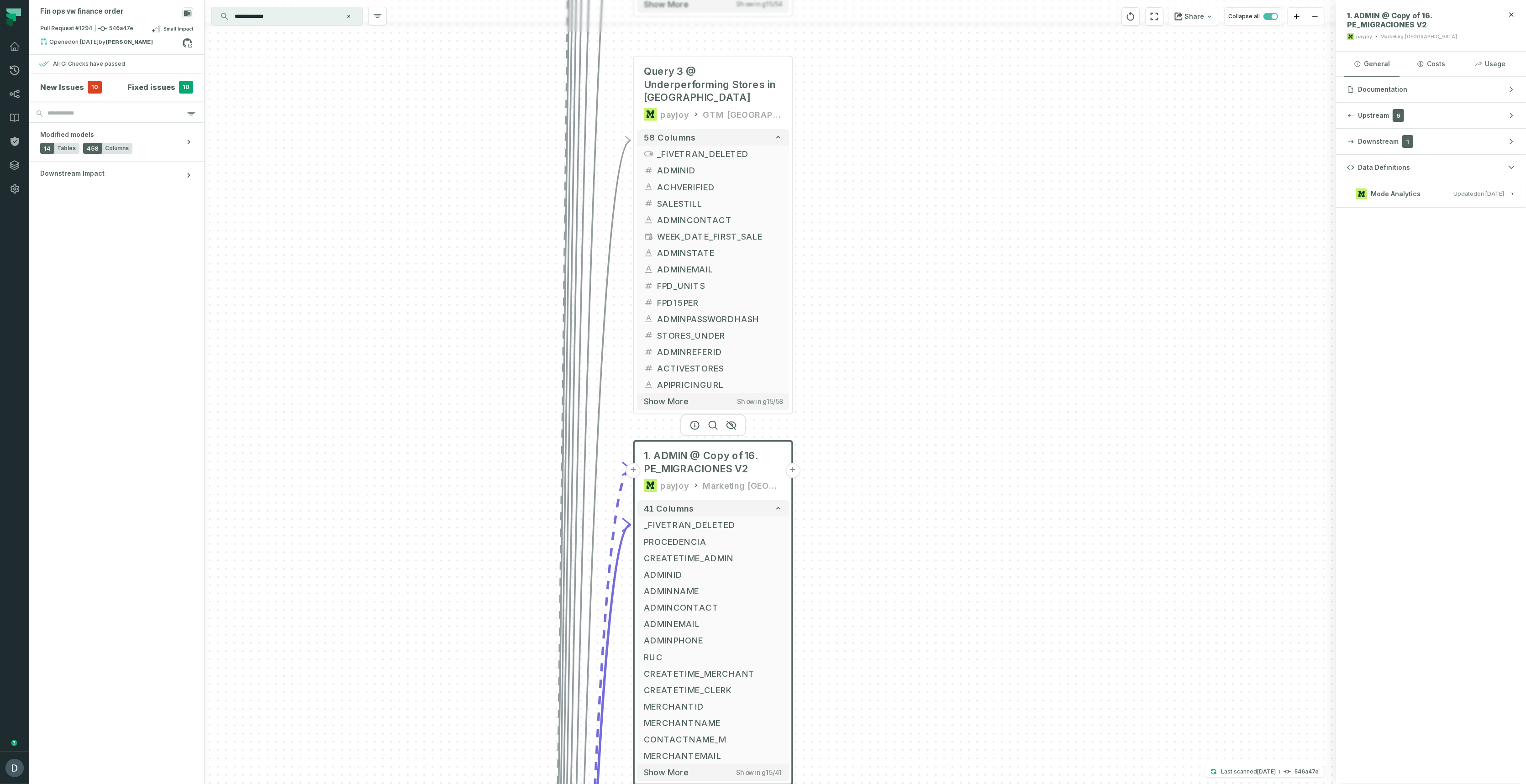
drag, startPoint x: 1030, startPoint y: 222, endPoint x: 1024, endPoint y: 213, distance: 10.8
click at [1028, 179] on div "+ 3. ADMIN @ 18. MOPS - PE COMISSIONS payjoy PE - MERCHANT OPS MT + 3 columns +…" at bounding box center [771, 392] width 1132 height 784
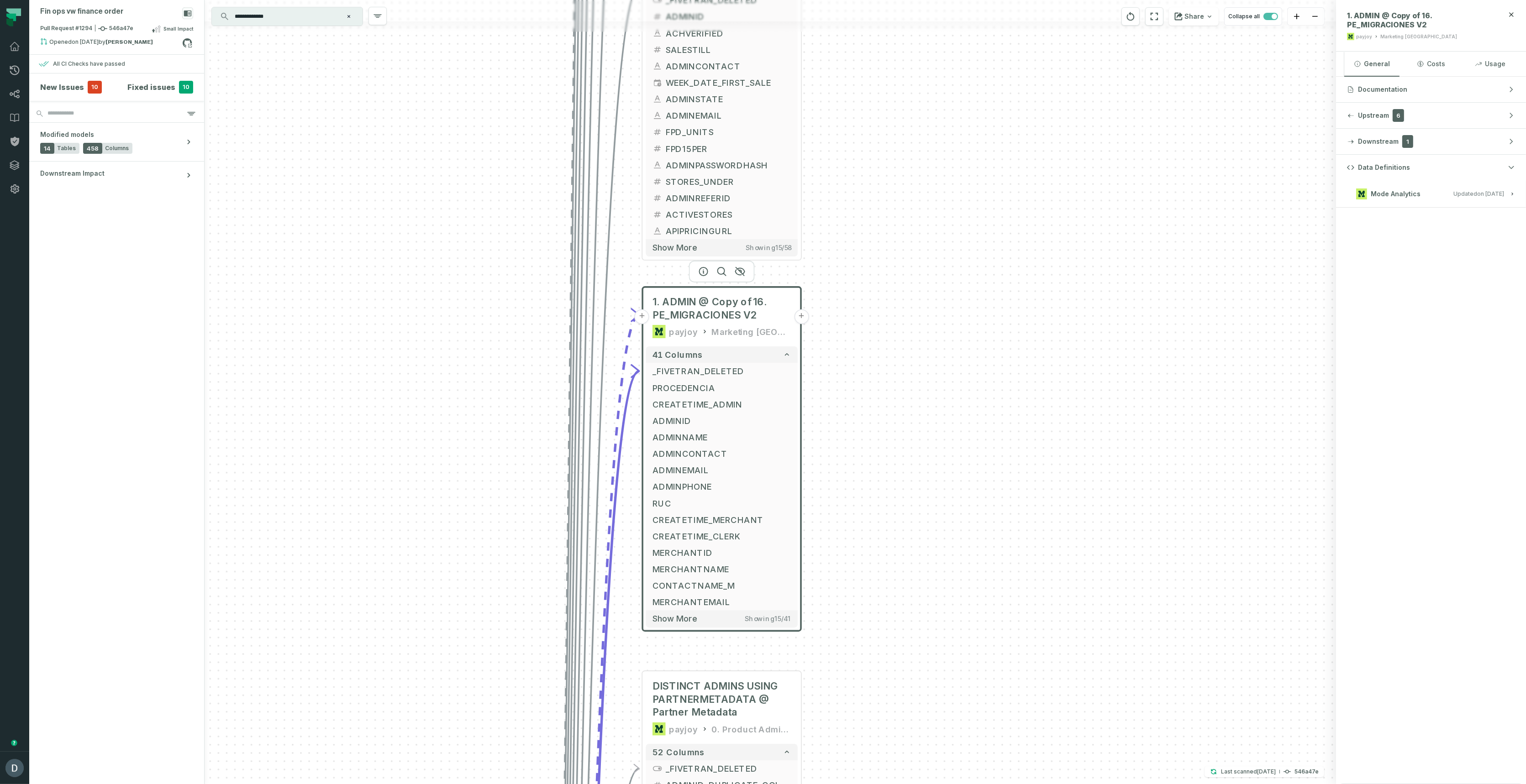
drag, startPoint x: 1124, startPoint y: 341, endPoint x: 1124, endPoint y: 329, distance: 12.0
click at [1136, 315] on div "+ 3. ADMIN @ 18. MOPS - PE COMISSIONS payjoy PE - MERCHANT OPS MT + 3 columns +…" at bounding box center [771, 392] width 1132 height 784
click at [721, 368] on span "_FIVETRAN_DELETED" at bounding box center [724, 369] width 139 height 13
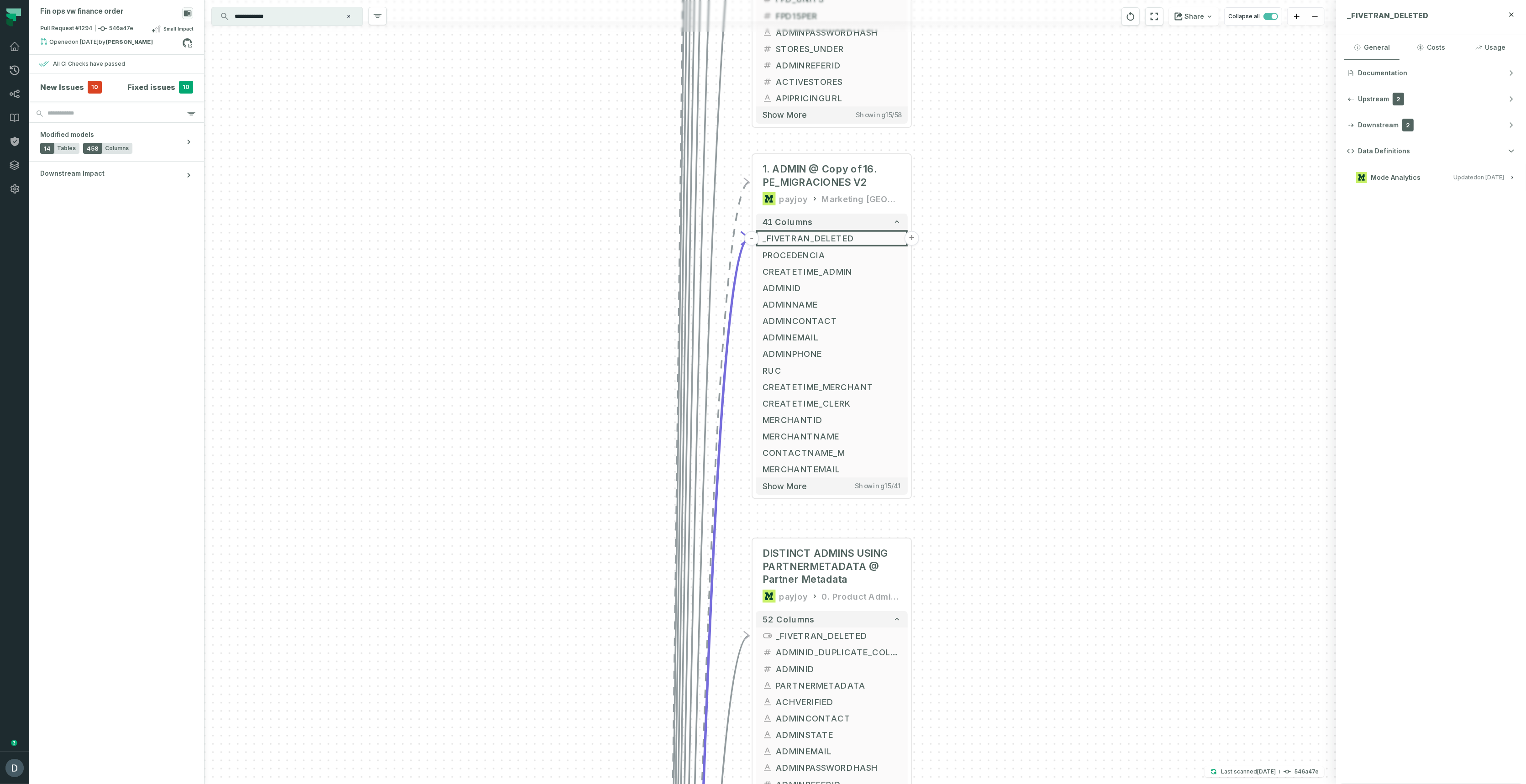
drag, startPoint x: 898, startPoint y: 440, endPoint x: 979, endPoint y: 335, distance: 132.6
click at [980, 335] on div "+ 3. ADMIN @ 18. MOPS - PE COMISSIONS payjoy PE - MERCHANT OPS MT + 3 columns +…" at bounding box center [771, 392] width 1132 height 784
click at [810, 139] on icon "button" at bounding box center [813, 140] width 11 height 11
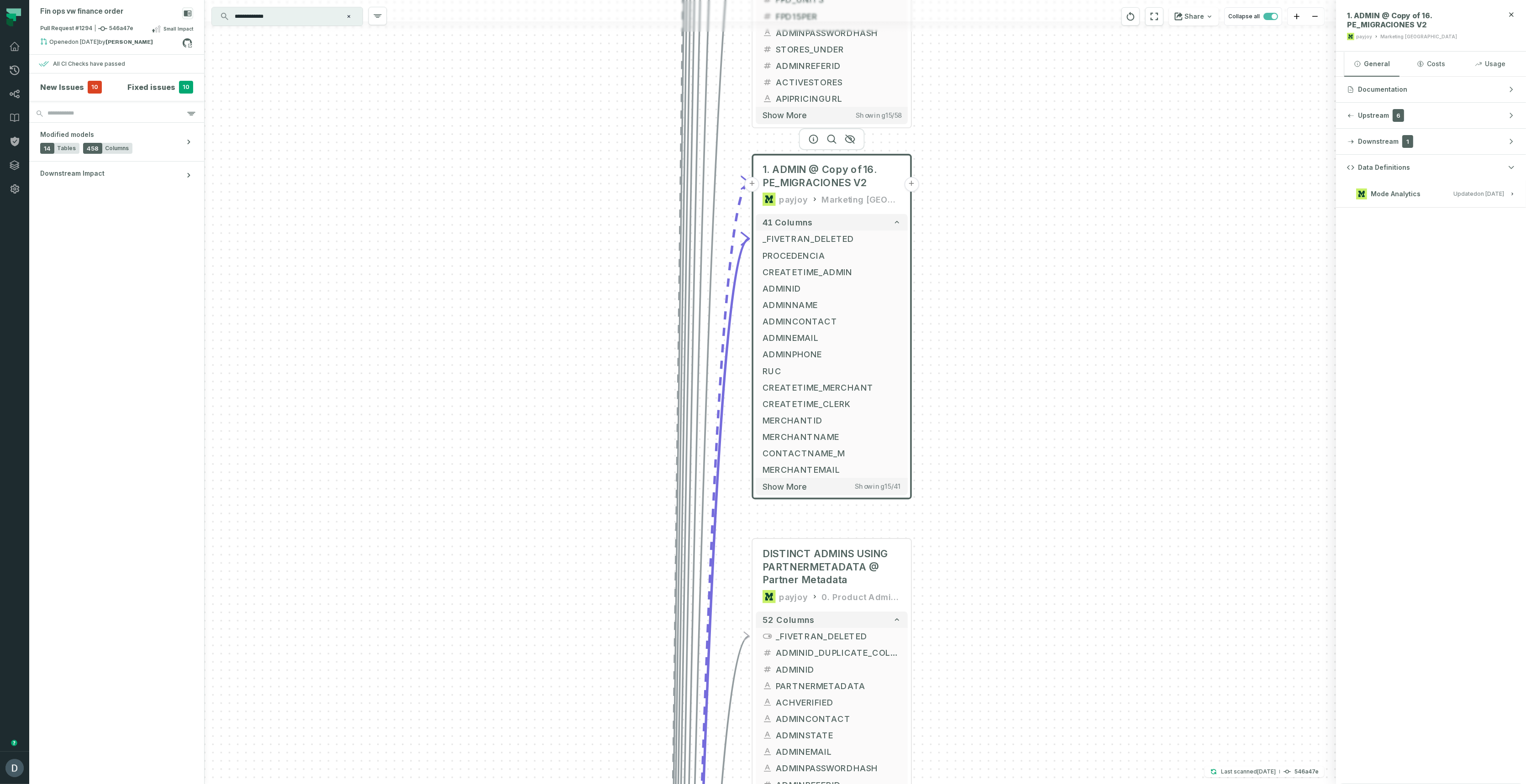
click at [1453, 192] on button "Mode Analytics Updated [DATE] 1:01:35 AM" at bounding box center [1431, 194] width 168 height 13
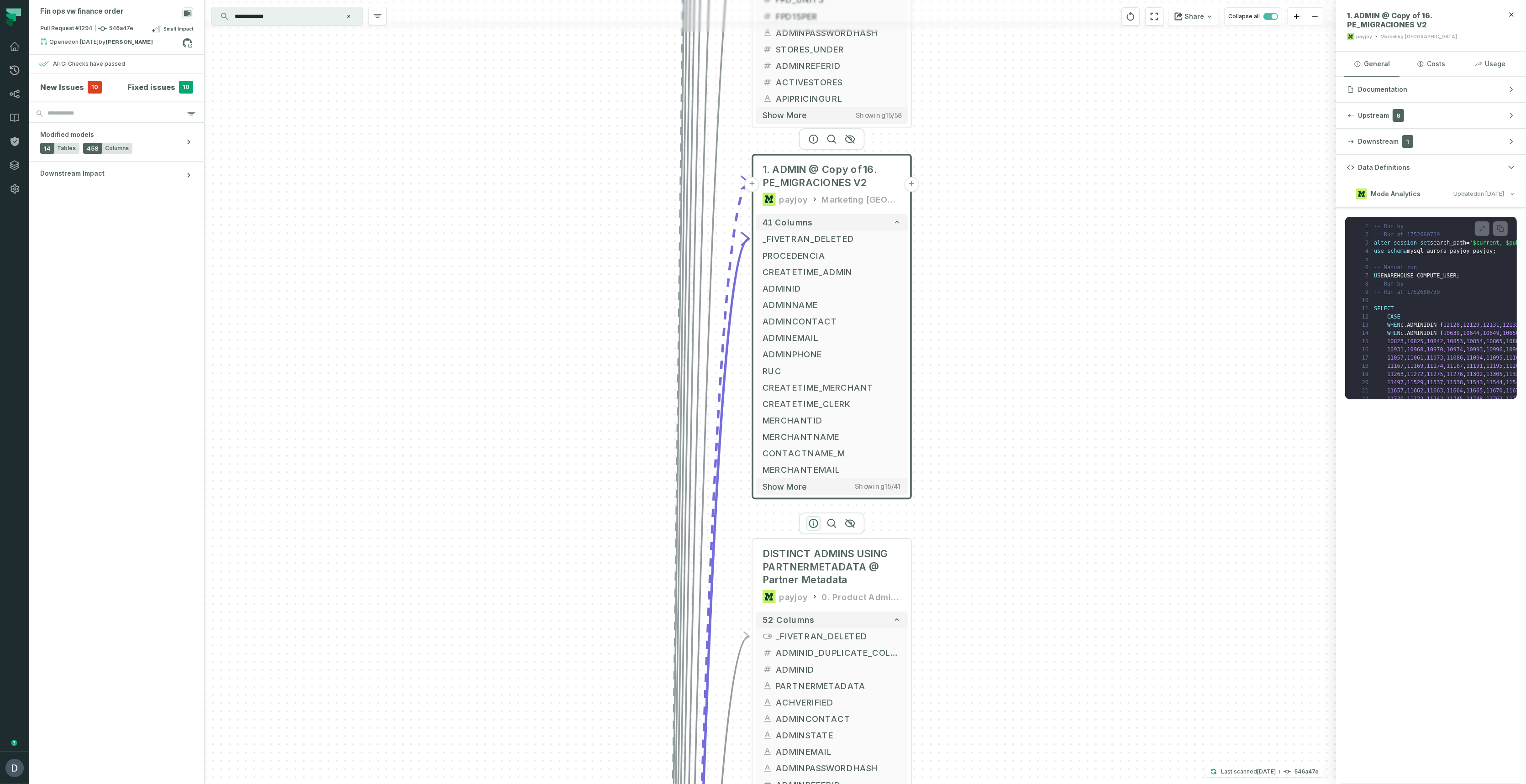
click at [811, 519] on icon "button" at bounding box center [813, 524] width 11 height 11
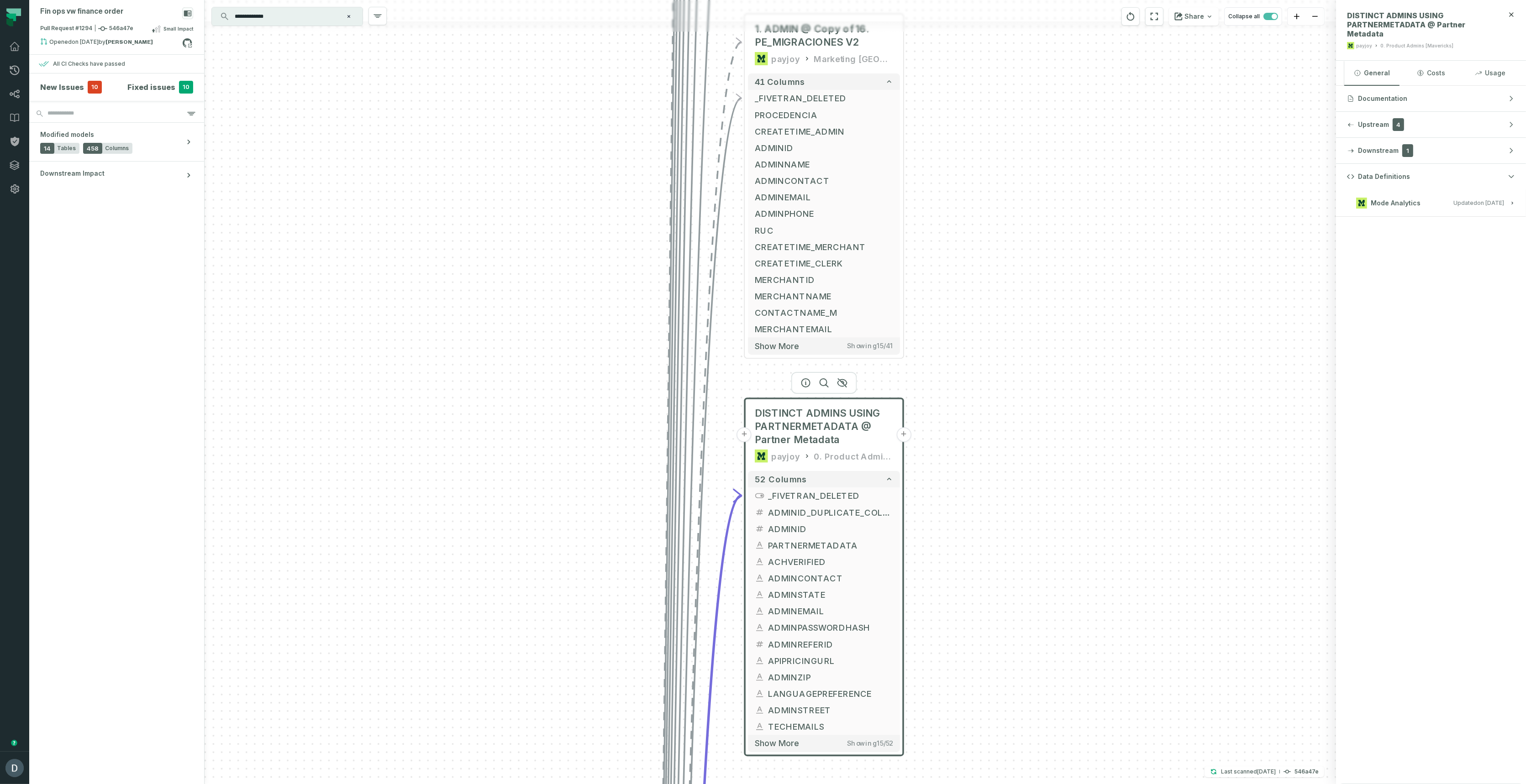
drag, startPoint x: 1038, startPoint y: 445, endPoint x: 1031, endPoint y: 388, distance: 57.4
click at [1032, 385] on div "+ 3. ADMIN @ 18. MOPS - PE COMISSIONS payjoy PE - MERCHANT OPS MT + 3 columns +…" at bounding box center [771, 392] width 1132 height 784
click at [802, 382] on icon "button" at bounding box center [806, 382] width 11 height 11
click at [1048, 344] on div "+ 3. ADMIN @ 18. MOPS - PE COMISSIONS payjoy PE - MERCHANT OPS MT + 3 columns +…" at bounding box center [771, 392] width 1132 height 784
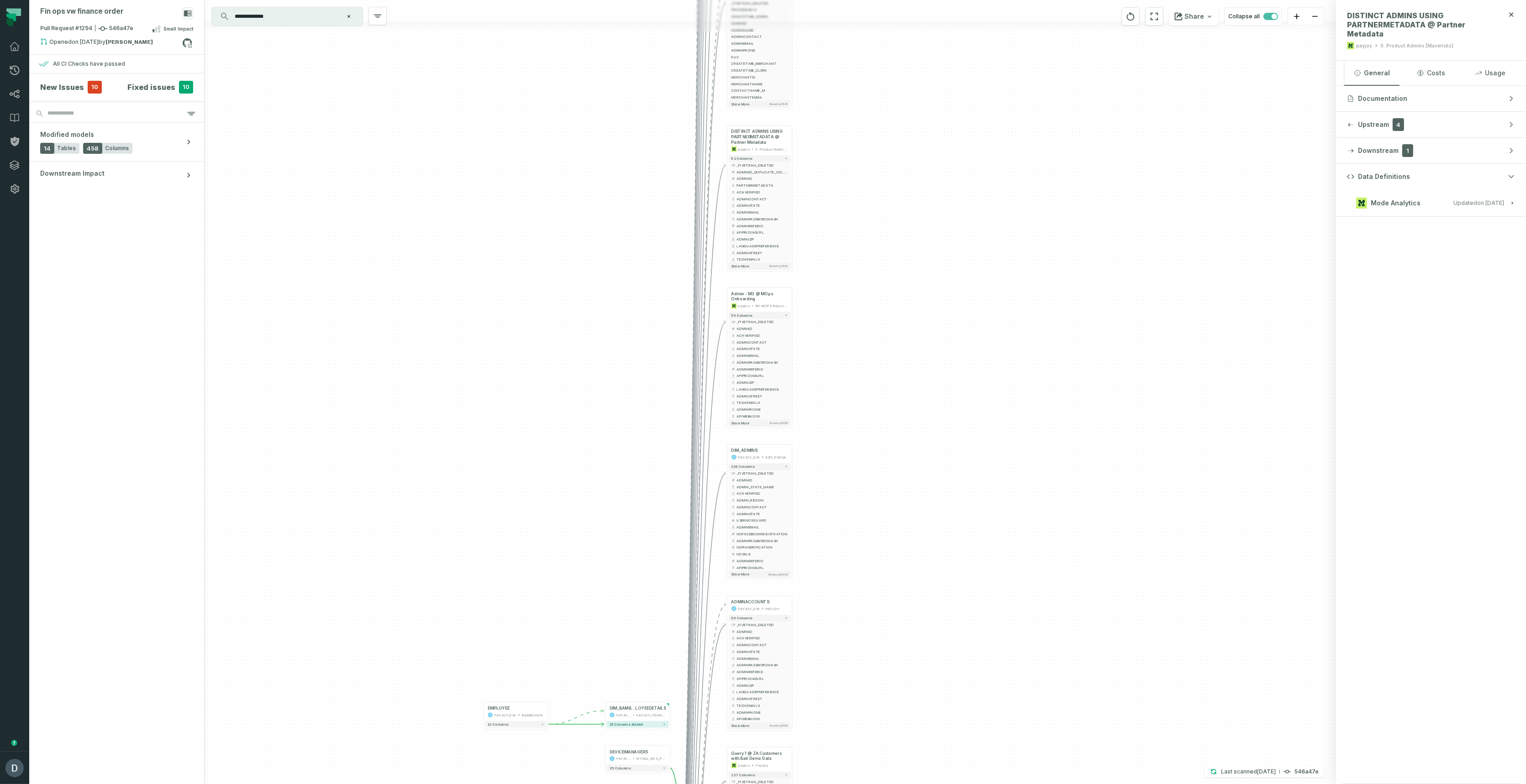
drag, startPoint x: 1118, startPoint y: 514, endPoint x: 892, endPoint y: 317, distance: 299.8
click at [914, 250] on div "+ 3. ADMIN @ 18. MOPS - PE COMISSIONS payjoy PE - MERCHANT OPS MT + 3 columns +…" at bounding box center [771, 392] width 1132 height 784
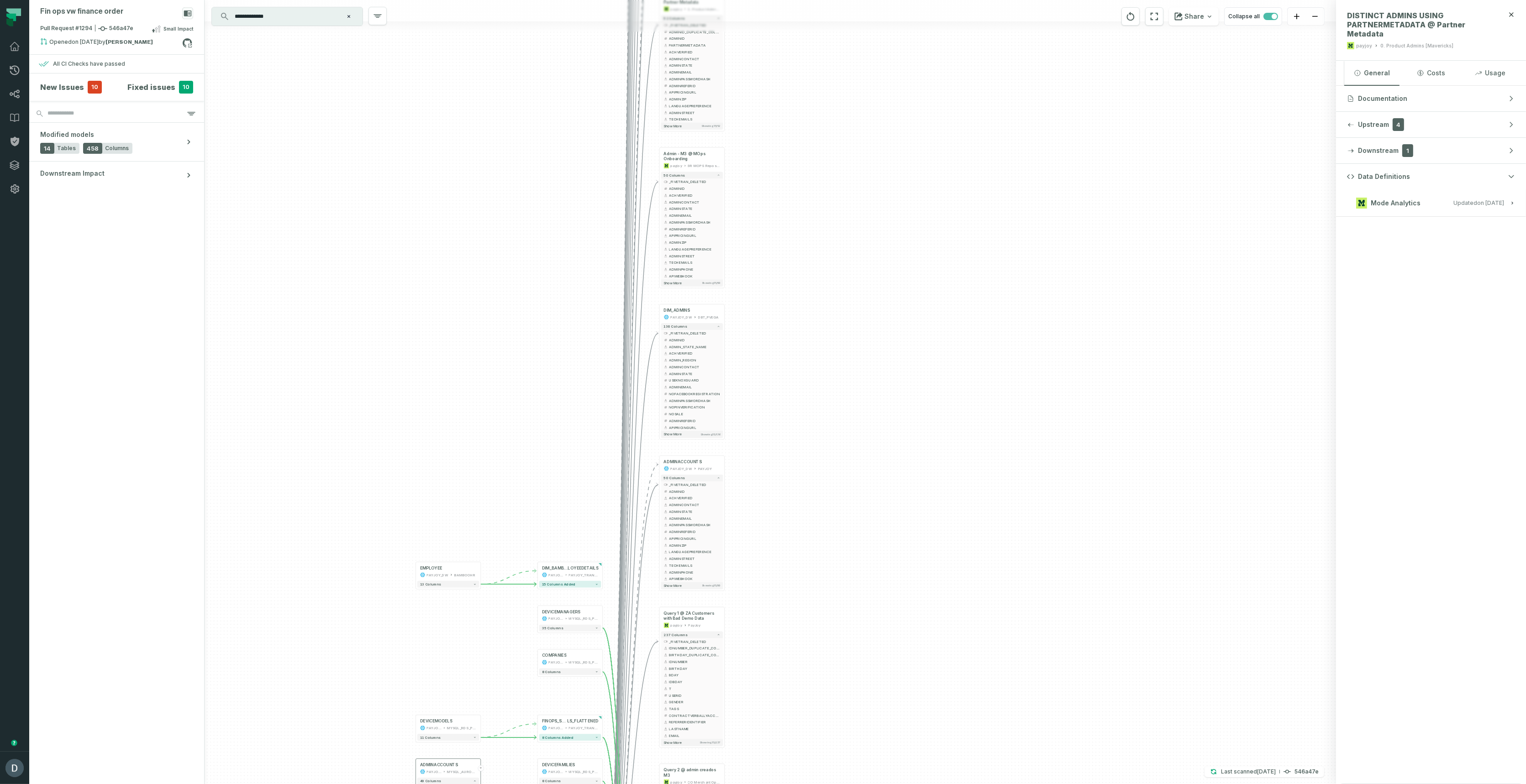
drag, startPoint x: 819, startPoint y: 400, endPoint x: 815, endPoint y: 394, distance: 7.2
click at [815, 394] on div "+ 3. ADMIN @ 18. MOPS - PE COMISSIONS payjoy PE - MERCHANT OPS MT + 3 columns +…" at bounding box center [771, 392] width 1132 height 784
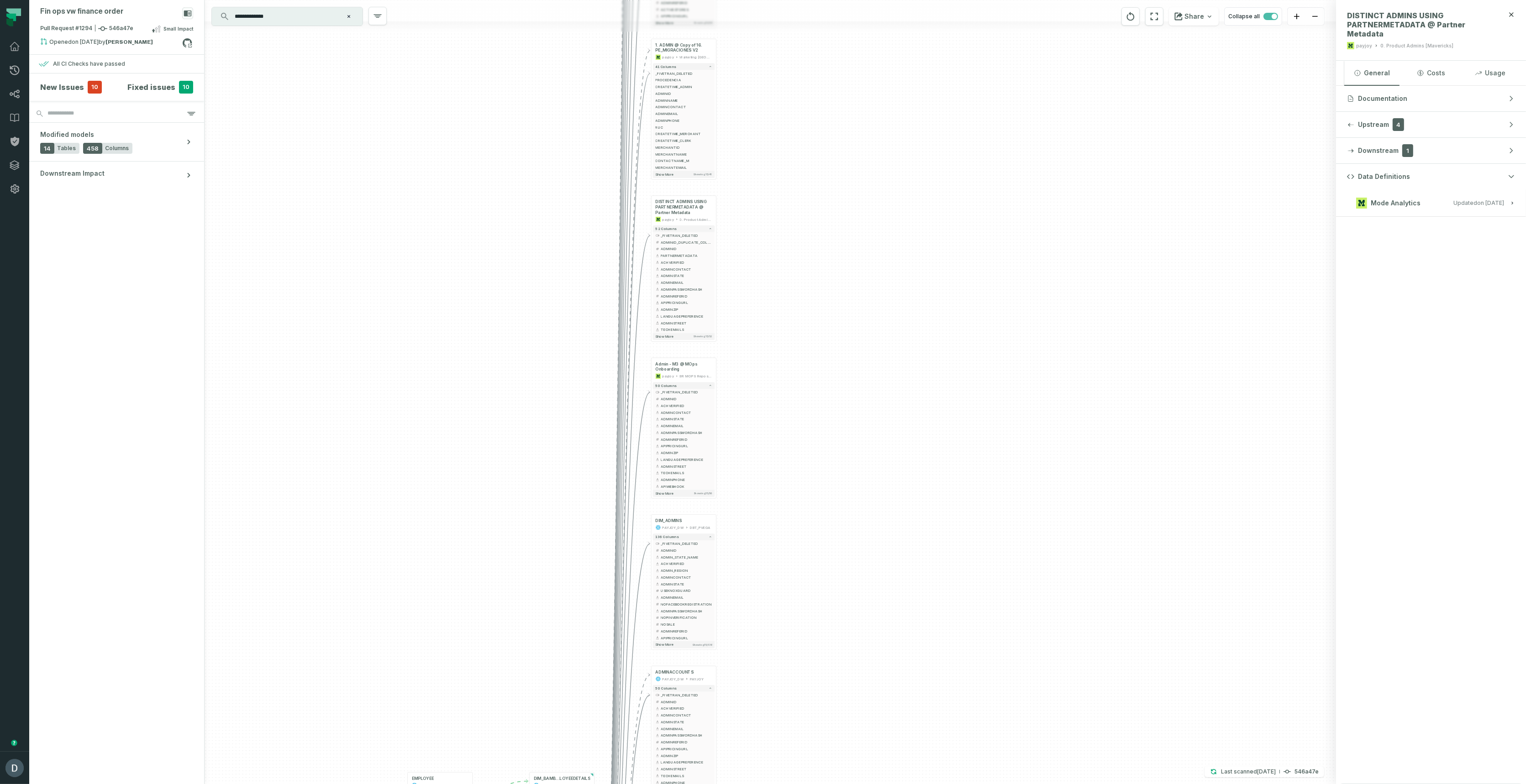
drag, startPoint x: 860, startPoint y: 111, endPoint x: 855, endPoint y: 326, distance: 215.1
click at [855, 326] on div "+ 3. ADMIN @ 18. MOPS - PE COMISSIONS payjoy PE - MERCHANT OPS MT + 3 columns +…" at bounding box center [771, 392] width 1132 height 784
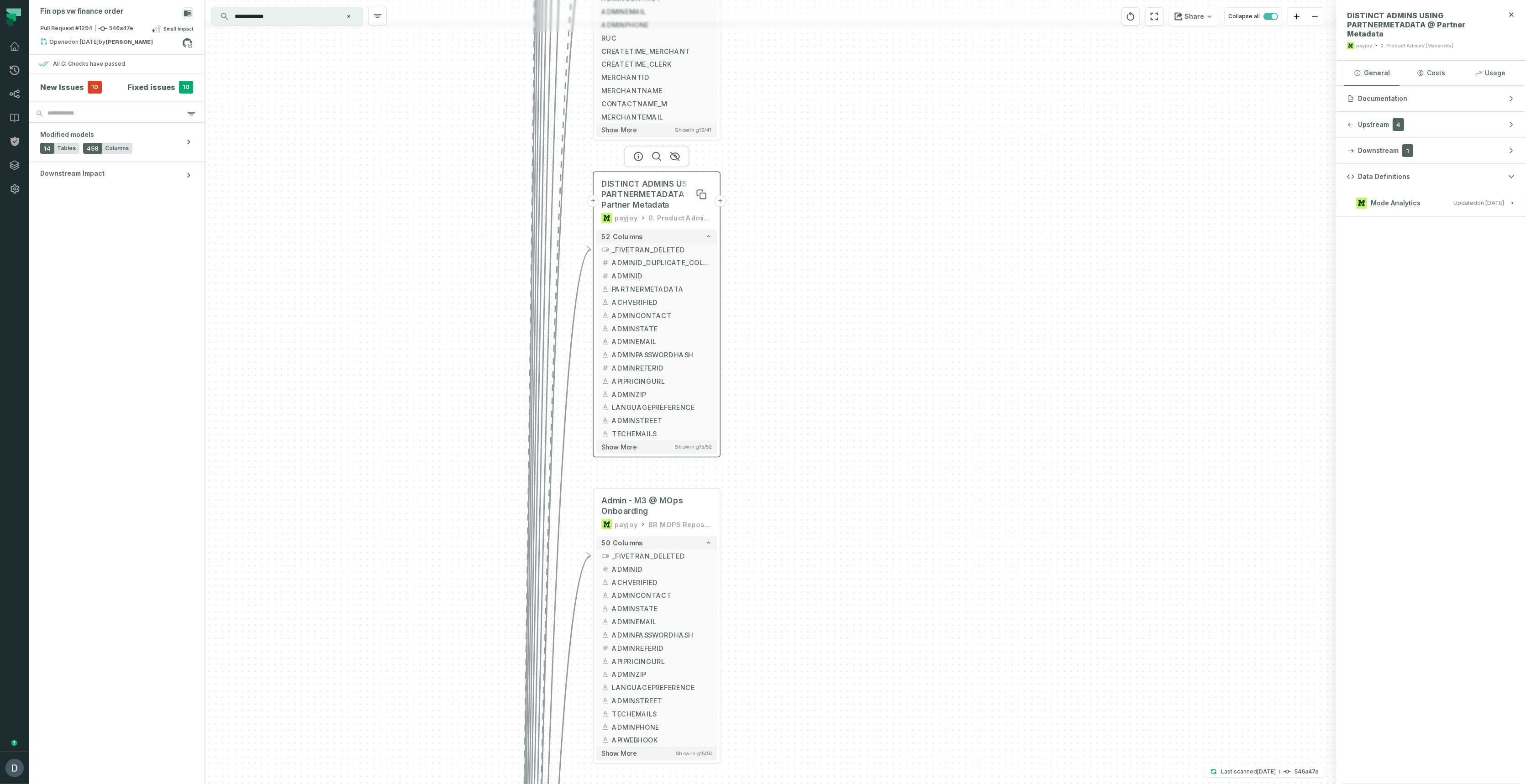
click at [648, 179] on span "DISTINCT ADMINS USING PARTNERMETADATA @ Partner Metadata" at bounding box center [656, 194] width 111 height 32
click at [638, 155] on icon "button" at bounding box center [638, 157] width 11 height 11
click at [638, 156] on icon "button" at bounding box center [638, 157] width 11 height 11
click at [684, 104] on span "CONTACTNAME_M" at bounding box center [656, 103] width 111 height 10
click at [669, 190] on span "DISTINCT ADMINS USING PARTNERMETADATA @ Partner Metadata" at bounding box center [656, 194] width 111 height 32
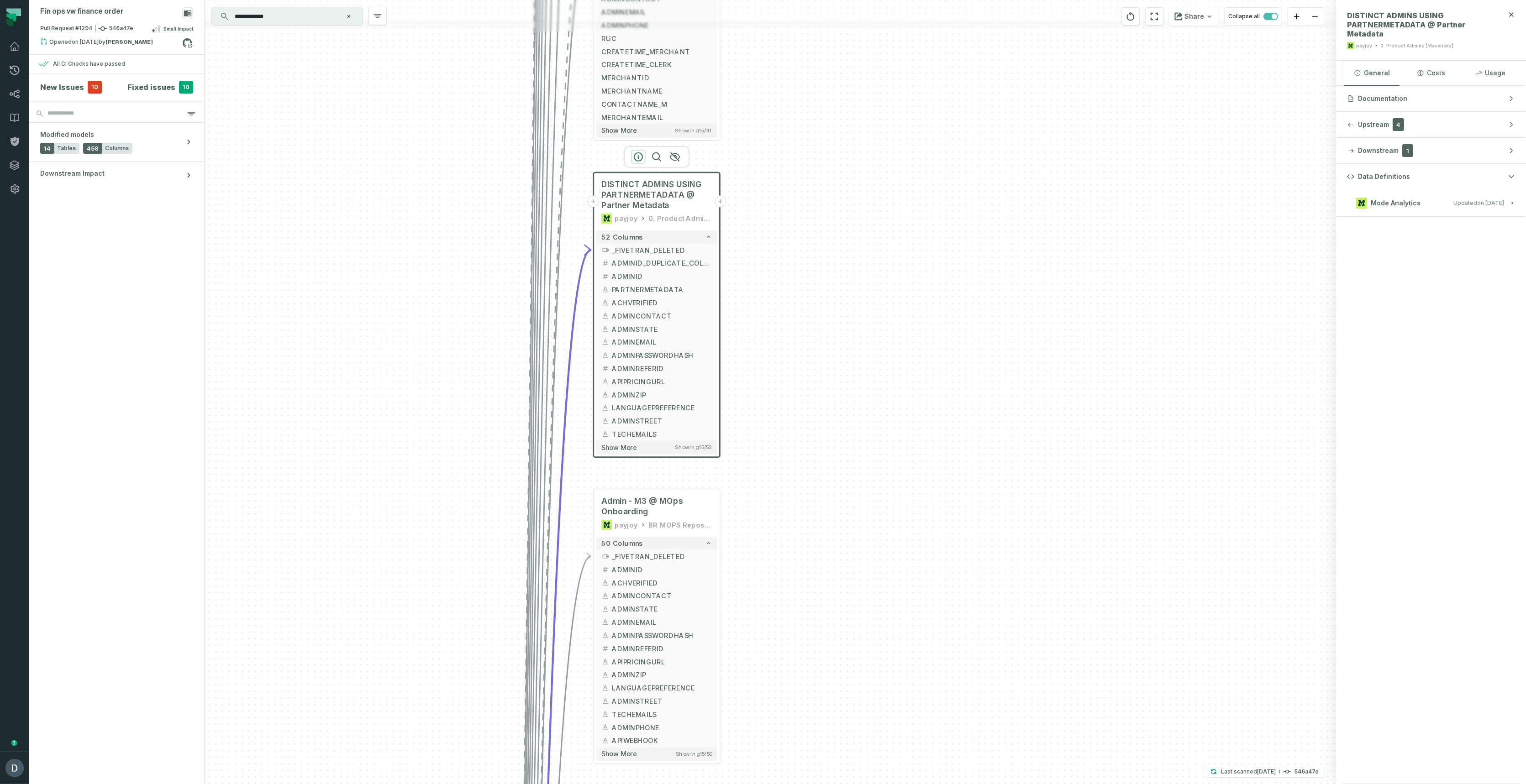
click at [637, 154] on icon "button" at bounding box center [638, 157] width 11 height 11
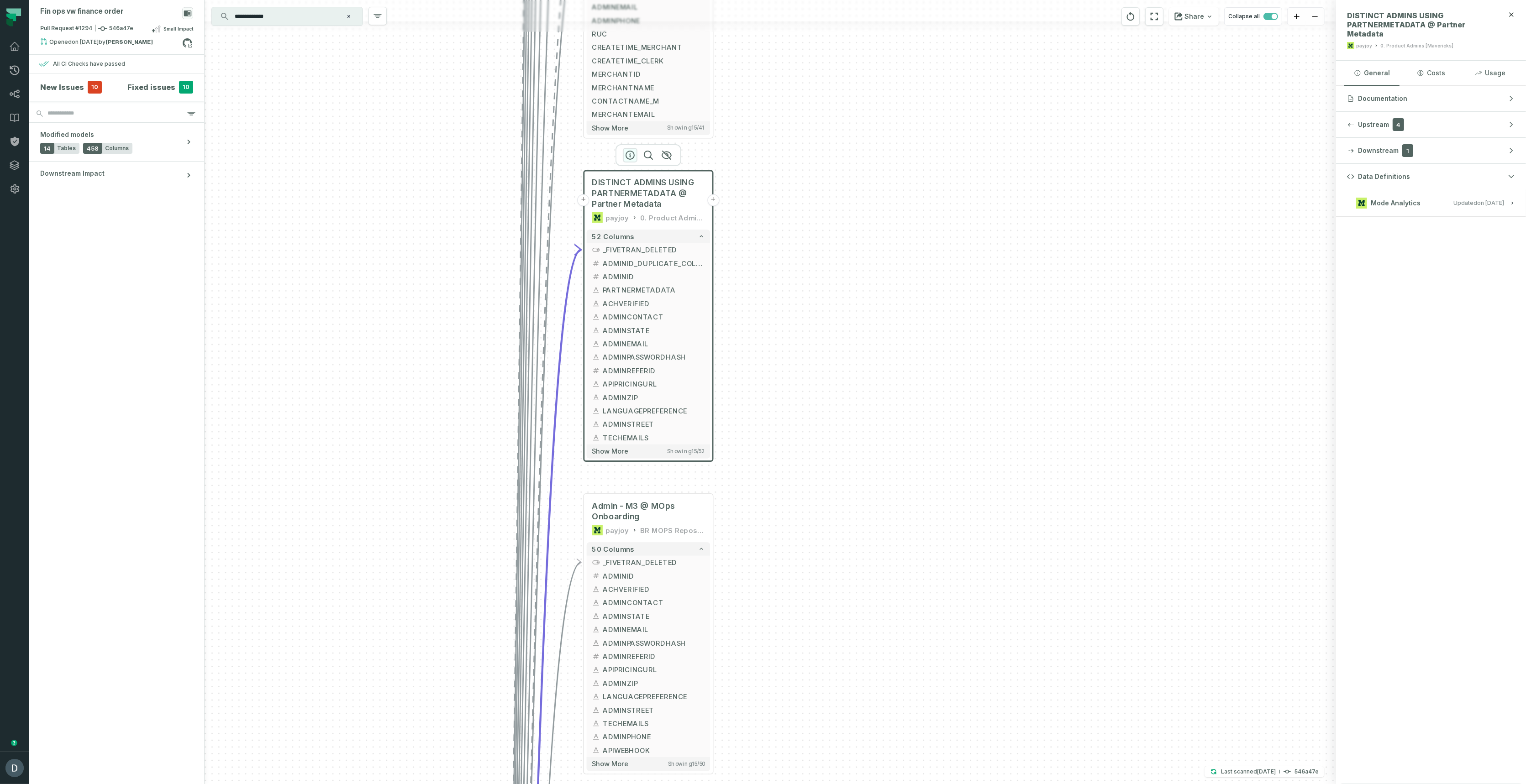
click at [633, 156] on icon "button" at bounding box center [630, 155] width 11 height 11
click at [1393, 203] on span "Mode Analytics" at bounding box center [1395, 203] width 50 height 9
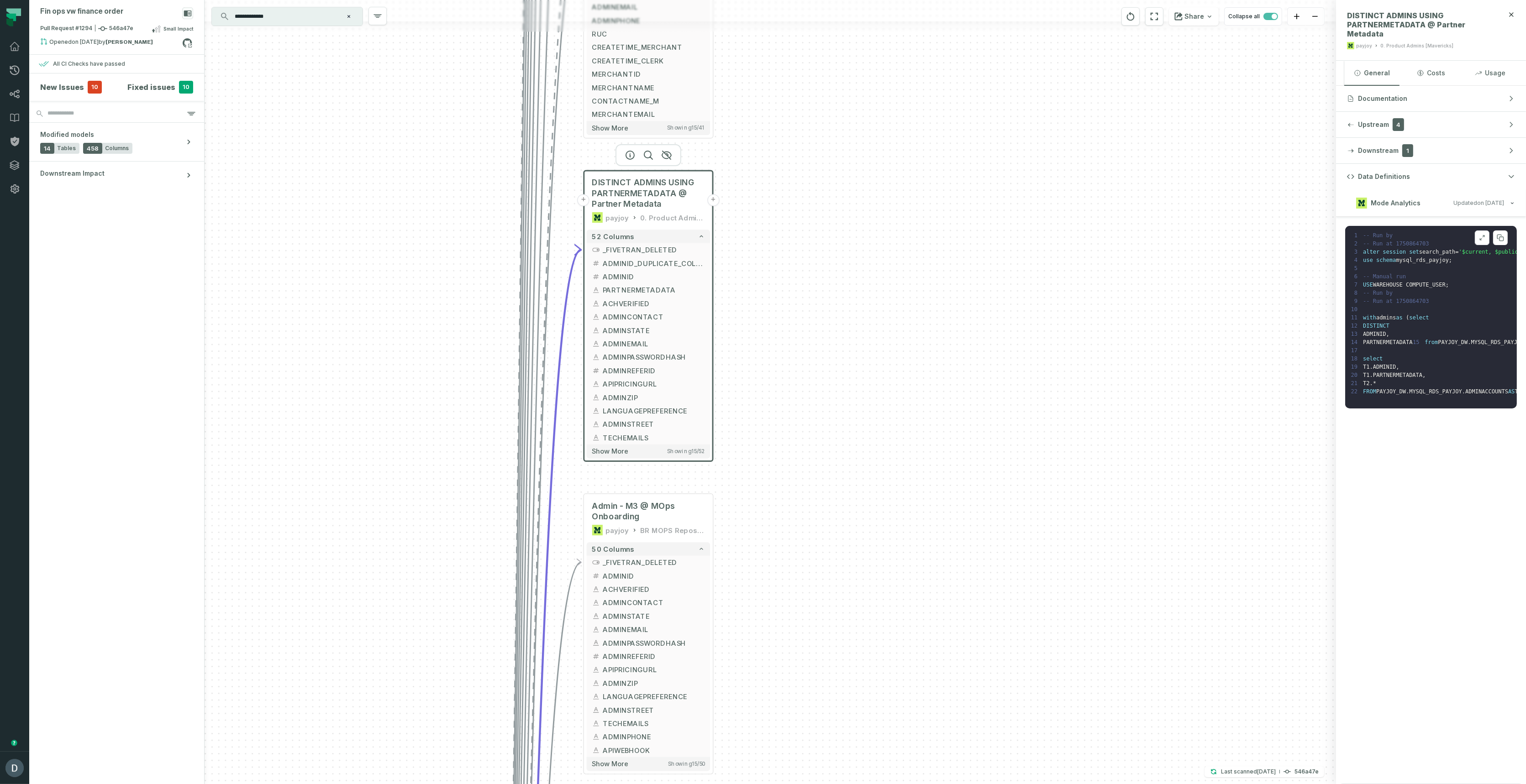
click at [1481, 234] on icon at bounding box center [1482, 237] width 6 height 7
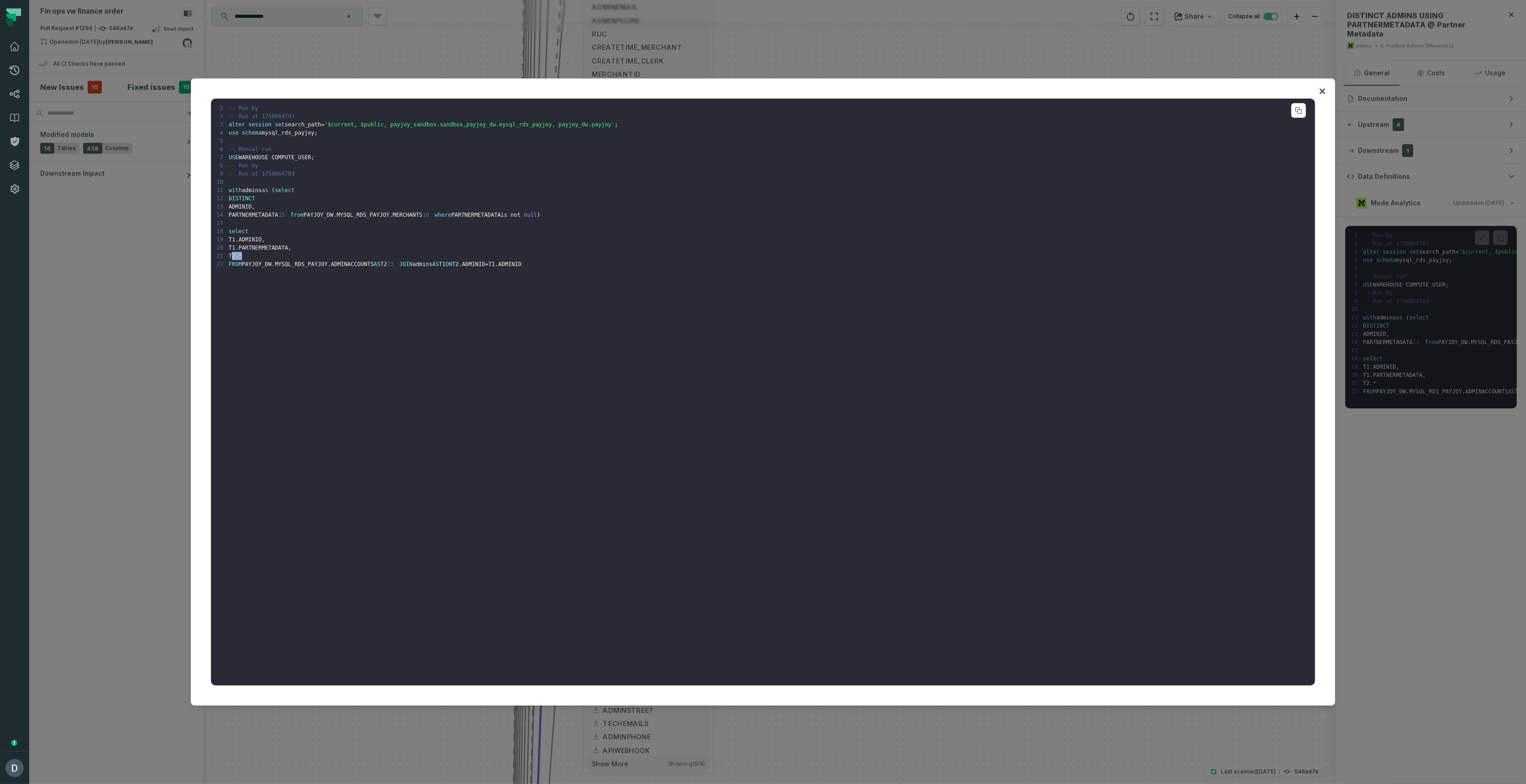
drag, startPoint x: 230, startPoint y: 270, endPoint x: 240, endPoint y: 270, distance: 10.0
click at [240, 267] on code "1 -- Run by 2 -- Run at 1750864703 3 alter session set search_path = '$current,…" at bounding box center [417, 186] width 402 height 162
click at [240, 259] on span "*" at bounding box center [240, 256] width 4 height 6
drag, startPoint x: 272, startPoint y: 264, endPoint x: 228, endPoint y: 266, distance: 44.0
click at [228, 266] on code "1 -- Run by 2 -- Run at 1750864703 3 alter session set search_path = '$current,…" at bounding box center [417, 186] width 402 height 162
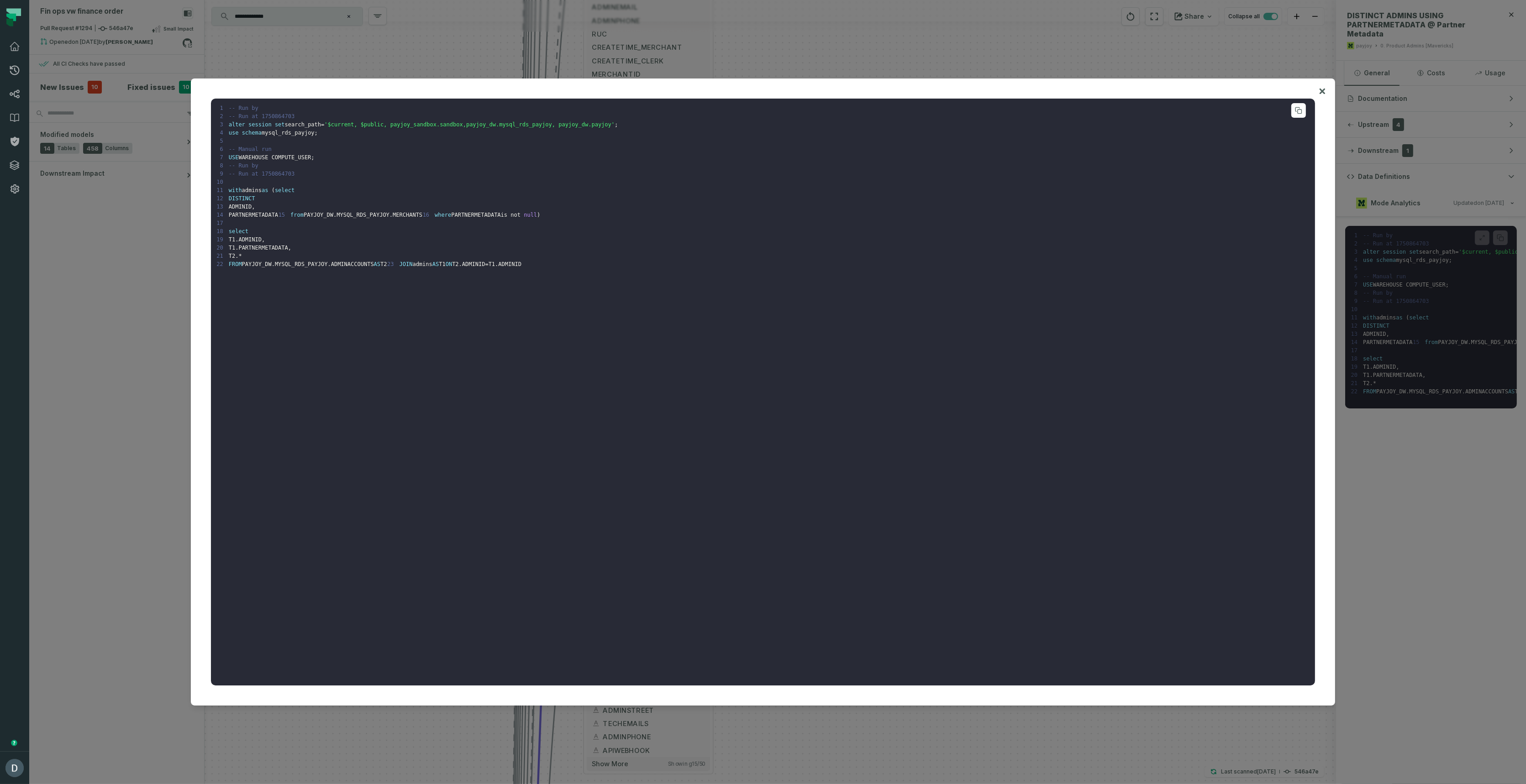
click at [250, 251] on span "PARTNERMETADATA" at bounding box center [263, 247] width 49 height 6
drag, startPoint x: 248, startPoint y: 270, endPoint x: 226, endPoint y: 272, distance: 22.1
click at [226, 272] on pre "1 -- Run by 2 -- Run at 1750864703 3 alter session set search_path = '$current,…" at bounding box center [763, 392] width 1104 height 587
click at [244, 269] on pre "1 -- Run by 2 -- Run at 1750864703 3 alter session set search_path = '$current,…" at bounding box center [763, 392] width 1104 height 587
drag, startPoint x: 243, startPoint y: 254, endPoint x: 340, endPoint y: 265, distance: 97.6
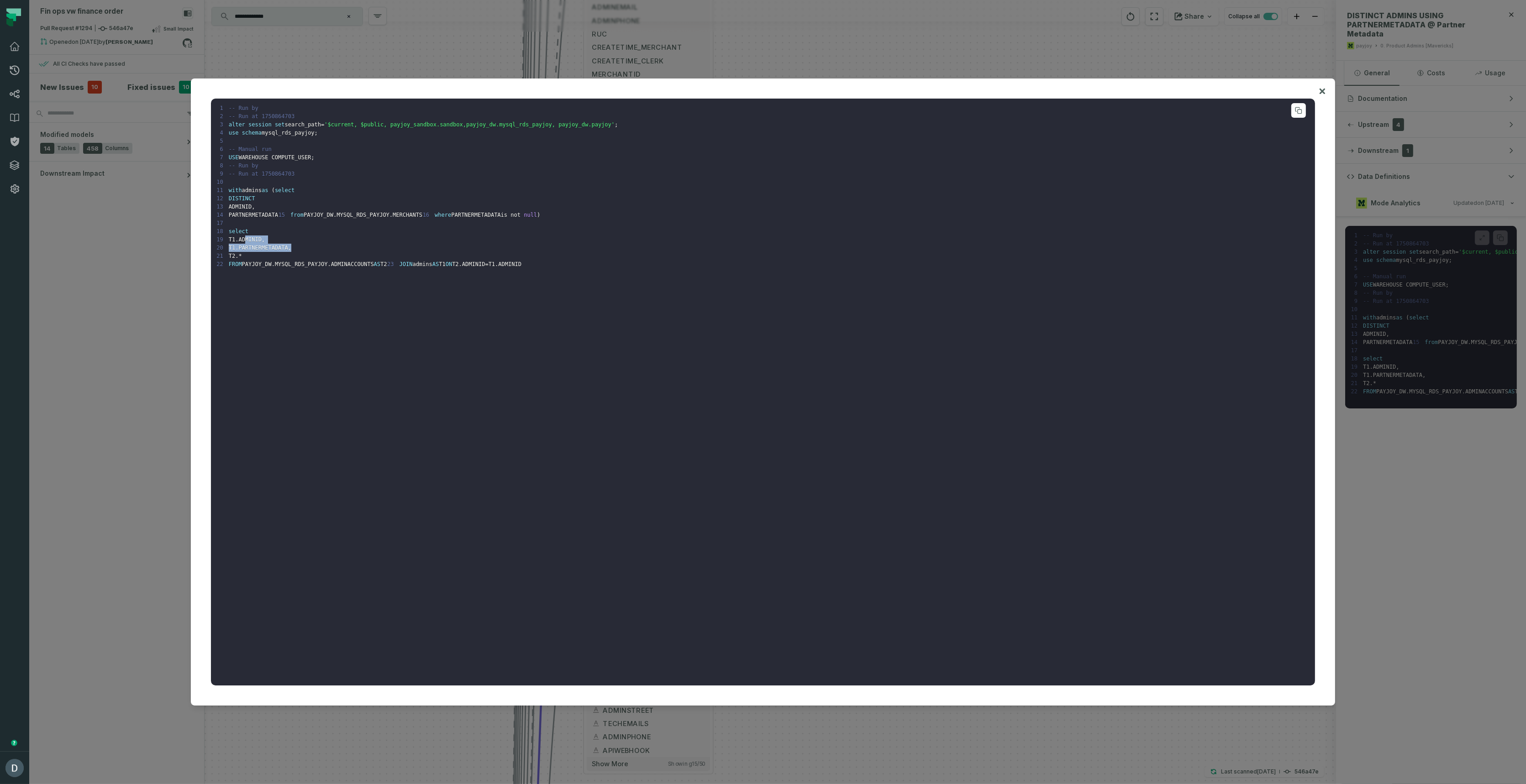
click at [340, 265] on pre "1 -- Run by 2 -- Run at 1750864703 3 alter session set search_path = '$current,…" at bounding box center [763, 392] width 1104 height 587
click at [339, 265] on pre "1 -- Run by 2 -- Run at 1750864703 3 alter session set search_path = '$current,…" at bounding box center [763, 392] width 1104 height 587
drag, startPoint x: 230, startPoint y: 272, endPoint x: 244, endPoint y: 273, distance: 14.0
click at [244, 273] on pre "1 -- Run by 2 -- Run at 1750864703 3 alter session set search_path = '$current,…" at bounding box center [763, 392] width 1104 height 587
click at [267, 274] on pre "1 -- Run by 2 -- Run at 1750864703 3 alter session set search_path = '$current,…" at bounding box center [763, 392] width 1104 height 587
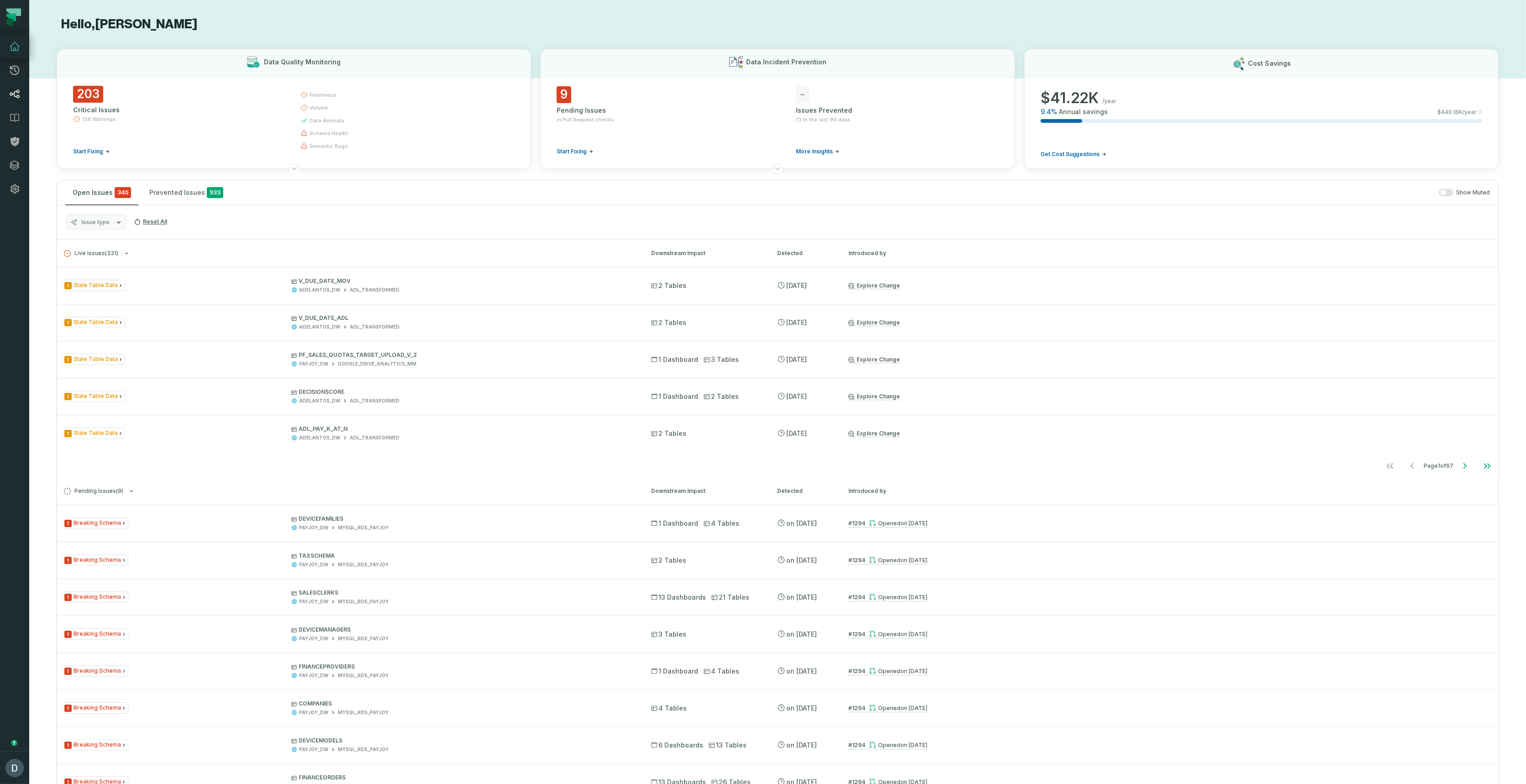
click at [15, 90] on icon at bounding box center [15, 94] width 11 height 11
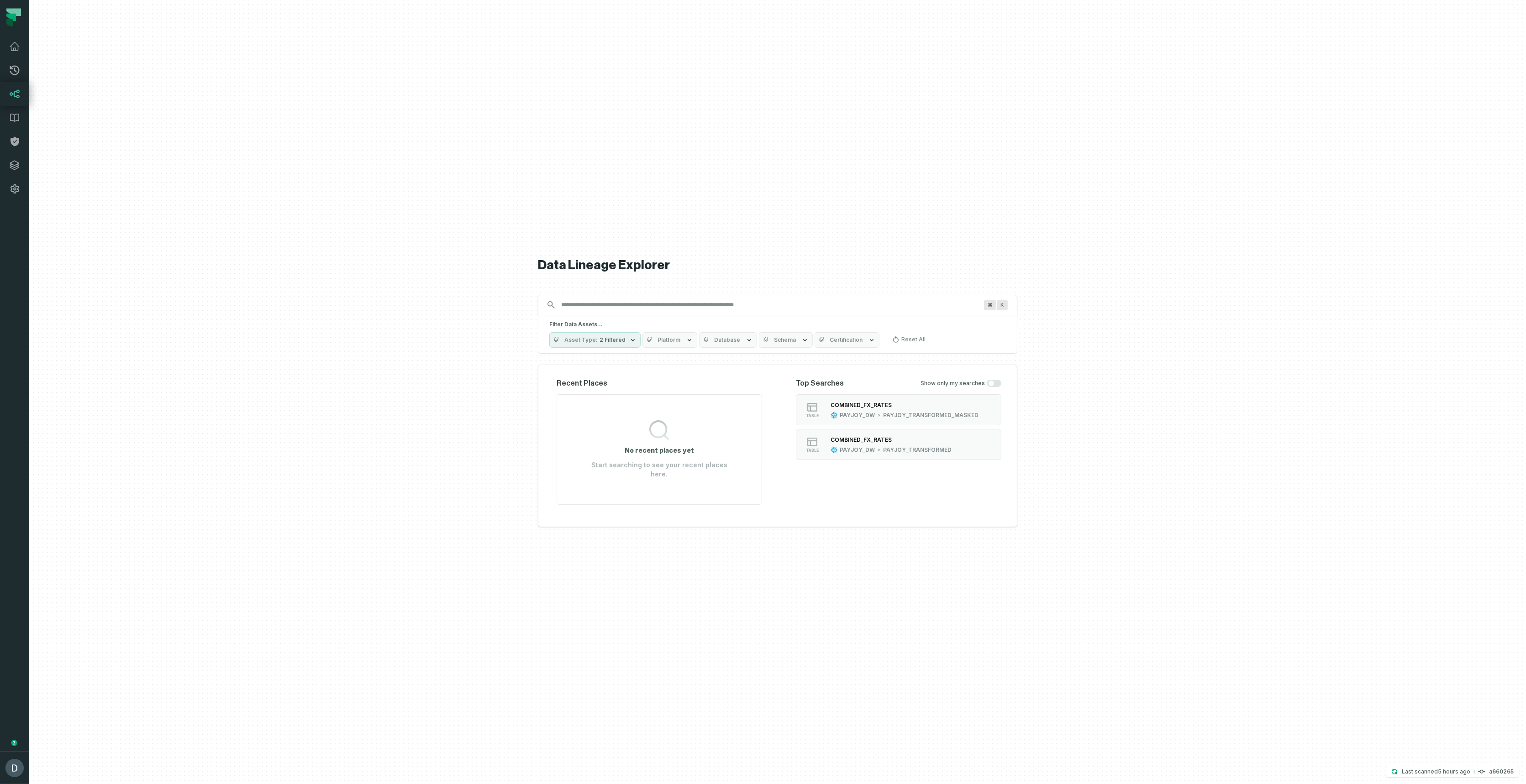
click at [575, 304] on input "Discovery Provider cmdk menu" at bounding box center [769, 305] width 427 height 15
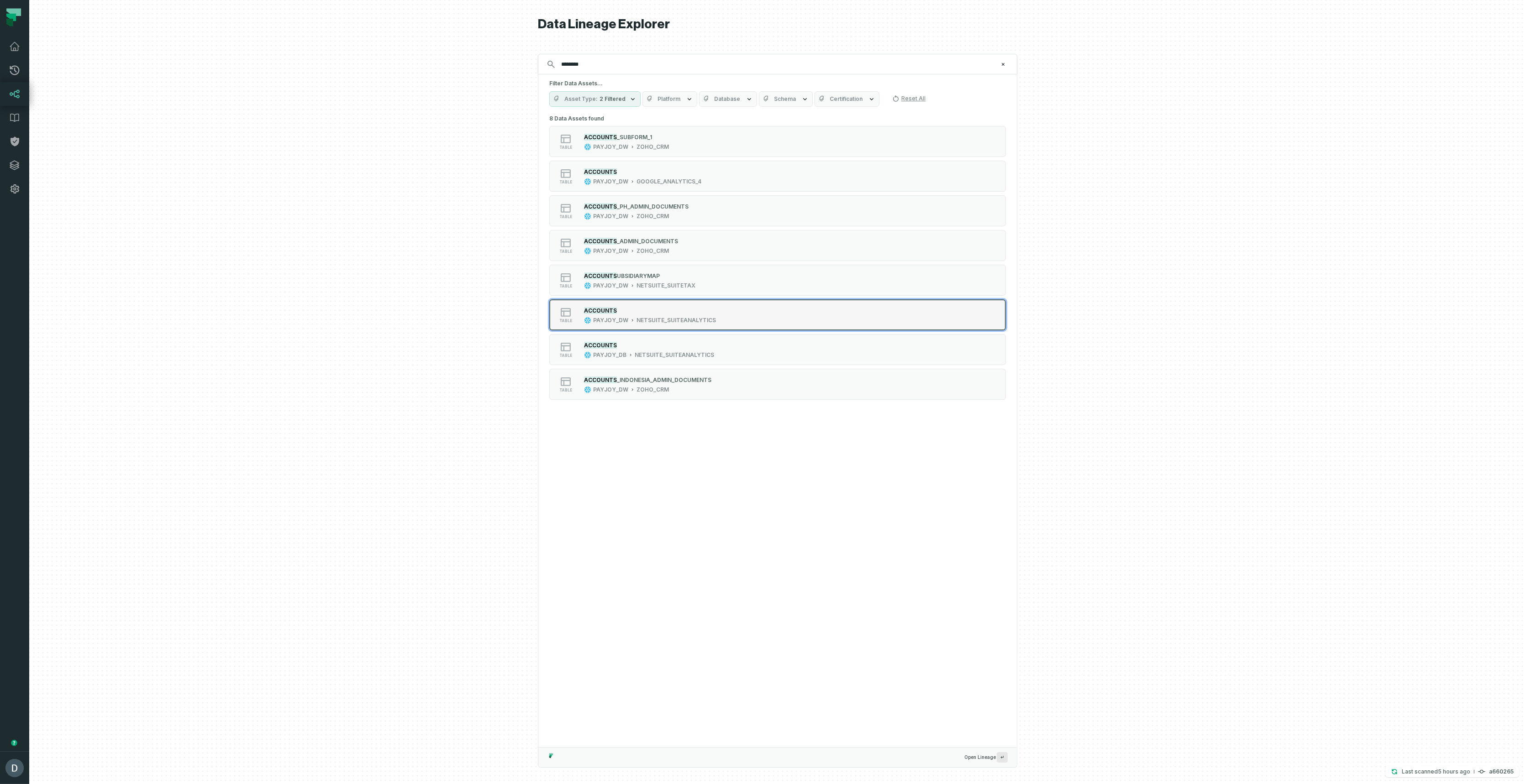
type input "********"
click at [702, 308] on div "ACCOUNTS" at bounding box center [650, 310] width 132 height 9
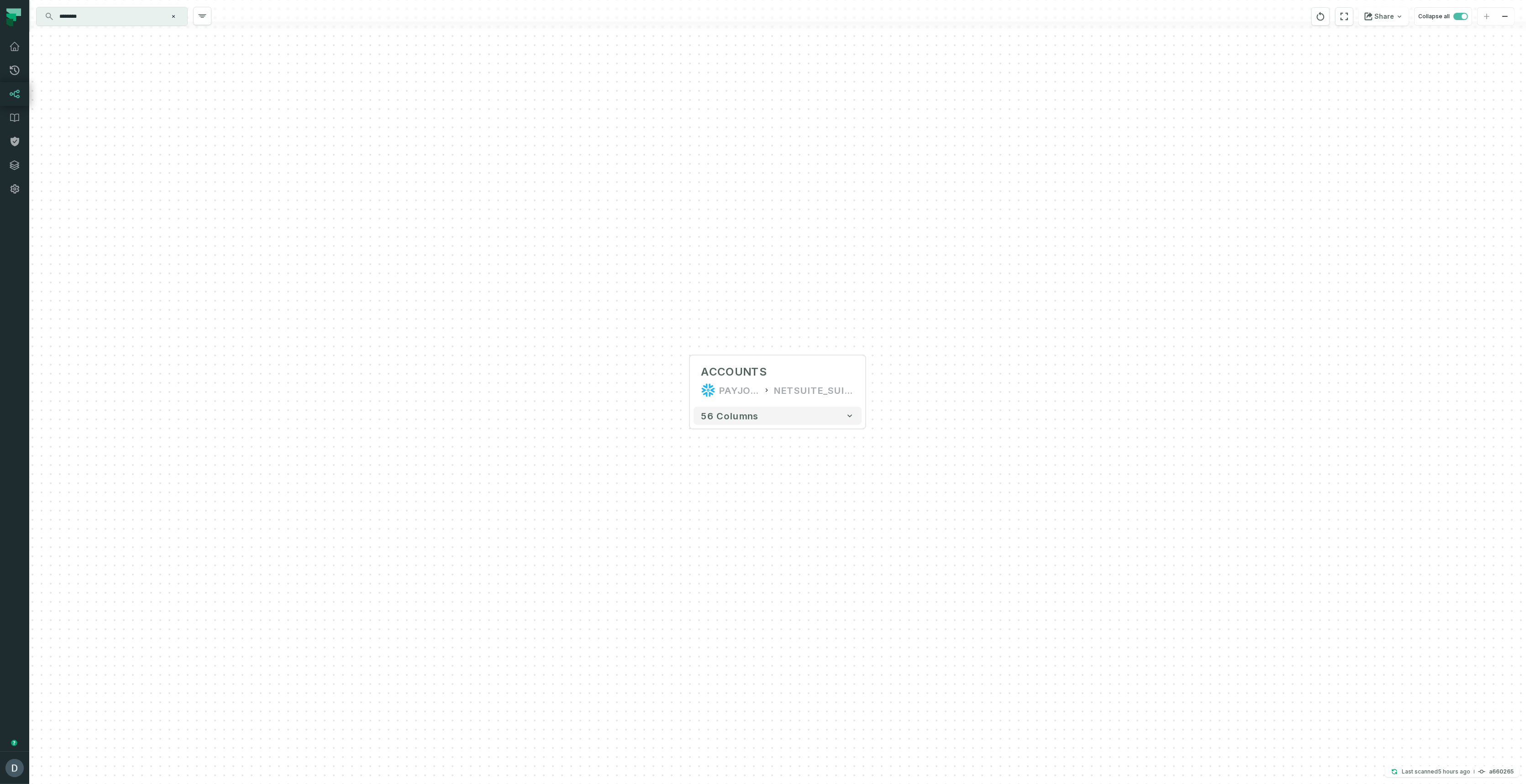
click at [109, 20] on input "********" at bounding box center [111, 16] width 114 height 15
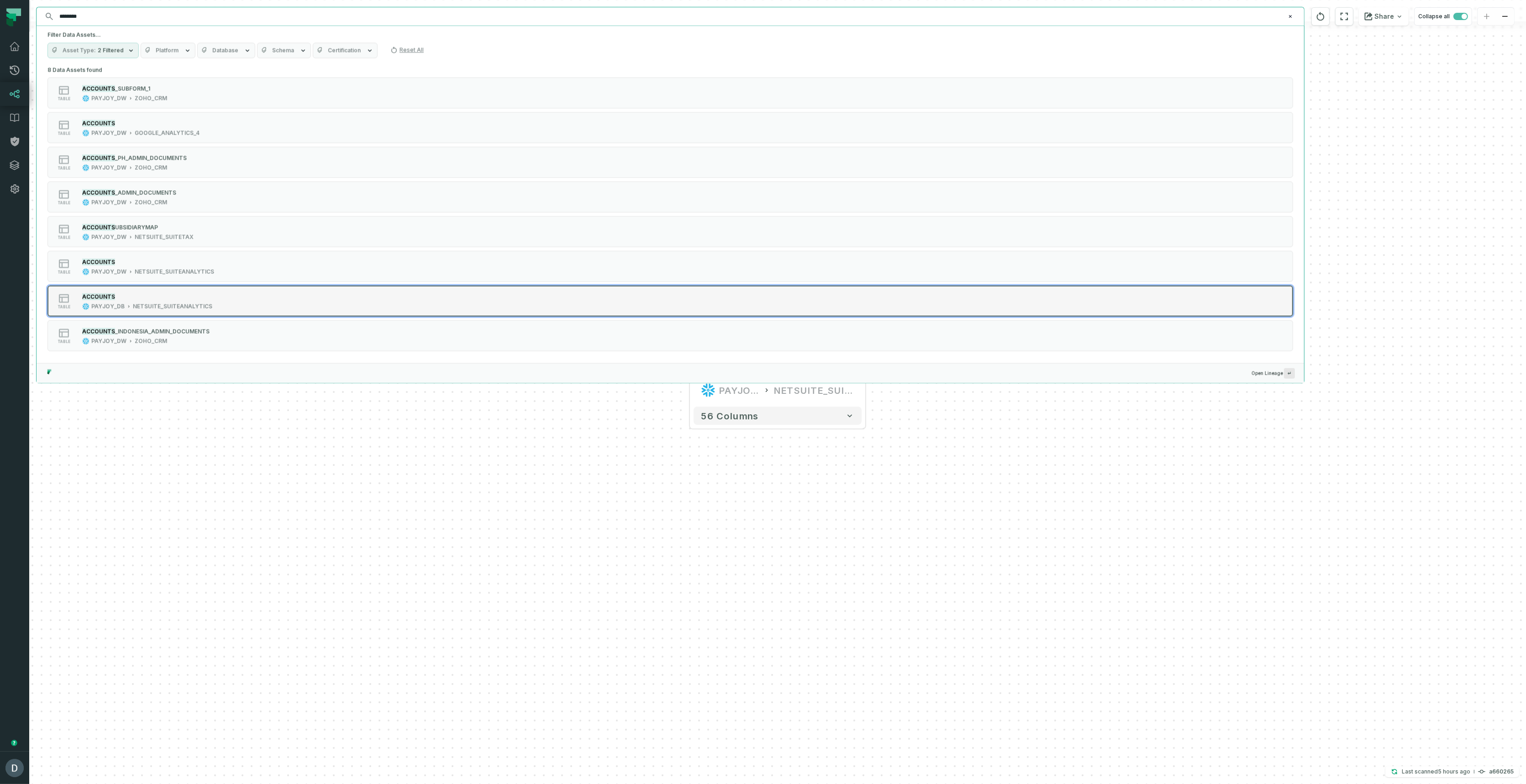
click at [238, 305] on div "table ACCOUNTS PAYJOY_DB NETSUITE_SUITEANALYTICS" at bounding box center [163, 301] width 228 height 18
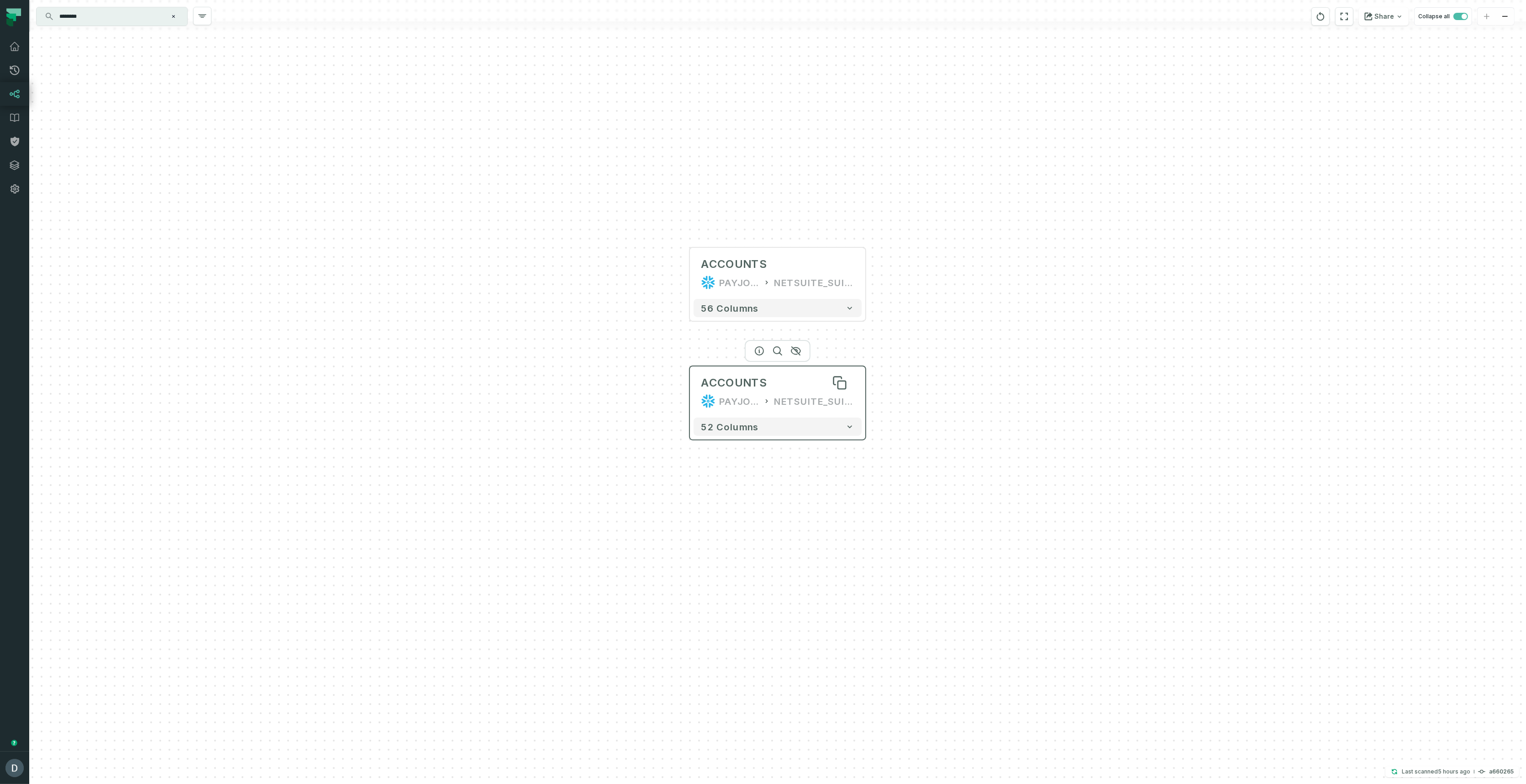
click at [739, 381] on div "ACCOUNTS" at bounding box center [734, 382] width 66 height 15
click at [752, 352] on div at bounding box center [777, 351] width 66 height 22
click at [756, 350] on icon "button" at bounding box center [760, 350] width 8 height 8
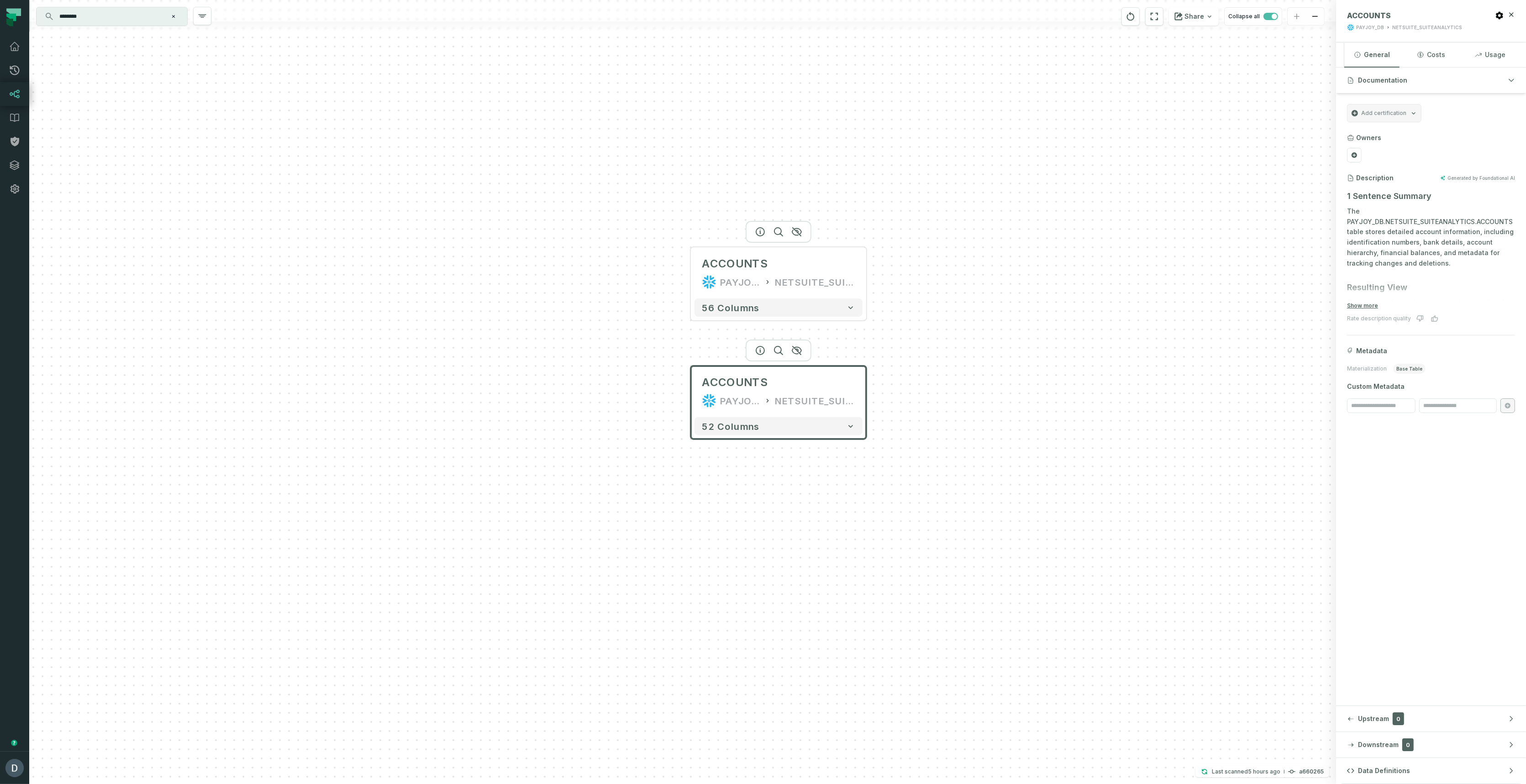
click at [761, 236] on div at bounding box center [778, 232] width 66 height 22
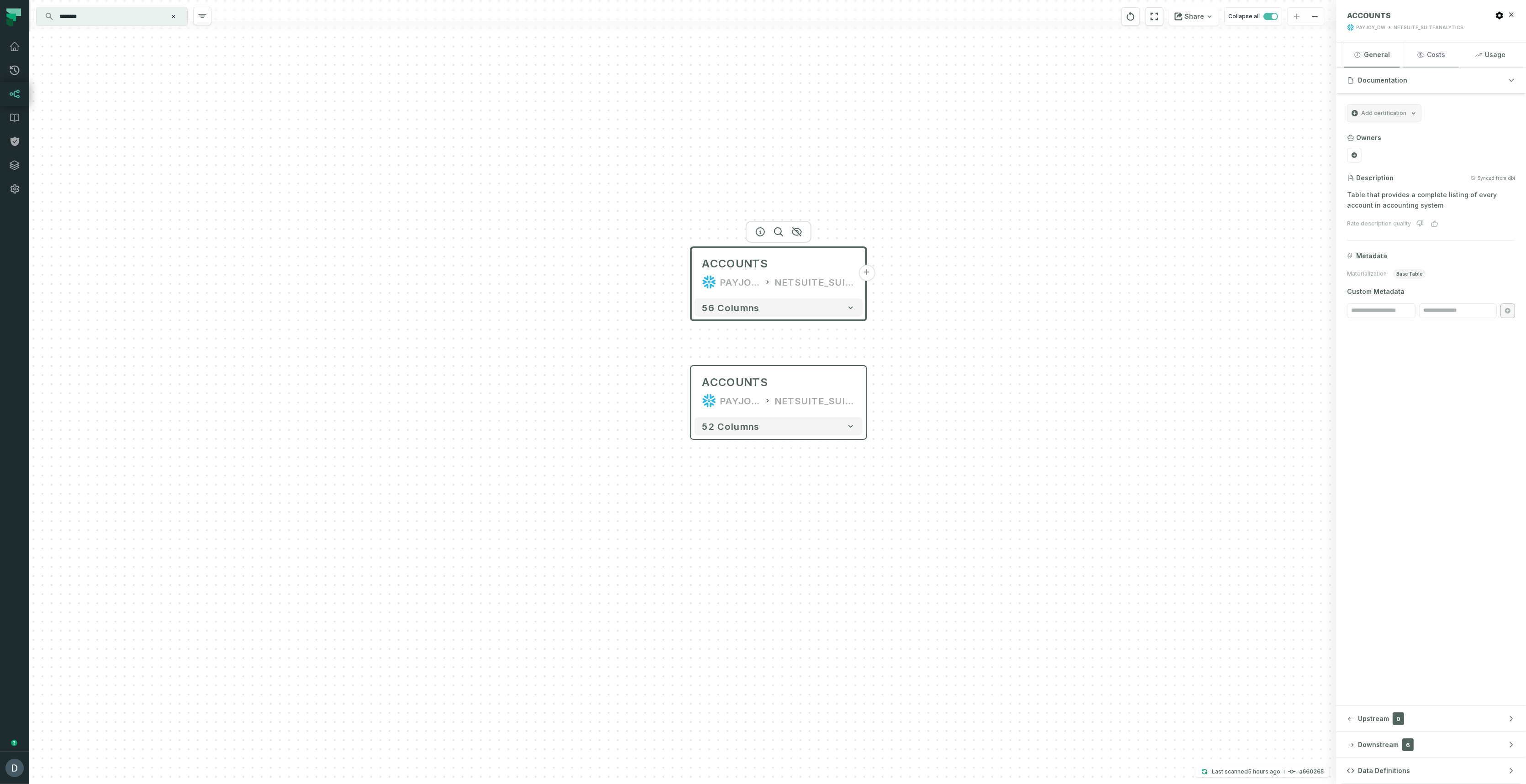
click at [1422, 50] on button "Costs" at bounding box center [1430, 54] width 55 height 24
click at [1485, 57] on button "Usage" at bounding box center [1490, 54] width 55 height 24
click at [1369, 52] on button "General" at bounding box center [1371, 54] width 55 height 24
click at [792, 384] on div "ACCOUNTS" at bounding box center [778, 382] width 153 height 15
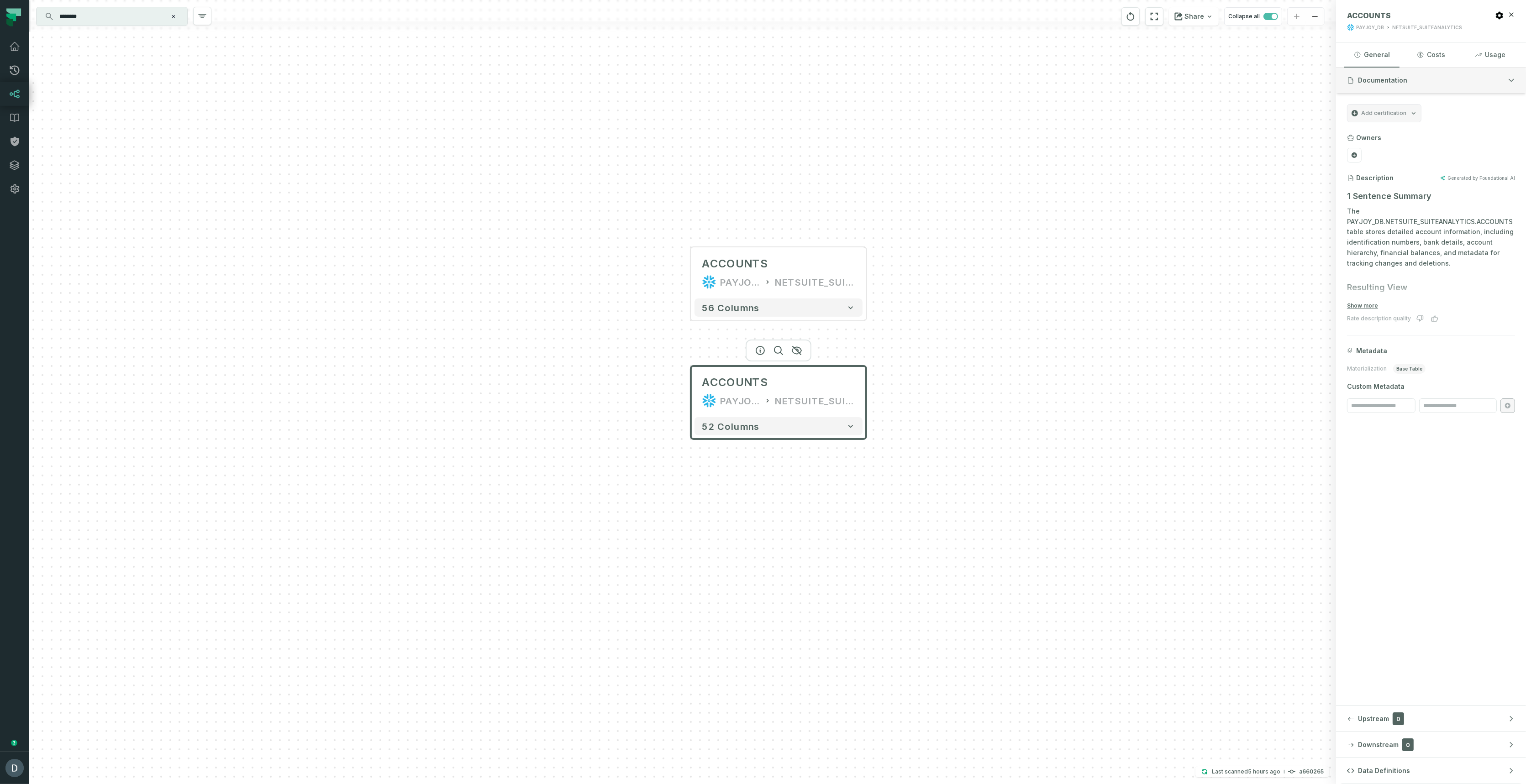
click at [1408, 76] on button "Documentation" at bounding box center [1430, 81] width 190 height 25
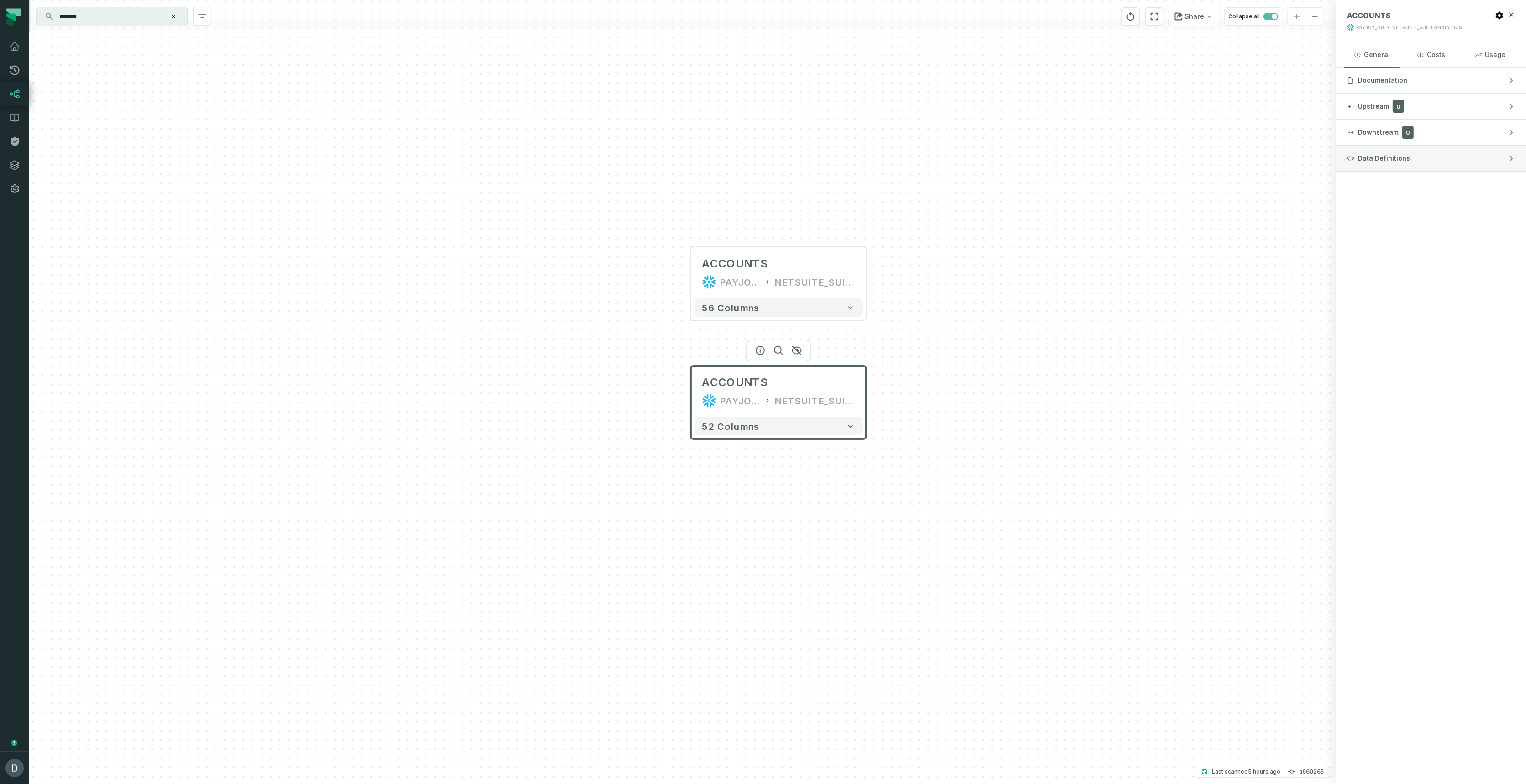
click at [1395, 150] on button "Data Definitions" at bounding box center [1430, 159] width 190 height 25
click at [1380, 185] on span "Snowflake" at bounding box center [1388, 185] width 34 height 9
click at [1354, 86] on button "Documentation" at bounding box center [1430, 81] width 190 height 25
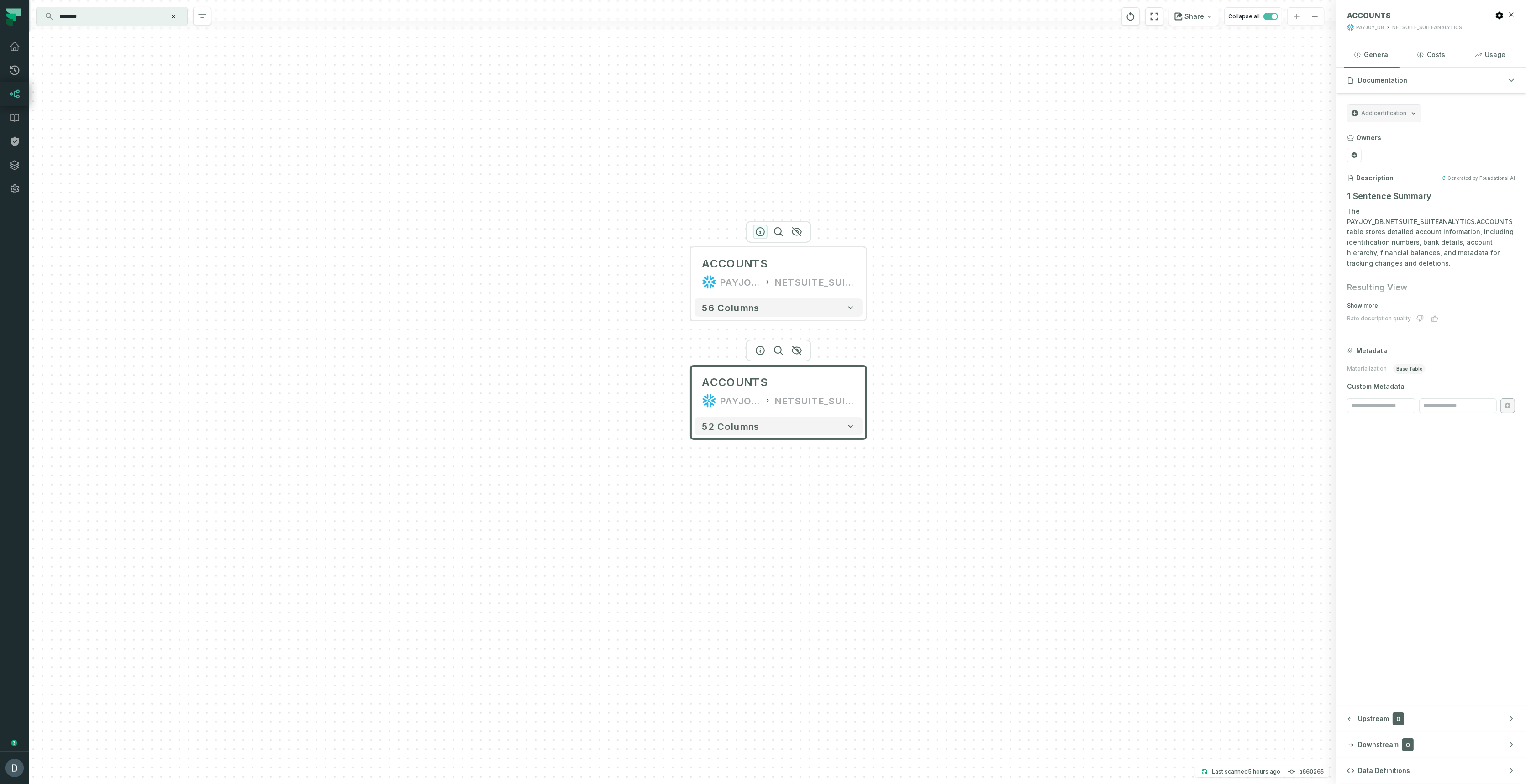
click at [760, 232] on icon "button" at bounding box center [760, 231] width 8 height 8
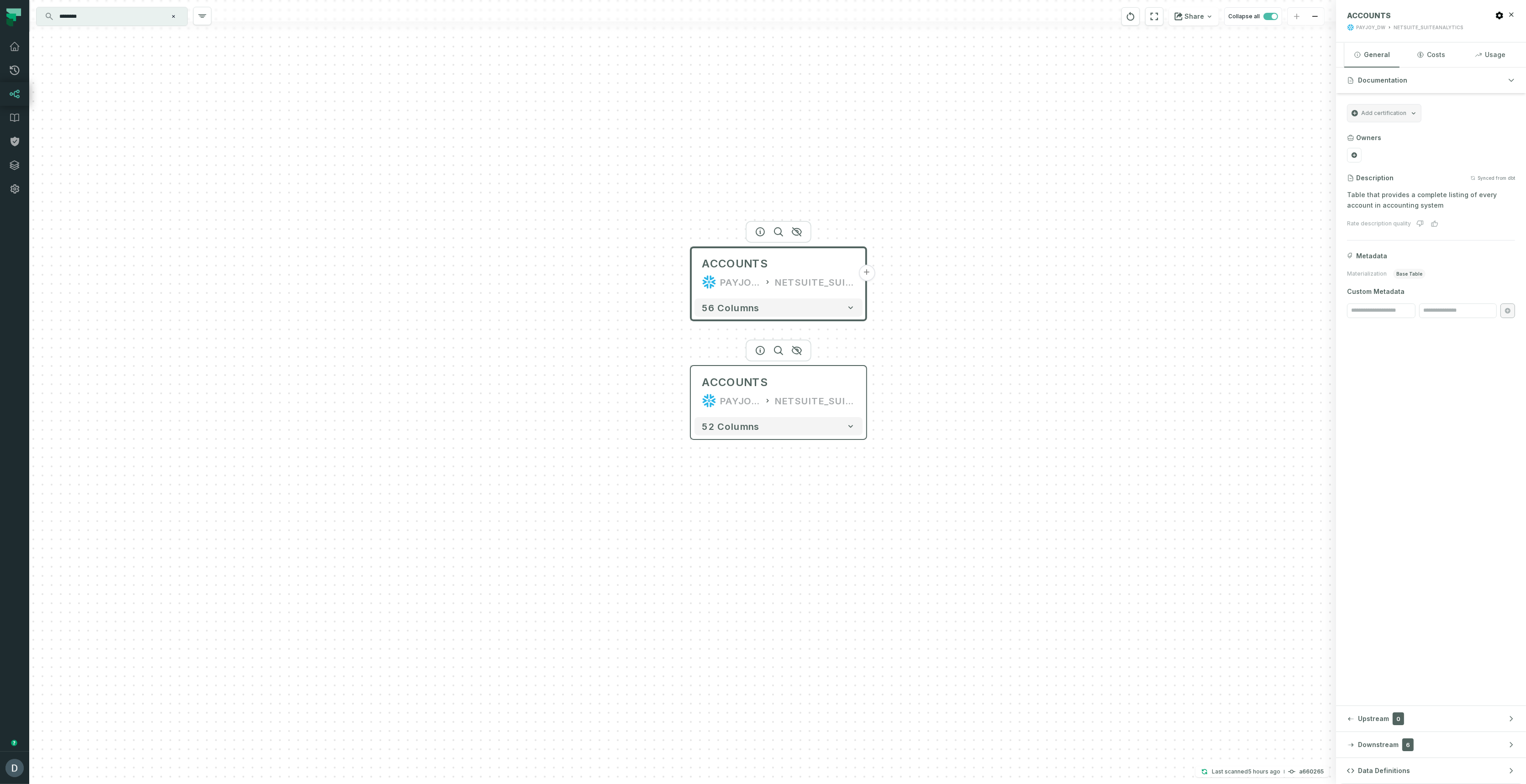
click at [794, 373] on div "ACCOUNTS PAYJOY_DB NETSUITE_SUITEANALYTICS" at bounding box center [778, 392] width 168 height 44
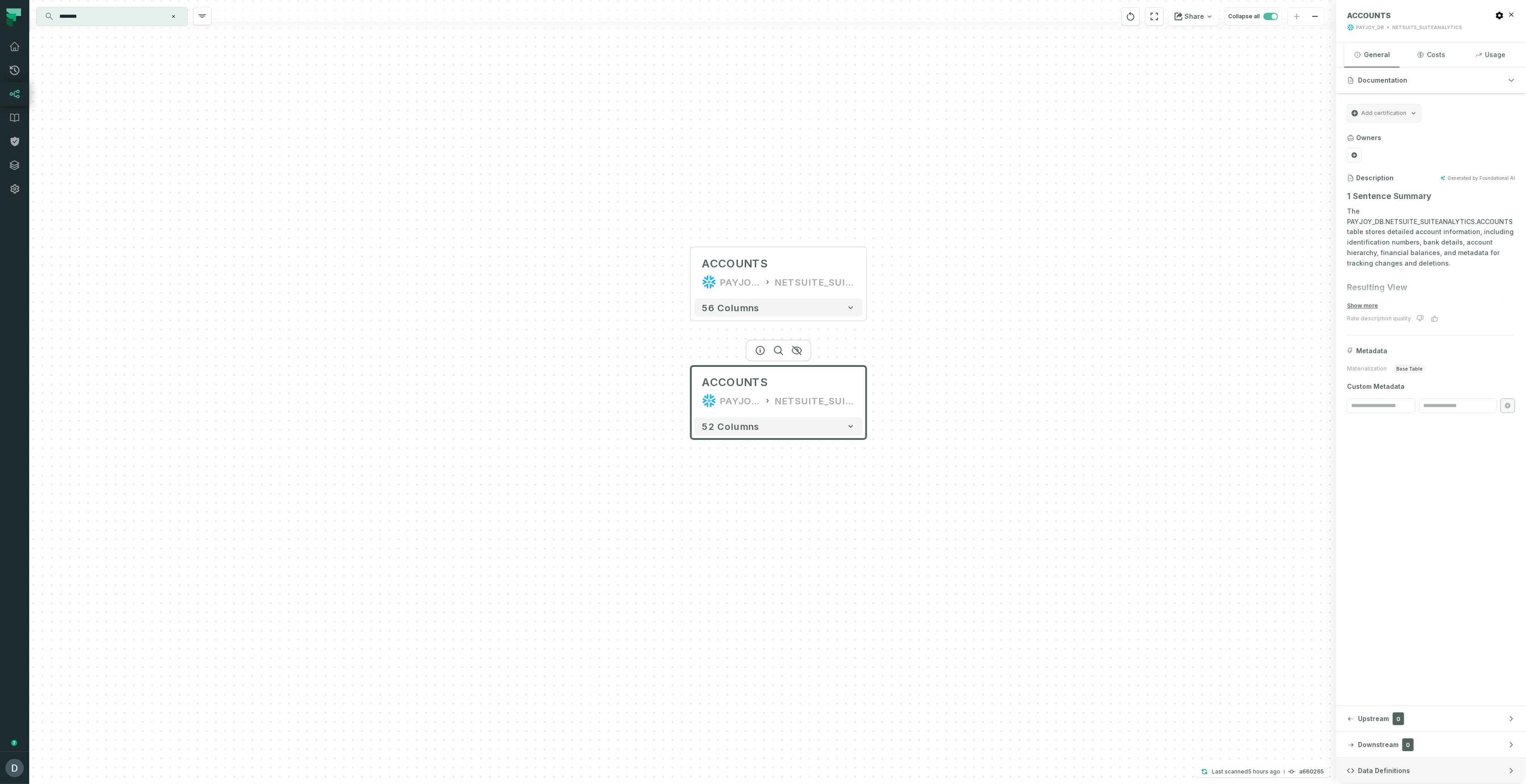
click at [1385, 769] on span "Data Definitions" at bounding box center [1384, 770] width 52 height 9
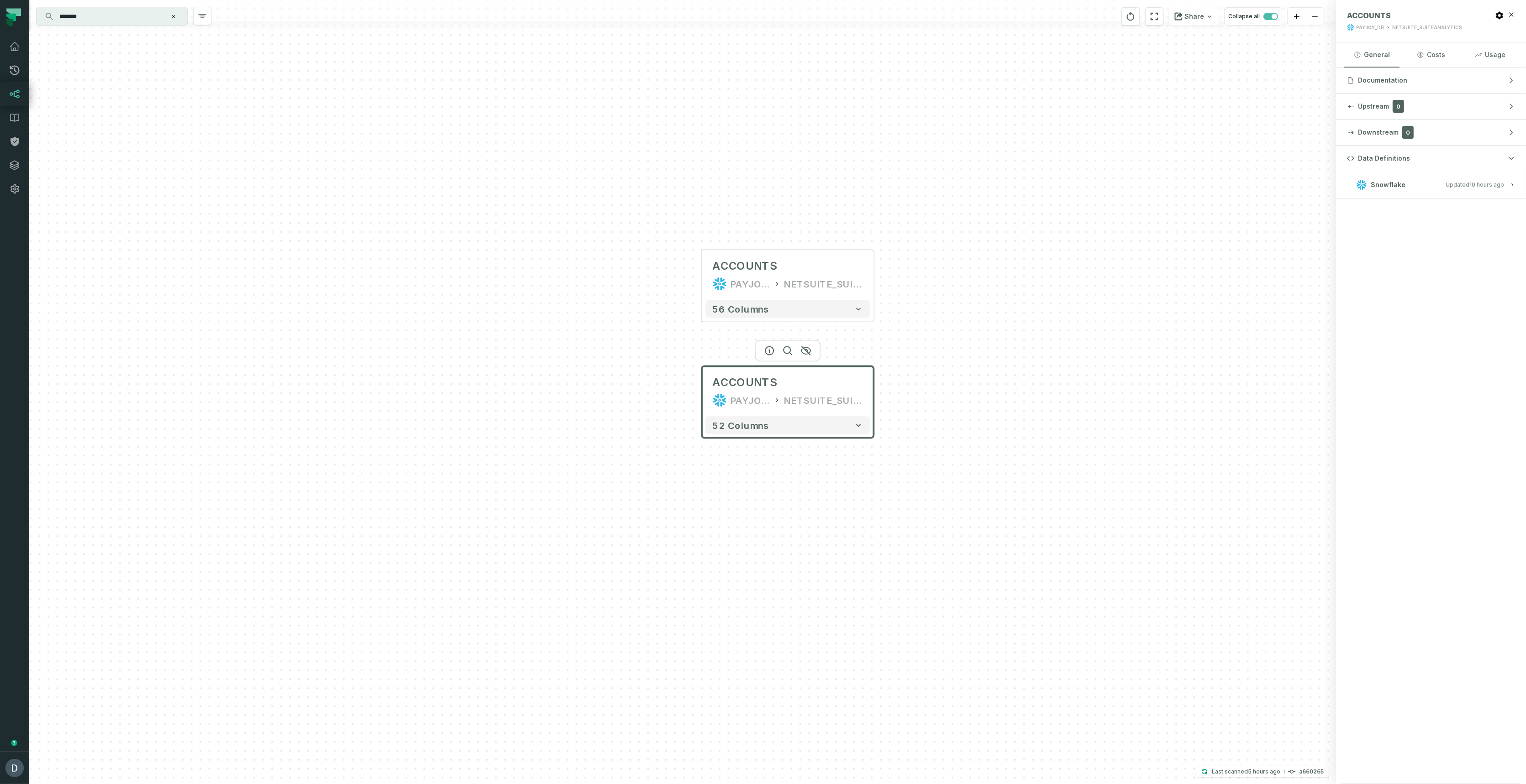
click at [1375, 189] on div "Snowflake" at bounding box center [1381, 185] width 49 height 11
drag, startPoint x: 828, startPoint y: 275, endPoint x: 832, endPoint y: 268, distance: 8.1
click at [829, 274] on div "ACCOUNTS PAYJOY_DW NETSUITE_SUITEANALYTICS" at bounding box center [788, 274] width 165 height 43
